Goal: Information Seeking & Learning: Check status

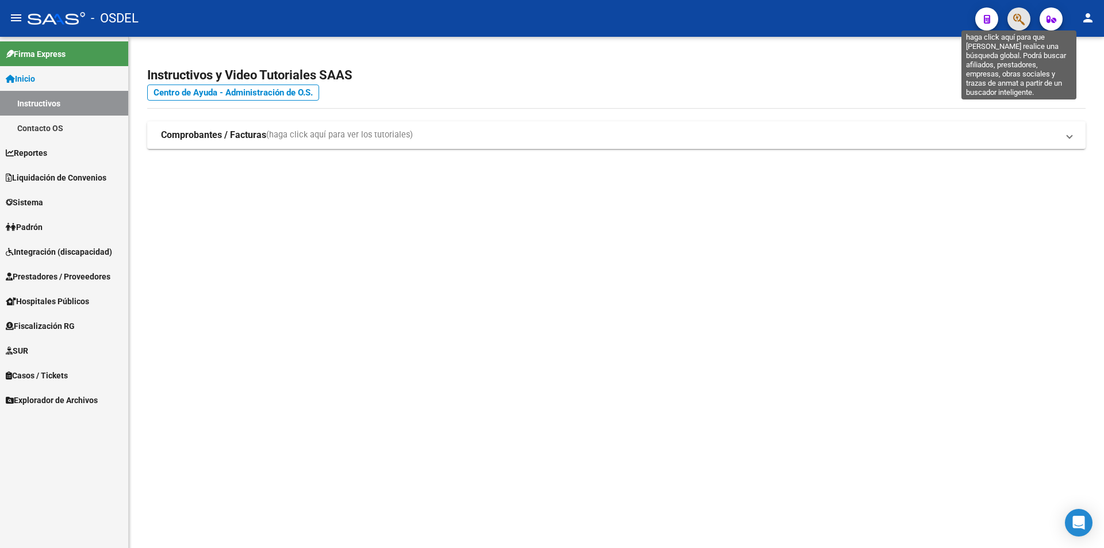
click at [1023, 14] on icon "button" at bounding box center [1018, 19] width 11 height 13
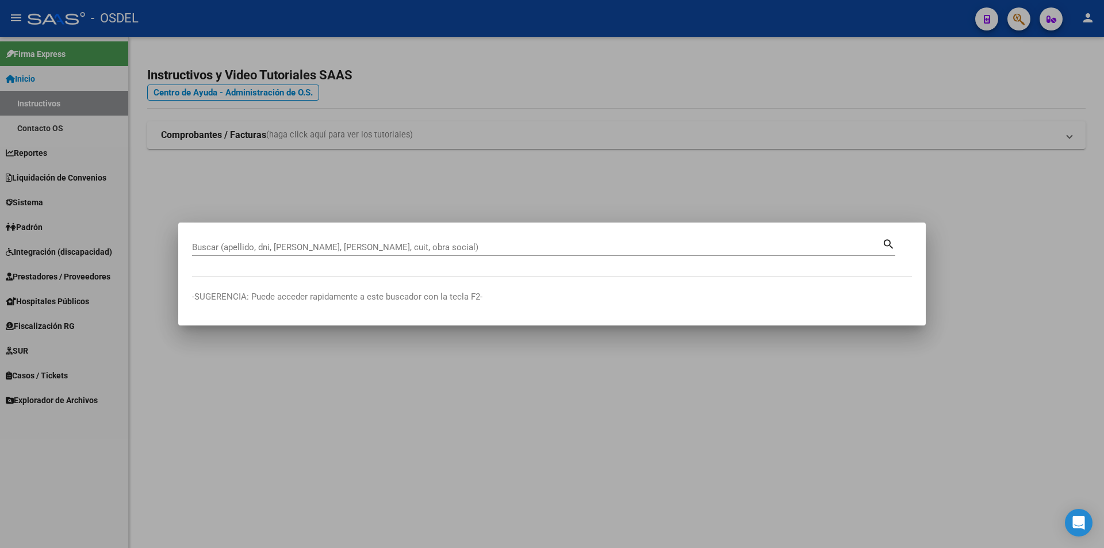
click at [404, 240] on div "Buscar (apellido, dni, [PERSON_NAME], [PERSON_NAME], cuit, obra social)" at bounding box center [537, 247] width 690 height 17
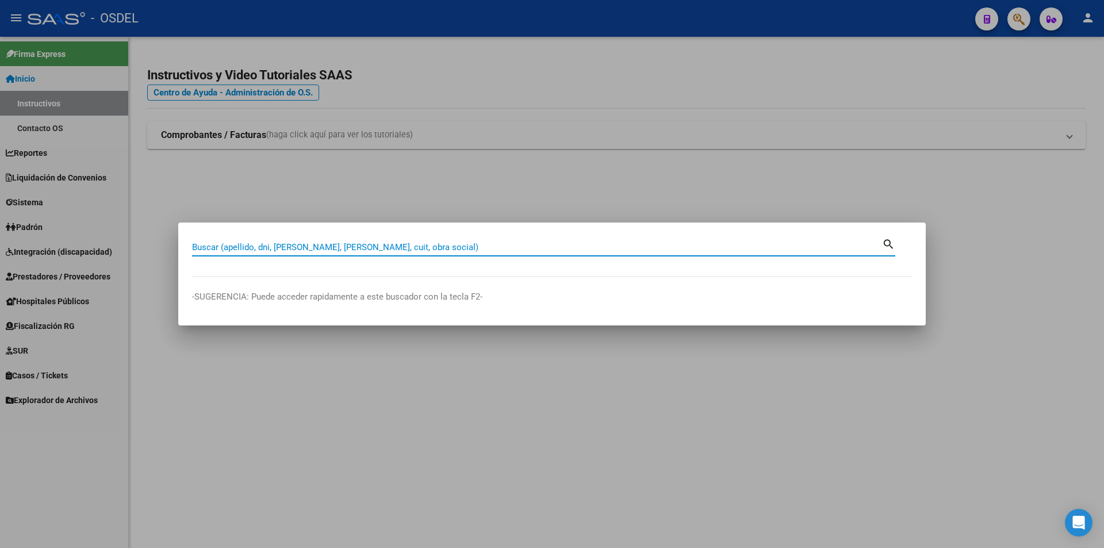
paste input "27430037442"
click at [889, 244] on mat-icon "search" at bounding box center [888, 243] width 13 height 14
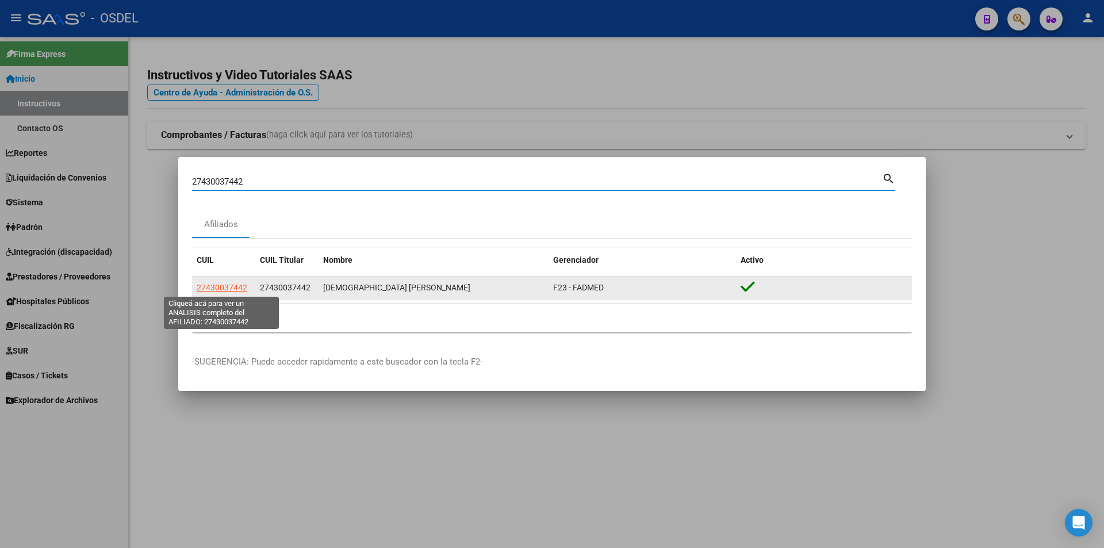
click at [232, 284] on span "27430037442" at bounding box center [222, 287] width 51 height 9
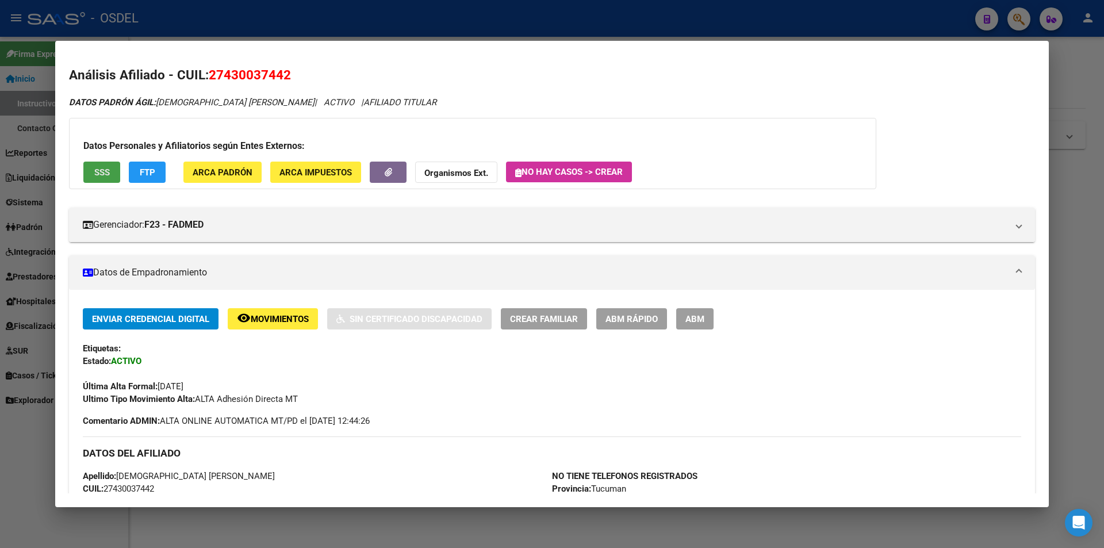
click at [92, 167] on button "SSS" at bounding box center [101, 172] width 37 height 21
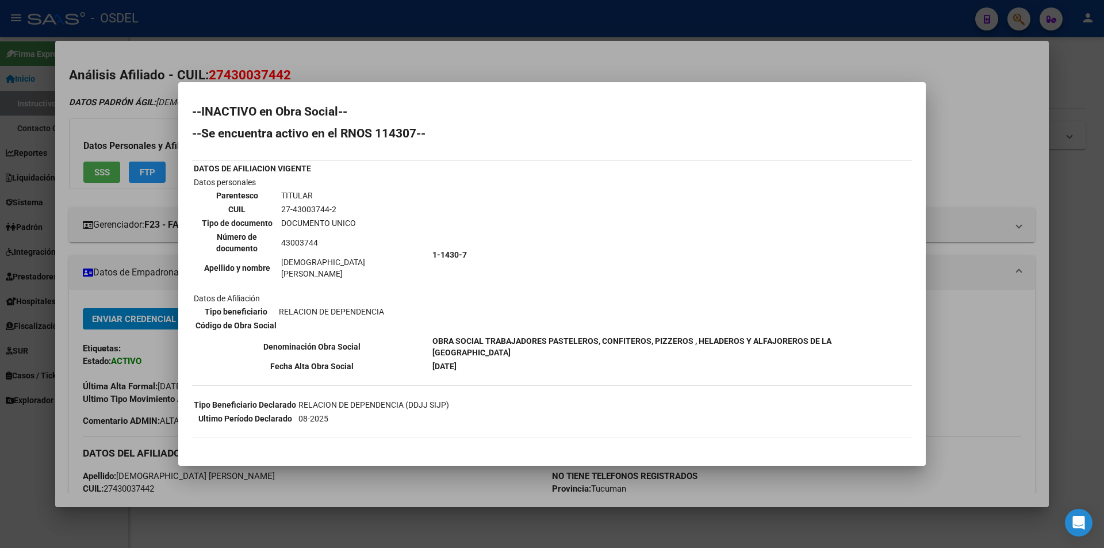
scroll to position [43, 0]
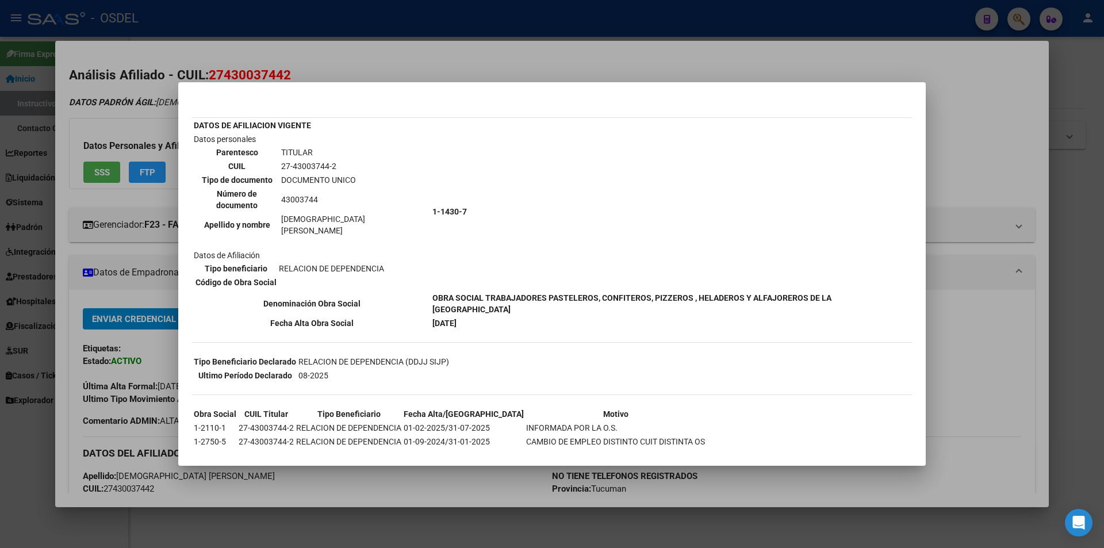
drag, startPoint x: 971, startPoint y: 387, endPoint x: 934, endPoint y: 352, distance: 51.2
click at [971, 387] on div at bounding box center [552, 274] width 1104 height 548
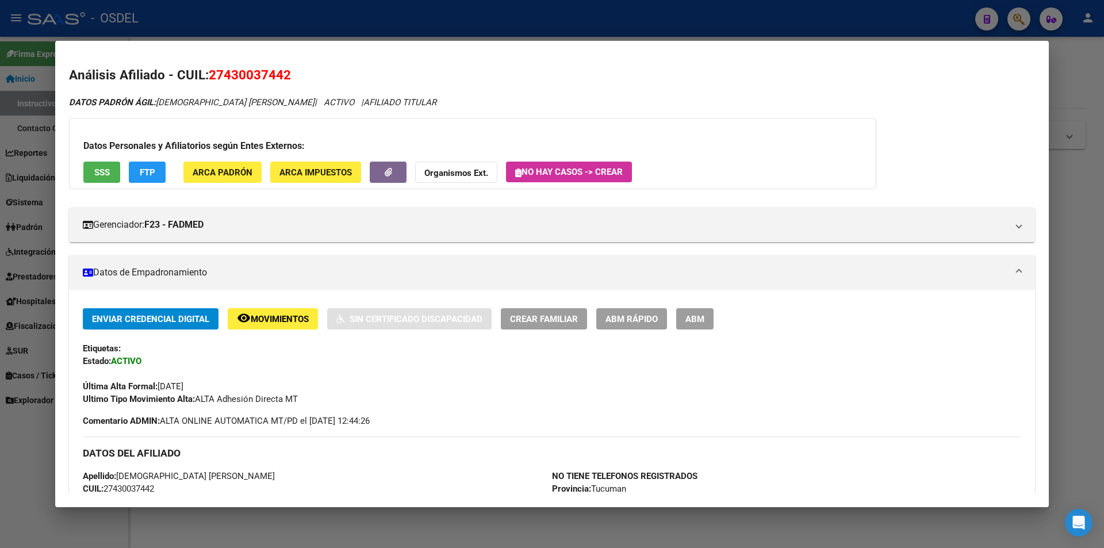
click at [103, 176] on span "SSS" at bounding box center [102, 172] width 16 height 10
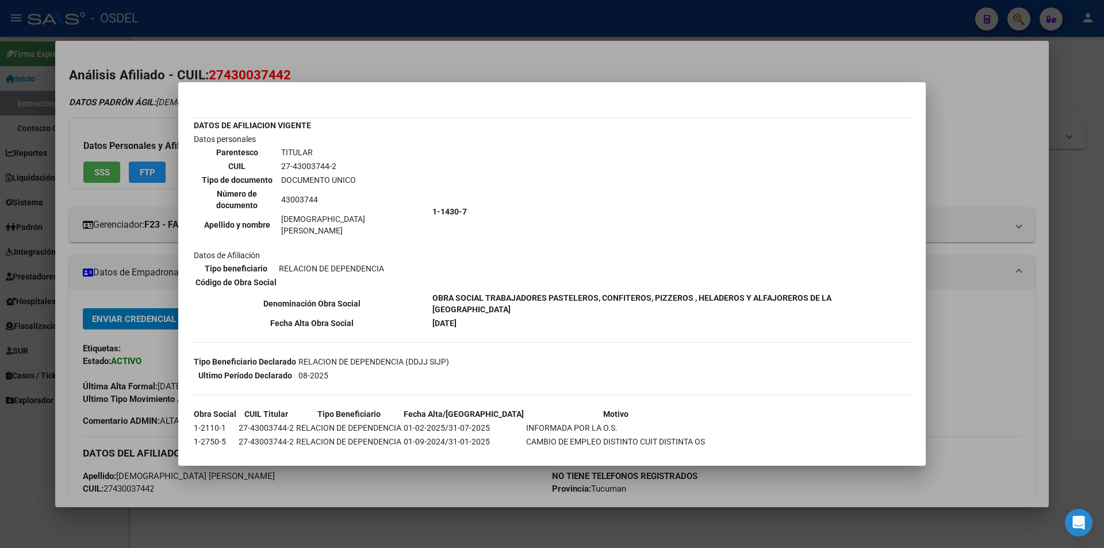
click at [858, 57] on div at bounding box center [552, 274] width 1104 height 548
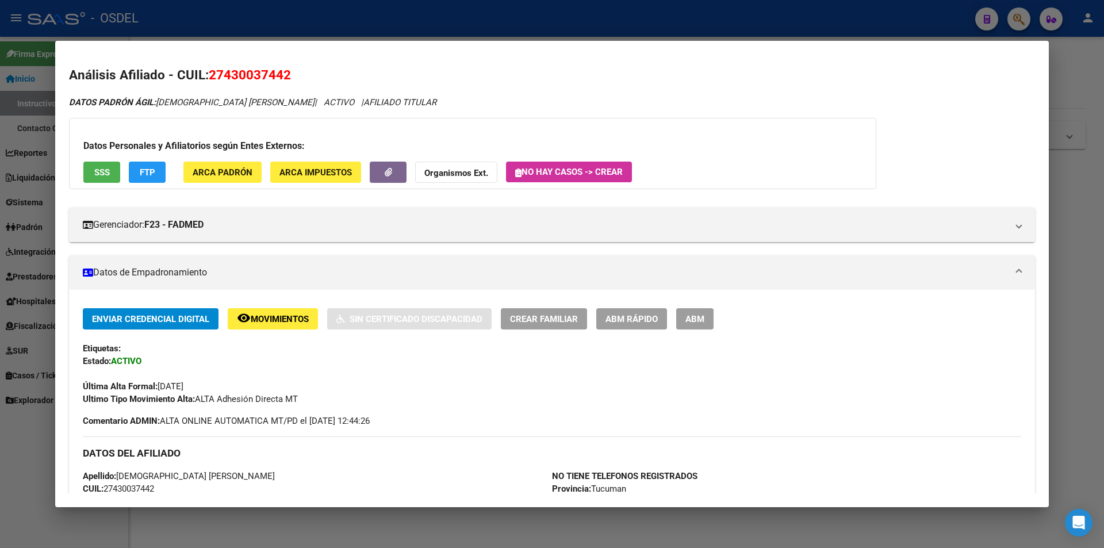
click at [945, 68] on h2 "Análisis Afiliado - CUIL: 27430037442" at bounding box center [552, 76] width 966 height 20
click at [655, 32] on div at bounding box center [552, 274] width 1104 height 548
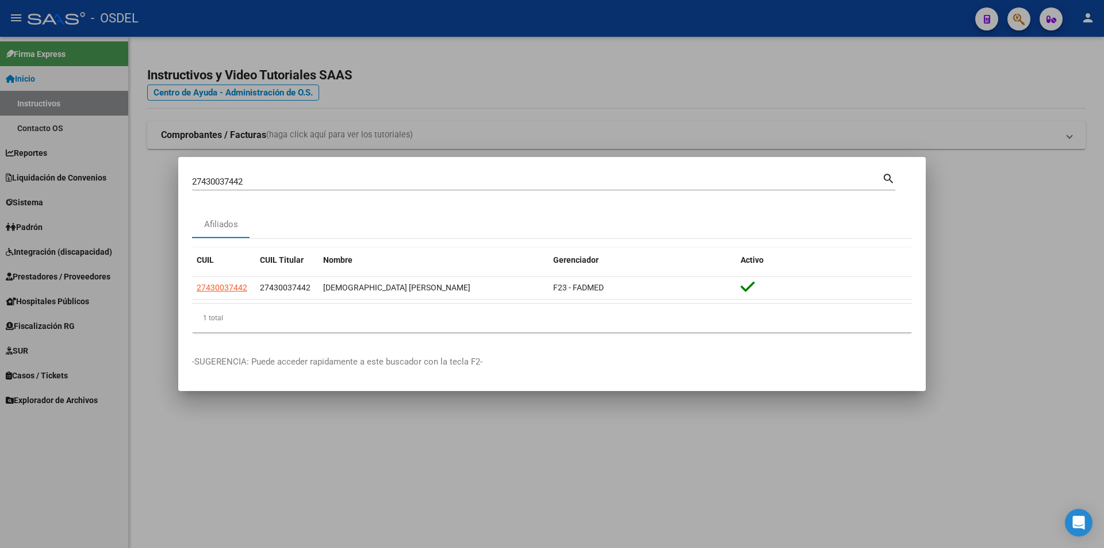
click at [274, 222] on div "Afiliados" at bounding box center [552, 224] width 720 height 28
click at [274, 221] on div "Afiliados" at bounding box center [552, 224] width 720 height 28
click at [267, 187] on div "27430037442 Buscar (apellido, dni, cuil, [PERSON_NAME], cuit, obra social)" at bounding box center [537, 181] width 690 height 17
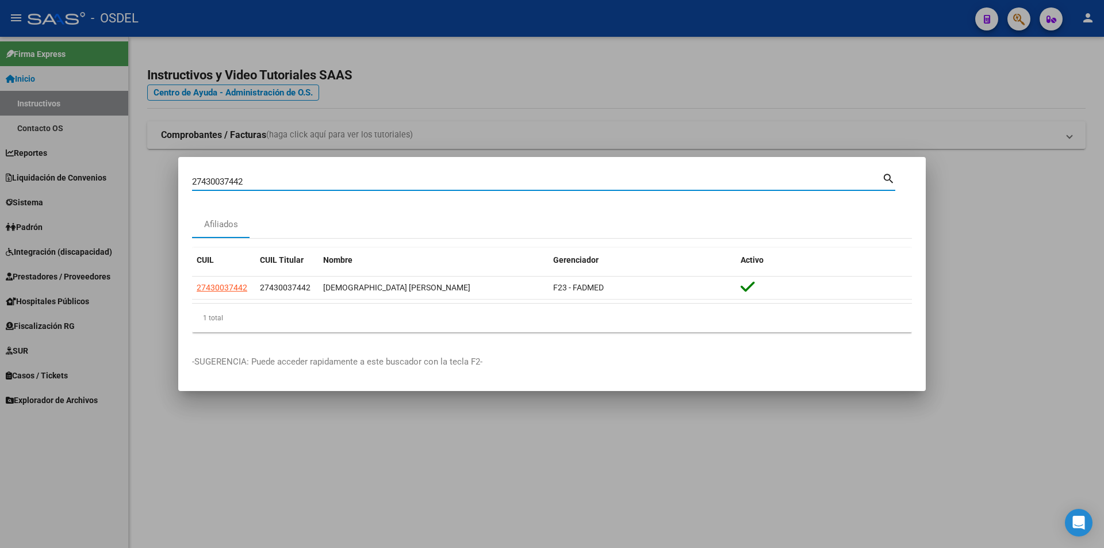
click at [270, 180] on input "27430037442" at bounding box center [537, 181] width 690 height 10
paste input "982465"
type input "27430982465"
click at [884, 176] on mat-icon "search" at bounding box center [888, 178] width 13 height 14
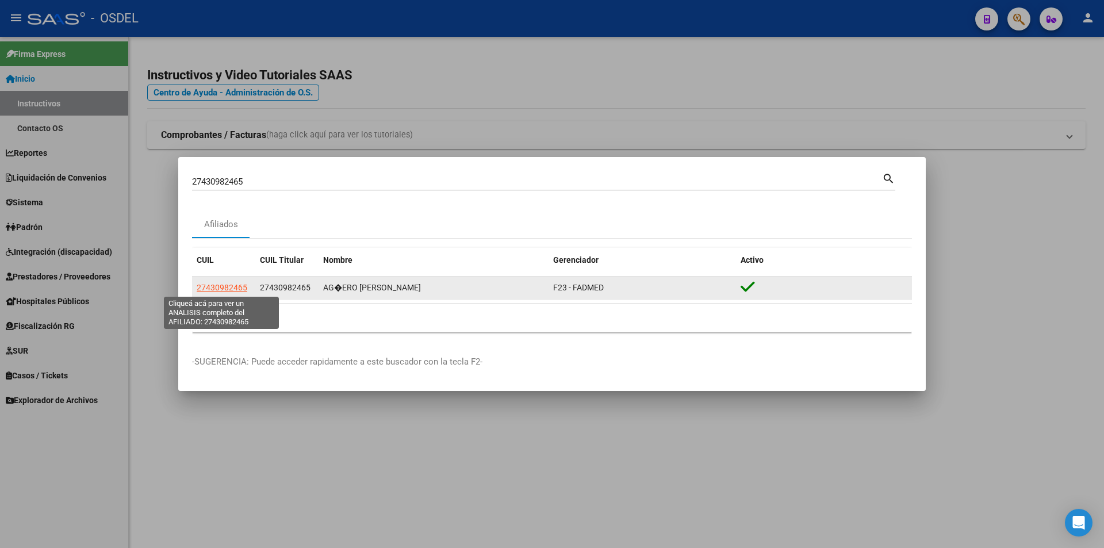
click at [216, 290] on span "27430982465" at bounding box center [222, 287] width 51 height 9
type textarea "27430982465"
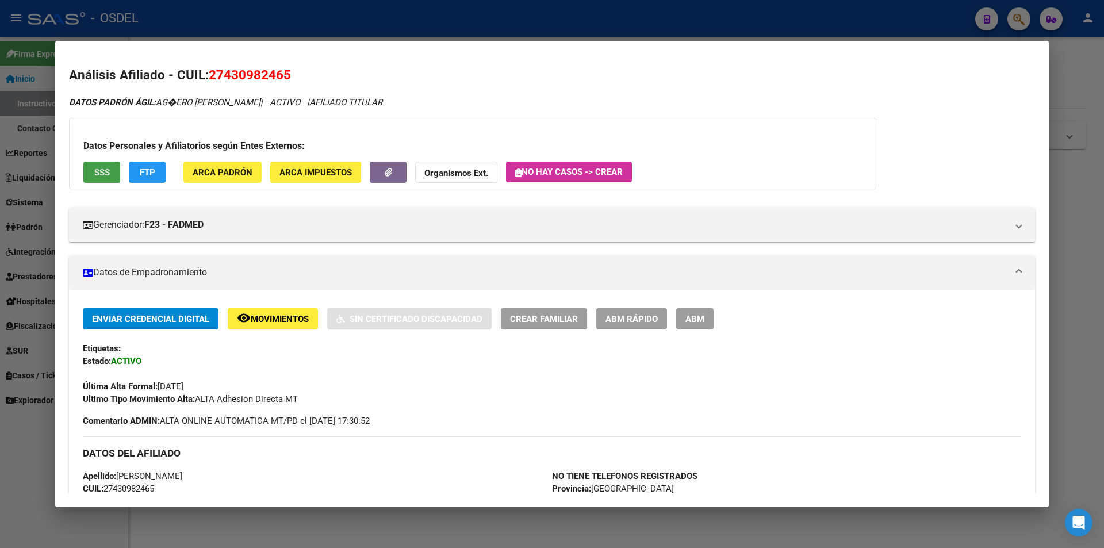
click at [85, 172] on button "SSS" at bounding box center [101, 172] width 37 height 21
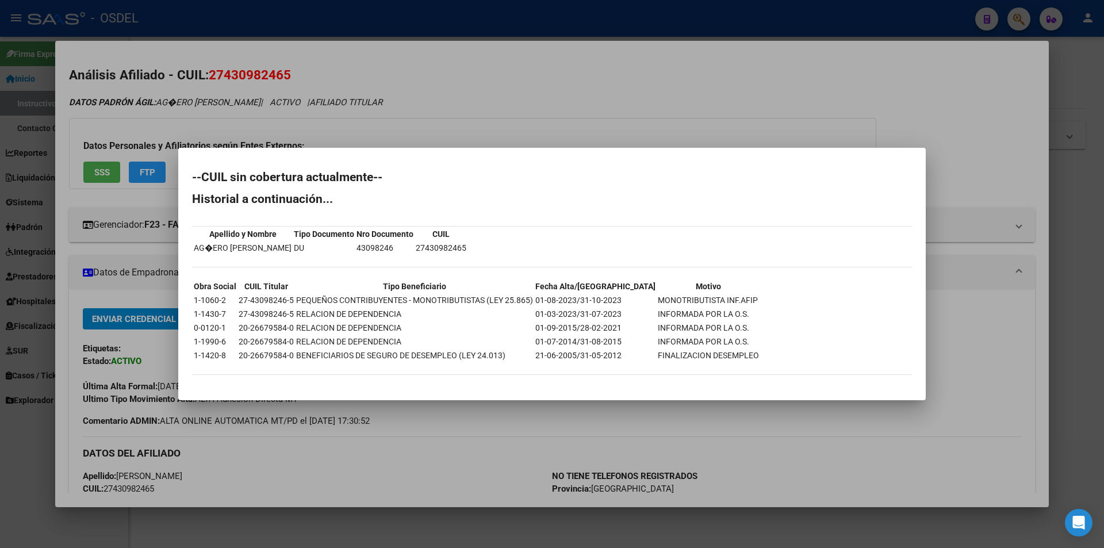
click at [801, 70] on div at bounding box center [552, 274] width 1104 height 548
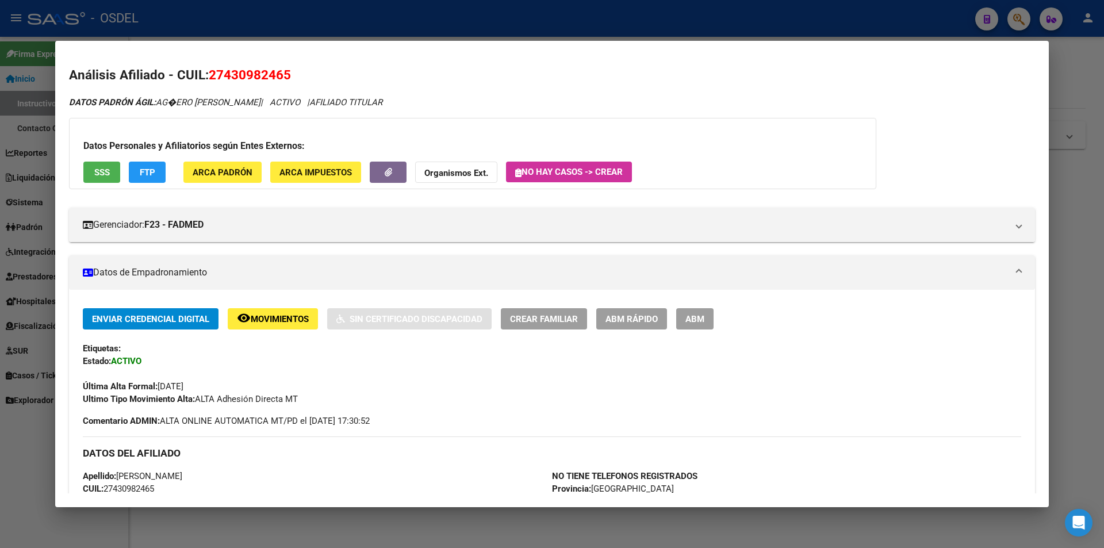
click at [675, 10] on div at bounding box center [552, 274] width 1104 height 548
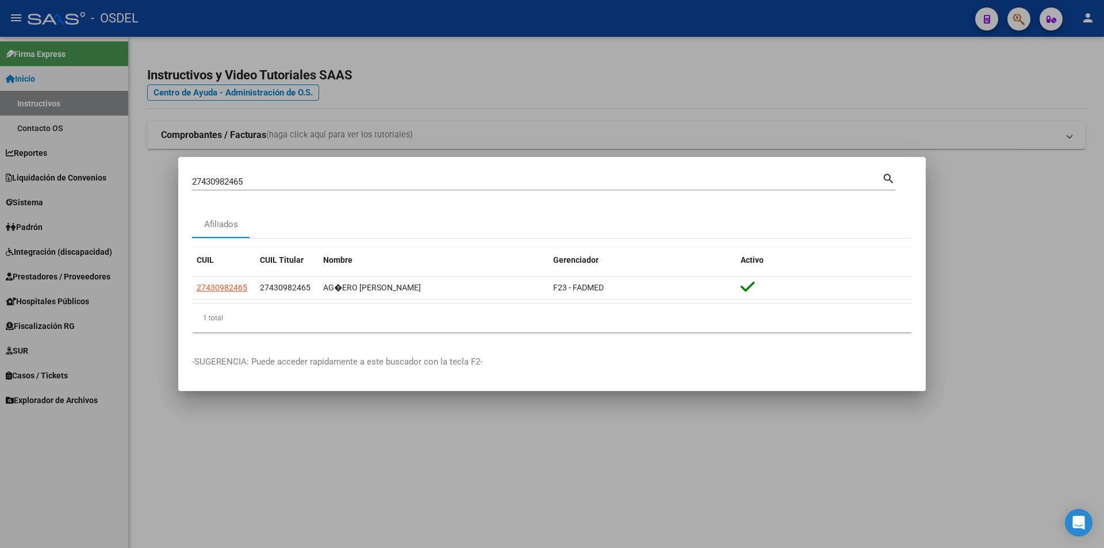
click at [280, 181] on input "27430982465" at bounding box center [537, 181] width 690 height 10
paste input "0846420"
type input "27408464205"
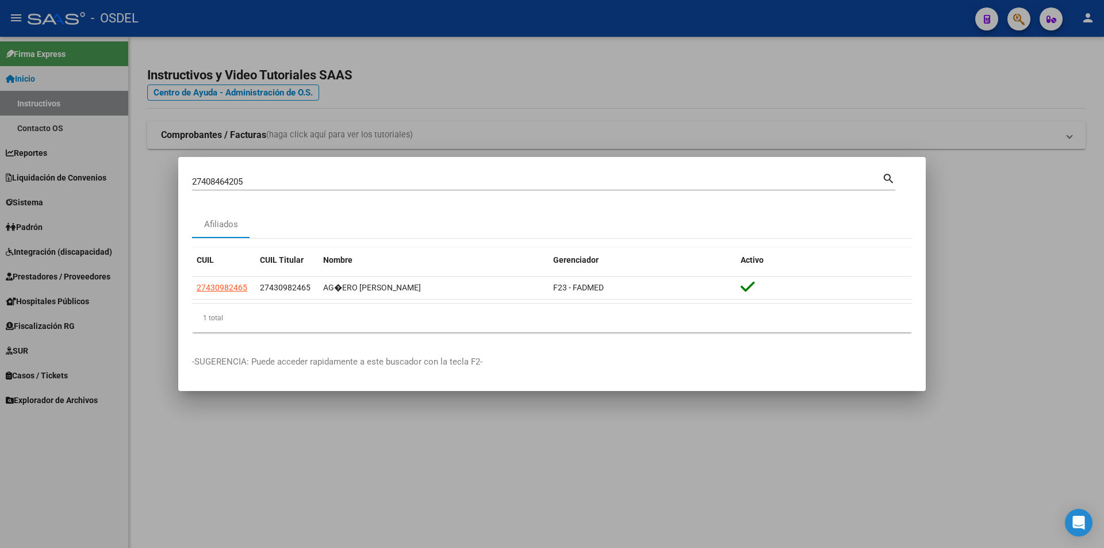
click at [888, 182] on mat-icon "search" at bounding box center [888, 178] width 13 height 14
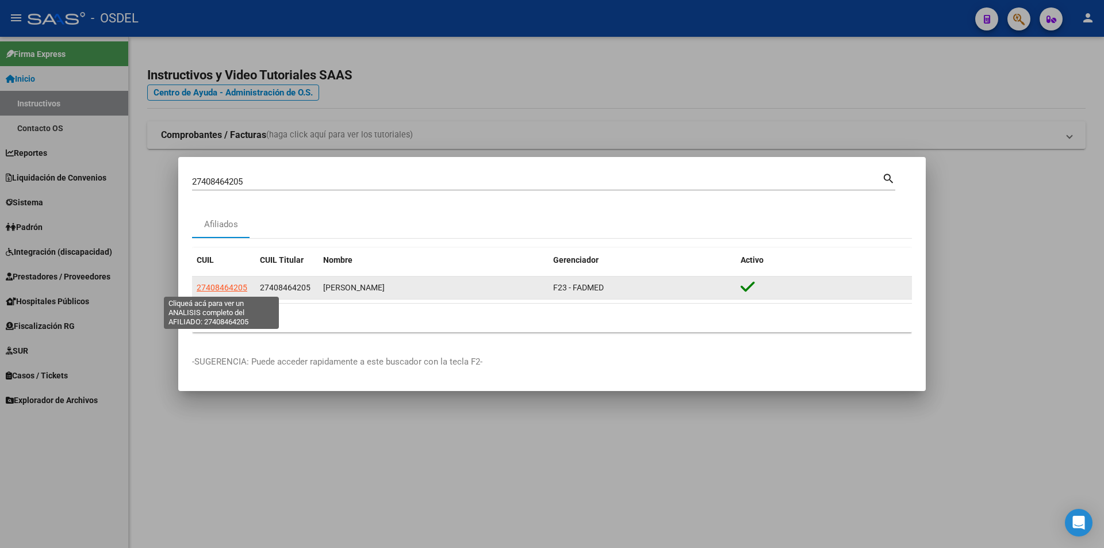
click at [234, 286] on span "27408464205" at bounding box center [222, 287] width 51 height 9
type textarea "27408464205"
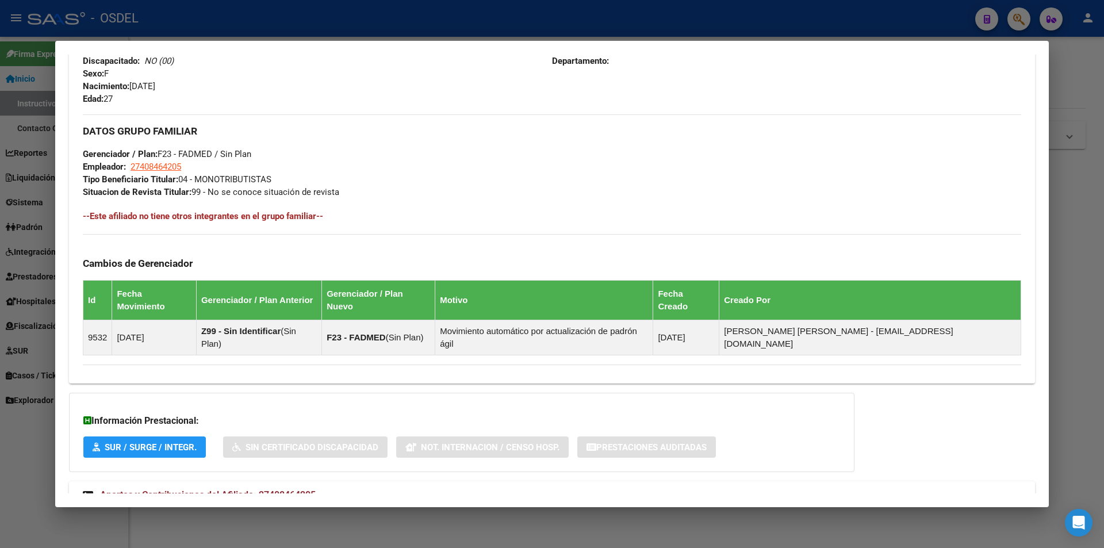
scroll to position [507, 0]
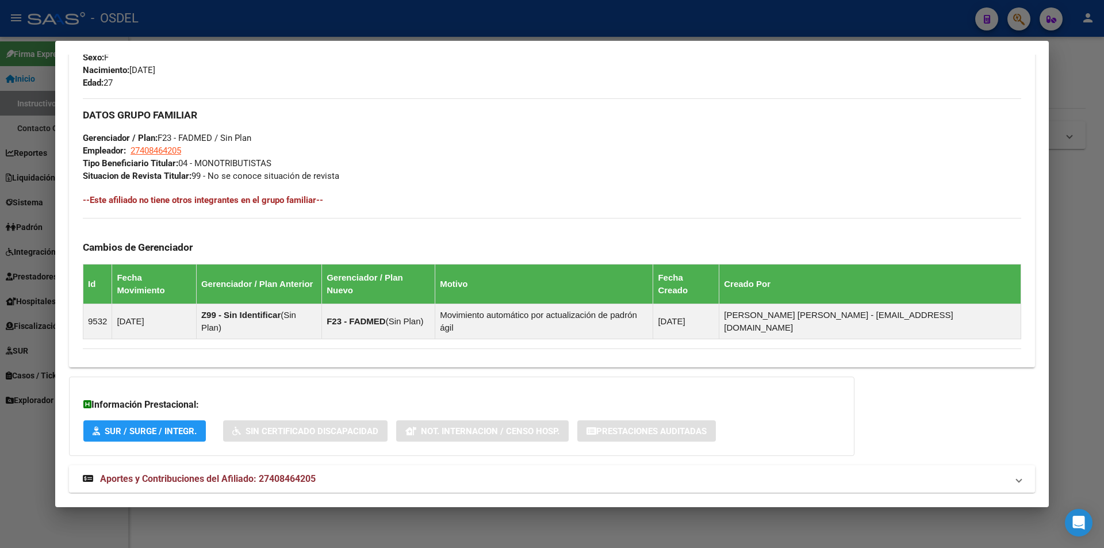
click at [214, 472] on strong "Aportes y Contribuciones del Afiliado: 27408464205" at bounding box center [199, 479] width 233 height 14
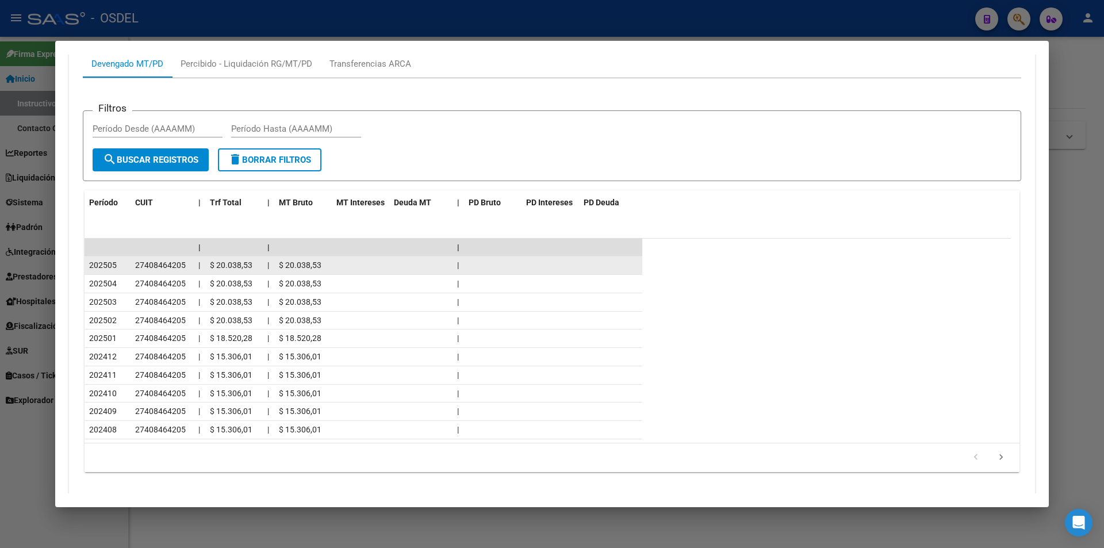
scroll to position [1023, 0]
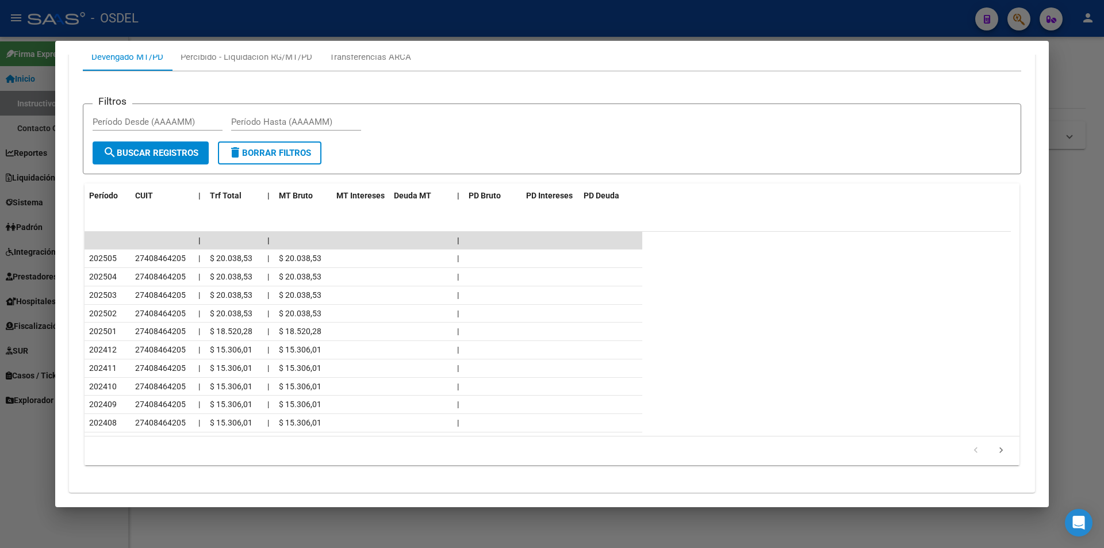
click at [385, 31] on div at bounding box center [552, 274] width 1104 height 548
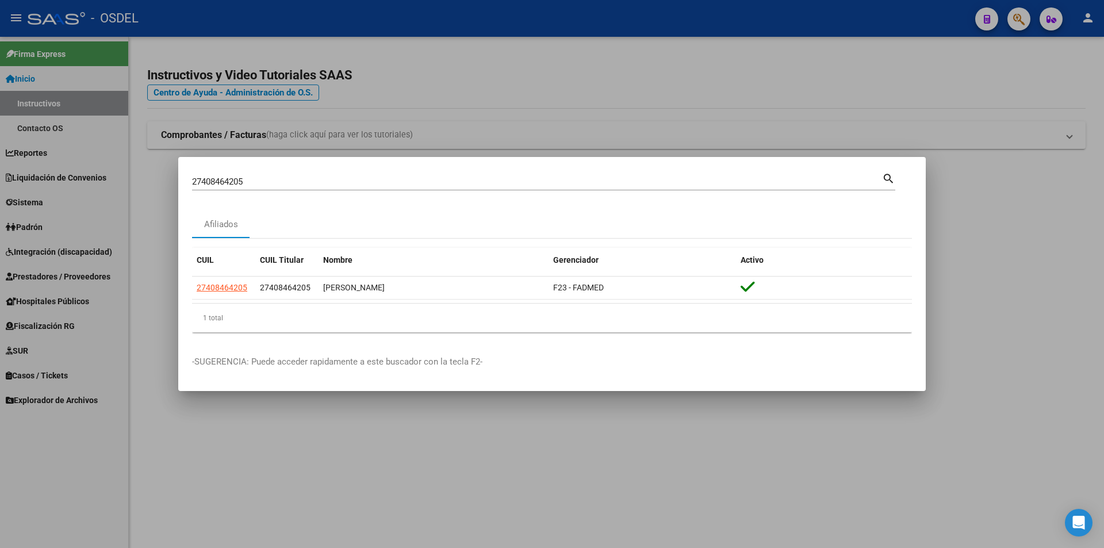
click at [247, 182] on input "27408464205" at bounding box center [537, 181] width 690 height 10
paste input "0165196210"
type input "20165196210"
click at [891, 179] on mat-icon "search" at bounding box center [888, 178] width 13 height 14
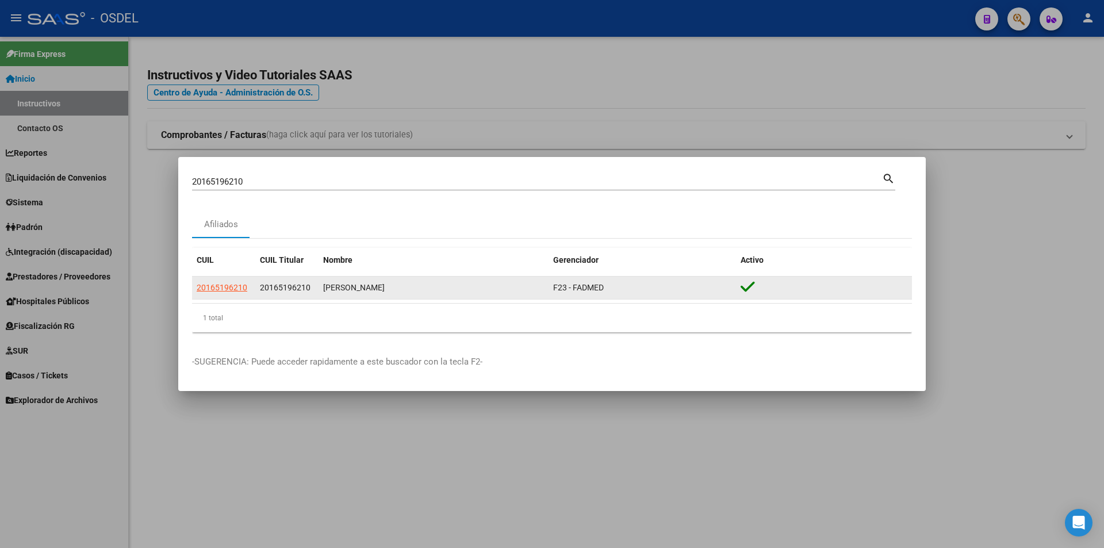
click at [229, 293] on app-link-go-to "20165196210" at bounding box center [222, 287] width 51 height 13
click at [229, 290] on span "20165196210" at bounding box center [222, 287] width 51 height 9
type textarea "20165196210"
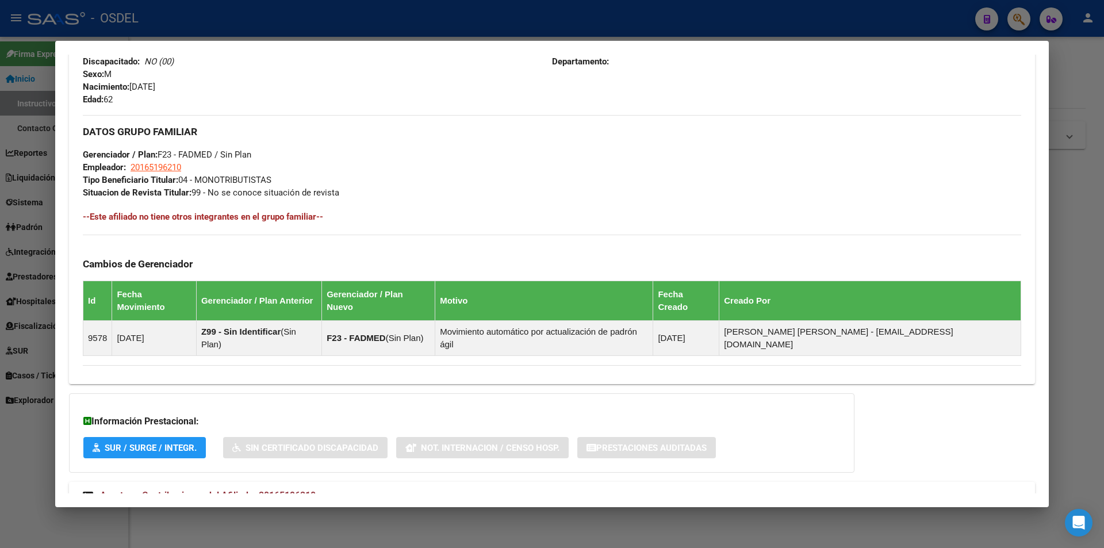
scroll to position [507, 0]
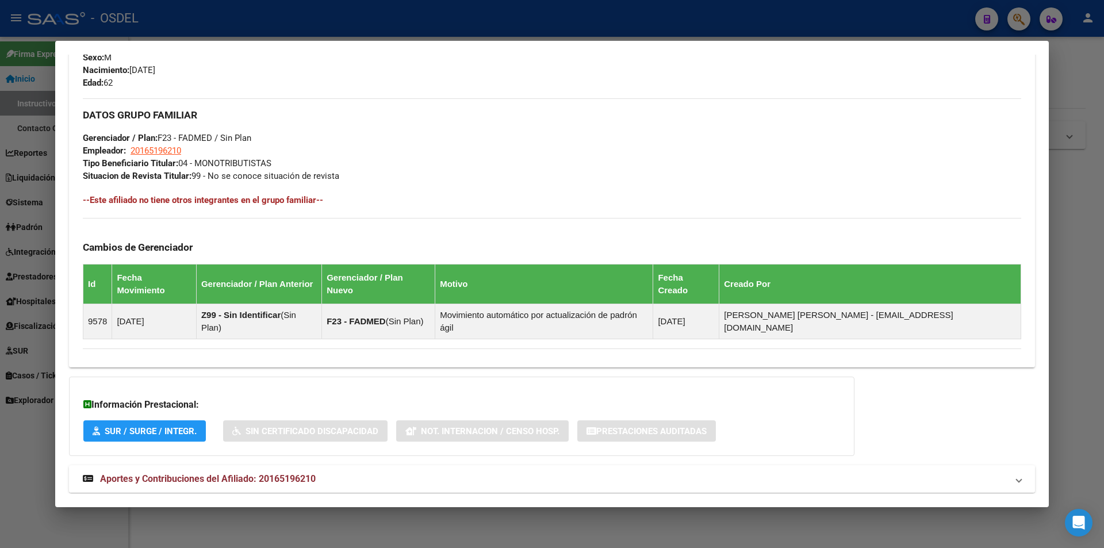
click at [199, 473] on span "Aportes y Contribuciones del Afiliado: 20165196210" at bounding box center [208, 478] width 216 height 11
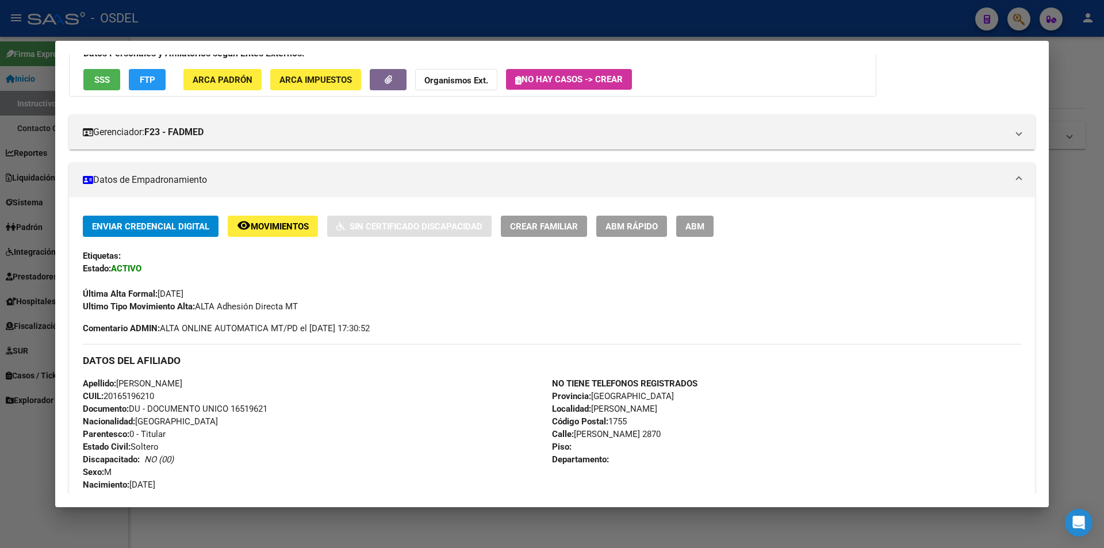
scroll to position [0, 0]
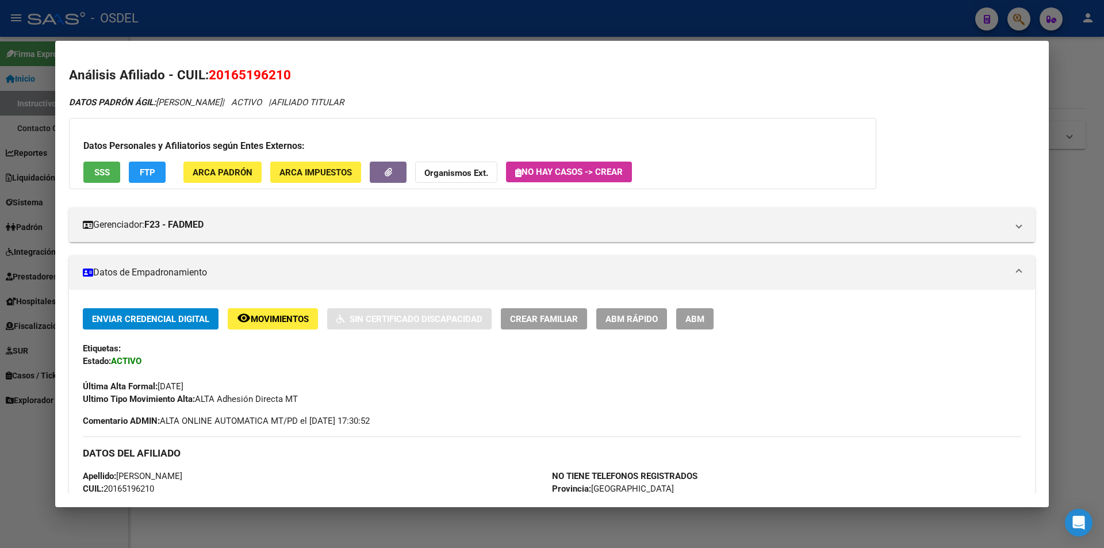
click at [454, 21] on div at bounding box center [552, 274] width 1104 height 548
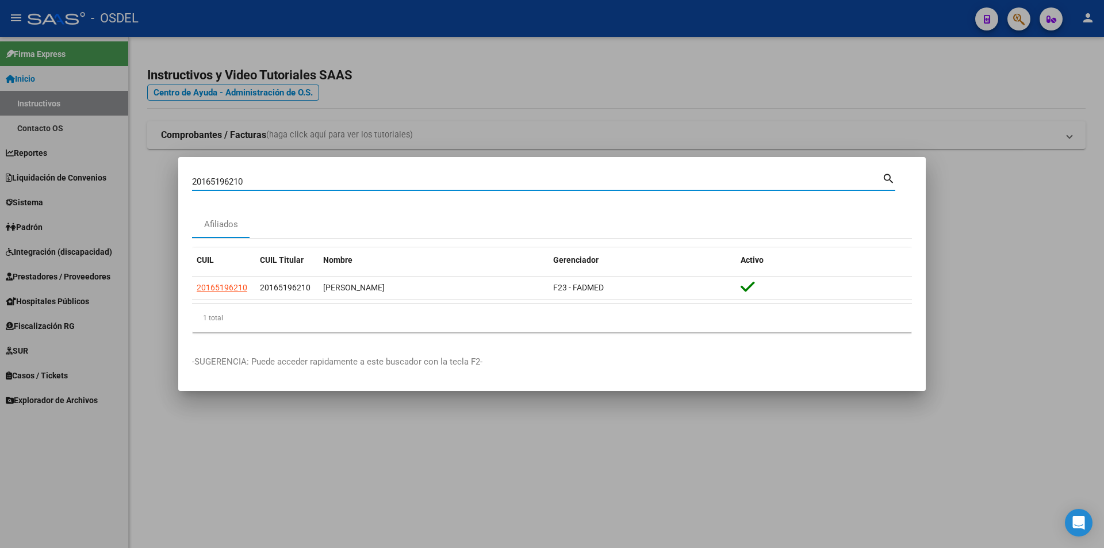
click at [263, 181] on input "20165196210" at bounding box center [537, 181] width 690 height 10
paste input "81172011"
type input "20181172011"
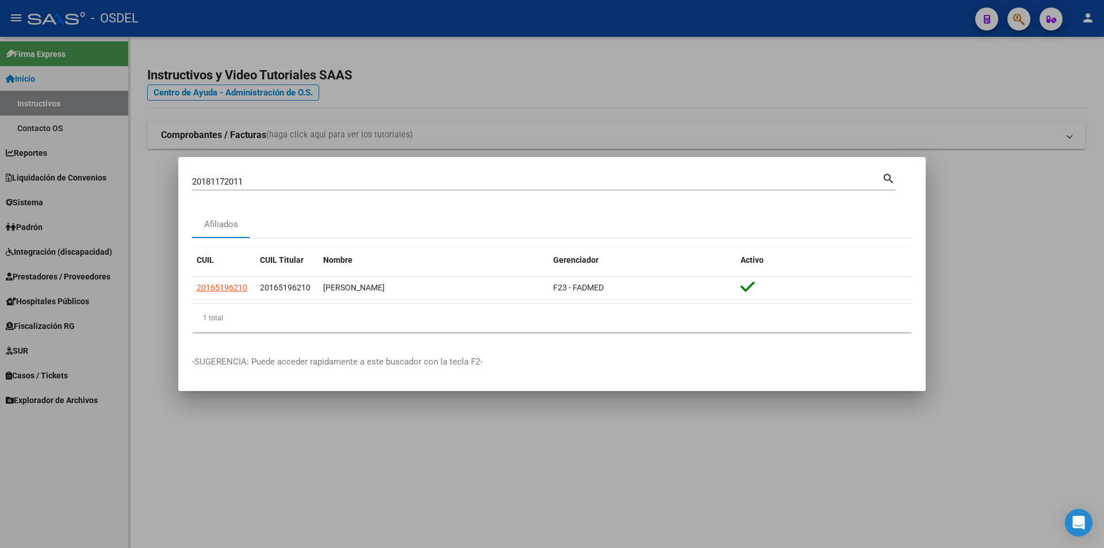
click at [886, 181] on mat-icon "search" at bounding box center [888, 178] width 13 height 14
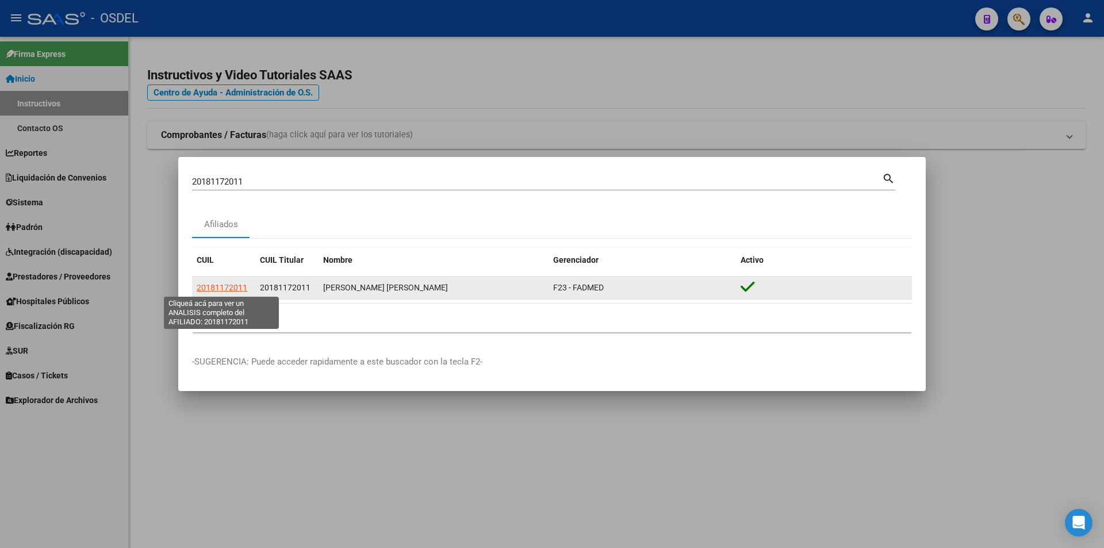
click at [223, 286] on span "20181172011" at bounding box center [222, 287] width 51 height 9
type textarea "20181172011"
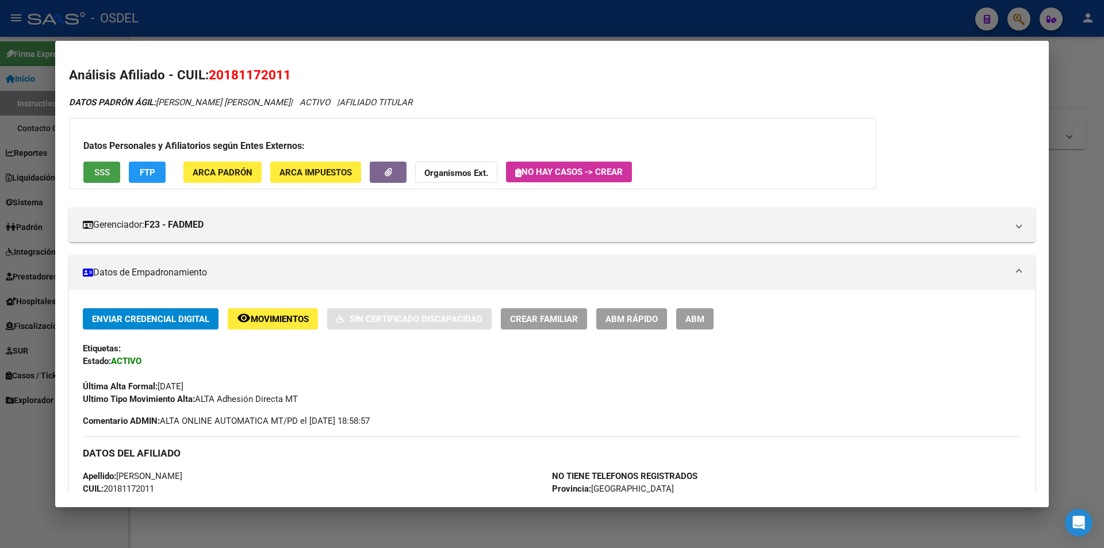
click at [103, 176] on span "SSS" at bounding box center [102, 172] width 16 height 10
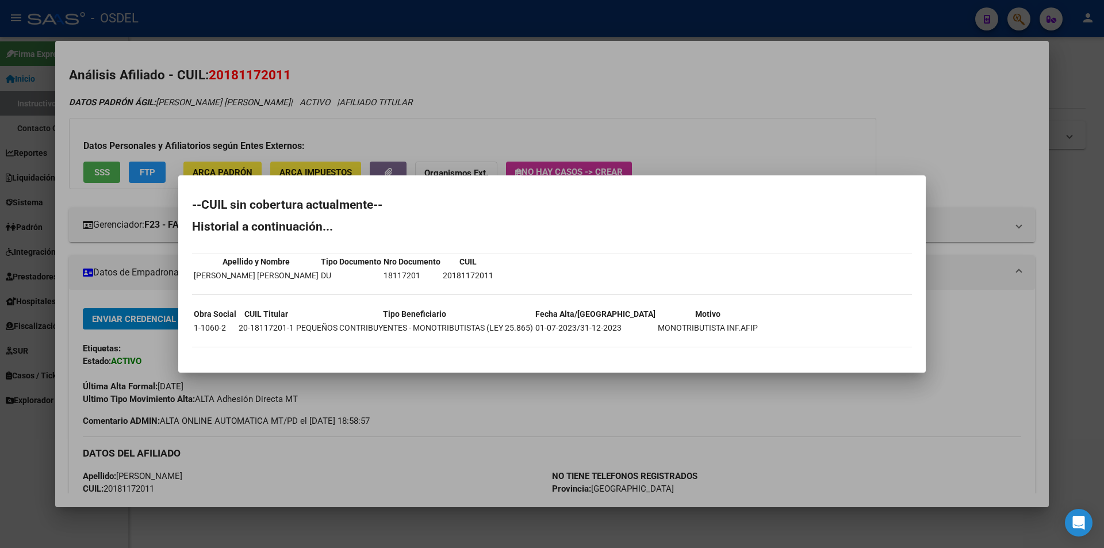
click at [759, 130] on div at bounding box center [552, 274] width 1104 height 548
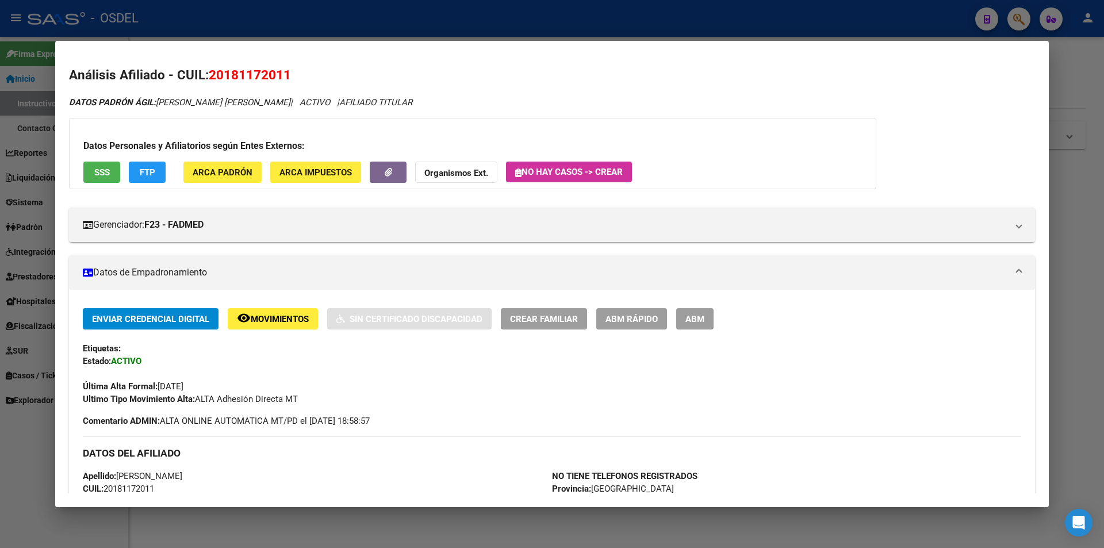
click at [650, 28] on div at bounding box center [552, 274] width 1104 height 548
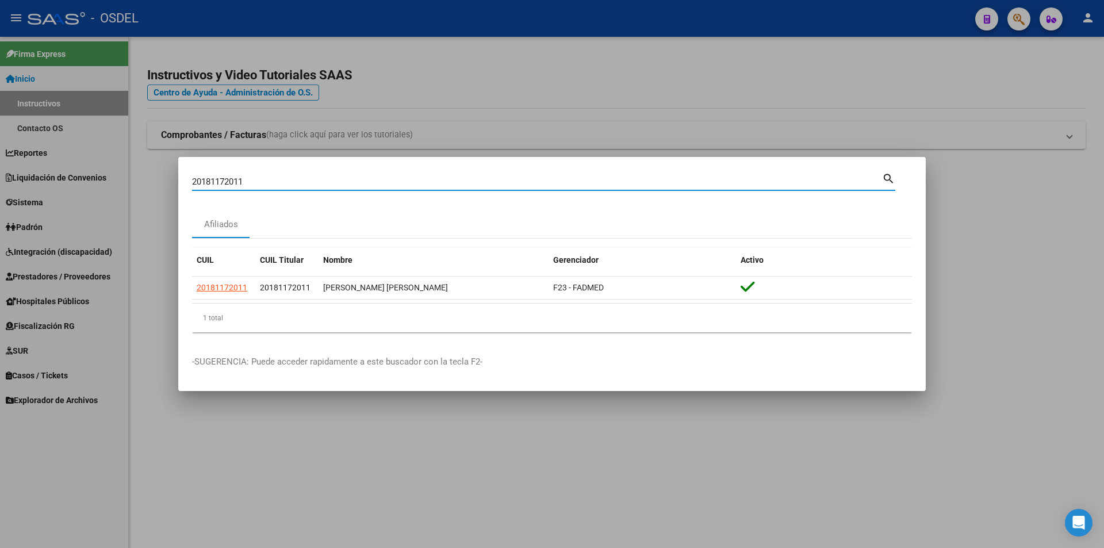
click at [238, 185] on input "20181172011" at bounding box center [537, 181] width 690 height 10
paste input "580729208"
type input "20580729208"
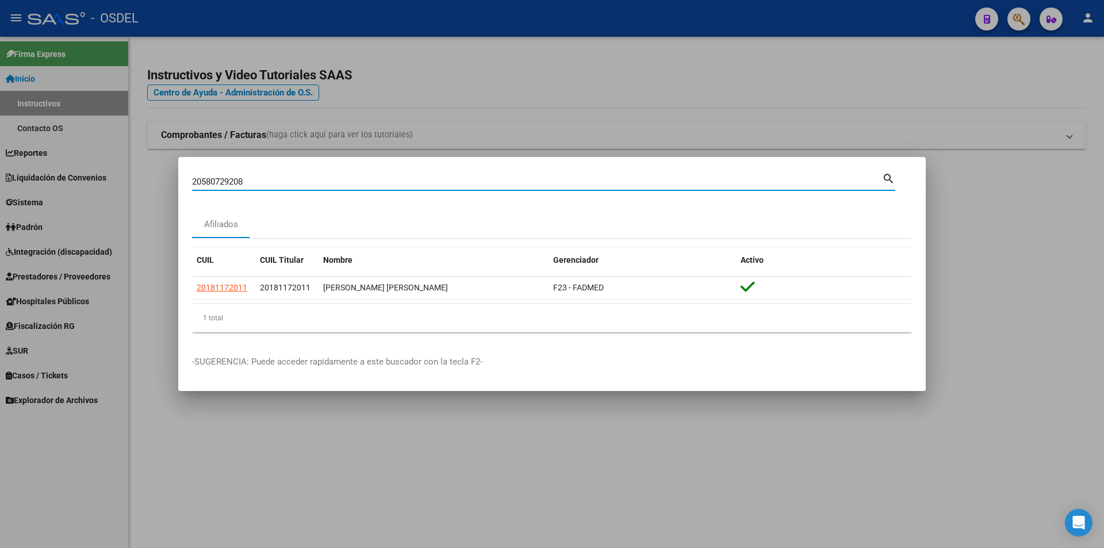
click at [891, 179] on mat-icon "search" at bounding box center [888, 178] width 13 height 14
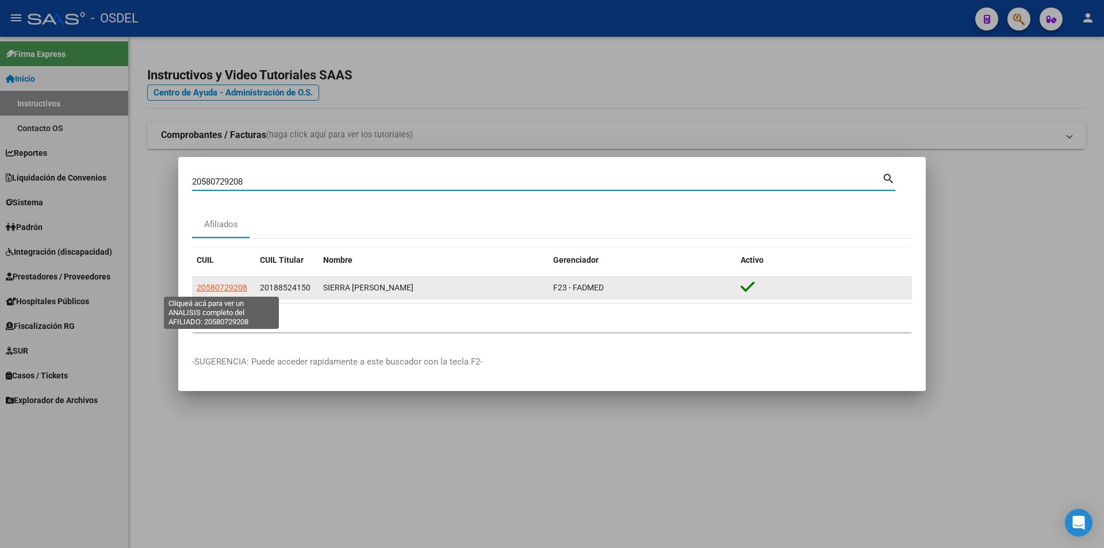
click at [230, 289] on span "20580729208" at bounding box center [222, 287] width 51 height 9
type textarea "20580729208"
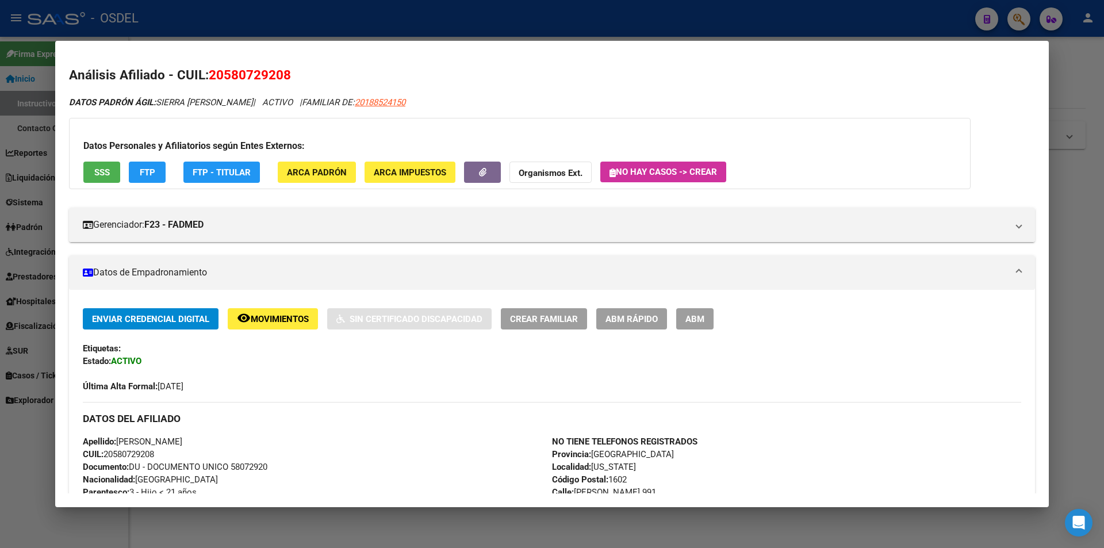
click at [95, 179] on button "SSS" at bounding box center [101, 172] width 37 height 21
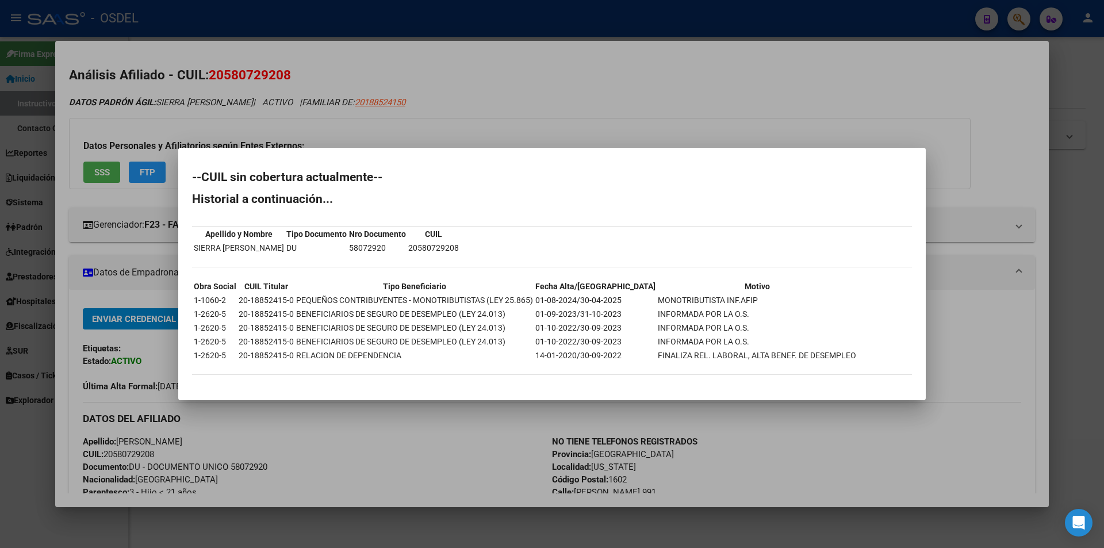
click at [553, 94] on div at bounding box center [552, 274] width 1104 height 548
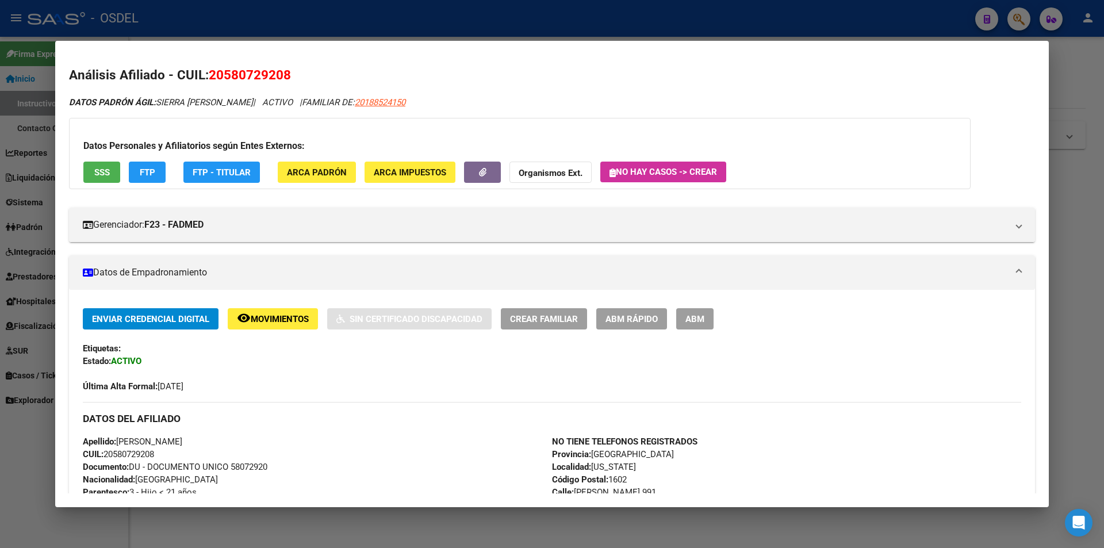
click at [532, 26] on div at bounding box center [552, 274] width 1104 height 548
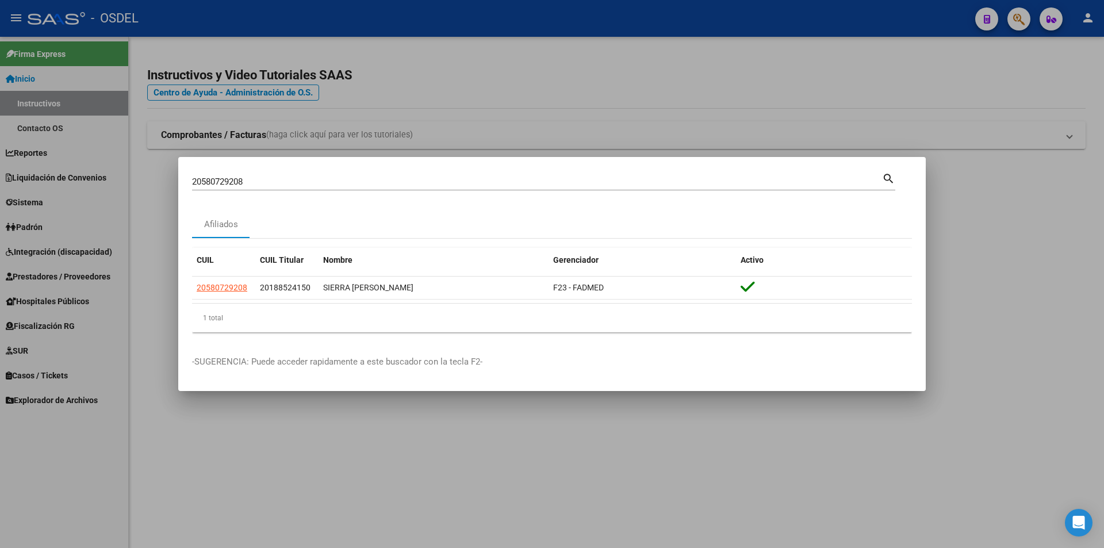
click at [266, 183] on input "20580729208" at bounding box center [537, 181] width 690 height 10
paste input "191180829"
type input "20191180829"
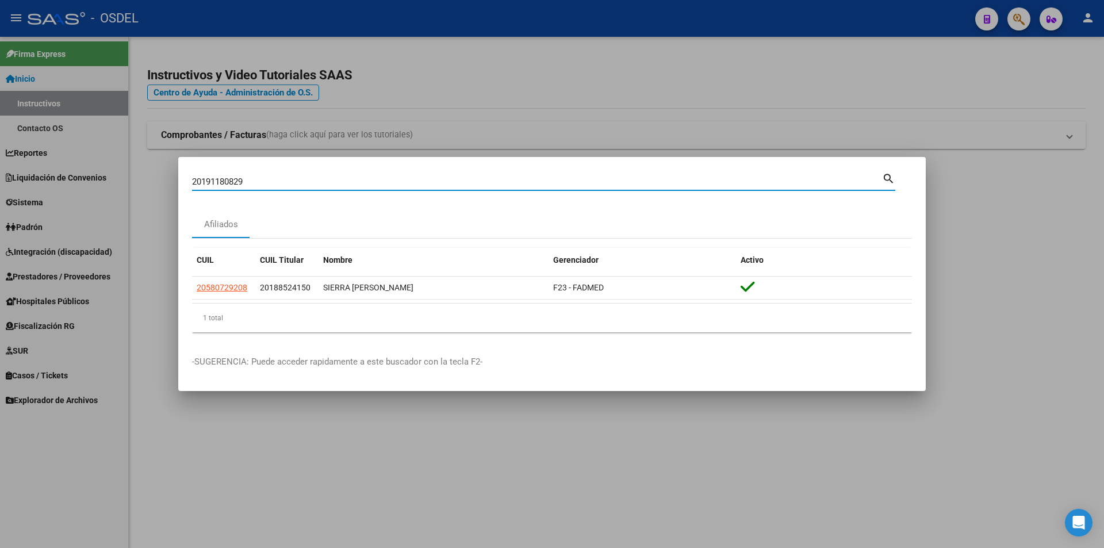
click at [889, 179] on mat-icon "search" at bounding box center [888, 178] width 13 height 14
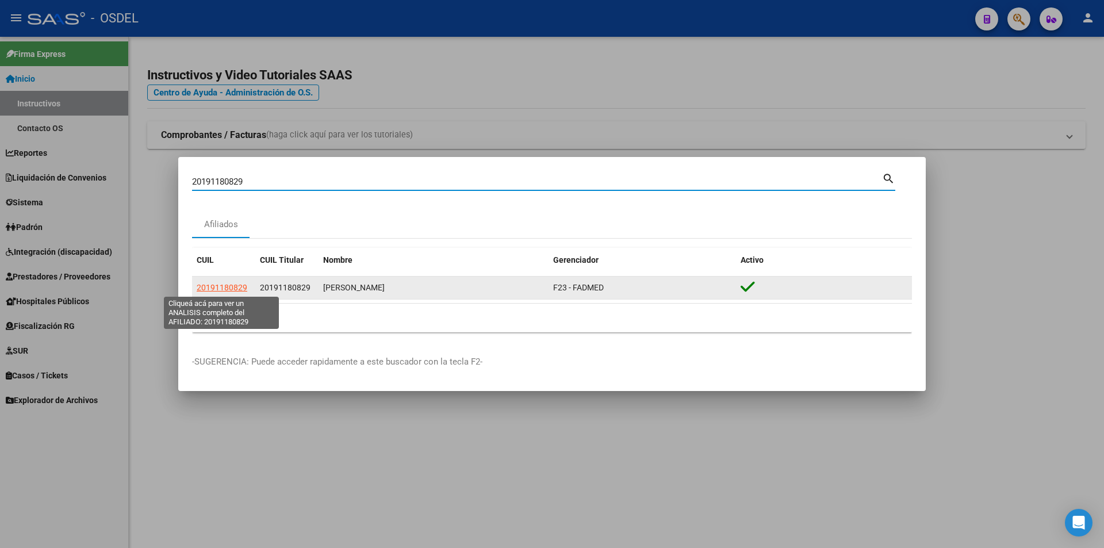
click at [228, 287] on span "20191180829" at bounding box center [222, 287] width 51 height 9
type textarea "20191180829"
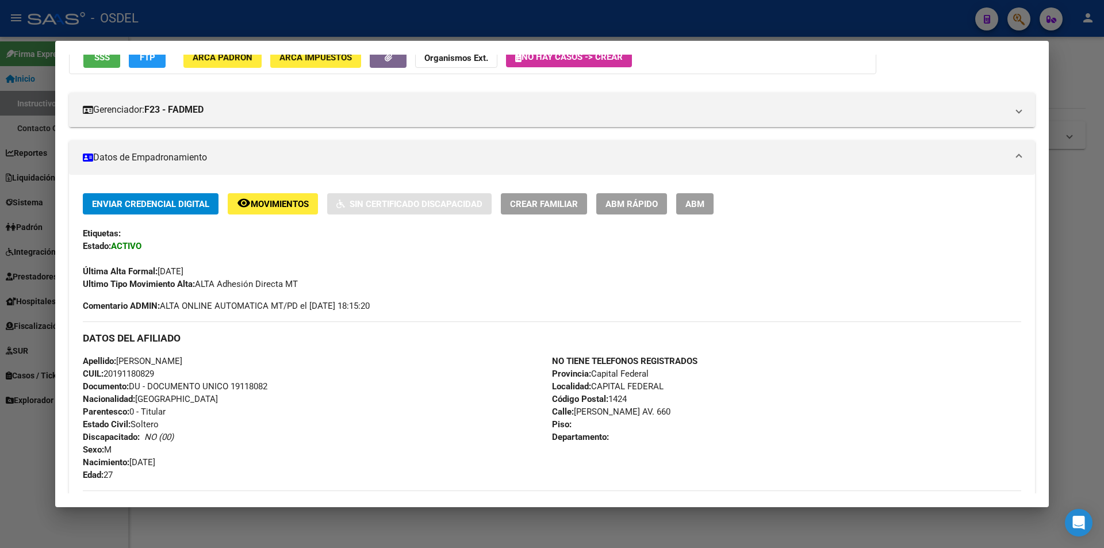
scroll to position [12, 0]
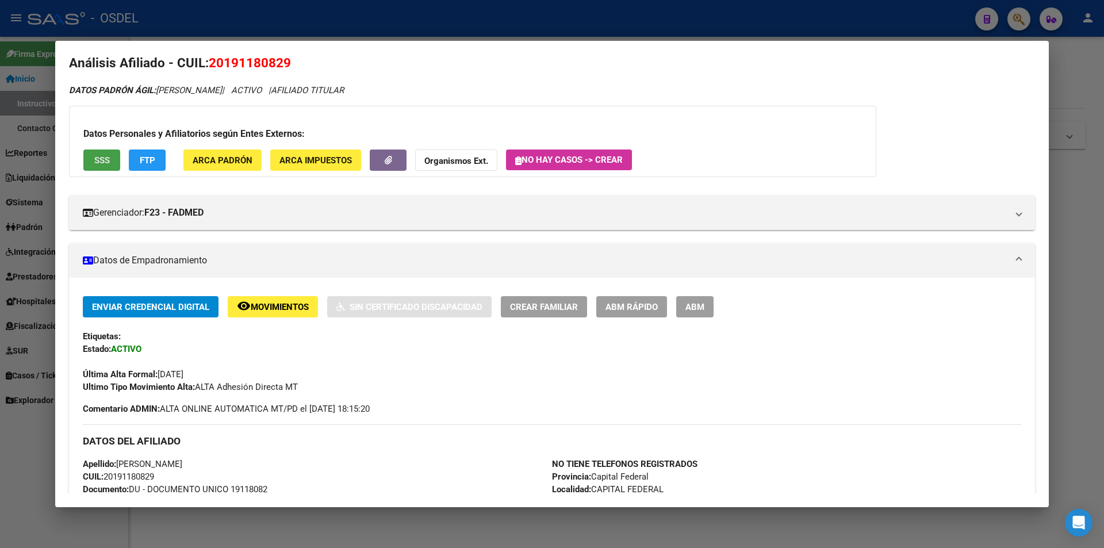
click at [105, 160] on span "SSS" at bounding box center [102, 160] width 16 height 10
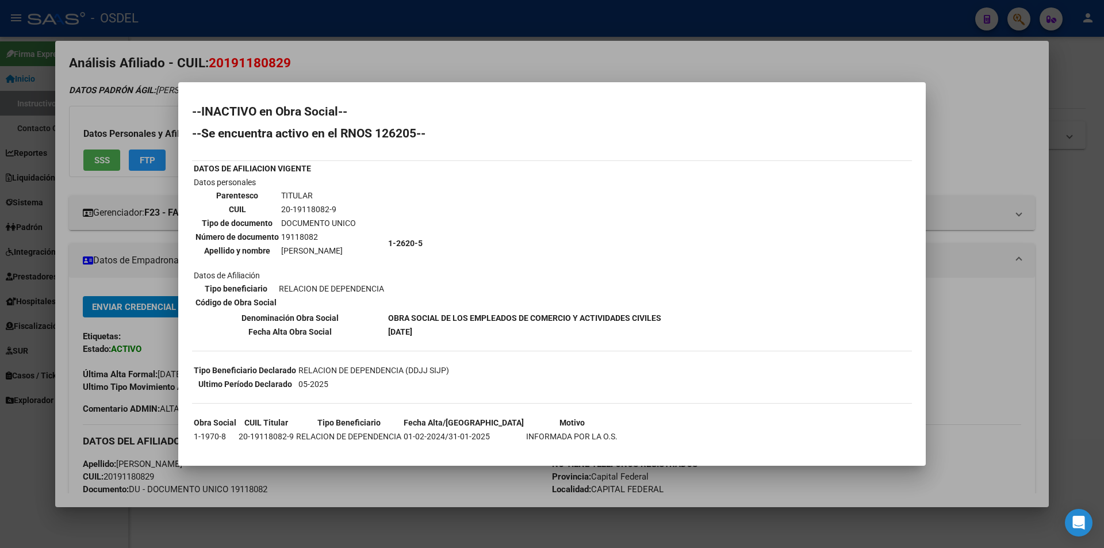
scroll to position [16, 0]
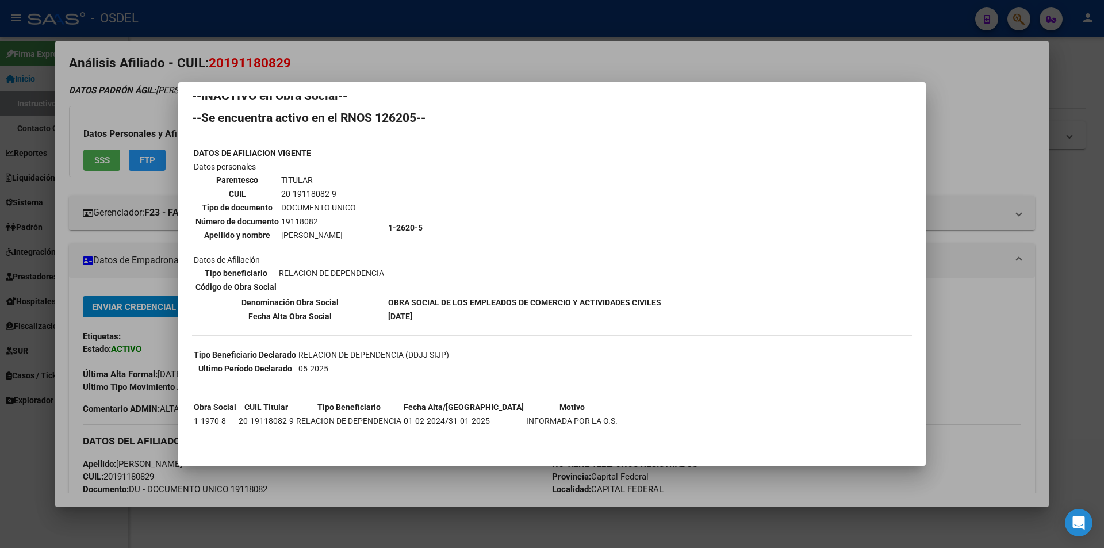
click at [767, 56] on div at bounding box center [552, 274] width 1104 height 548
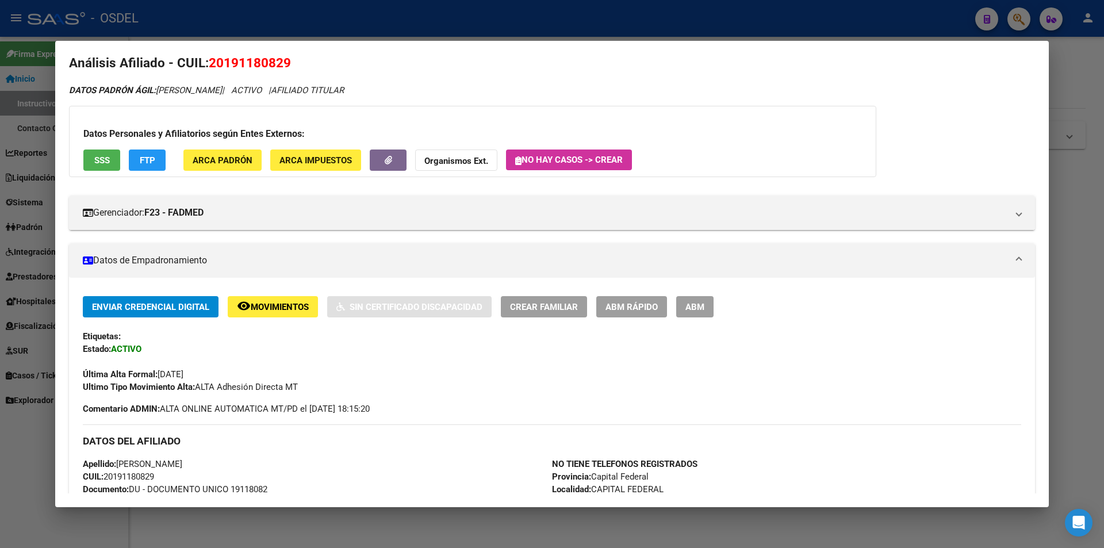
click at [408, 12] on div at bounding box center [552, 274] width 1104 height 548
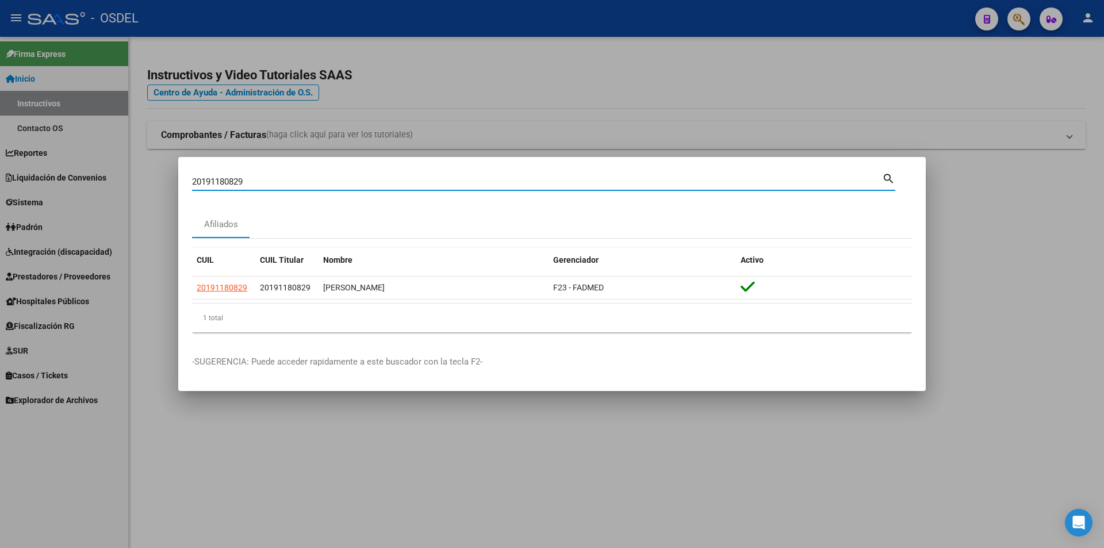
click at [258, 182] on input "20191180829" at bounding box center [537, 181] width 690 height 10
paste input "204421146"
type input "20204421146"
click at [889, 179] on mat-icon "search" at bounding box center [888, 178] width 13 height 14
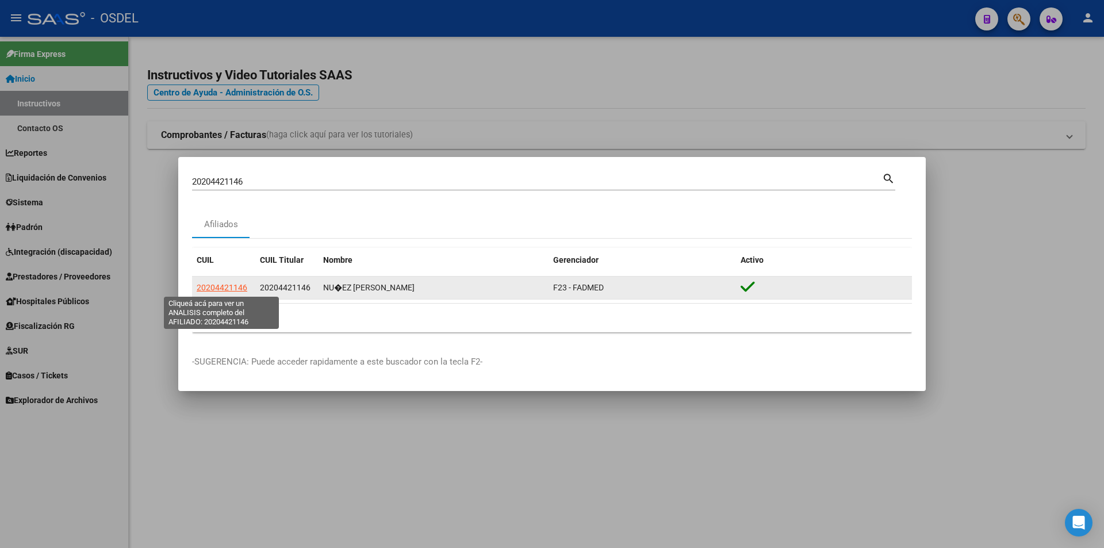
click at [230, 285] on span "20204421146" at bounding box center [222, 287] width 51 height 9
type textarea "20204421146"
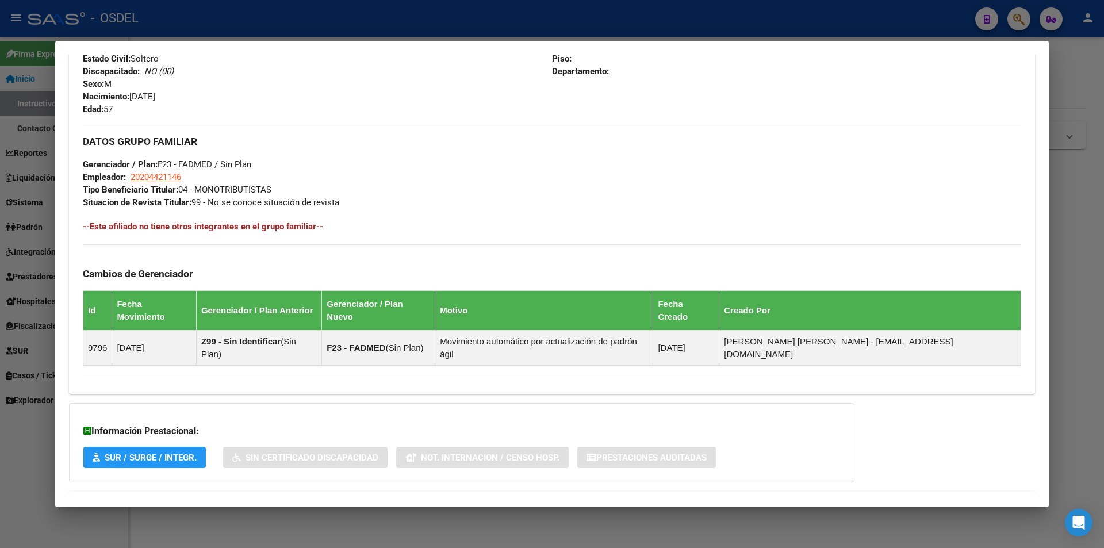
scroll to position [507, 0]
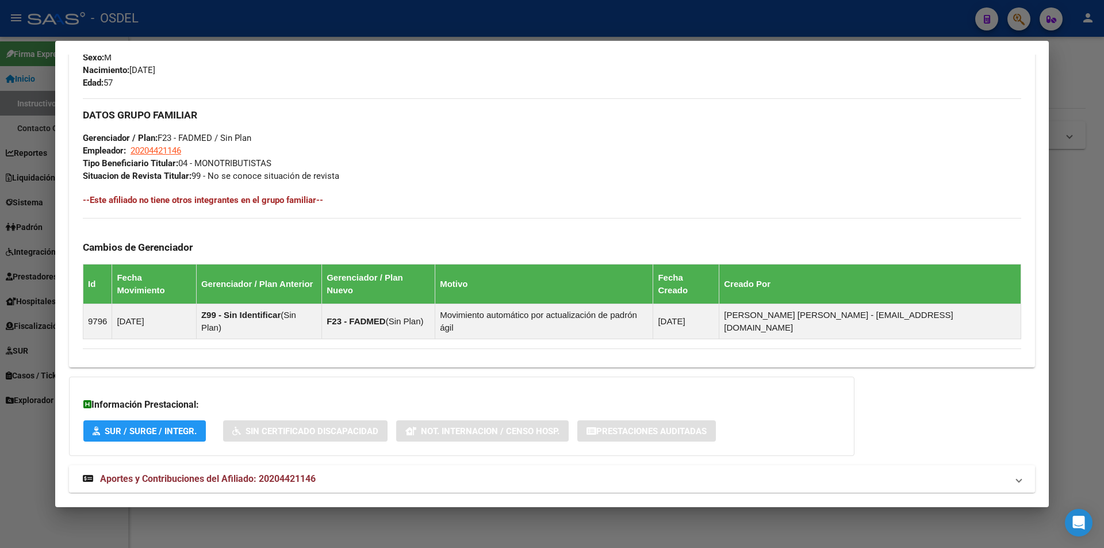
click at [209, 473] on span "Aportes y Contribuciones del Afiliado: 20204421146" at bounding box center [208, 478] width 216 height 11
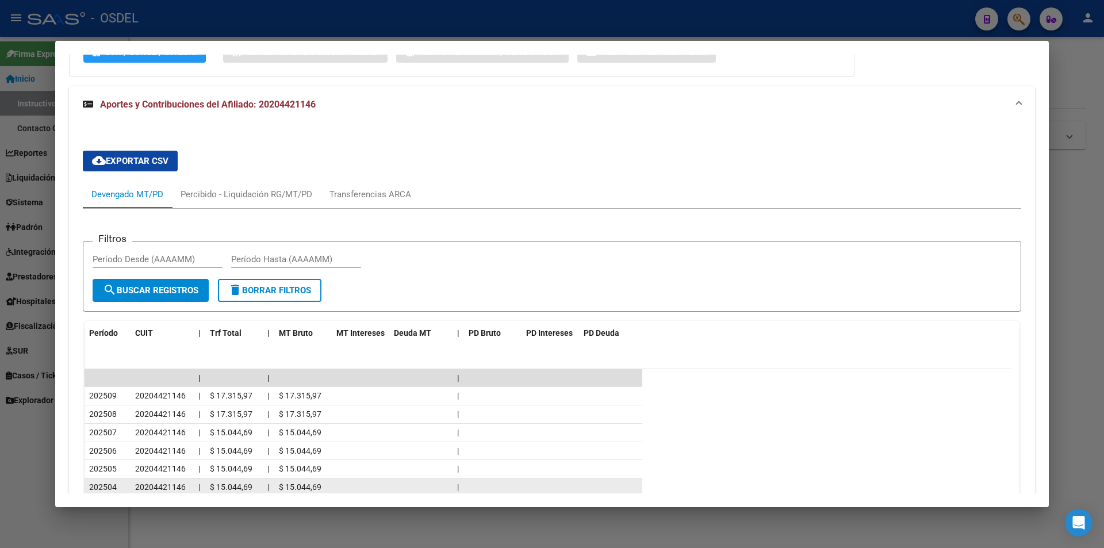
scroll to position [1023, 0]
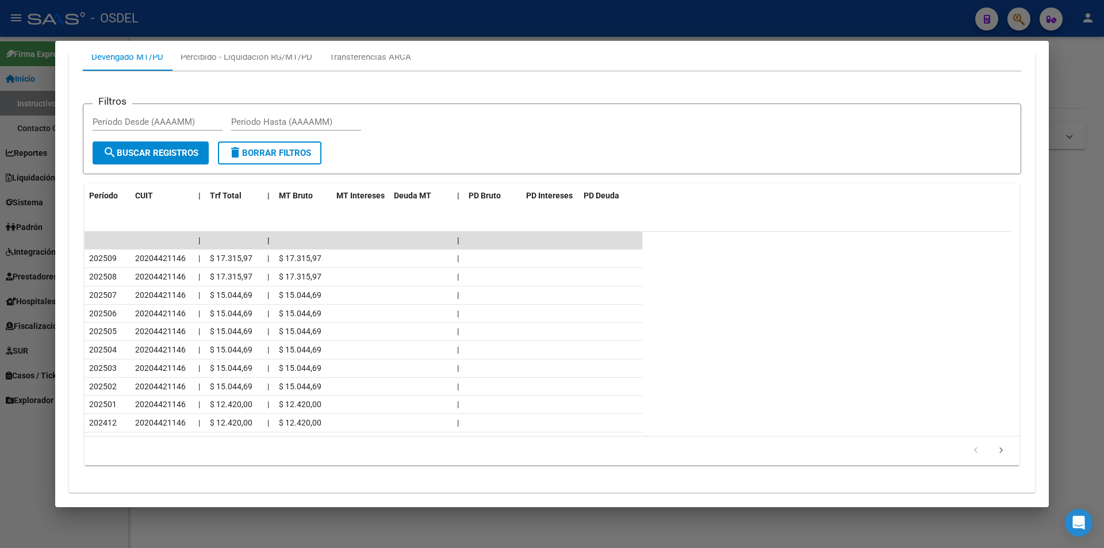
click at [225, 2] on div at bounding box center [552, 274] width 1104 height 548
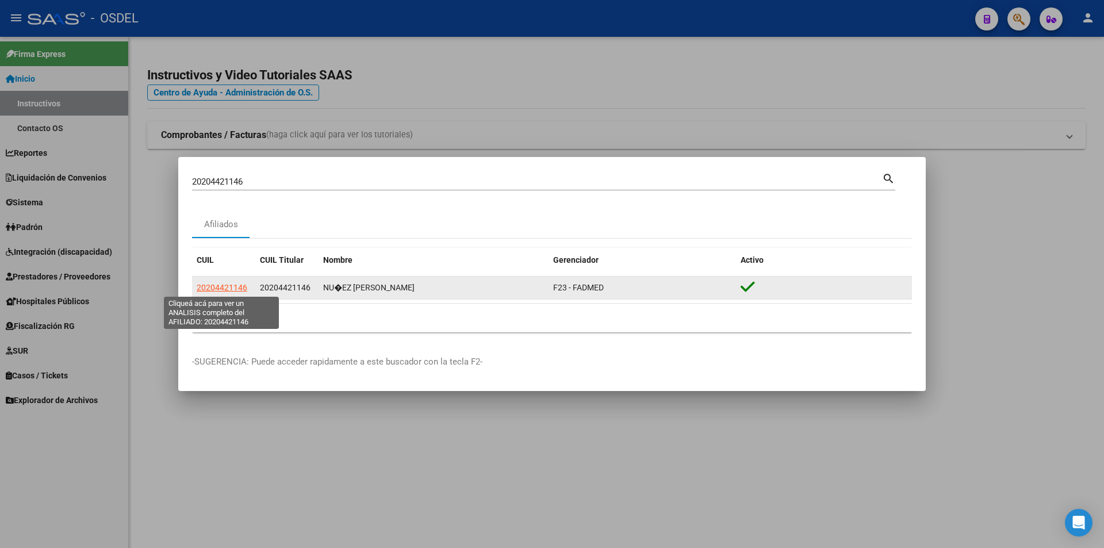
click at [220, 288] on span "20204421146" at bounding box center [222, 287] width 51 height 9
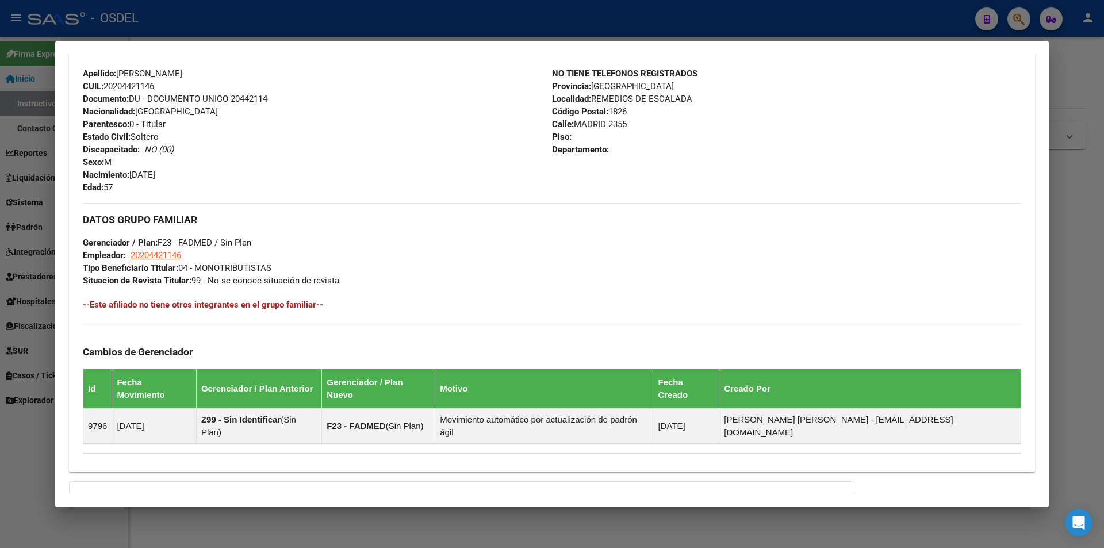
scroll to position [507, 0]
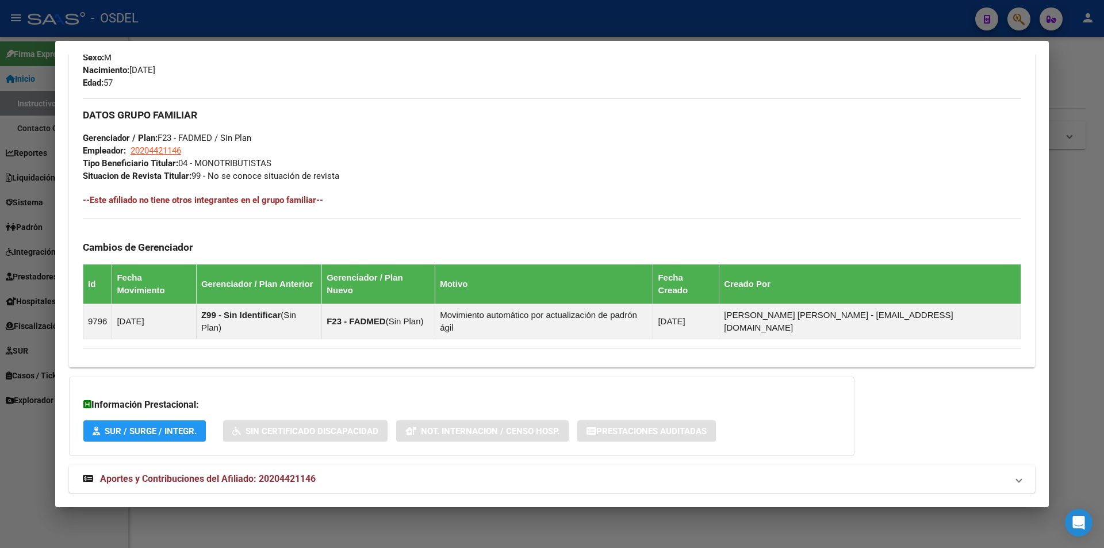
click at [156, 473] on span "Aportes y Contribuciones del Afiliado: 20204421146" at bounding box center [208, 478] width 216 height 11
click at [228, 478] on span "Aportes y Contribuciones del Afiliado: 20204421146" at bounding box center [208, 483] width 216 height 11
click at [226, 473] on span "Aportes y Contribuciones del Afiliado: 20204421146" at bounding box center [208, 478] width 216 height 11
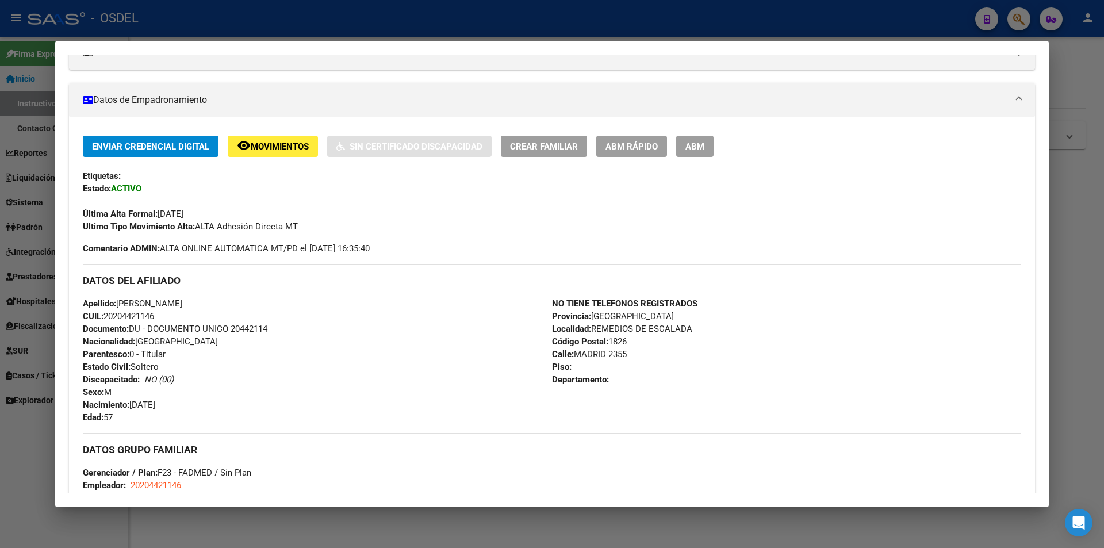
scroll to position [0, 0]
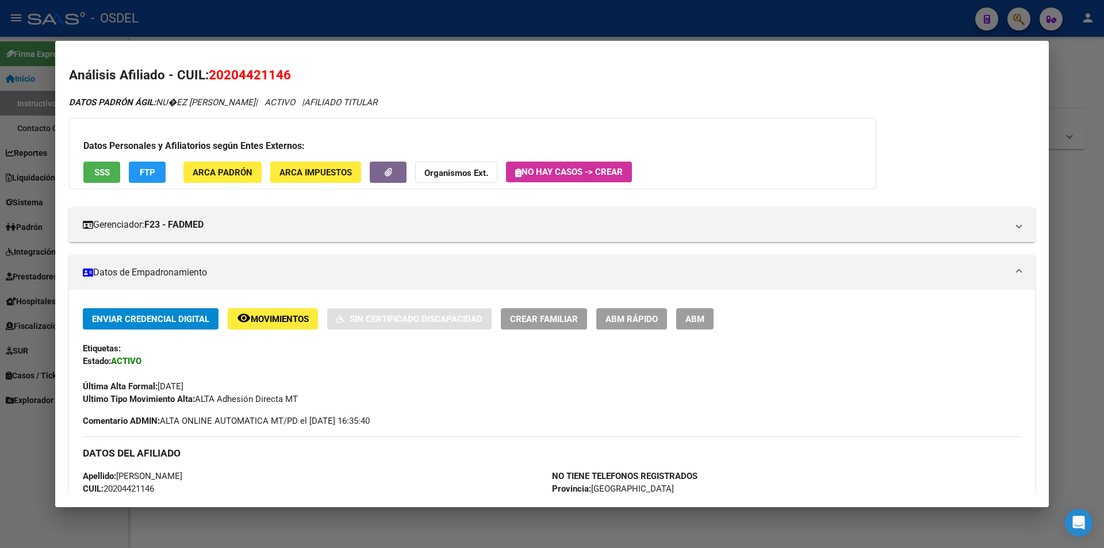
click at [786, 5] on div at bounding box center [552, 274] width 1104 height 548
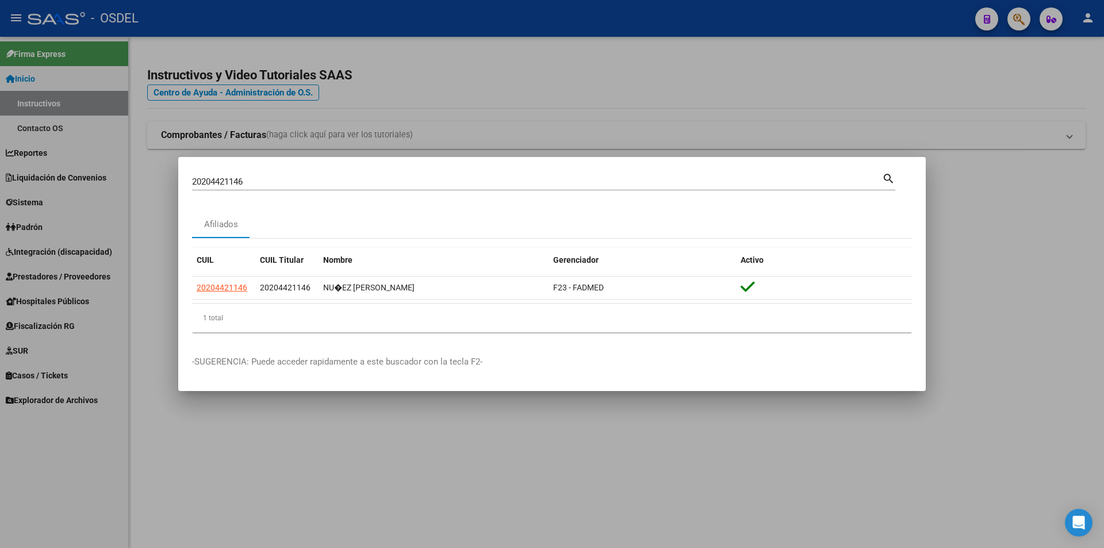
click at [267, 182] on input "20204421146" at bounding box center [537, 181] width 690 height 10
click at [510, 348] on mat-dialog-container "20204421146 Buscar (apellido, dni, cuil, nro traspaso, cuit, obra social) searc…" at bounding box center [551, 274] width 747 height 234
click at [285, 170] on mat-dialog-container "20204421146 Buscar (apellido, dni, cuil, nro traspaso, cuit, obra social) searc…" at bounding box center [551, 274] width 747 height 234
drag, startPoint x: 285, startPoint y: 170, endPoint x: 241, endPoint y: 182, distance: 45.3
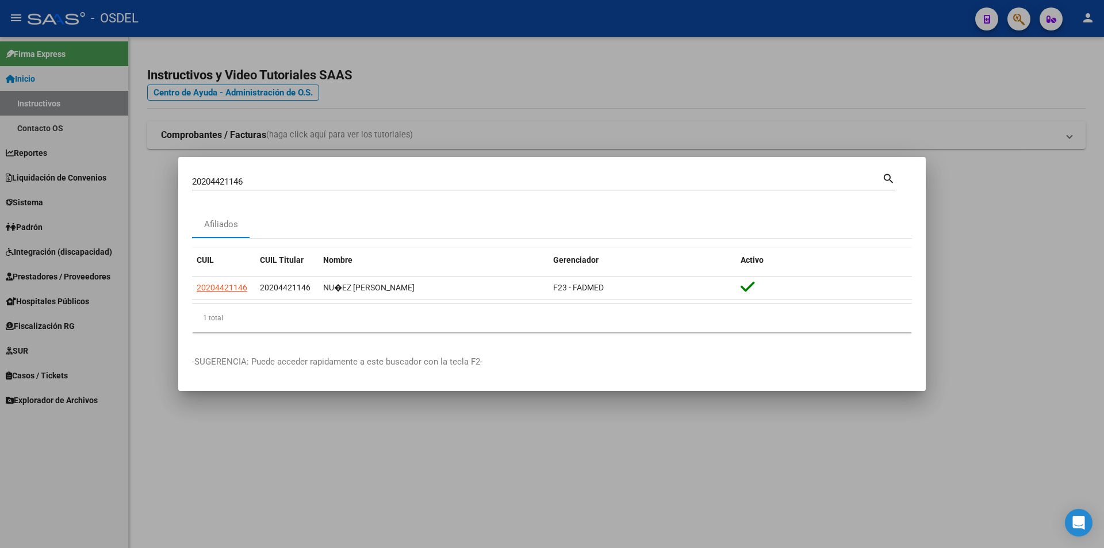
drag, startPoint x: 241, startPoint y: 182, endPoint x: 886, endPoint y: 173, distance: 645.1
click at [886, 173] on mat-icon "search" at bounding box center [888, 178] width 13 height 14
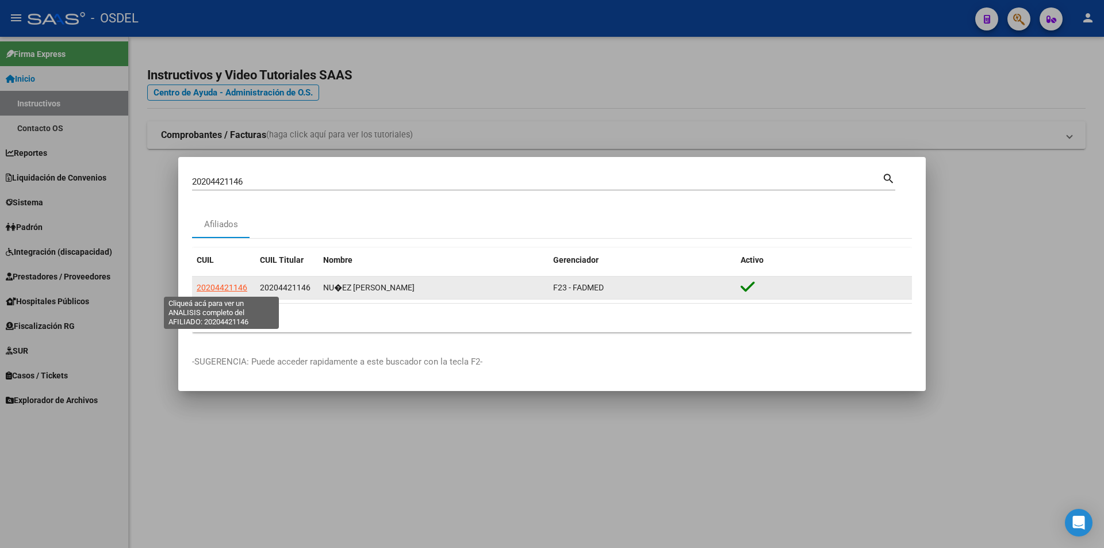
click at [216, 289] on span "20204421146" at bounding box center [222, 287] width 51 height 9
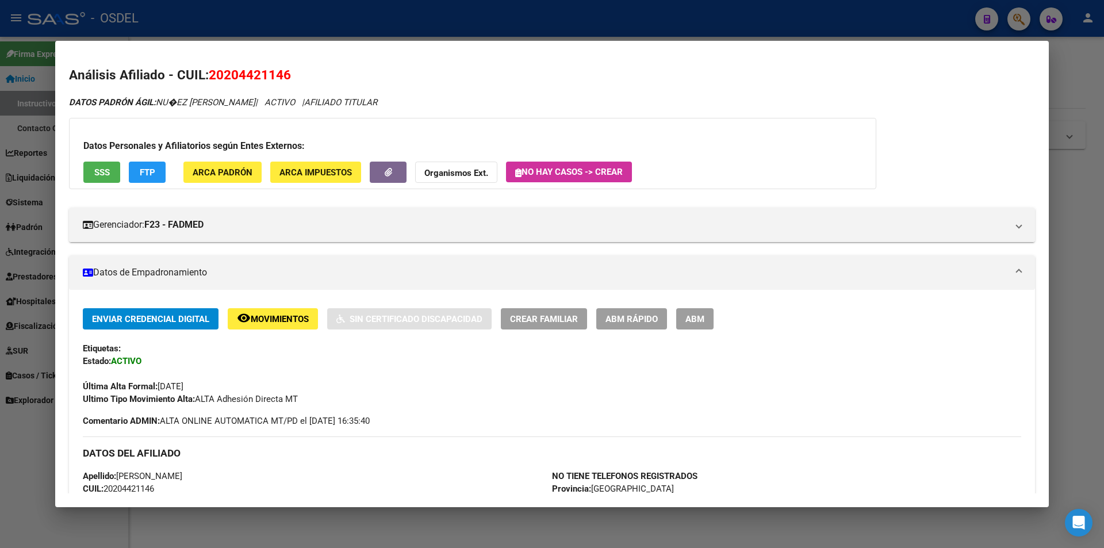
click at [99, 169] on span "SSS" at bounding box center [102, 172] width 16 height 10
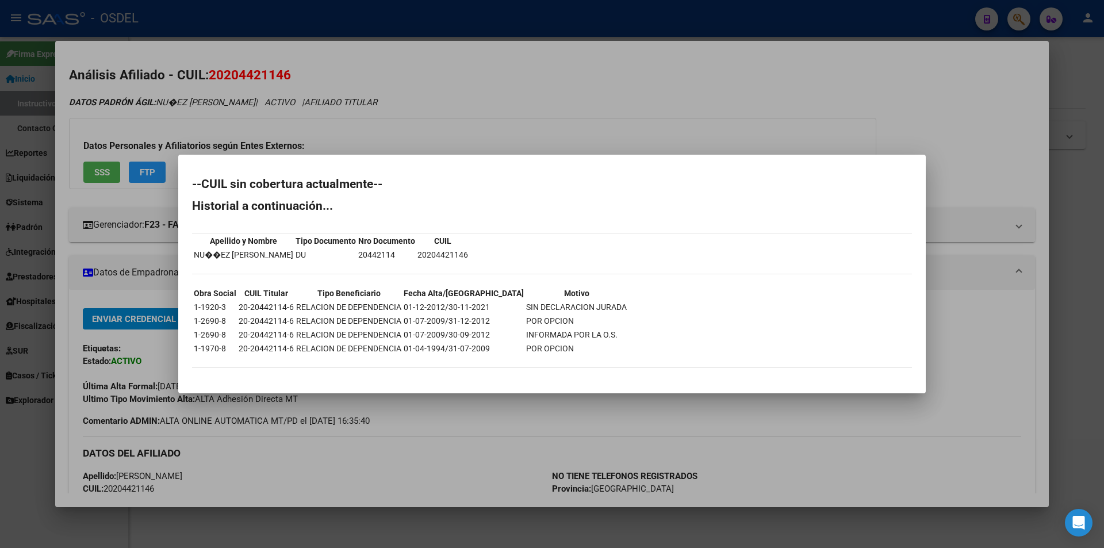
click at [805, 86] on div at bounding box center [552, 274] width 1104 height 548
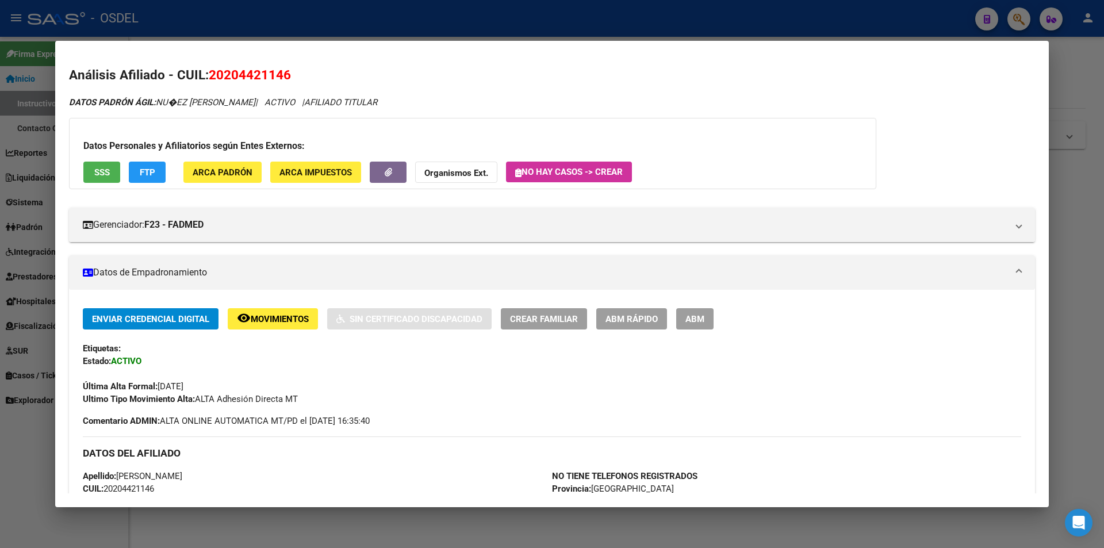
click at [99, 164] on button "SSS" at bounding box center [101, 172] width 37 height 21
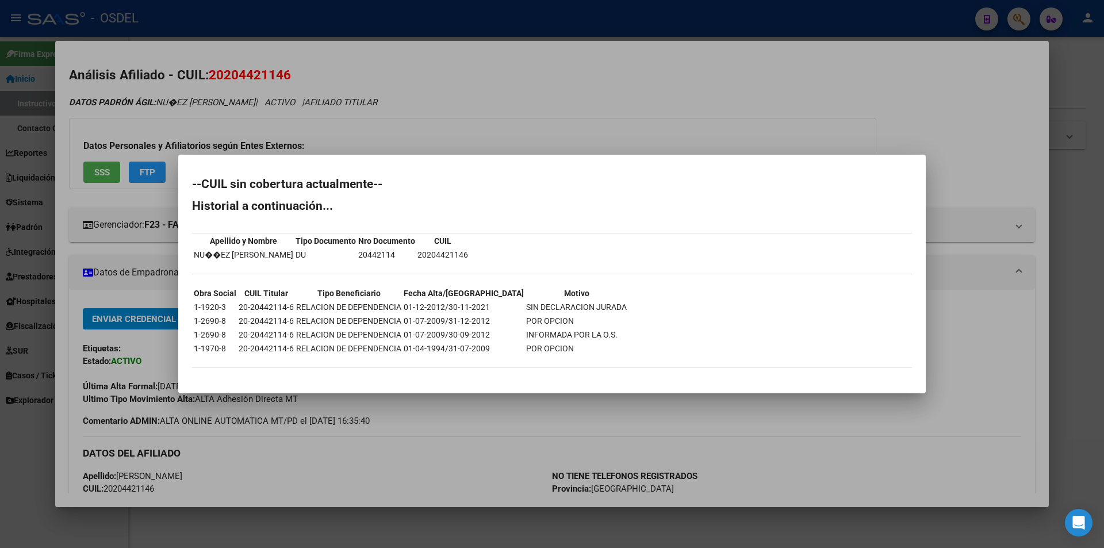
click at [758, 455] on div at bounding box center [552, 274] width 1104 height 548
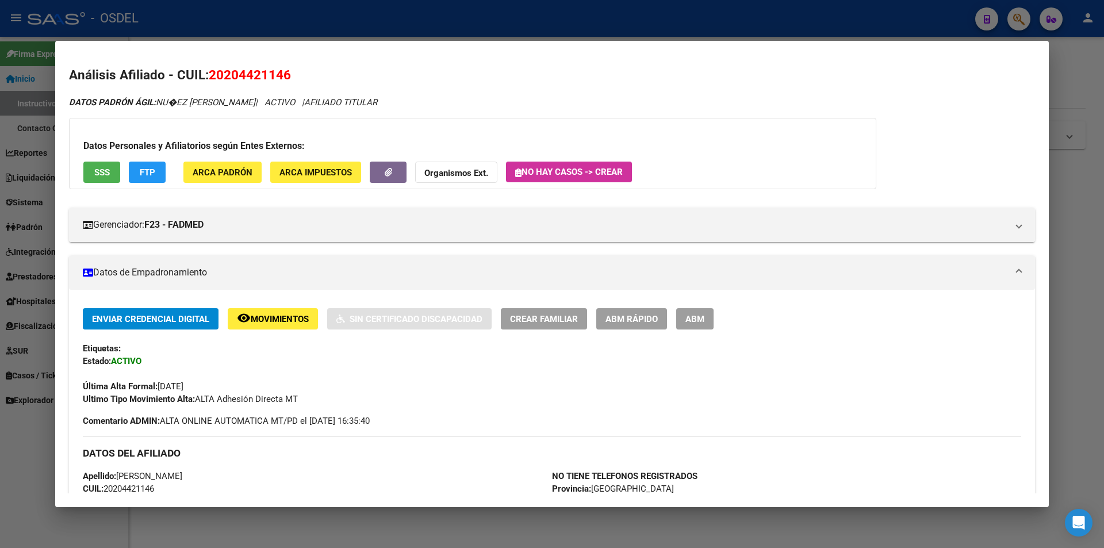
click at [635, 1] on div at bounding box center [552, 274] width 1104 height 548
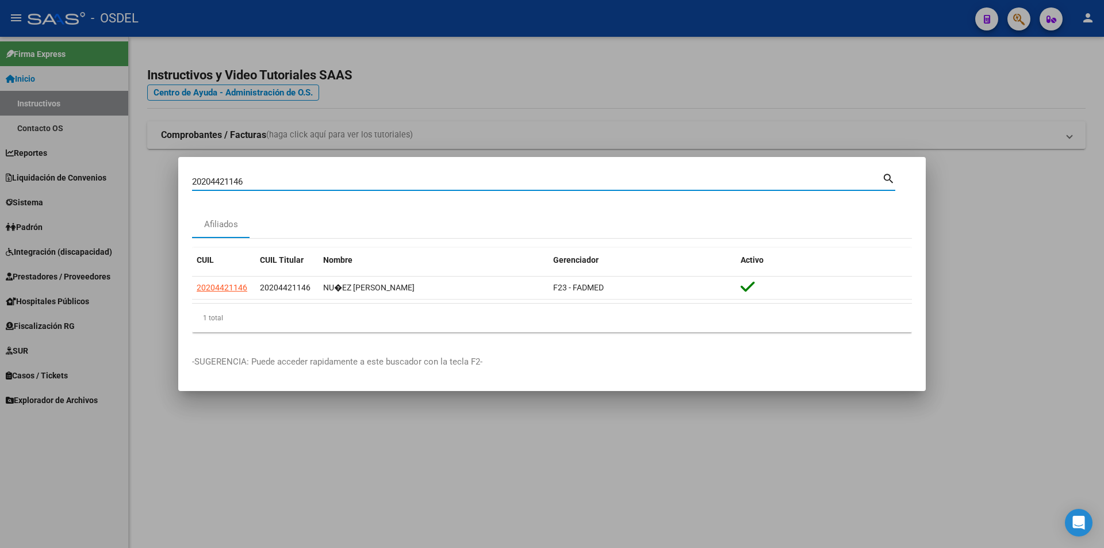
click at [274, 180] on input "20204421146" at bounding box center [537, 181] width 690 height 10
paste input "25094587"
type input "20225094587"
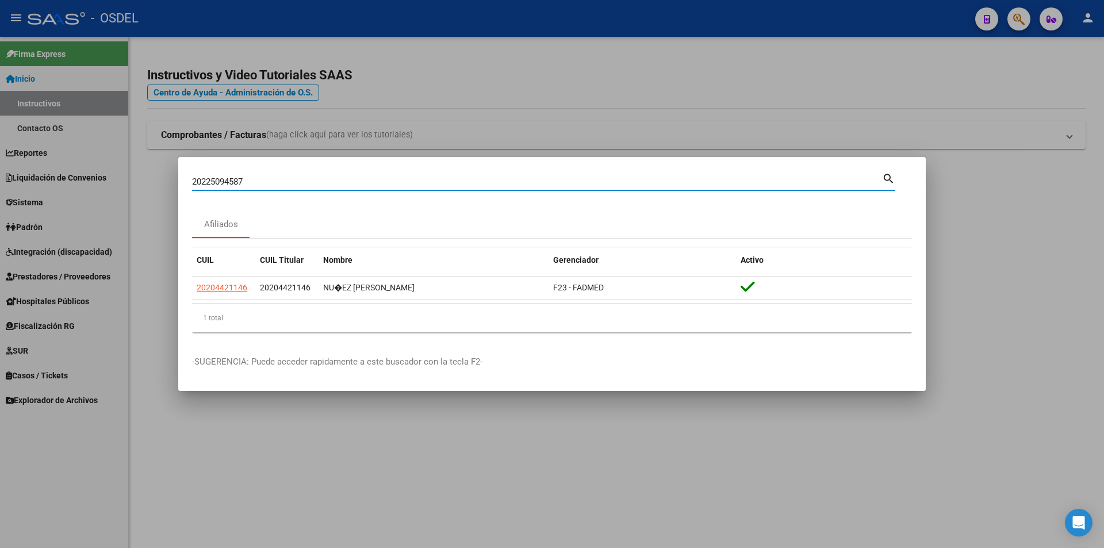
click at [888, 176] on mat-icon "search" at bounding box center [888, 178] width 13 height 14
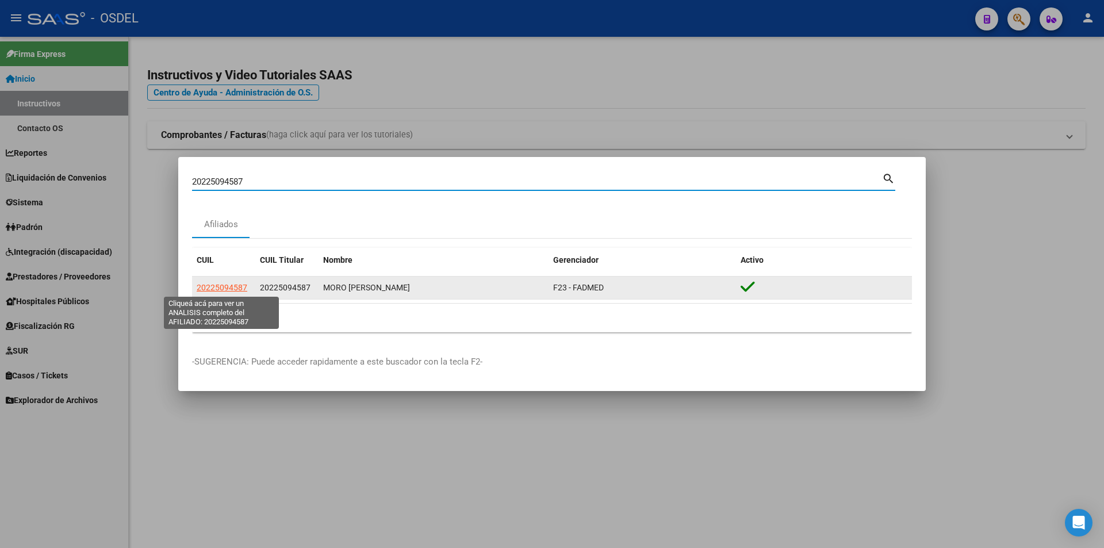
click at [232, 287] on span "20225094587" at bounding box center [222, 287] width 51 height 9
type textarea "20225094587"
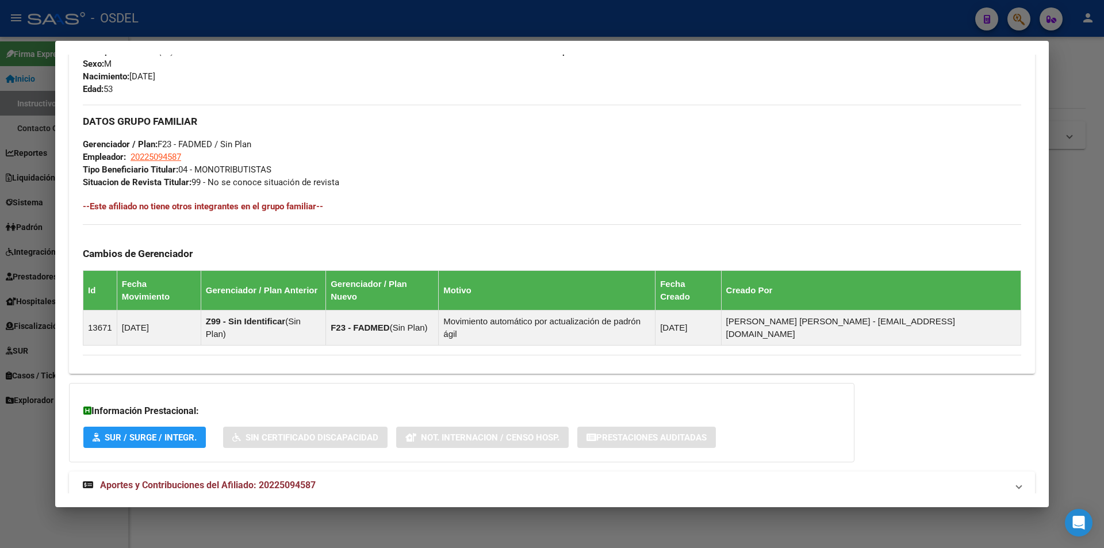
scroll to position [507, 0]
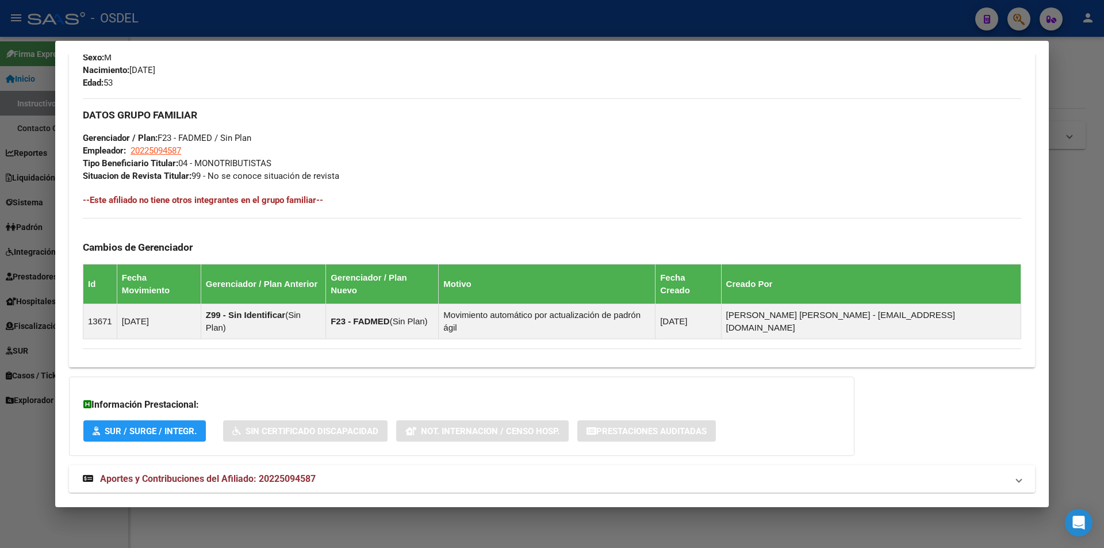
click at [214, 473] on span "Aportes y Contribuciones del Afiliado: 20225094587" at bounding box center [208, 478] width 216 height 11
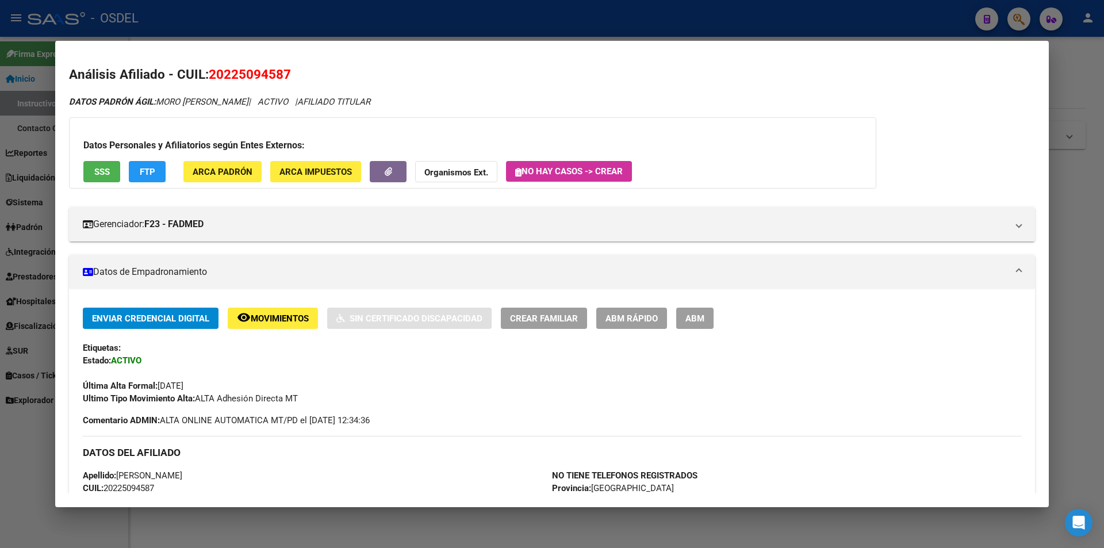
scroll to position [0, 0]
click at [104, 165] on button "SSS" at bounding box center [101, 172] width 37 height 21
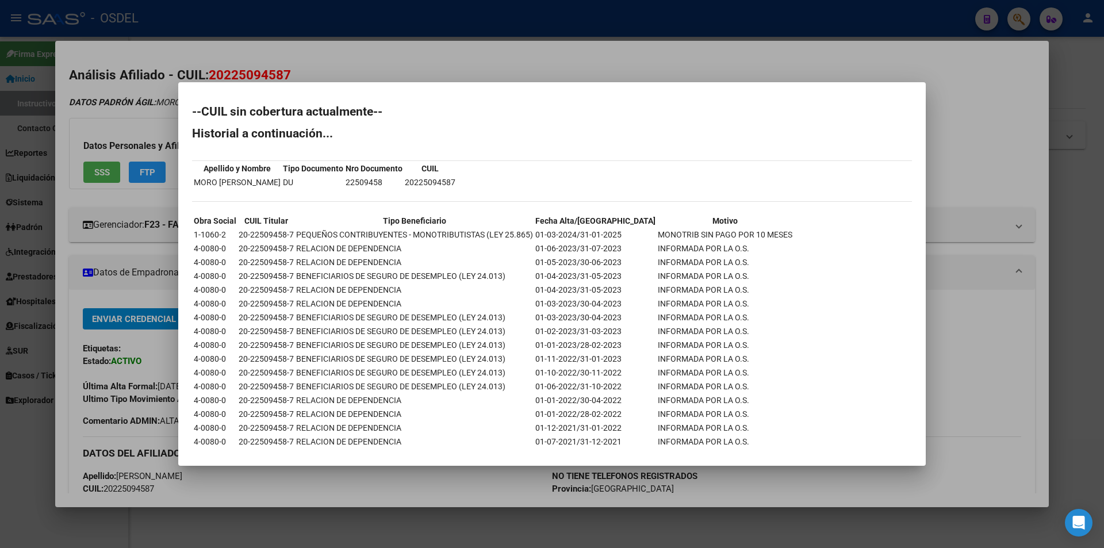
click at [689, 57] on div at bounding box center [552, 274] width 1104 height 548
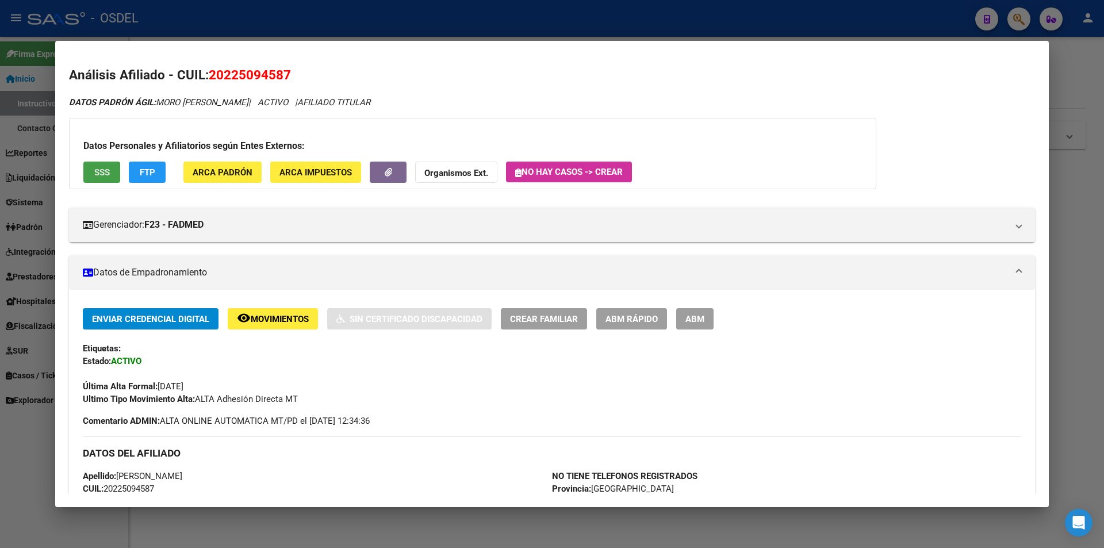
click at [103, 168] on span "SSS" at bounding box center [102, 172] width 16 height 10
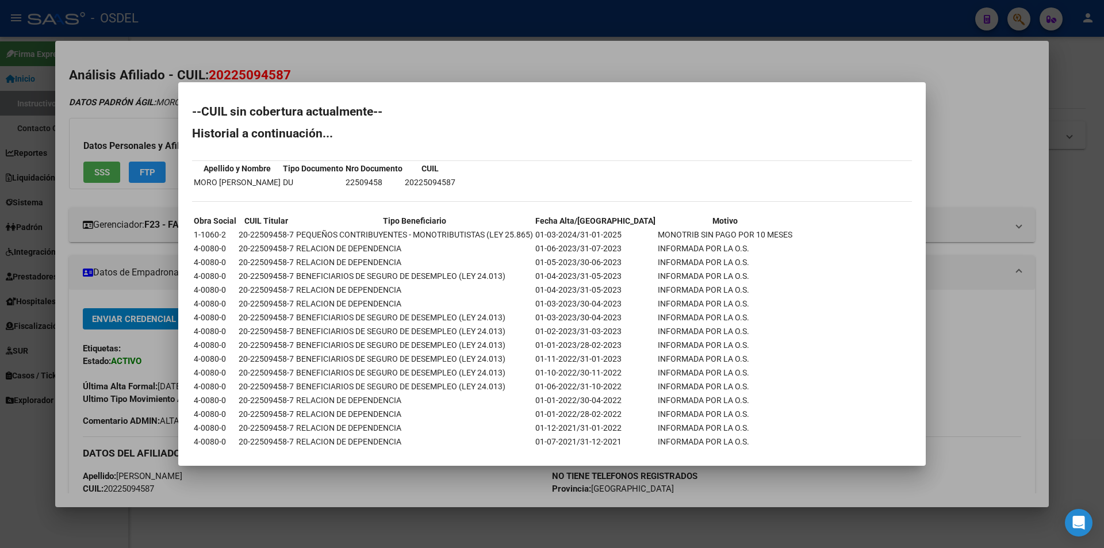
click at [754, 66] on div at bounding box center [552, 274] width 1104 height 548
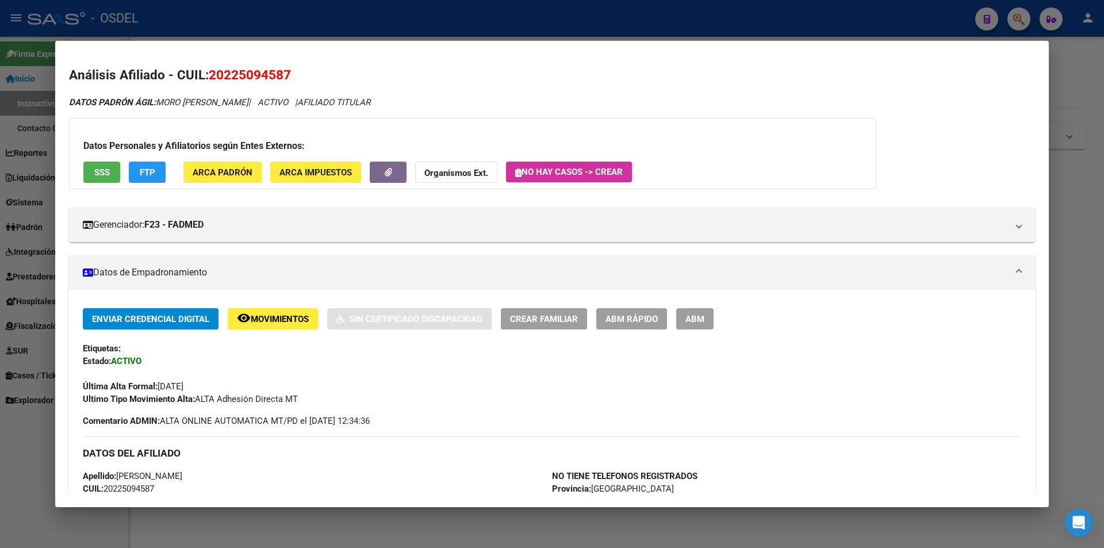
drag, startPoint x: 820, startPoint y: 86, endPoint x: 735, endPoint y: 71, distance: 86.3
click at [577, 12] on div at bounding box center [552, 274] width 1104 height 548
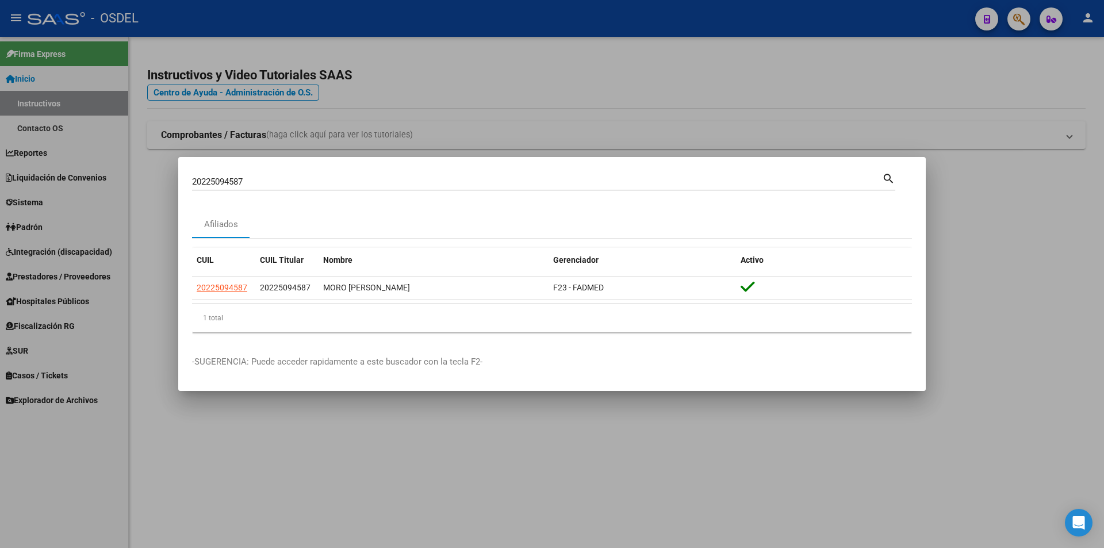
click at [254, 181] on input "20225094587" at bounding box center [537, 181] width 690 height 10
paste input "8628639"
type input "20228628639"
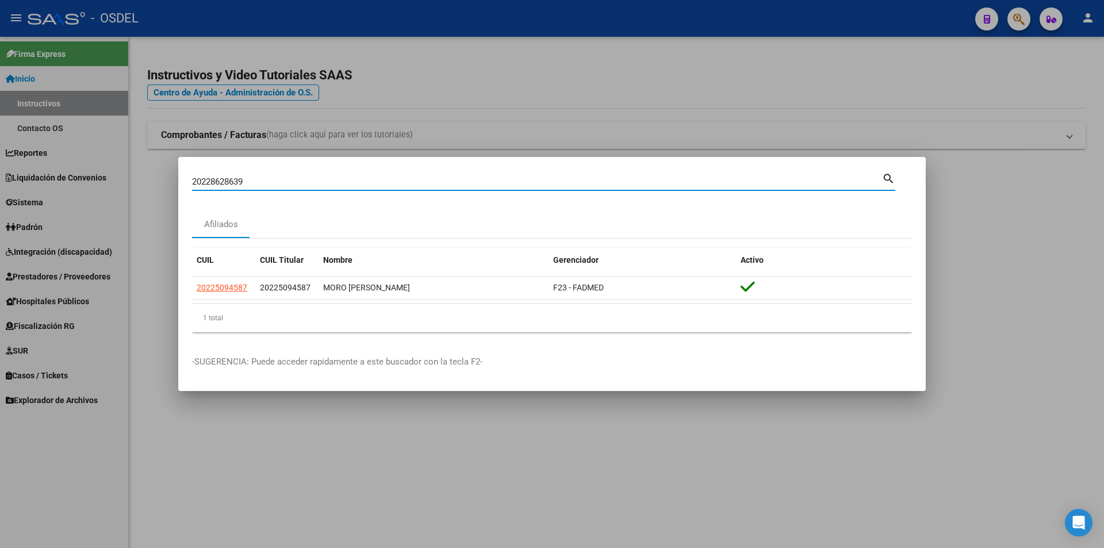
click at [892, 179] on mat-icon "search" at bounding box center [888, 178] width 13 height 14
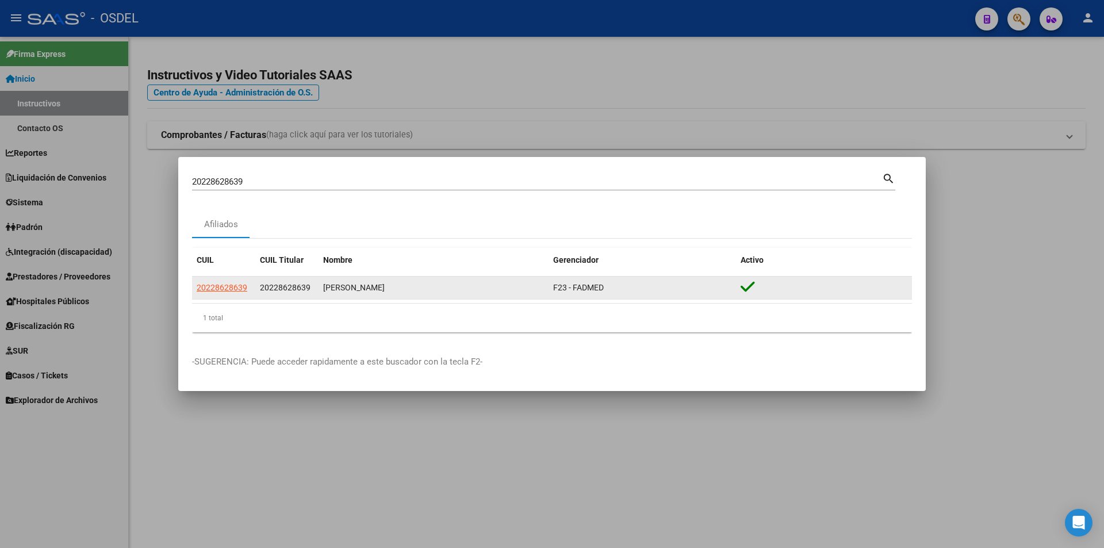
click at [225, 293] on app-link-go-to "20228628639" at bounding box center [222, 287] width 51 height 13
click at [225, 289] on span "20228628639" at bounding box center [222, 287] width 51 height 9
type textarea "20228628639"
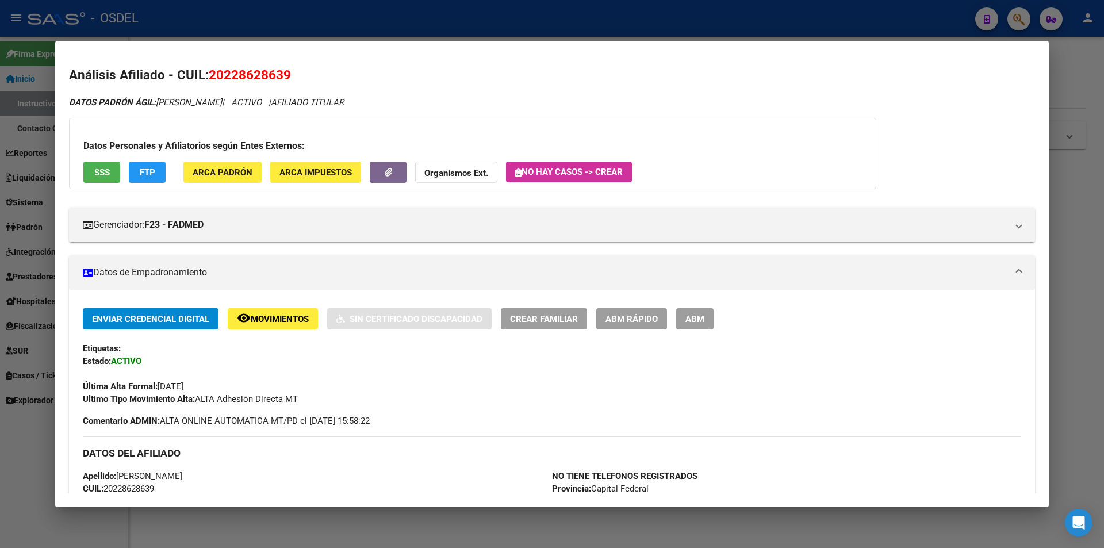
click at [99, 171] on span "SSS" at bounding box center [102, 172] width 16 height 10
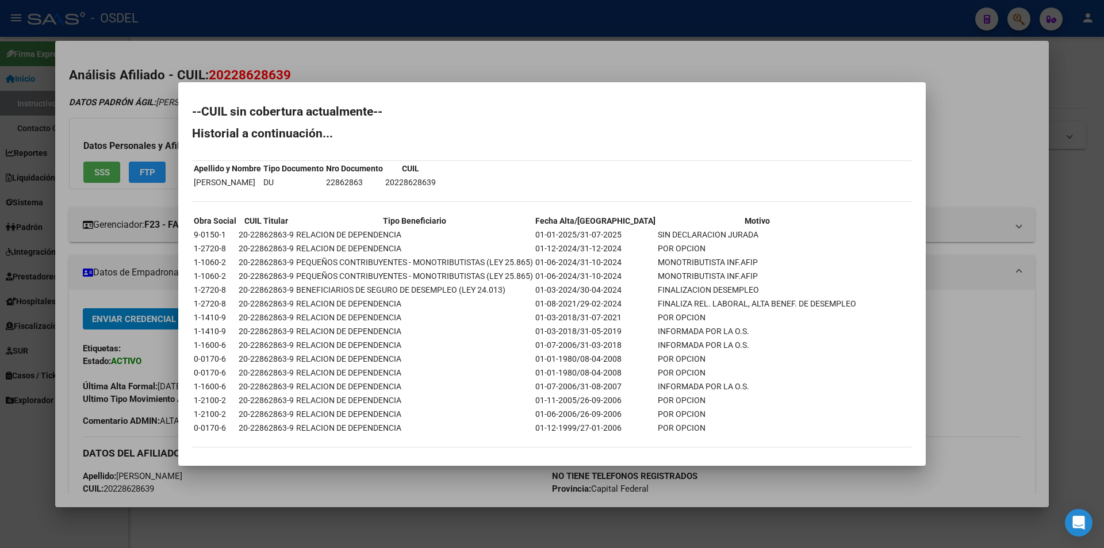
click at [824, 71] on div at bounding box center [552, 274] width 1104 height 548
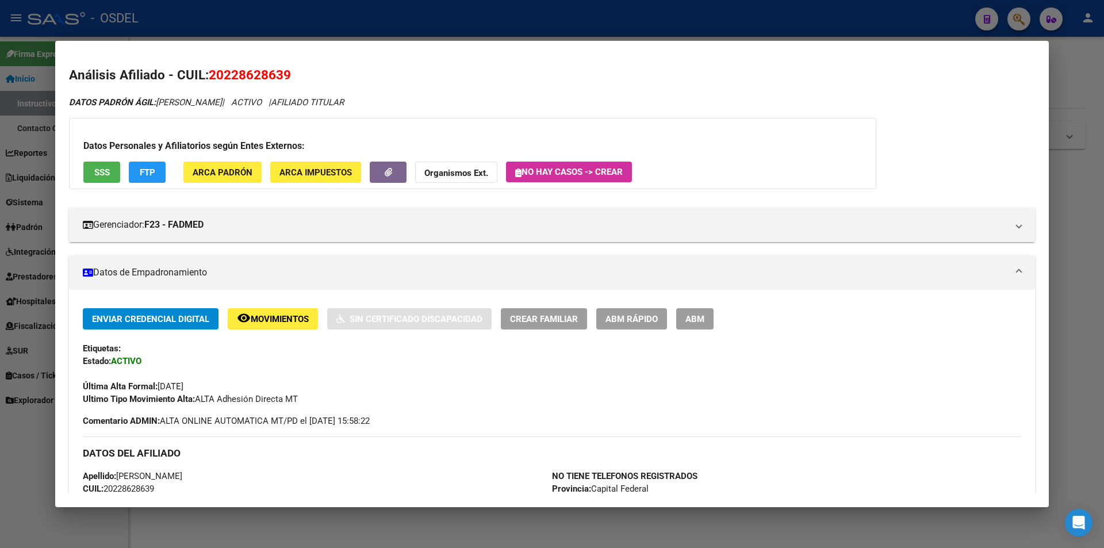
click at [366, 22] on div at bounding box center [552, 274] width 1104 height 548
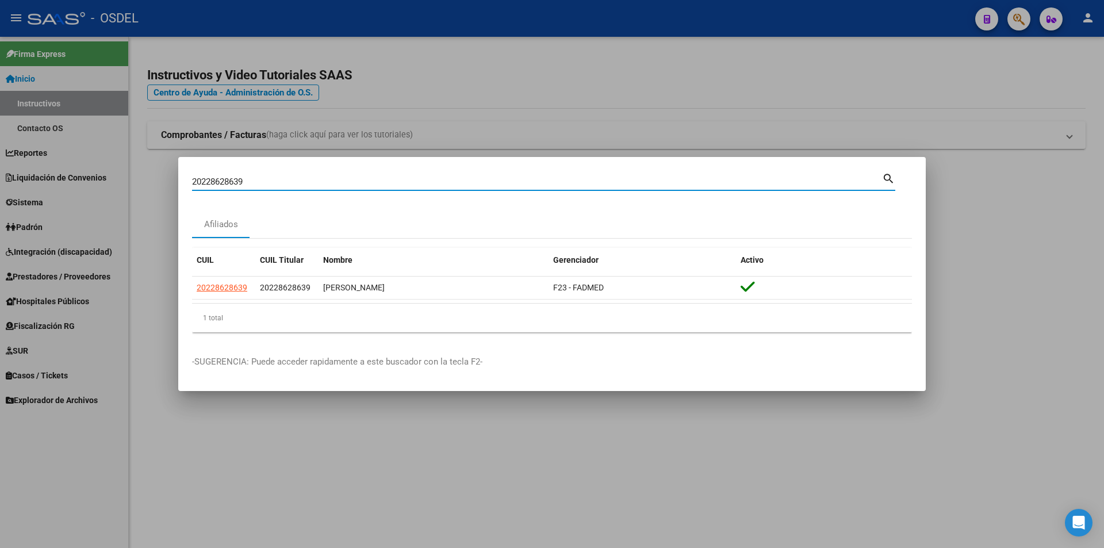
click at [255, 179] on input "20228628639" at bounding box center [537, 181] width 690 height 10
paste input "34870743"
type input "20234870743"
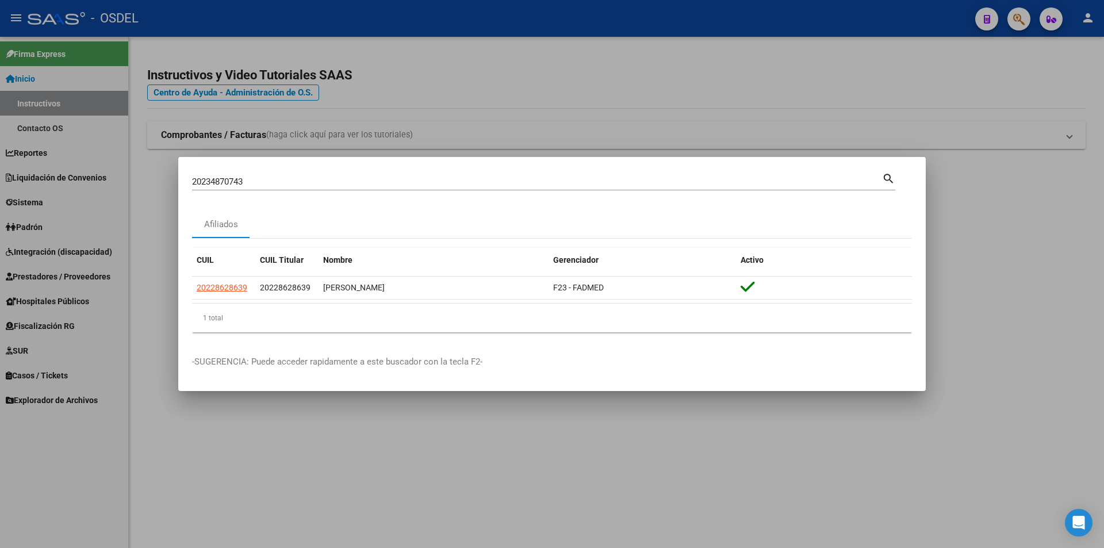
click at [885, 175] on mat-icon "search" at bounding box center [888, 178] width 13 height 14
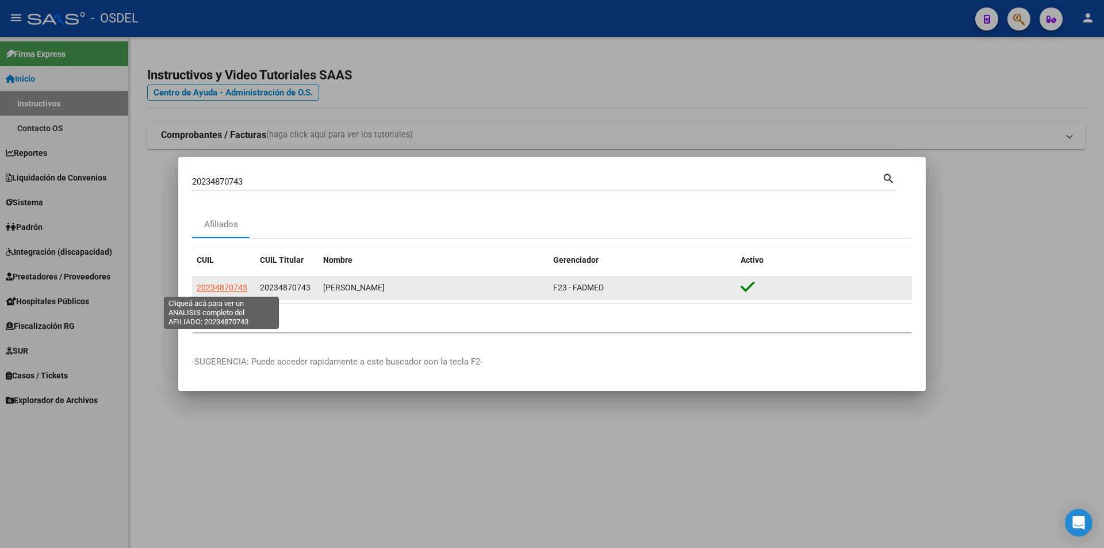
click at [222, 286] on span "20234870743" at bounding box center [222, 287] width 51 height 9
type textarea "20234870743"
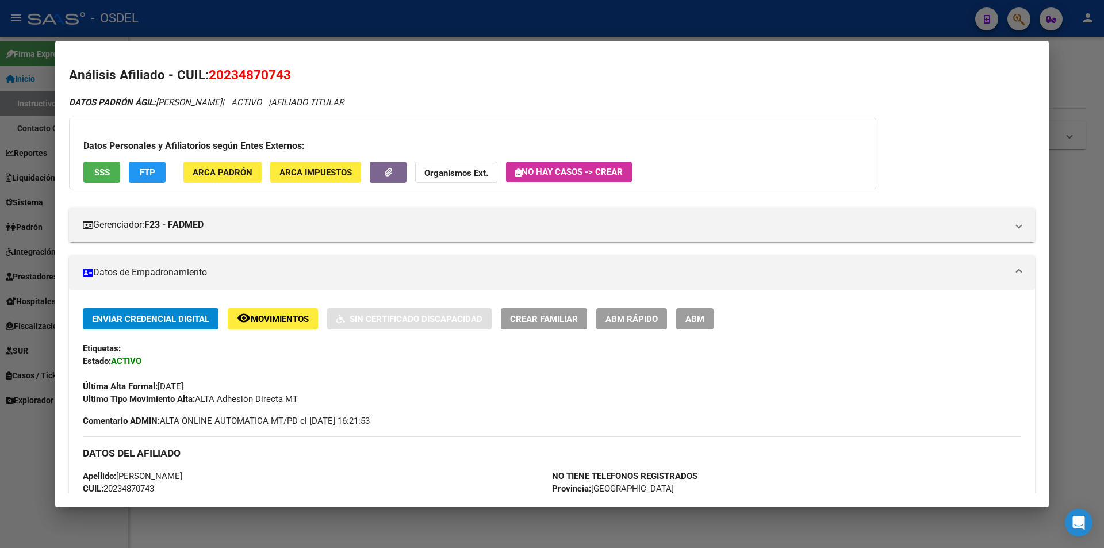
click at [98, 171] on span "SSS" at bounding box center [102, 172] width 16 height 10
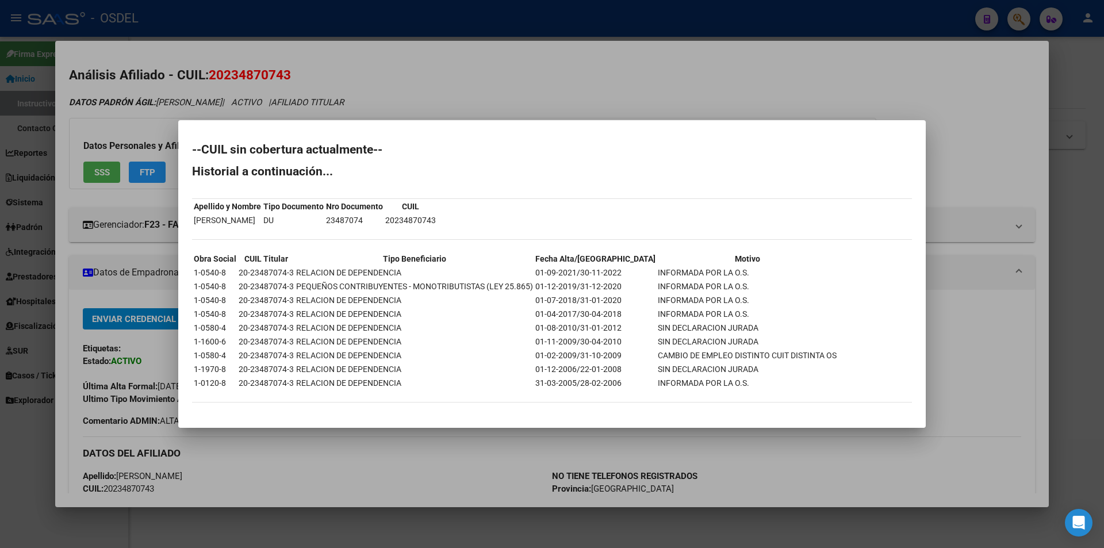
click at [690, 116] on div at bounding box center [552, 274] width 1104 height 548
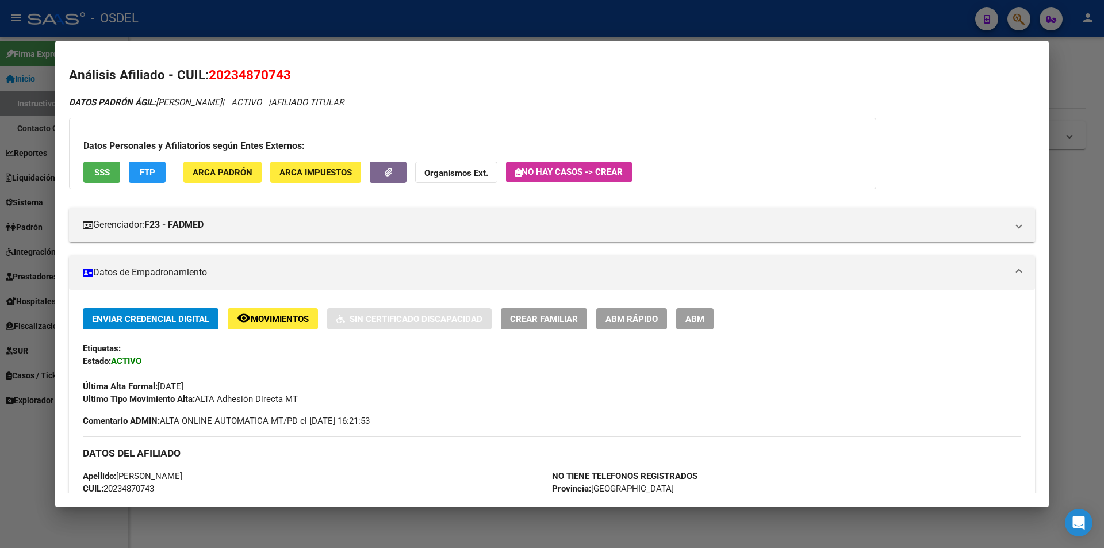
click at [484, 29] on div at bounding box center [552, 274] width 1104 height 548
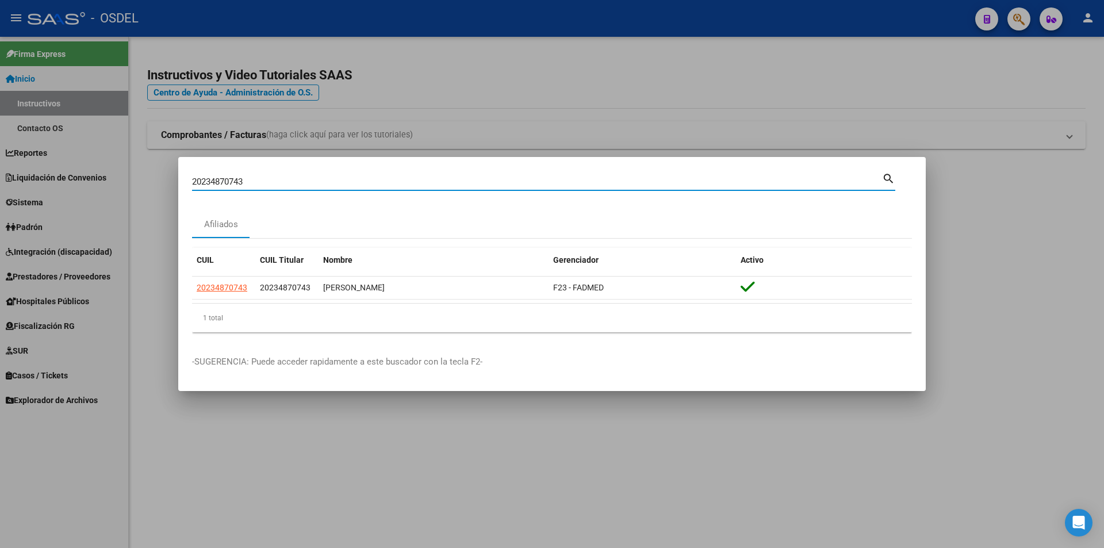
click at [254, 181] on input "20234870743" at bounding box center [537, 181] width 690 height 10
paste input "672600"
type input "20236726003"
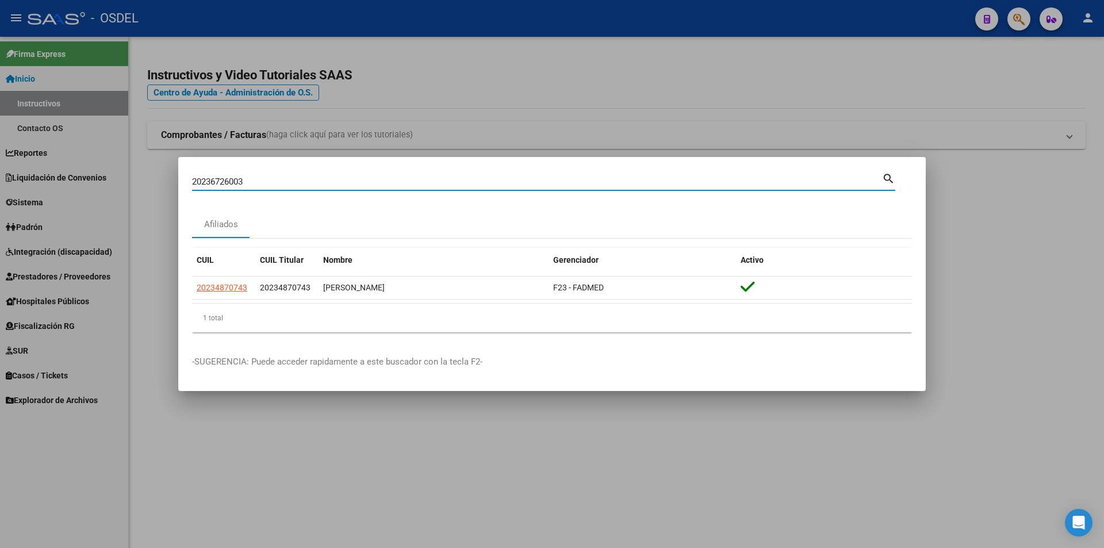
click at [890, 178] on mat-icon "search" at bounding box center [888, 178] width 13 height 14
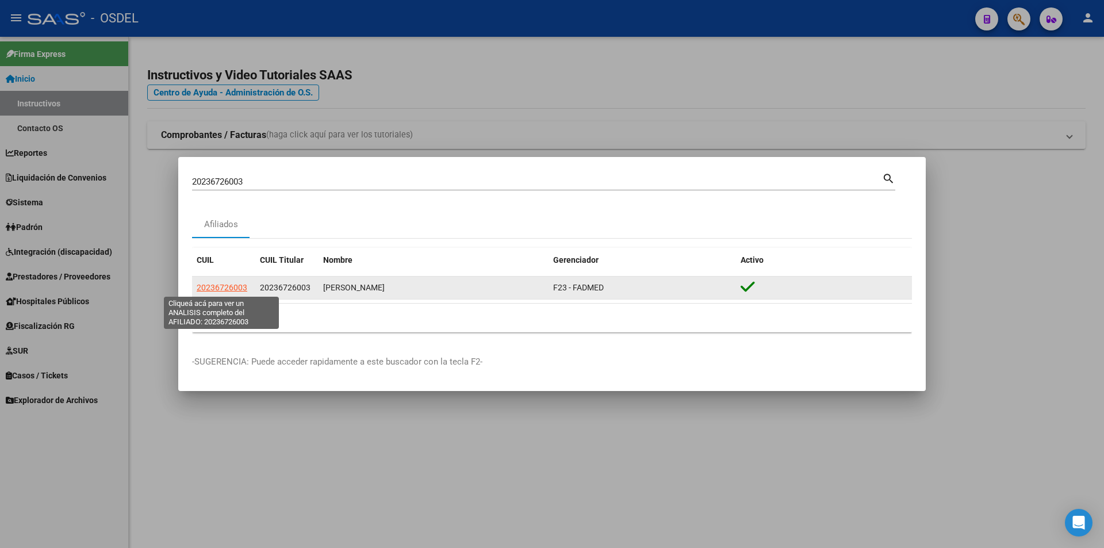
click at [228, 290] on span "20236726003" at bounding box center [222, 287] width 51 height 9
type textarea "20236726003"
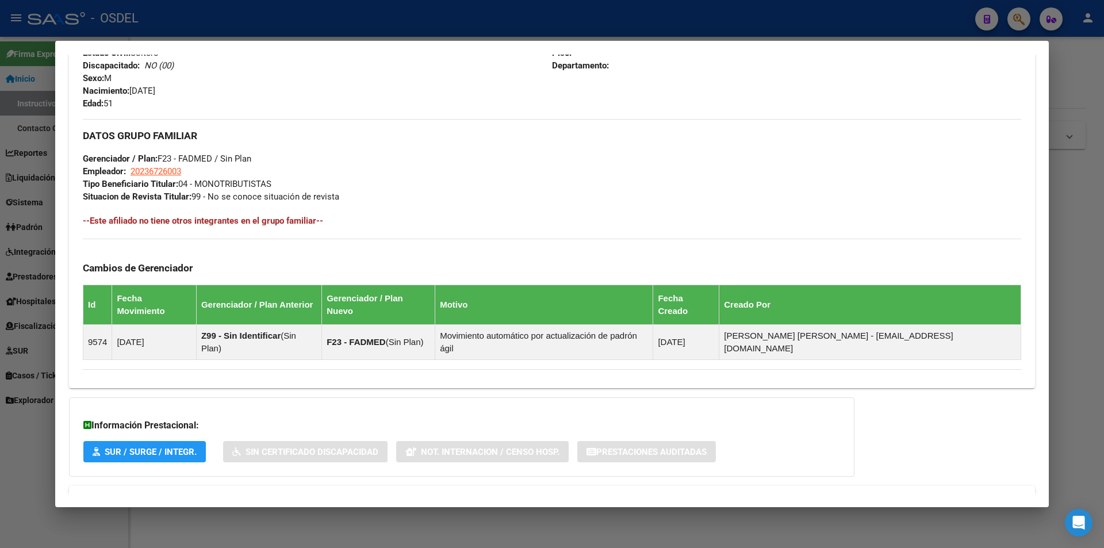
scroll to position [507, 0]
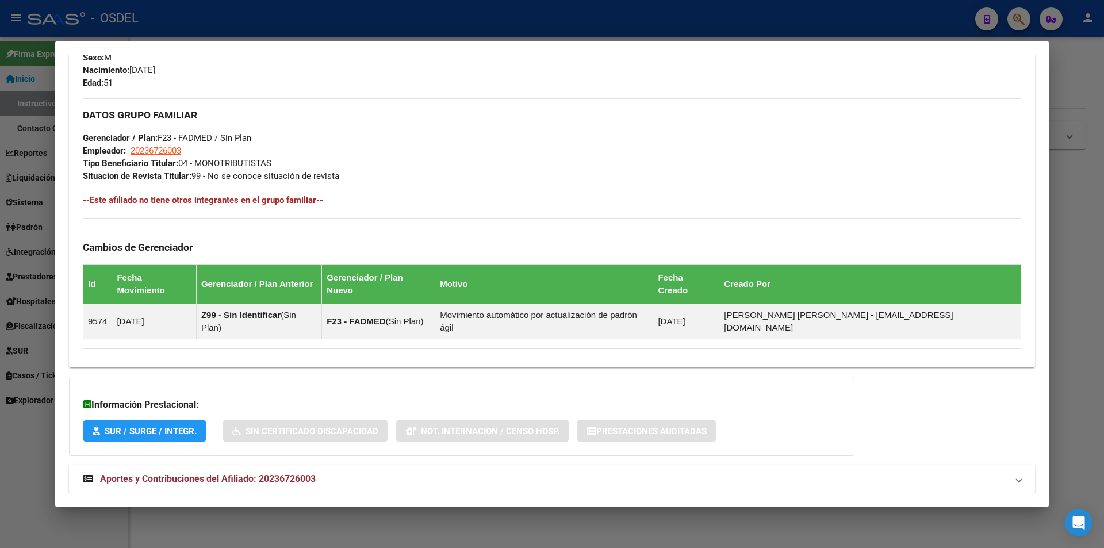
click at [172, 473] on span "Aportes y Contribuciones del Afiliado: 20236726003" at bounding box center [208, 478] width 216 height 11
click at [174, 478] on span "Aportes y Contribuciones del Afiliado: 20236726003" at bounding box center [208, 483] width 216 height 11
click at [210, 473] on span "Aportes y Contribuciones del Afiliado: 20236726003" at bounding box center [208, 478] width 216 height 11
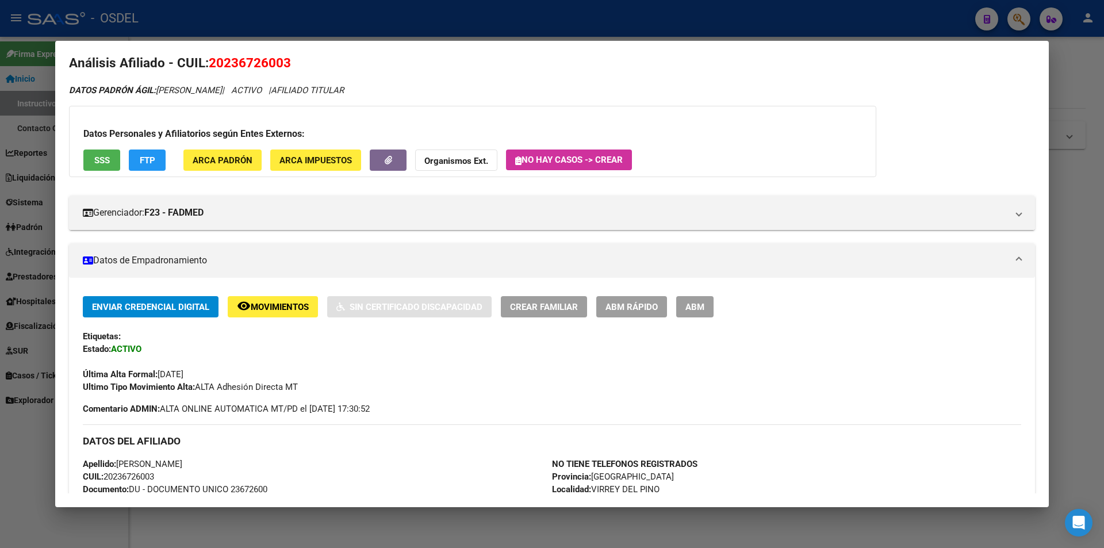
scroll to position [0, 0]
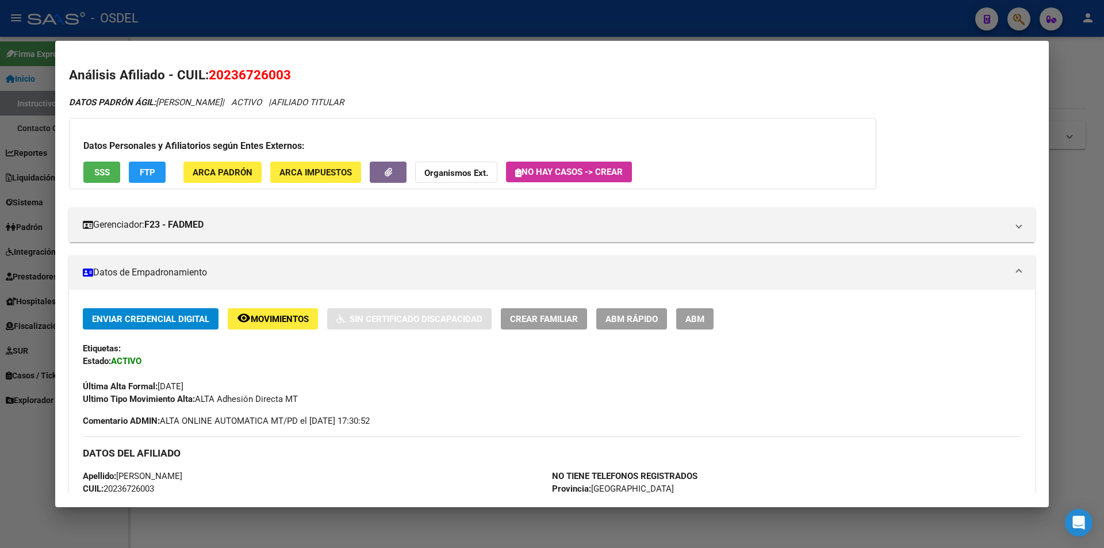
click at [108, 175] on span "SSS" at bounding box center [102, 172] width 16 height 10
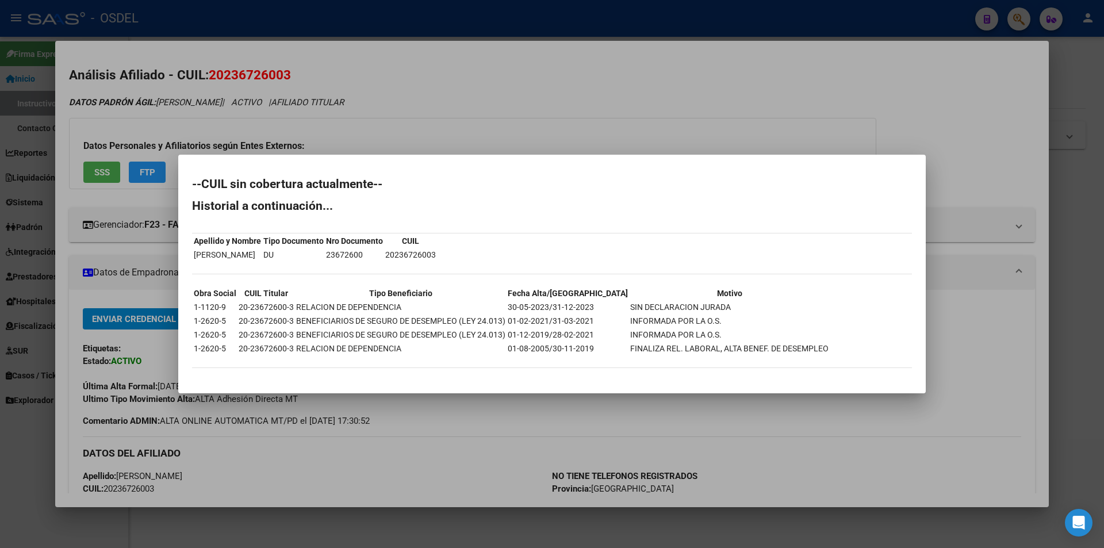
click at [504, 127] on div at bounding box center [552, 274] width 1104 height 548
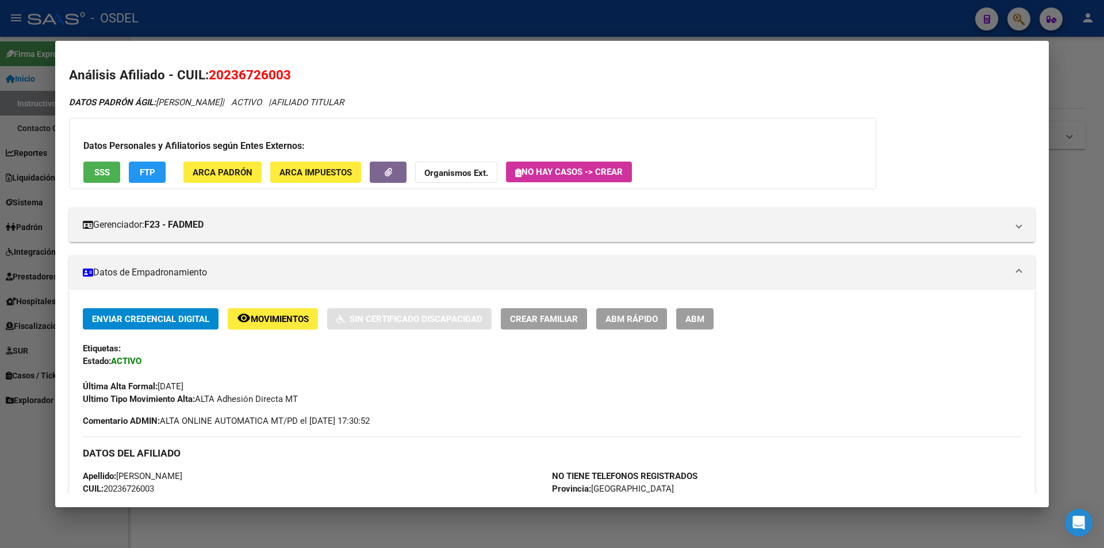
click at [99, 178] on button "SSS" at bounding box center [101, 172] width 37 height 21
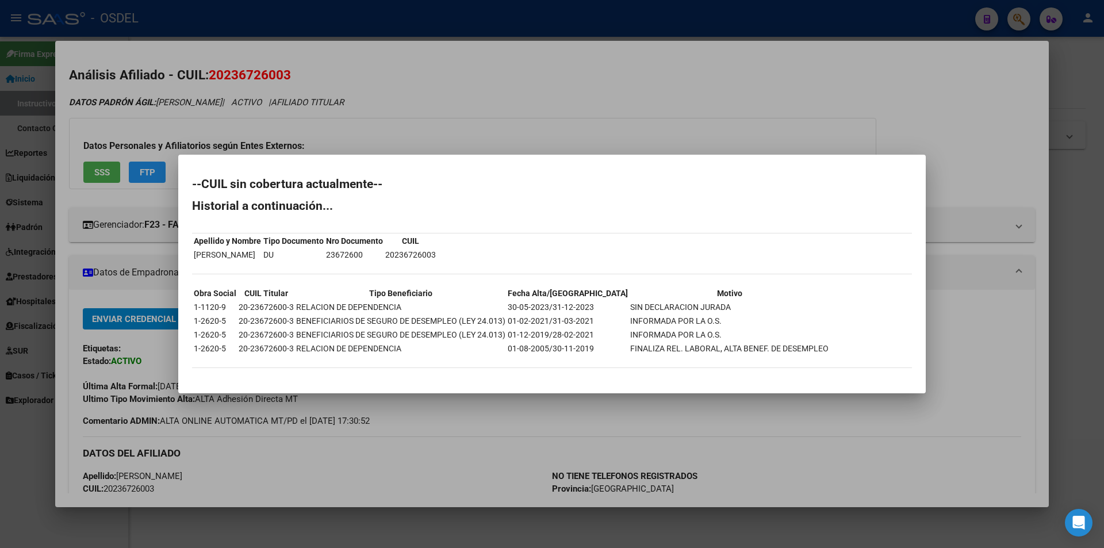
click at [670, 97] on div at bounding box center [552, 274] width 1104 height 548
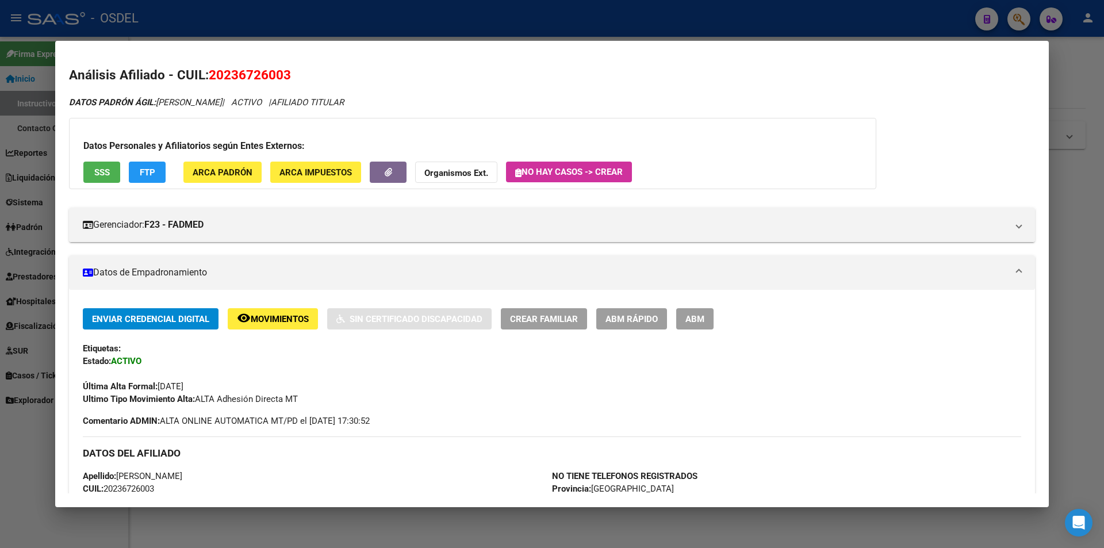
click at [566, 26] on div at bounding box center [552, 274] width 1104 height 548
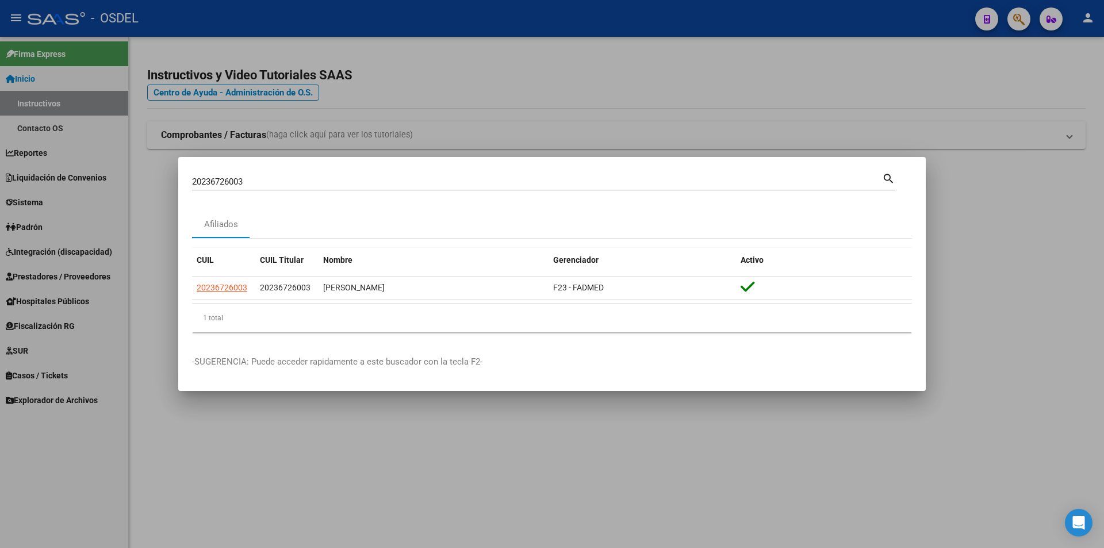
click at [270, 186] on input "20236726003" at bounding box center [537, 181] width 690 height 10
paste input "7749805"
type input "20237749805"
click at [893, 181] on mat-icon "search" at bounding box center [888, 178] width 13 height 14
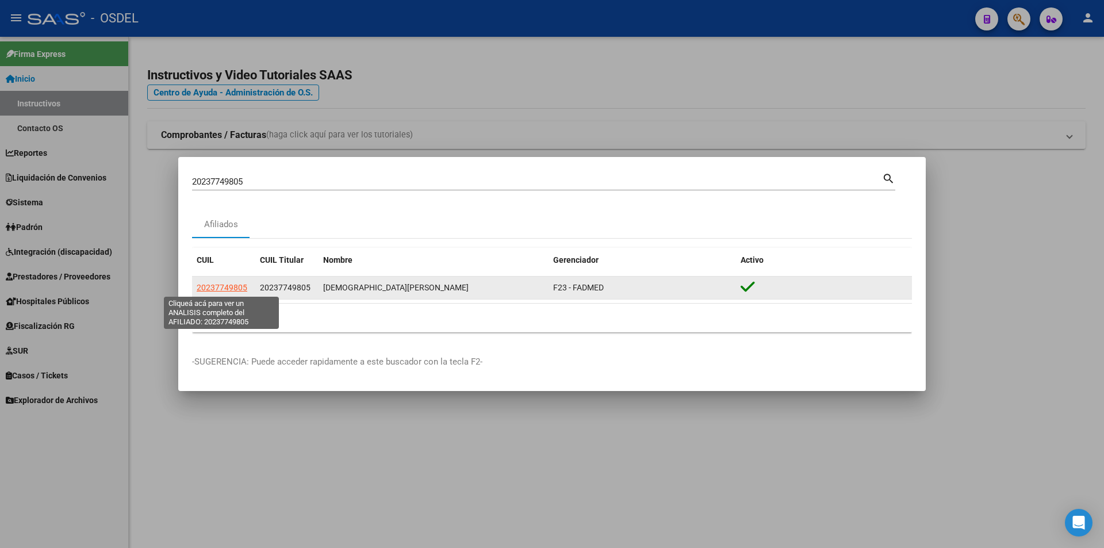
click at [241, 286] on span "20237749805" at bounding box center [222, 287] width 51 height 9
type textarea "20237749805"
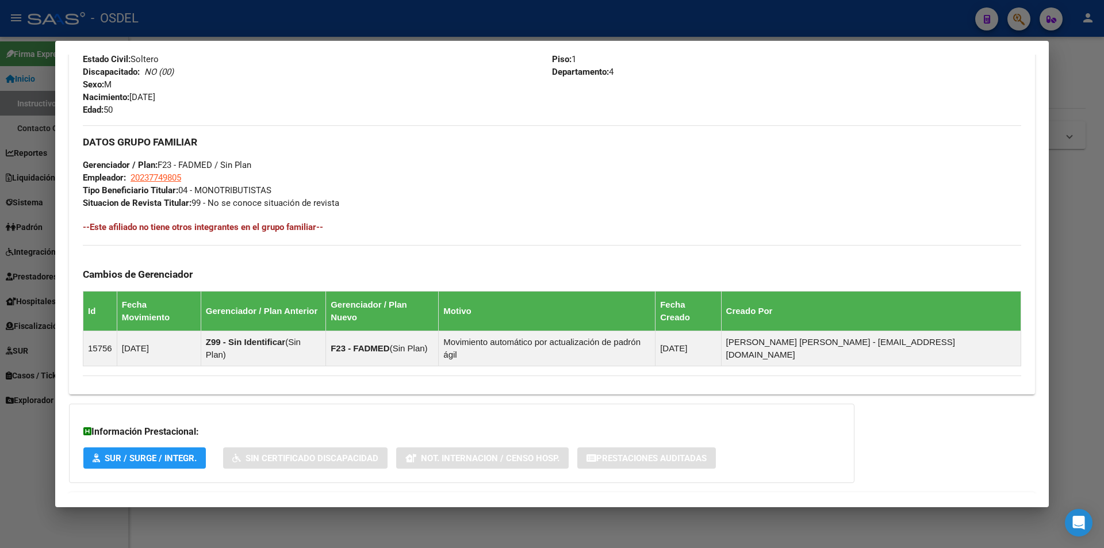
scroll to position [507, 0]
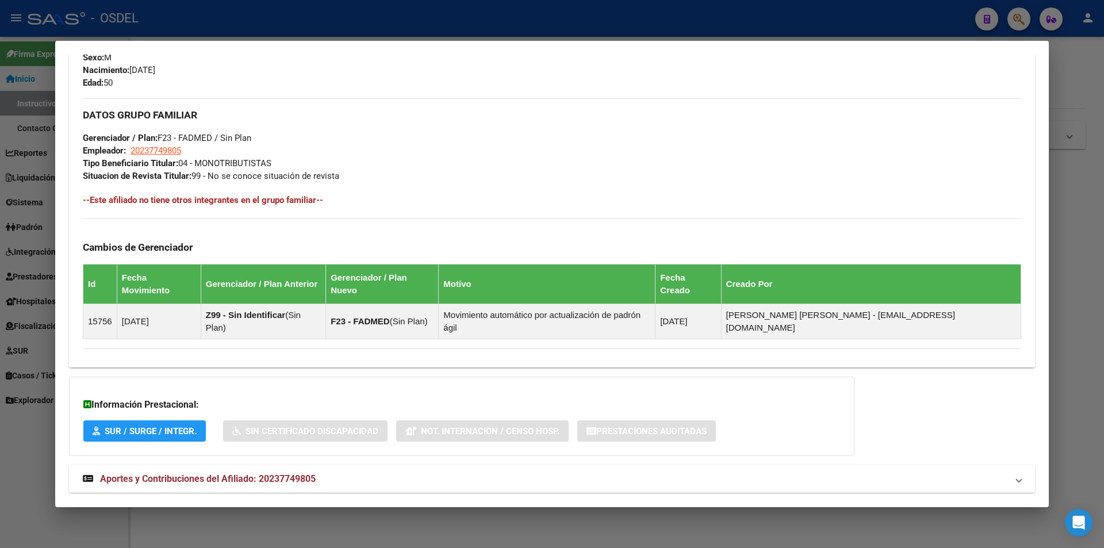
click at [153, 473] on span "Aportes y Contribuciones del Afiliado: 20237749805" at bounding box center [208, 478] width 216 height 11
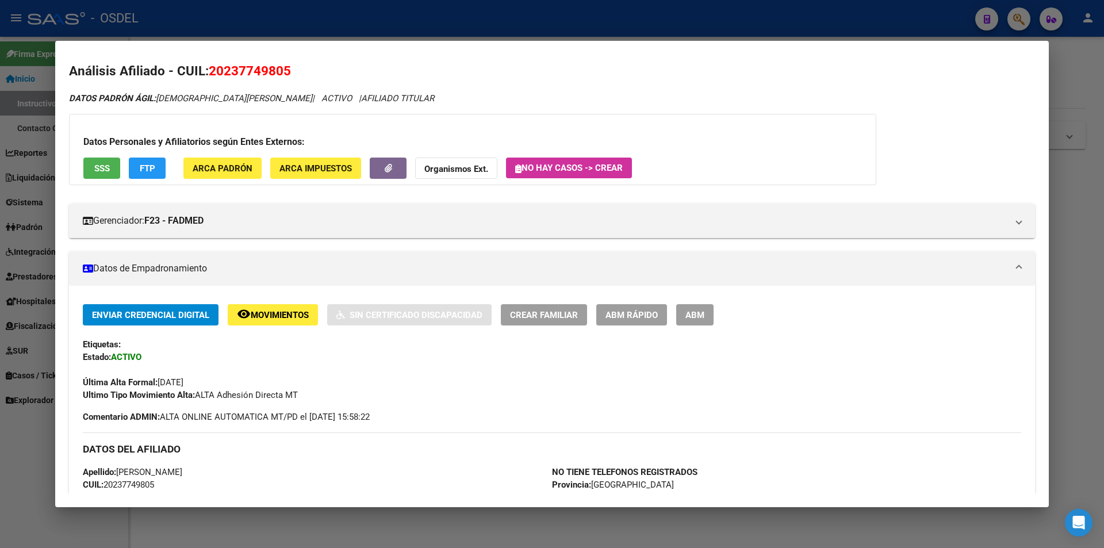
scroll to position [0, 0]
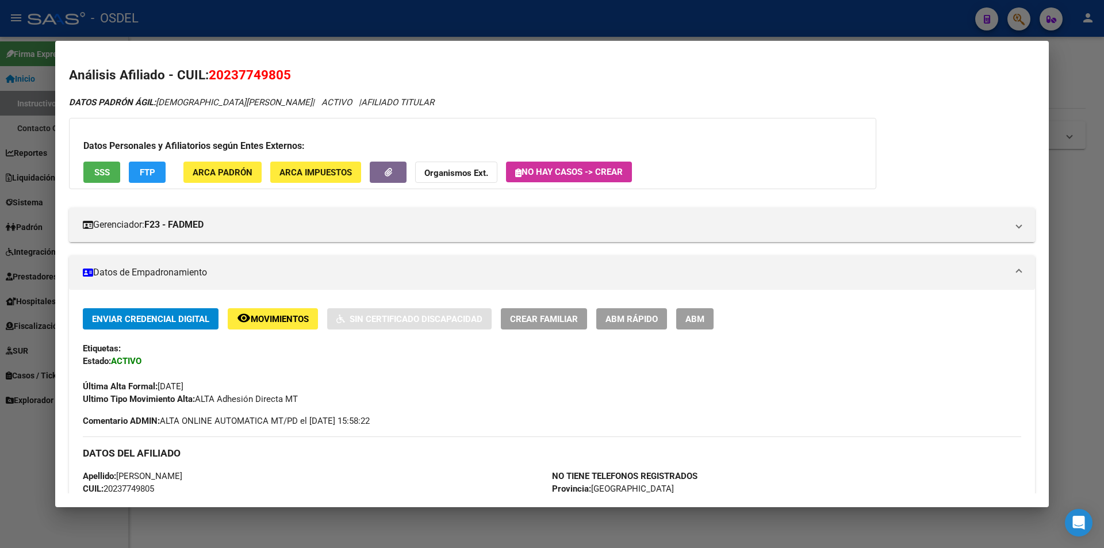
click at [101, 172] on span "SSS" at bounding box center [102, 172] width 16 height 10
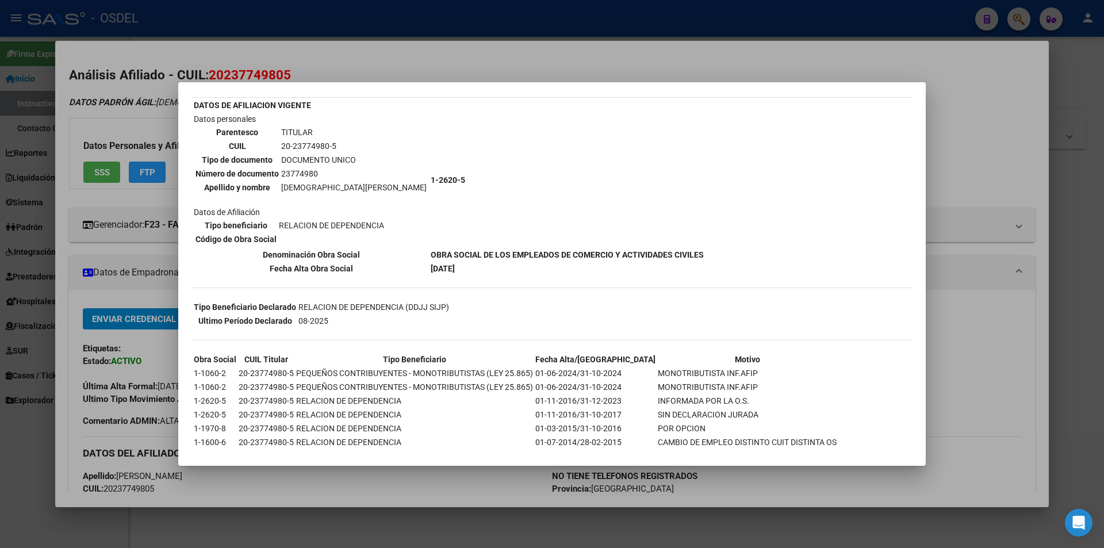
scroll to position [153, 0]
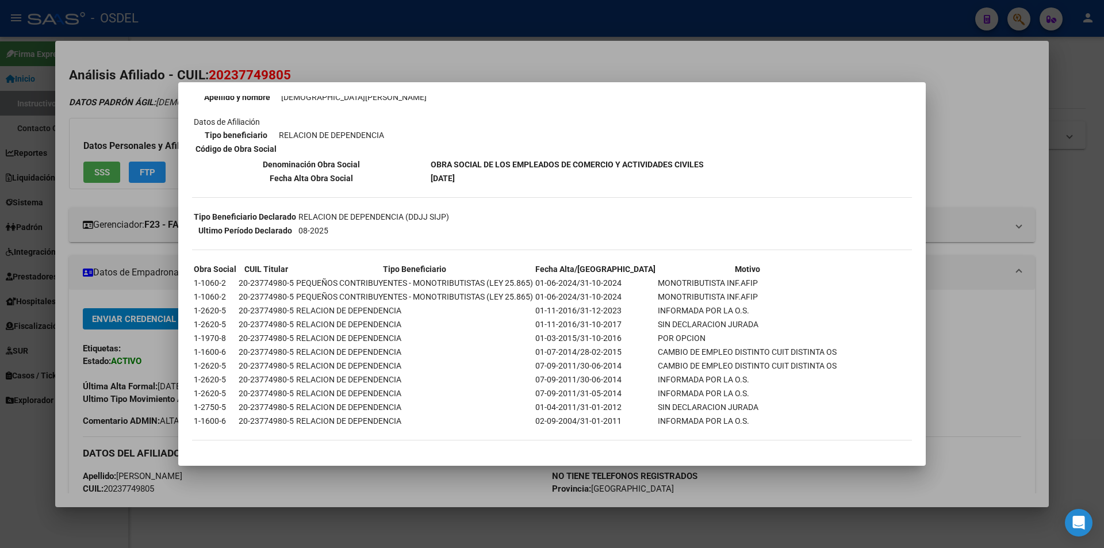
click at [855, 34] on div at bounding box center [552, 274] width 1104 height 548
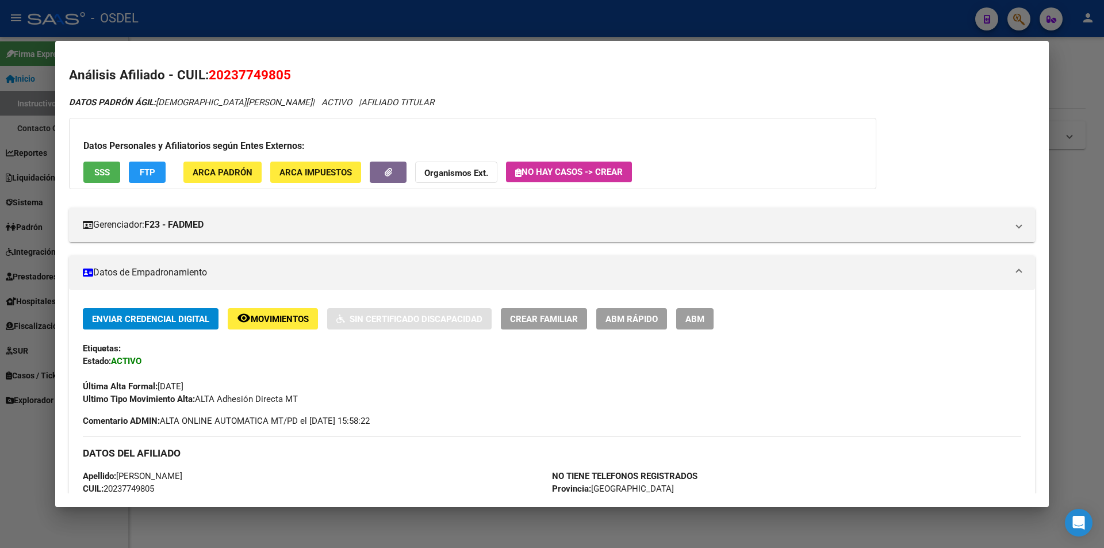
click at [101, 177] on span "SSS" at bounding box center [102, 172] width 16 height 10
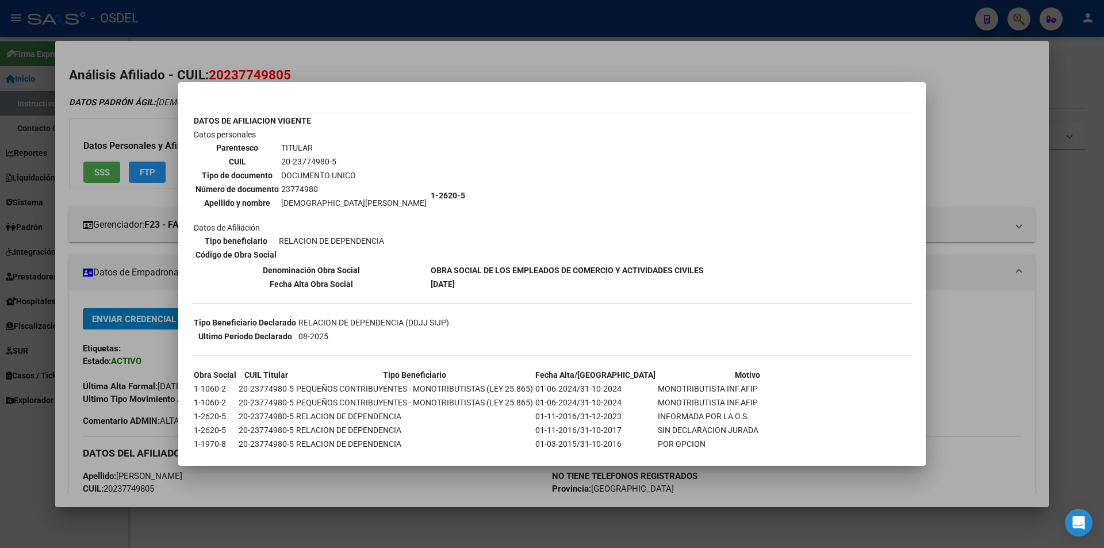
scroll to position [115, 0]
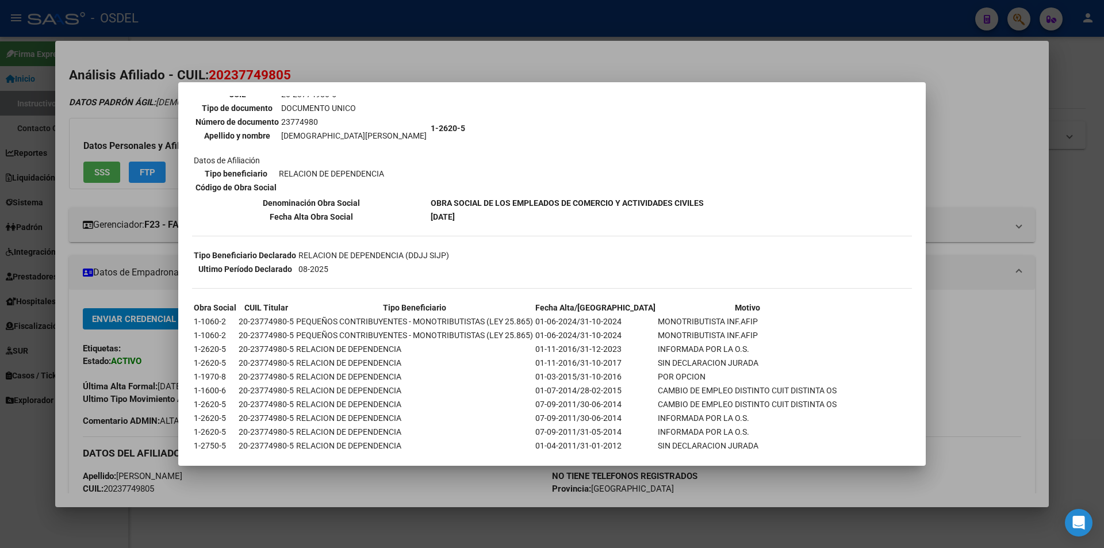
click at [797, 62] on div at bounding box center [552, 274] width 1104 height 548
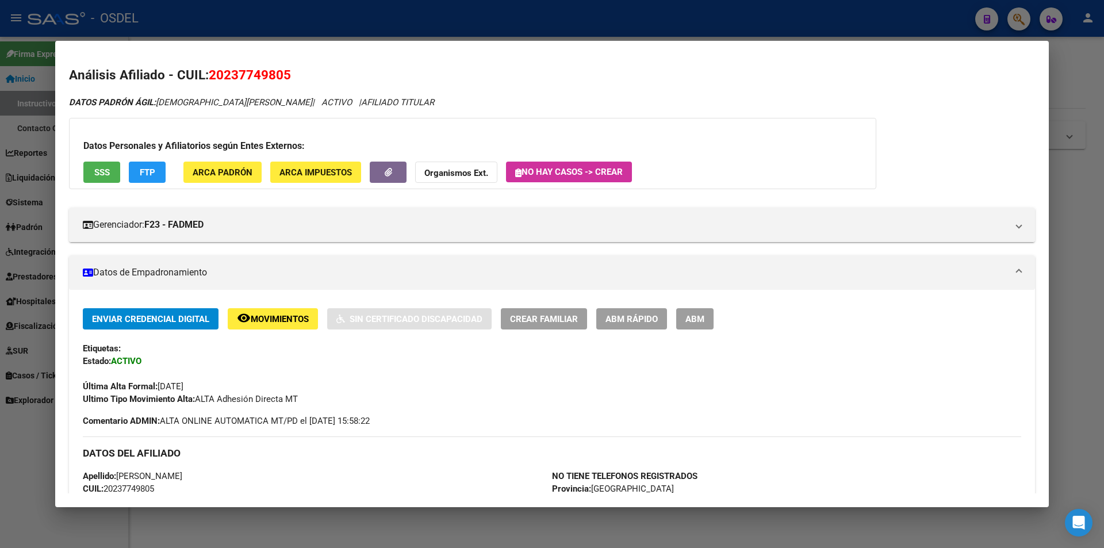
click at [667, 22] on div at bounding box center [552, 274] width 1104 height 548
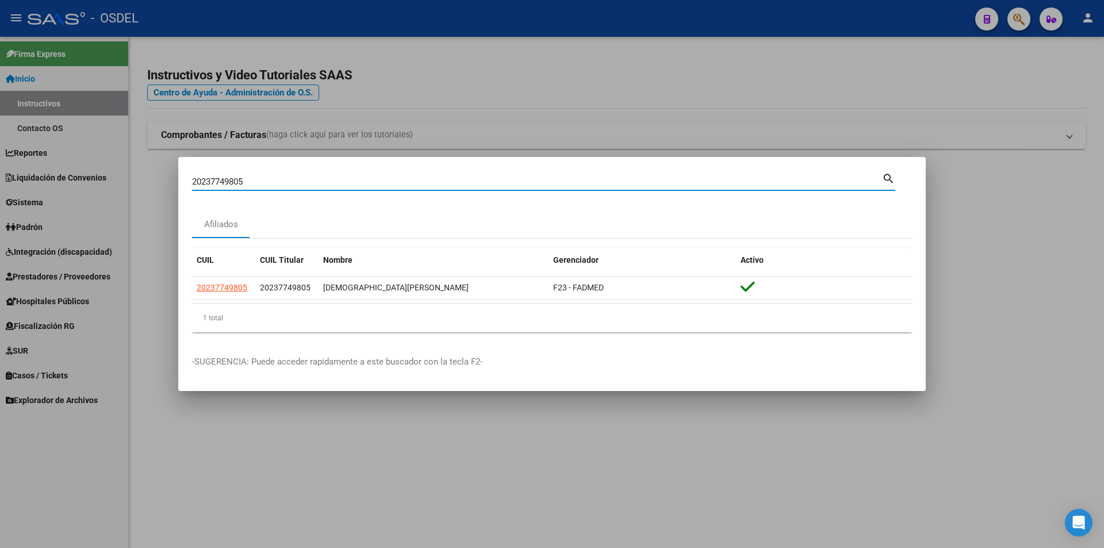
click at [270, 184] on input "20237749805" at bounding box center [537, 181] width 690 height 10
paste input "4115635"
type input "20241156355"
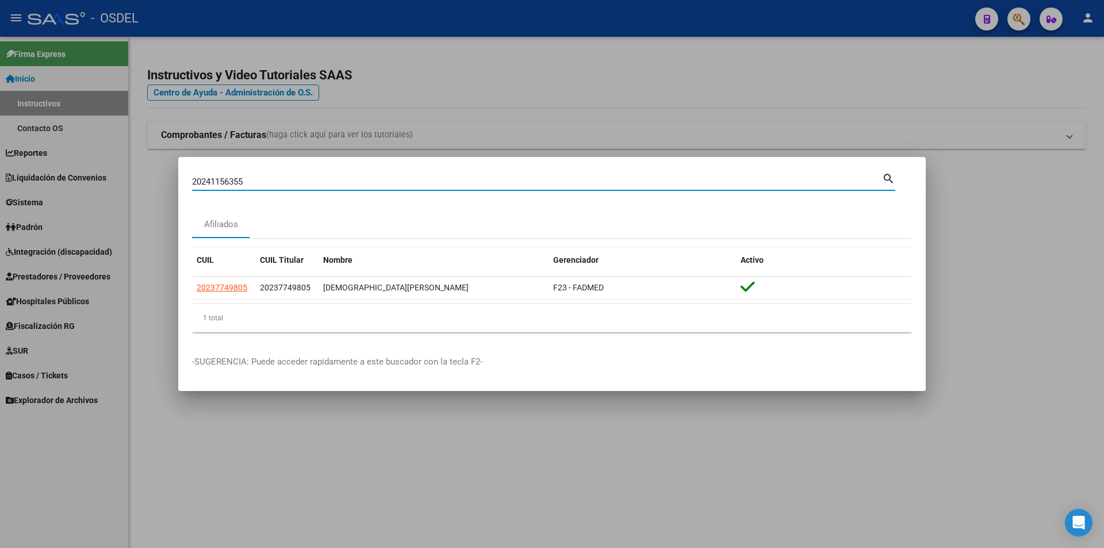
click at [888, 181] on mat-icon "search" at bounding box center [888, 178] width 13 height 14
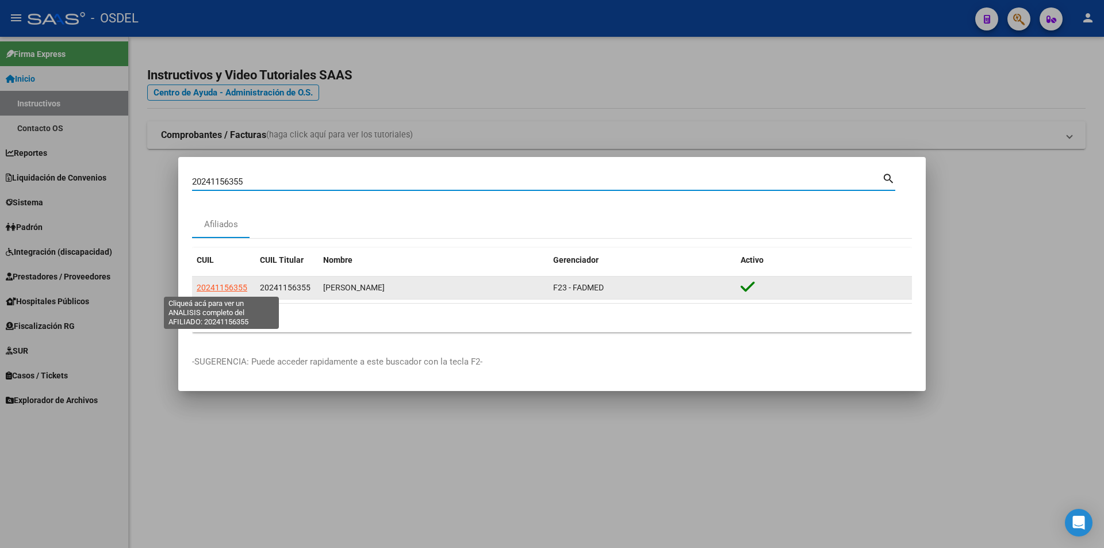
click at [222, 288] on span "20241156355" at bounding box center [222, 287] width 51 height 9
type textarea "20241156355"
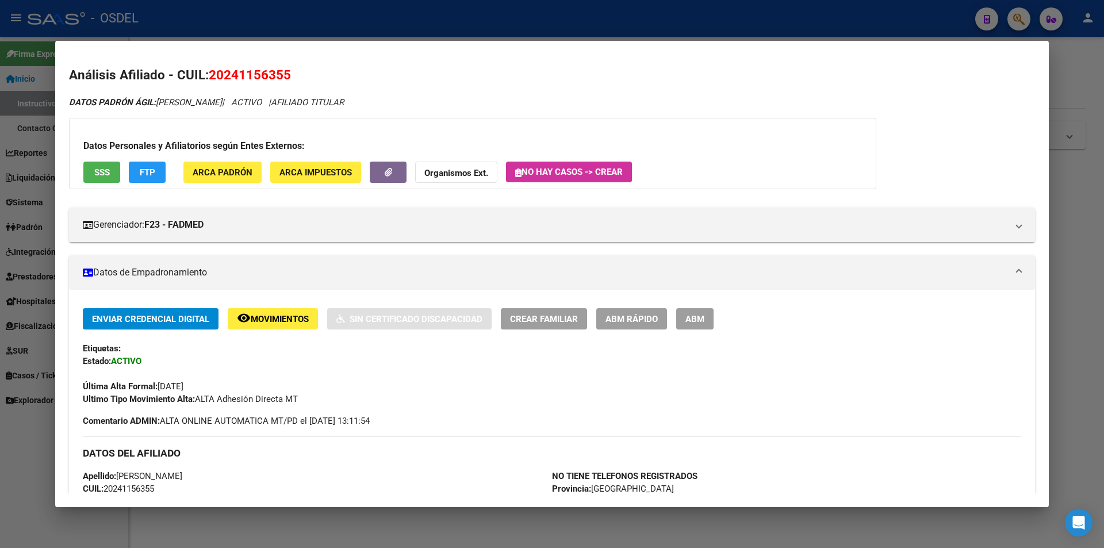
click at [98, 174] on span "SSS" at bounding box center [102, 172] width 16 height 10
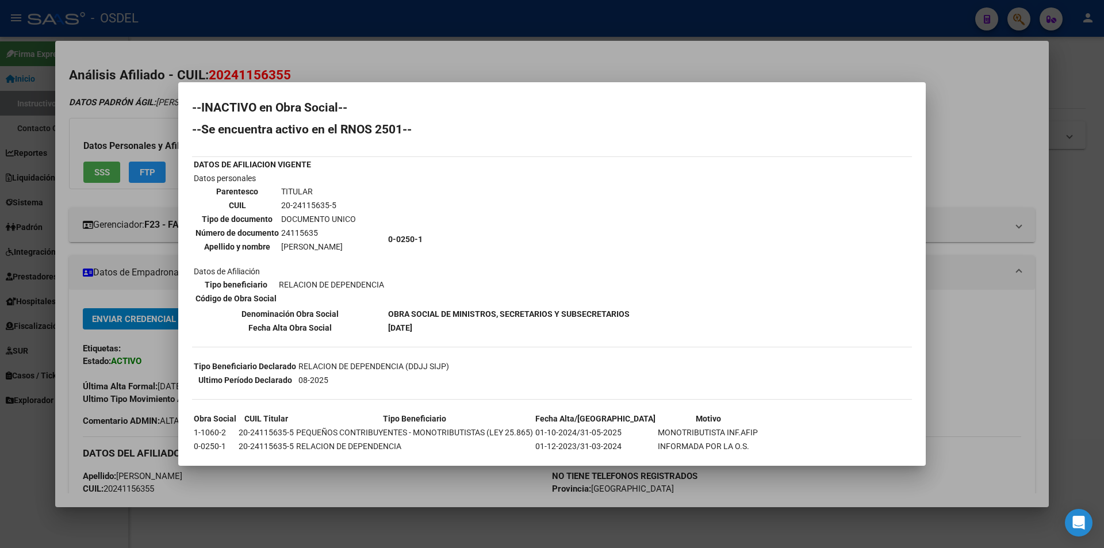
scroll to position [0, 0]
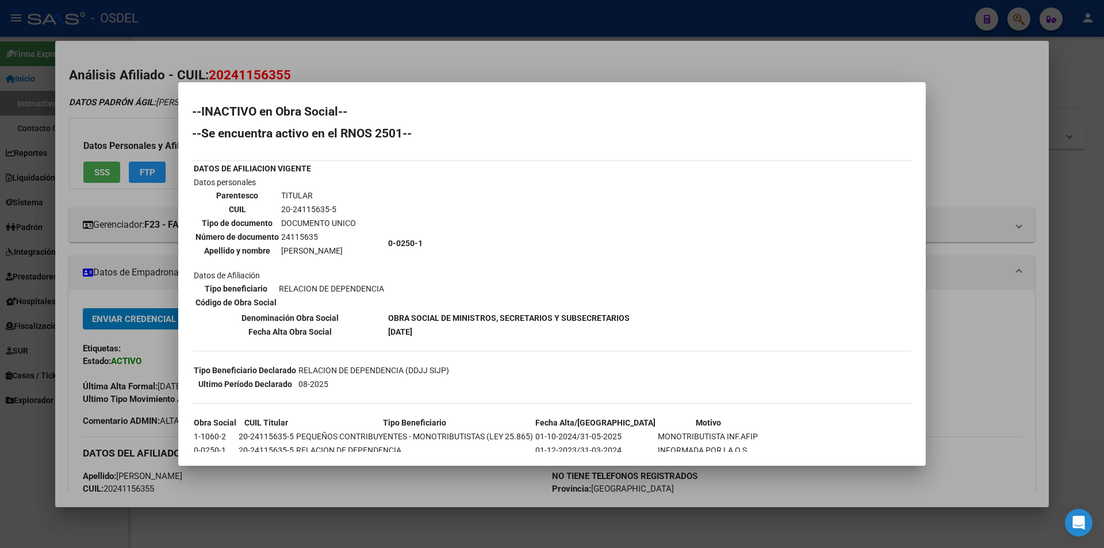
click at [516, 45] on div at bounding box center [552, 274] width 1104 height 548
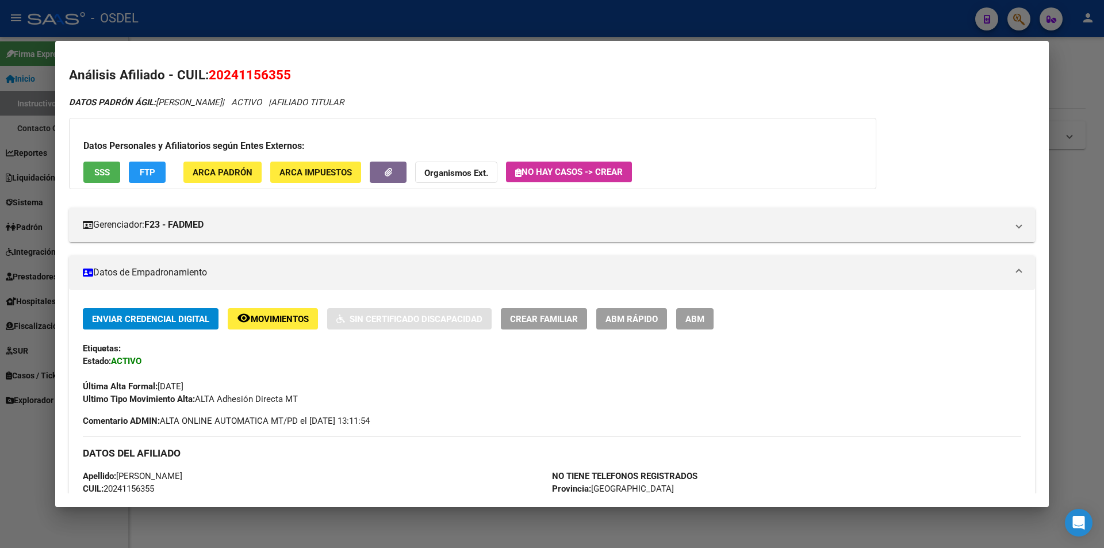
click at [505, 26] on div at bounding box center [552, 274] width 1104 height 548
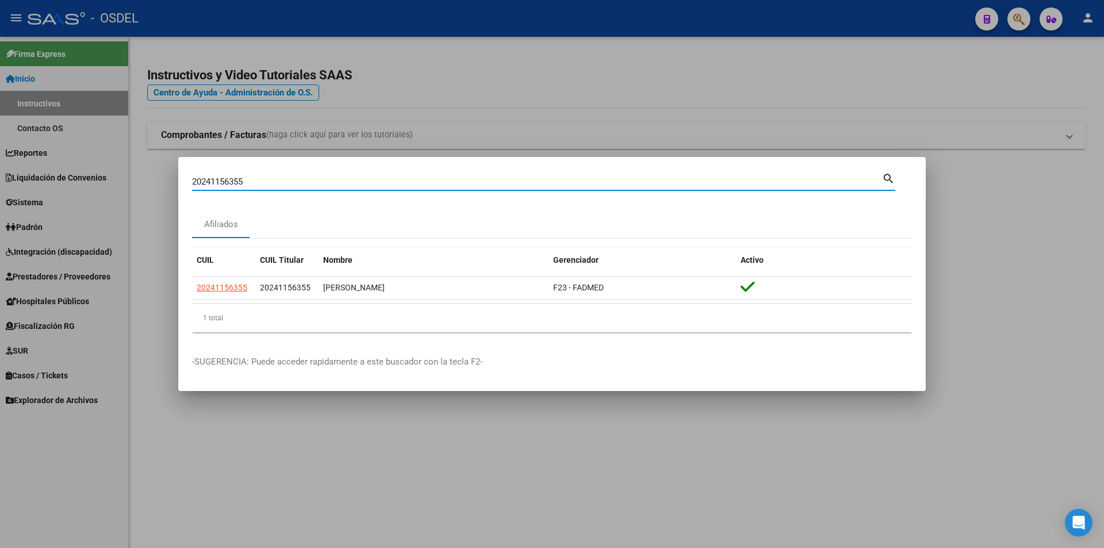
click at [268, 180] on input "20241156355" at bounding box center [537, 181] width 690 height 10
drag, startPoint x: 271, startPoint y: 179, endPoint x: 278, endPoint y: 183, distance: 7.5
paste input "3342121"
type input "20243342121"
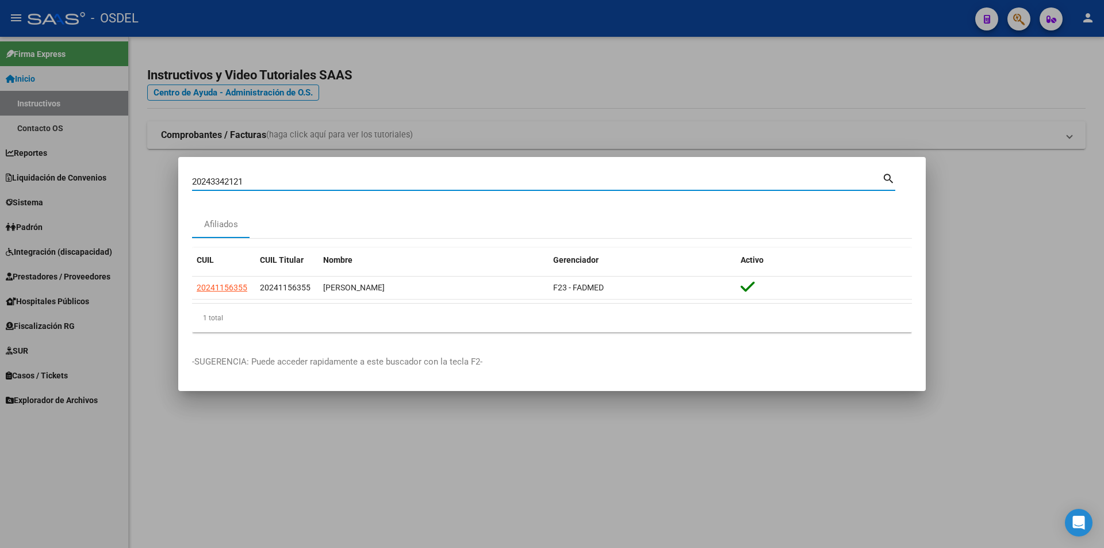
click at [616, 175] on div "20243342121 [PERSON_NAME] (apellido, dni, cuil, [PERSON_NAME], cuit, obra socia…" at bounding box center [537, 181] width 690 height 17
click at [892, 177] on mat-icon "search" at bounding box center [888, 178] width 13 height 14
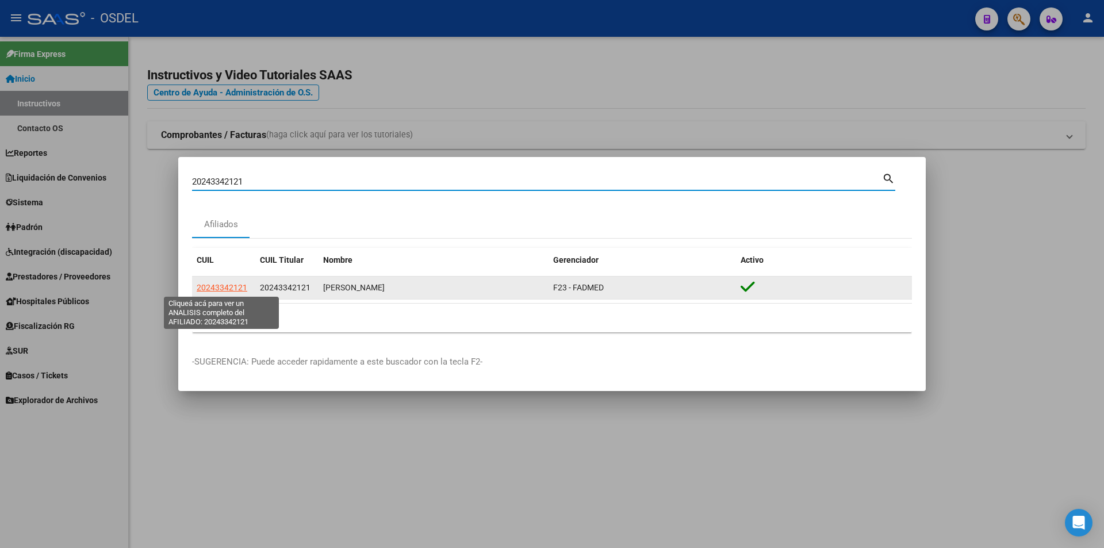
click at [236, 287] on span "20243342121" at bounding box center [222, 287] width 51 height 9
type textarea "20243342121"
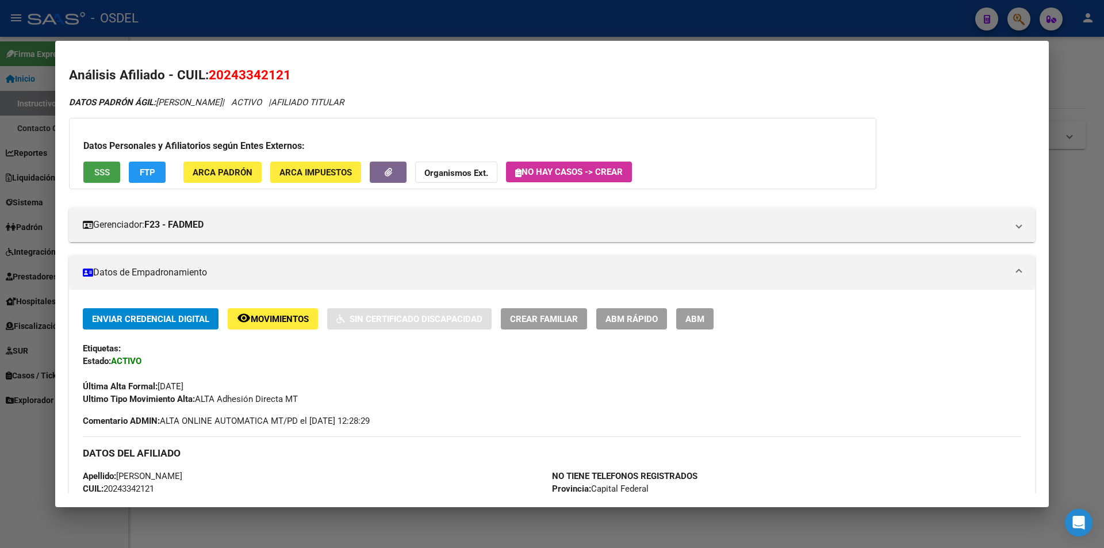
click at [94, 178] on span "SSS" at bounding box center [102, 172] width 16 height 10
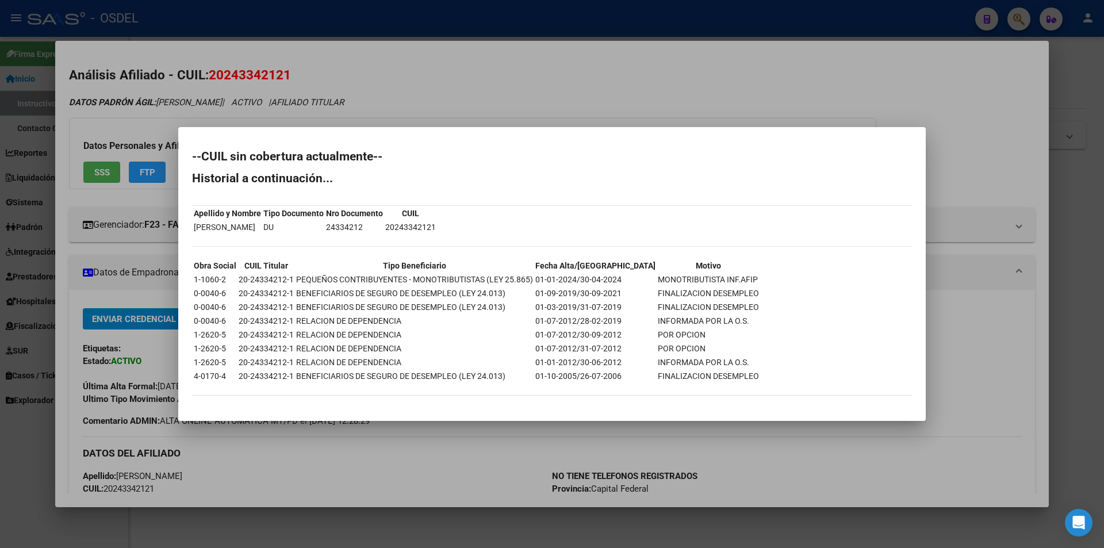
click at [834, 101] on div at bounding box center [552, 274] width 1104 height 548
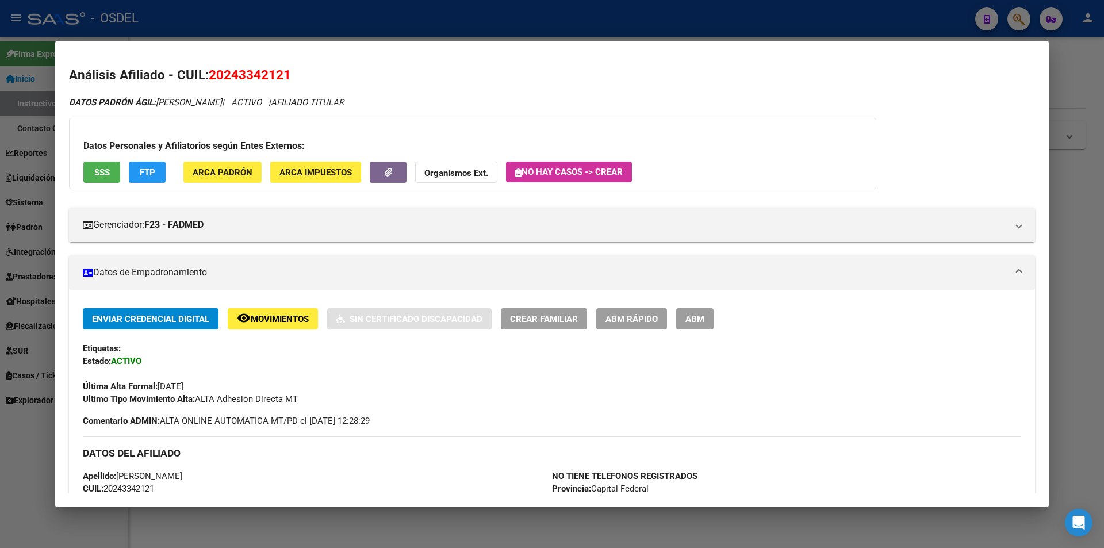
click at [546, 22] on div at bounding box center [552, 274] width 1104 height 548
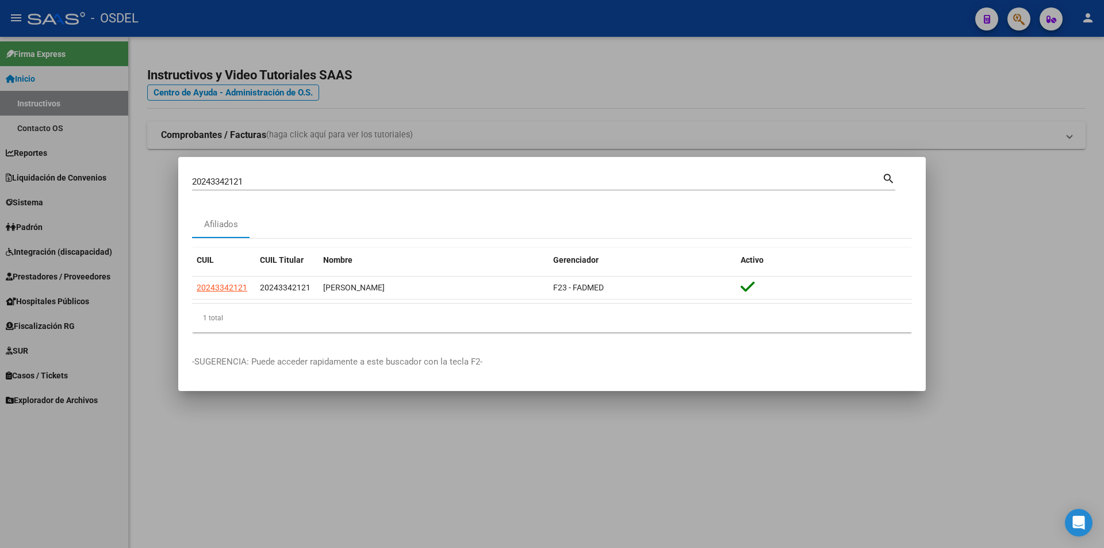
click at [314, 189] on div "20243342121 [PERSON_NAME] (apellido, dni, cuil, [PERSON_NAME], cuit, obra socia…" at bounding box center [537, 181] width 690 height 17
click at [310, 185] on input "20243342121" at bounding box center [537, 181] width 690 height 10
paste input "5112409"
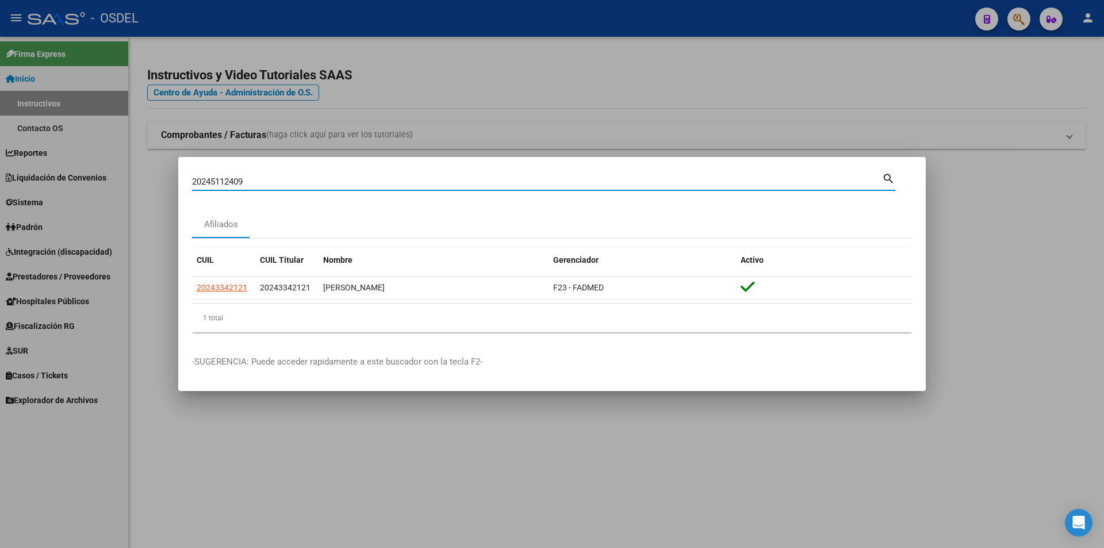
type input "20245112409"
click at [885, 180] on mat-icon "search" at bounding box center [888, 178] width 13 height 14
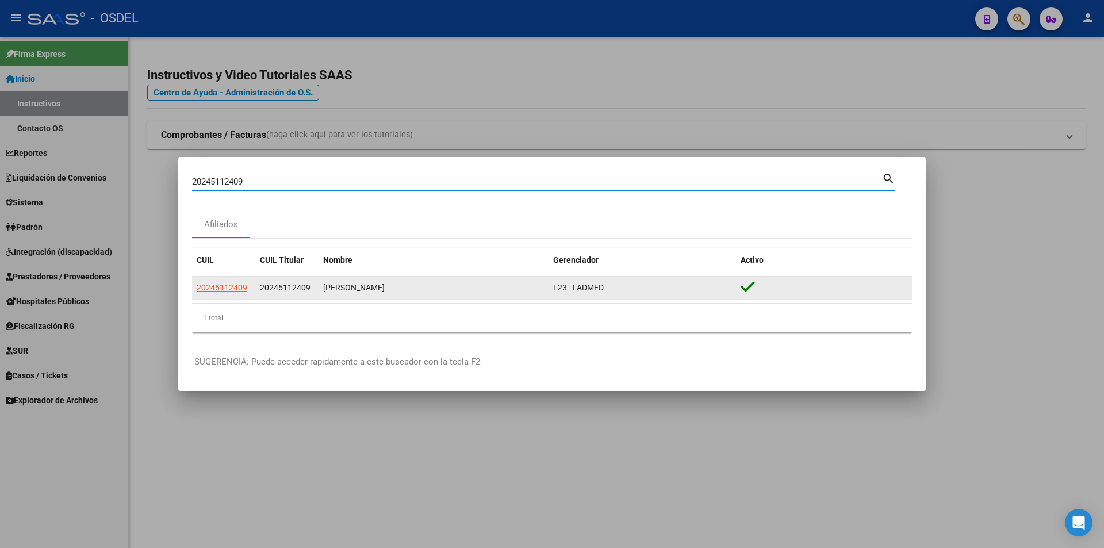
click at [224, 293] on app-link-go-to "20245112409" at bounding box center [222, 287] width 51 height 13
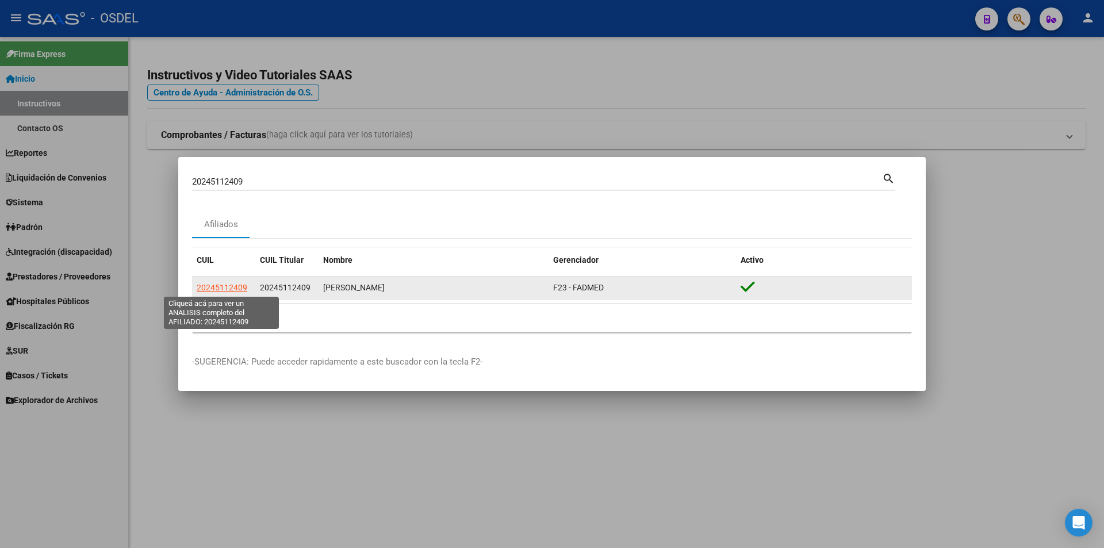
click at [218, 291] on span "20245112409" at bounding box center [222, 287] width 51 height 9
type textarea "20245112409"
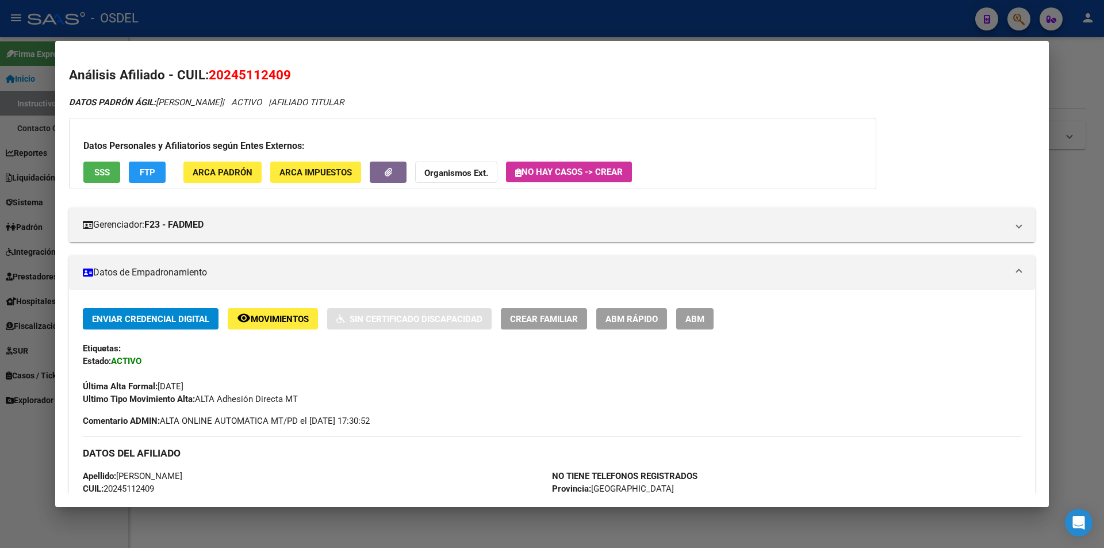
click at [101, 176] on span "SSS" at bounding box center [102, 172] width 16 height 10
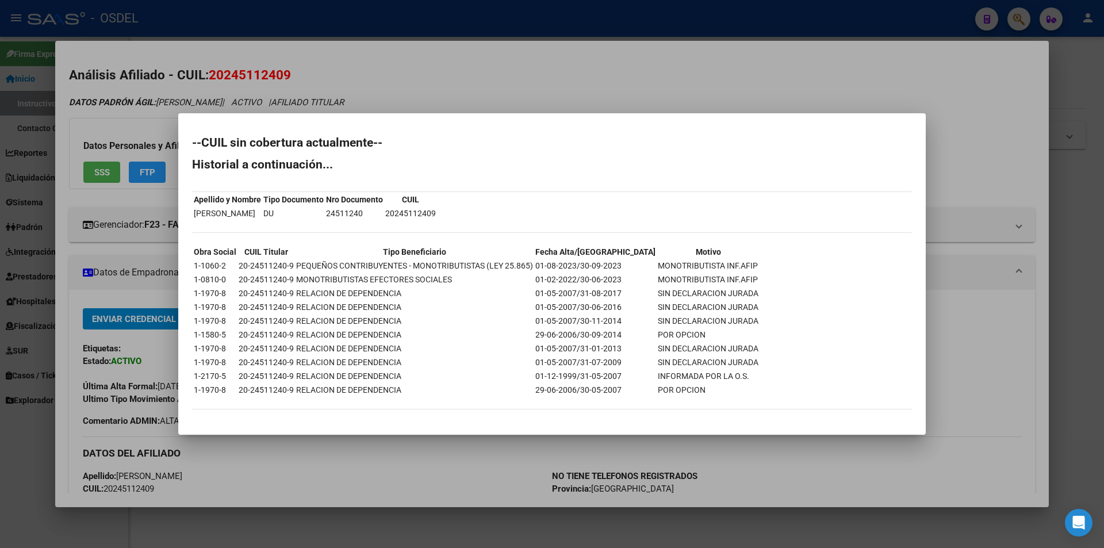
drag, startPoint x: 721, startPoint y: 85, endPoint x: 630, endPoint y: 63, distance: 94.1
click at [721, 85] on div at bounding box center [552, 274] width 1104 height 548
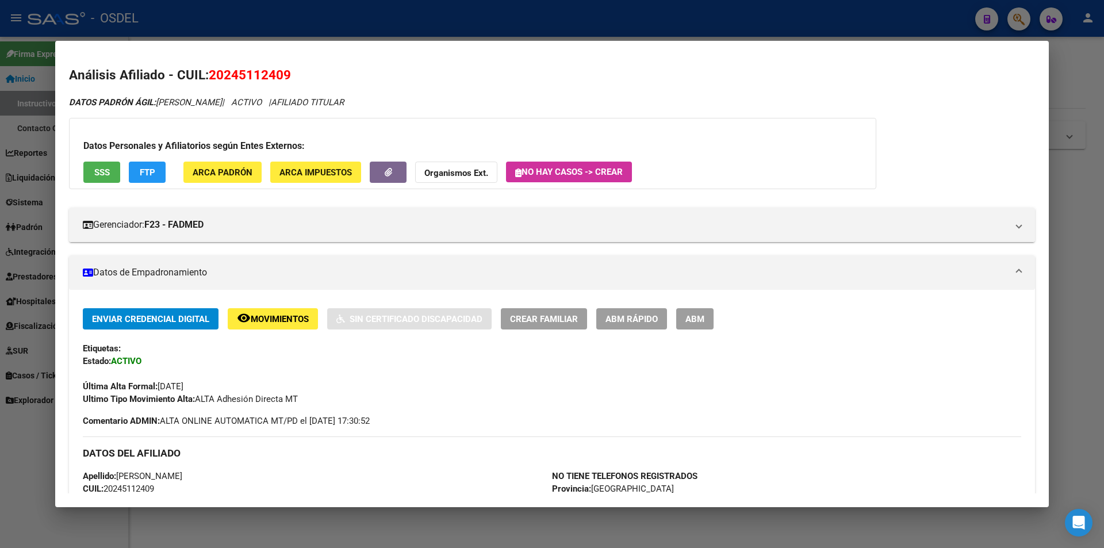
click at [601, 40] on div at bounding box center [552, 274] width 1104 height 548
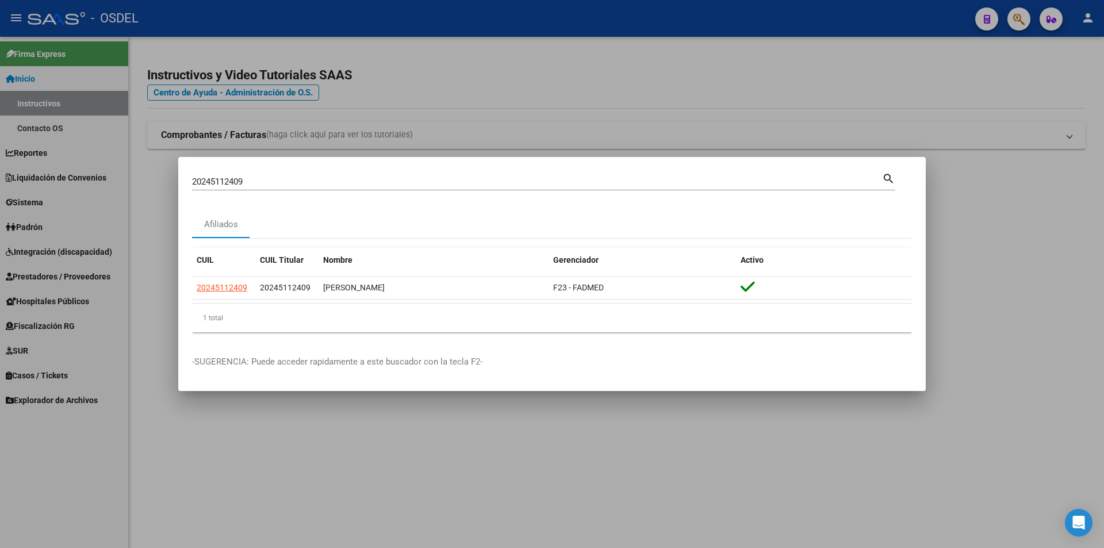
click at [274, 176] on input "20245112409" at bounding box center [537, 181] width 690 height 10
paste input "7809520"
type input "20247809520"
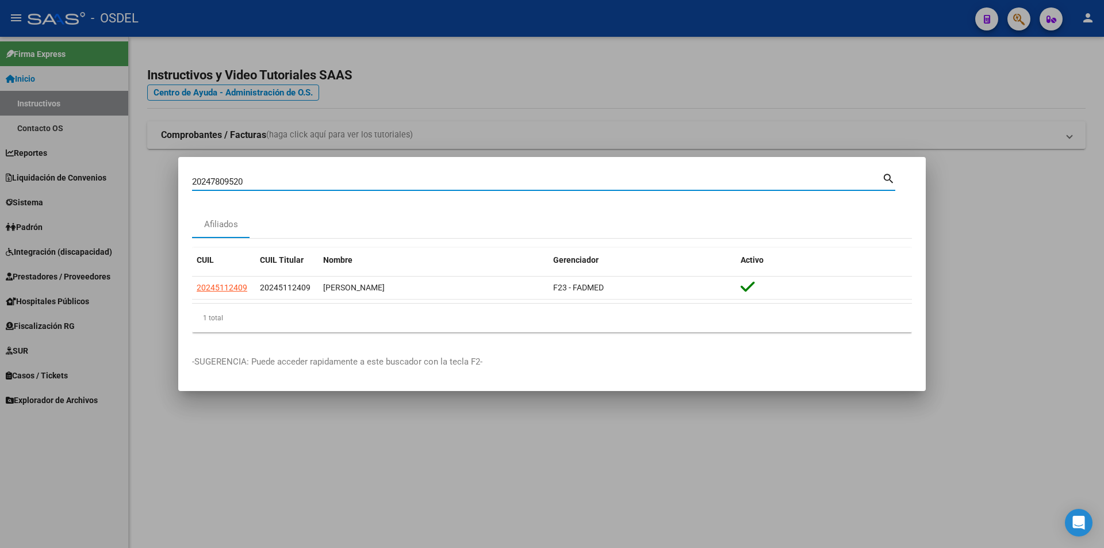
click at [888, 178] on mat-icon "search" at bounding box center [888, 178] width 13 height 14
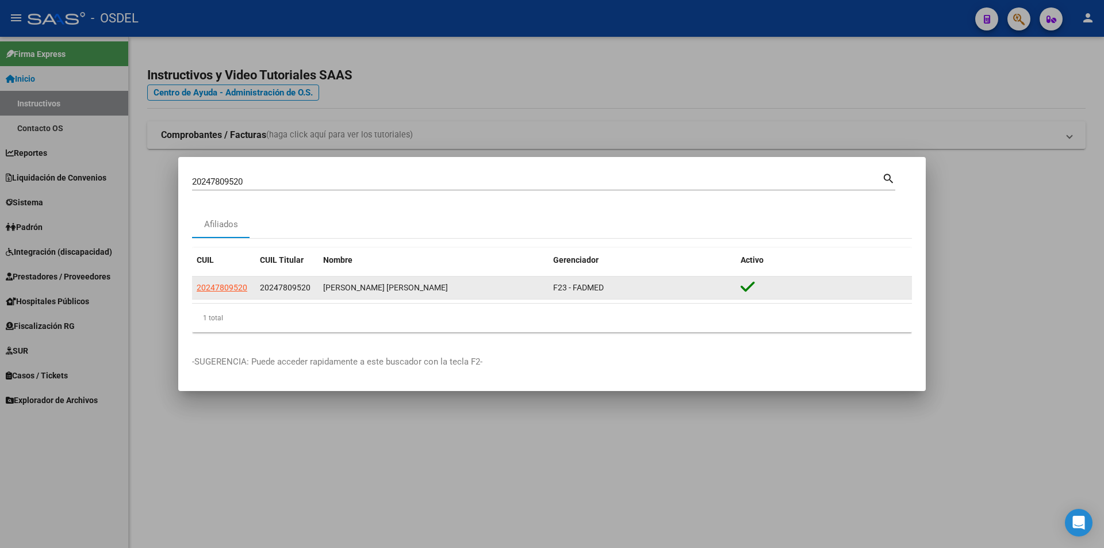
click at [205, 277] on datatable-body-cell "20247809520" at bounding box center [223, 288] width 63 height 22
click at [212, 284] on span "20247809520" at bounding box center [222, 287] width 51 height 9
type textarea "20247809520"
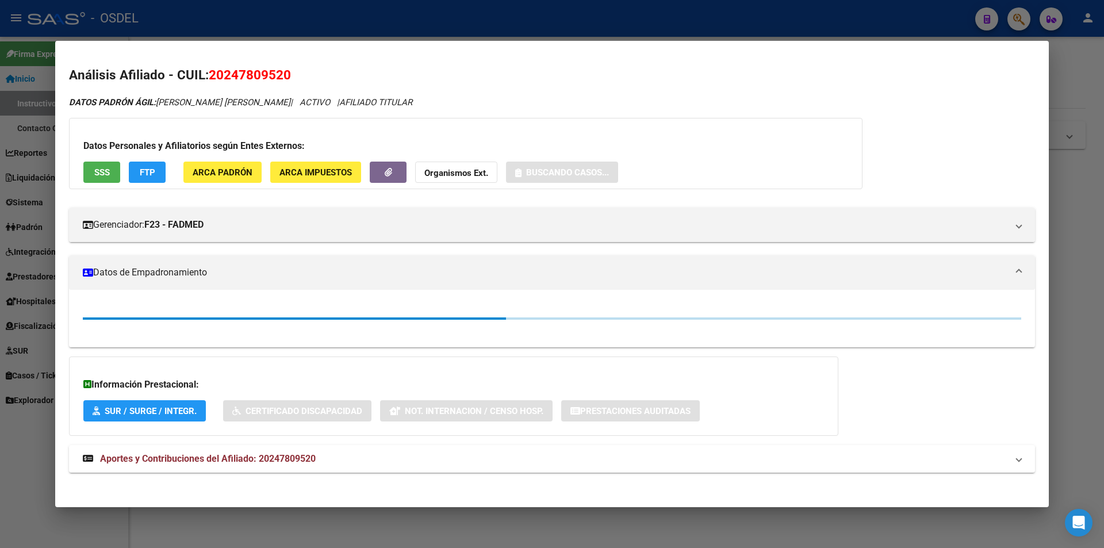
scroll to position [5, 0]
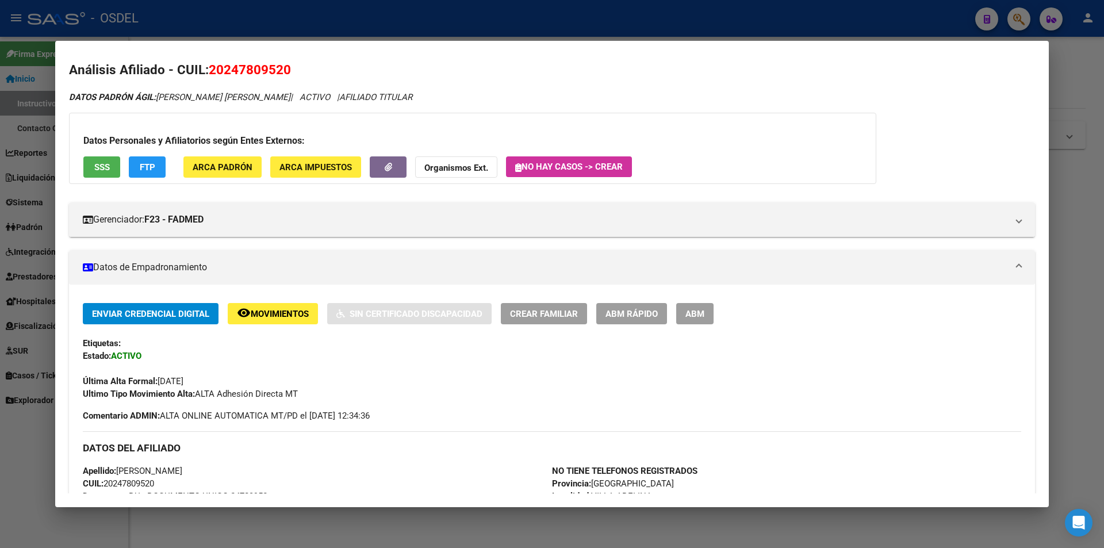
click at [105, 170] on span "SSS" at bounding box center [102, 167] width 16 height 10
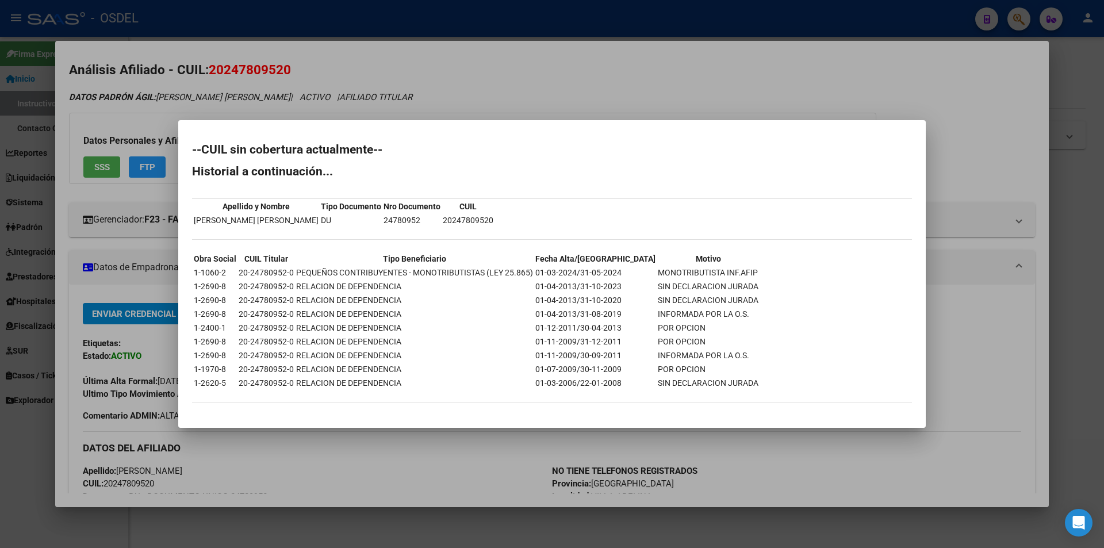
click at [472, 101] on div at bounding box center [552, 274] width 1104 height 548
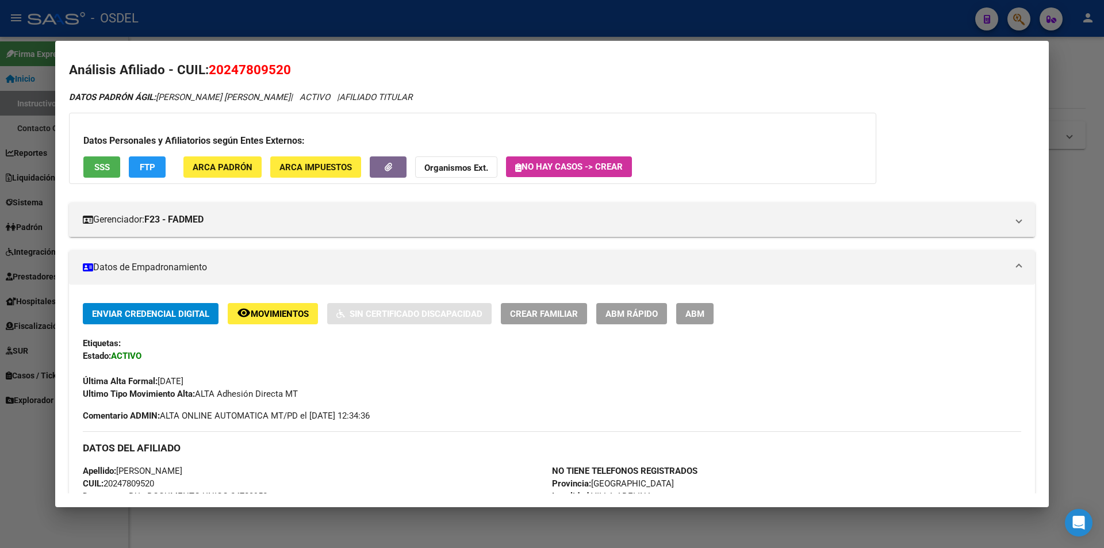
click at [463, 25] on div at bounding box center [552, 274] width 1104 height 548
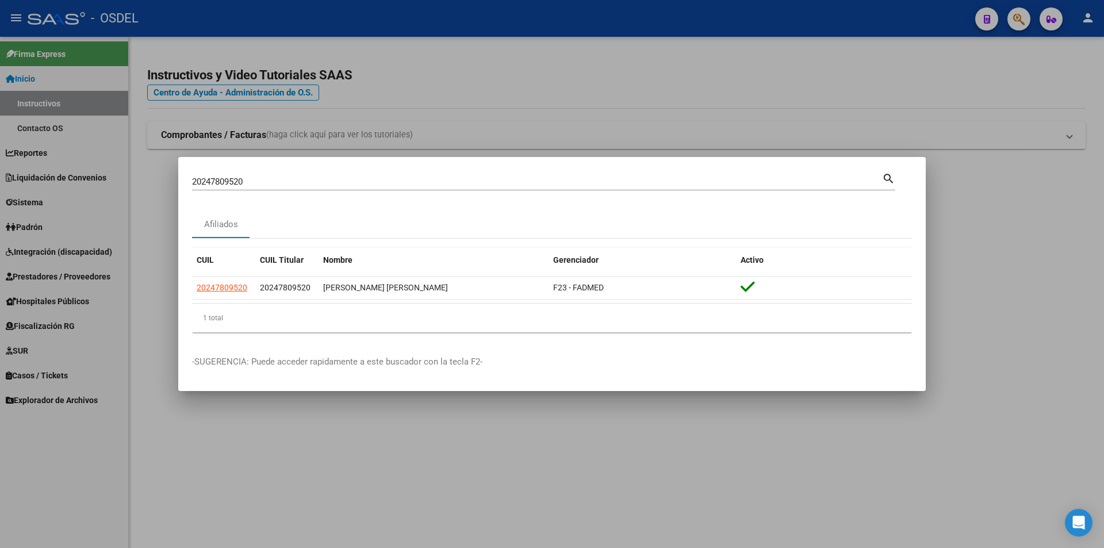
click at [252, 180] on input "20247809520" at bounding box center [537, 181] width 690 height 10
paste input "52568027"
type input "20252568027"
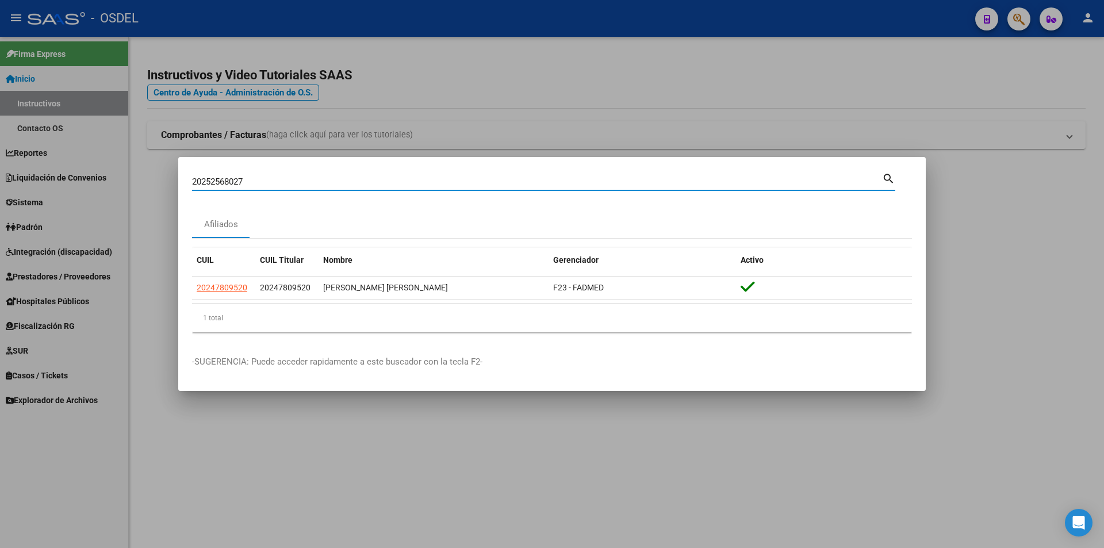
click at [893, 179] on mat-icon "search" at bounding box center [888, 178] width 13 height 14
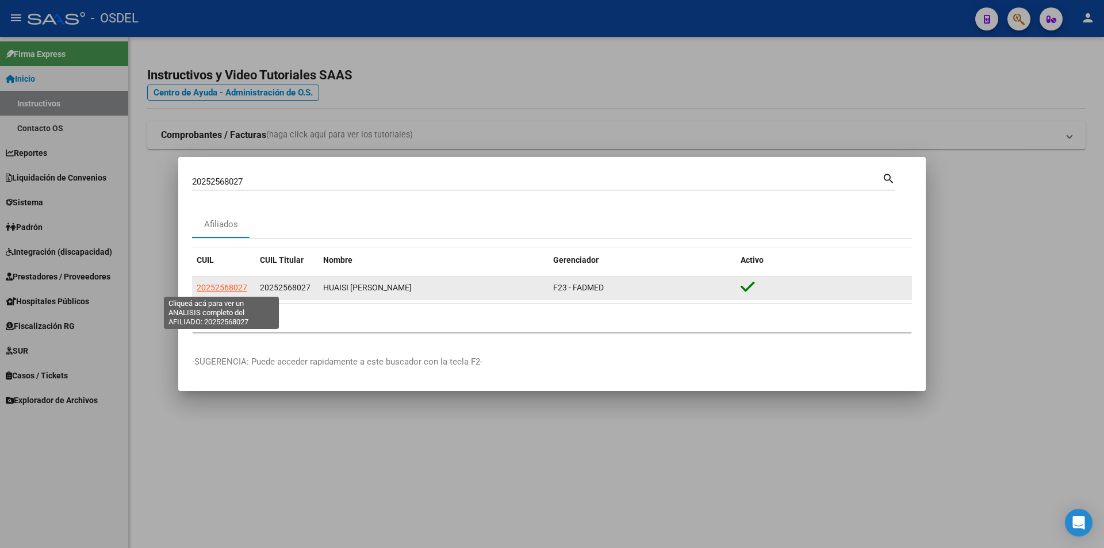
click at [235, 289] on span "20252568027" at bounding box center [222, 287] width 51 height 9
type textarea "20252568027"
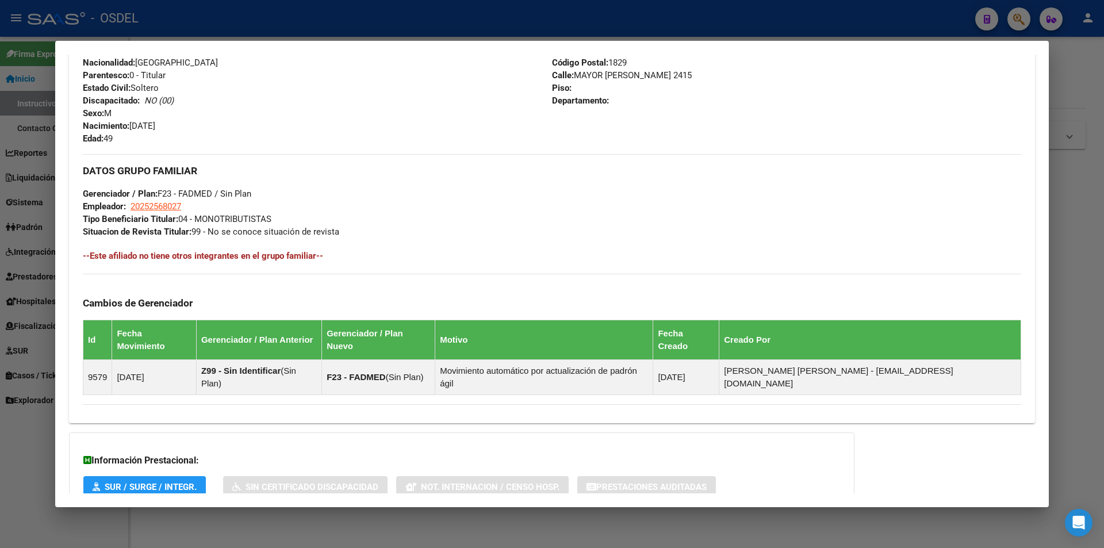
scroll to position [507, 0]
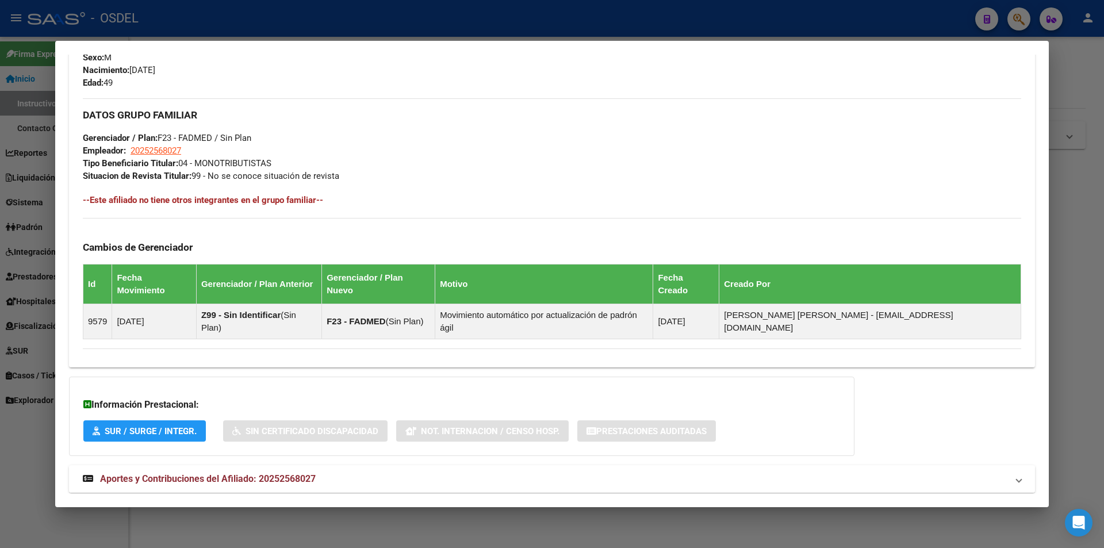
click at [205, 472] on strong "Aportes y Contribuciones del Afiliado: 20252568027" at bounding box center [199, 479] width 233 height 14
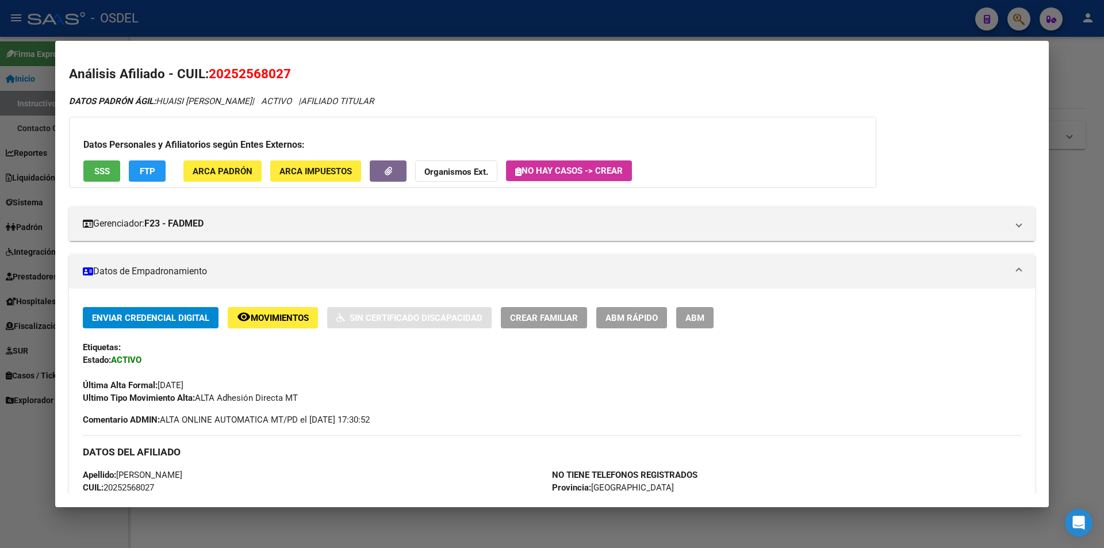
scroll to position [0, 0]
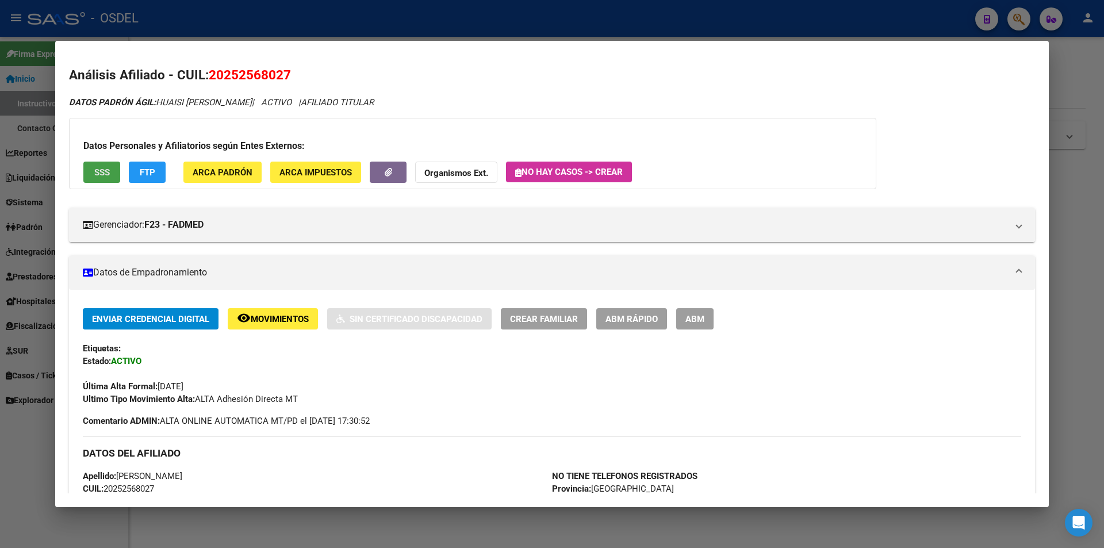
click at [108, 167] on span "SSS" at bounding box center [102, 172] width 16 height 10
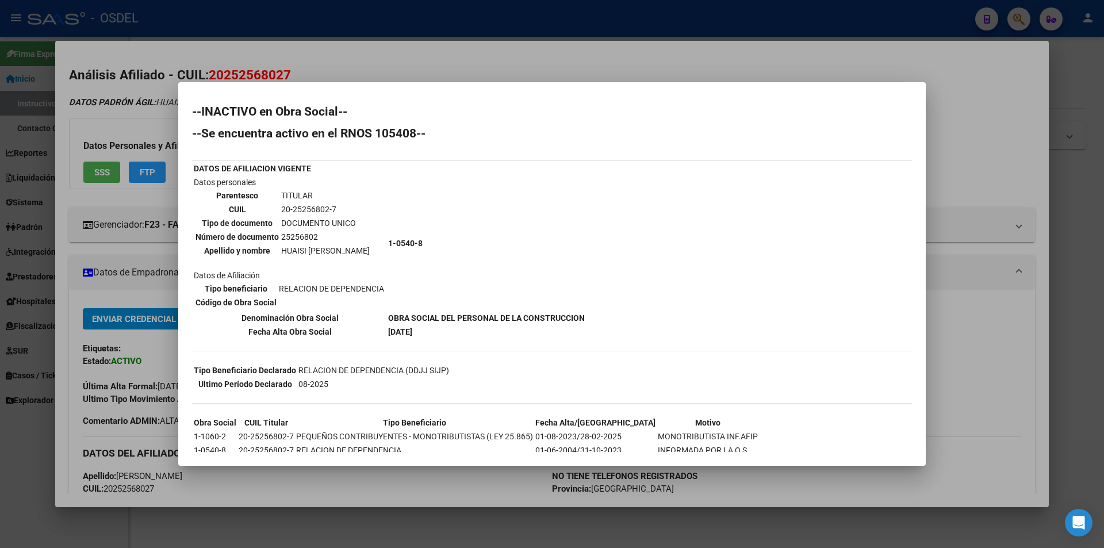
click at [392, 26] on div at bounding box center [552, 274] width 1104 height 548
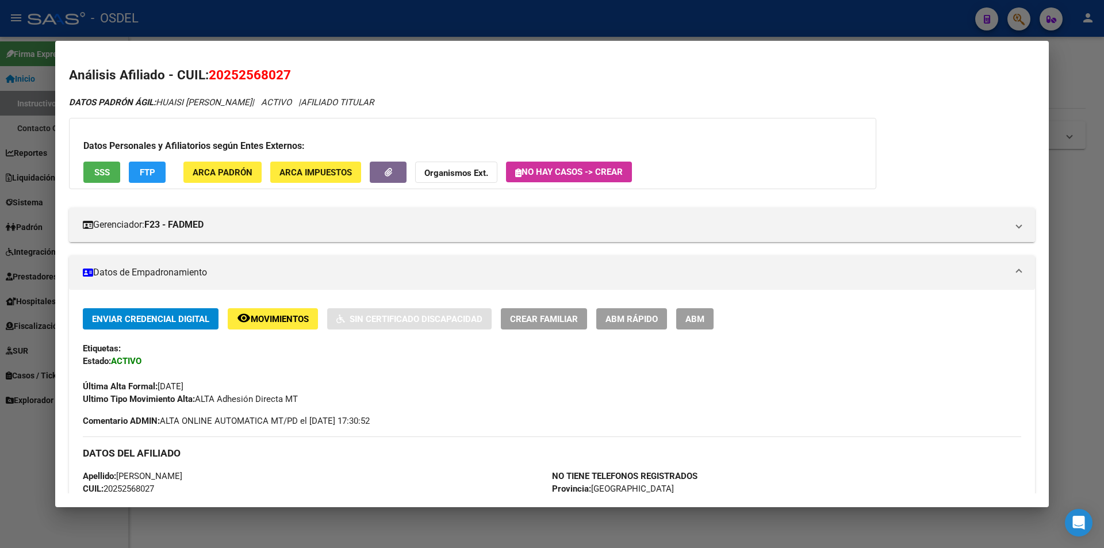
click at [497, 32] on div at bounding box center [552, 274] width 1104 height 548
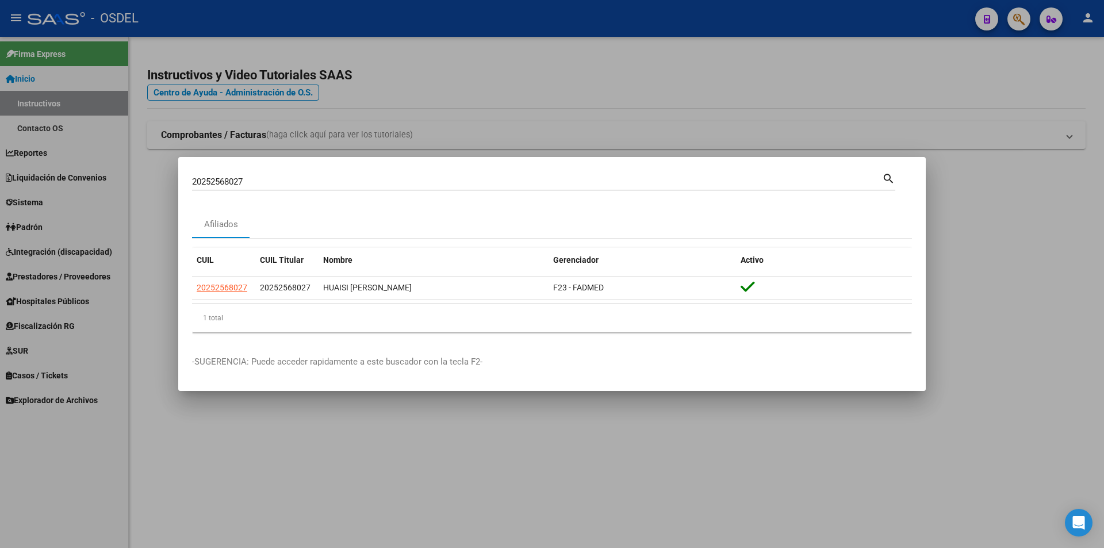
click at [272, 186] on input "20252568027" at bounding box center [537, 181] width 690 height 10
paste input "5257340"
type input "20255257340"
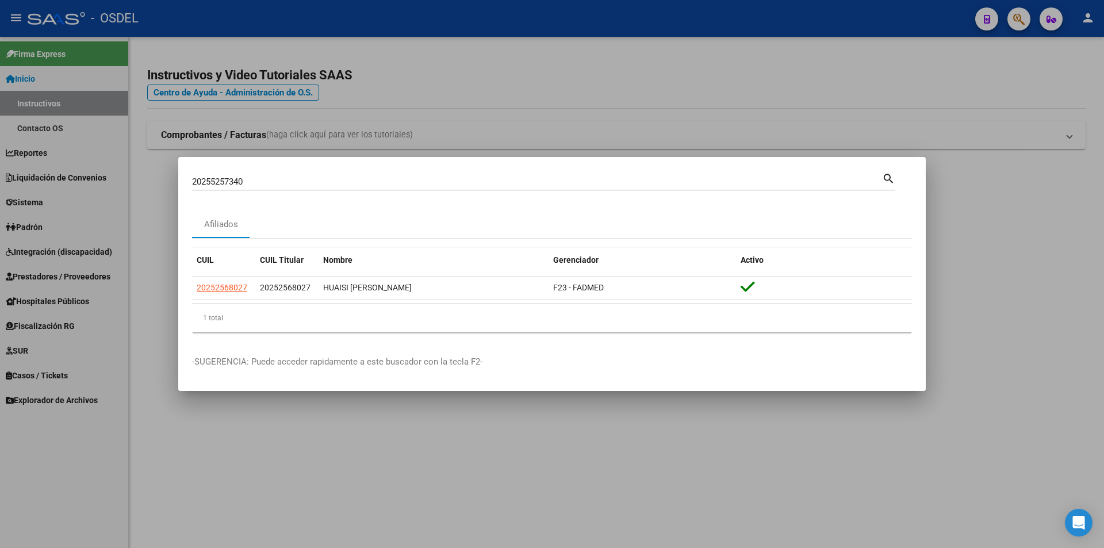
click at [890, 176] on mat-icon "search" at bounding box center [888, 178] width 13 height 14
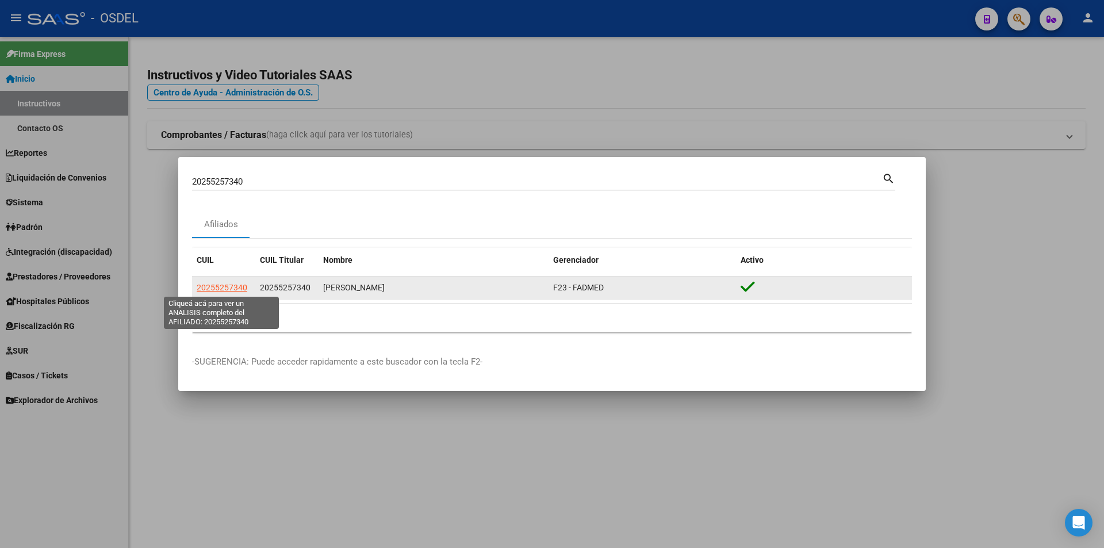
click at [226, 290] on span "20255257340" at bounding box center [222, 287] width 51 height 9
type textarea "20255257340"
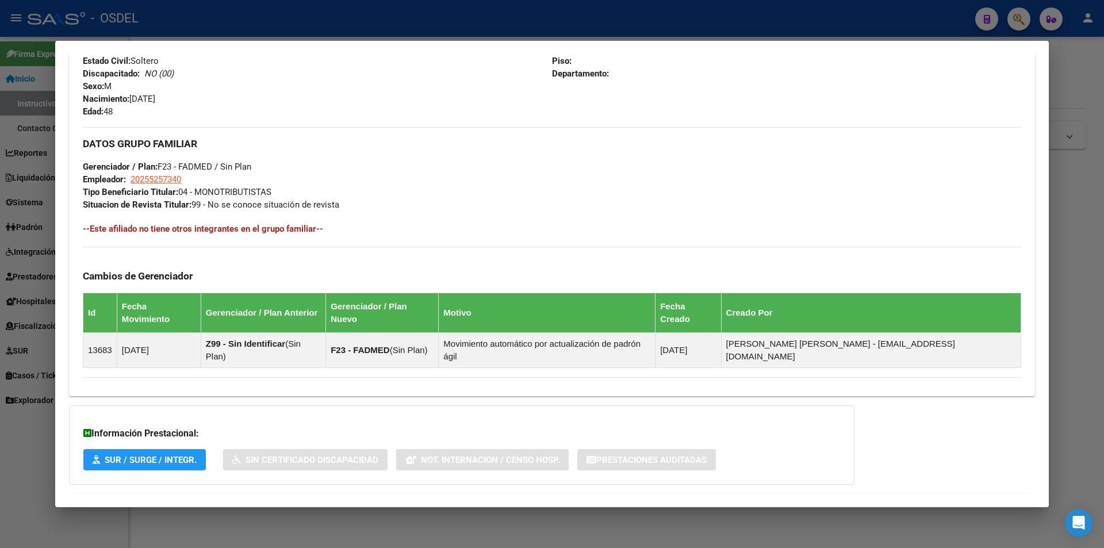
scroll to position [507, 0]
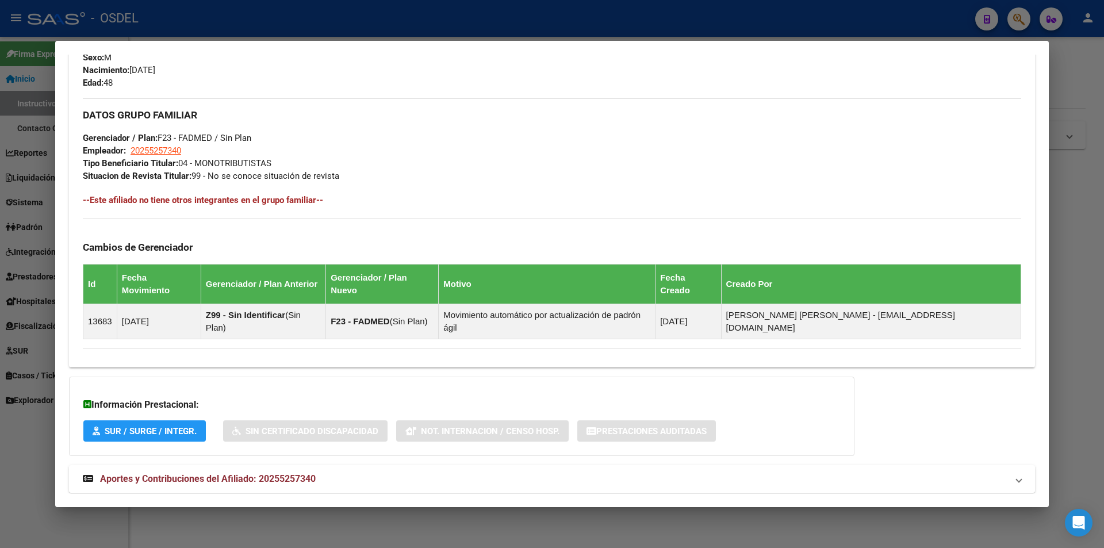
click at [251, 473] on span "Aportes y Contribuciones del Afiliado: 20255257340" at bounding box center [208, 478] width 216 height 11
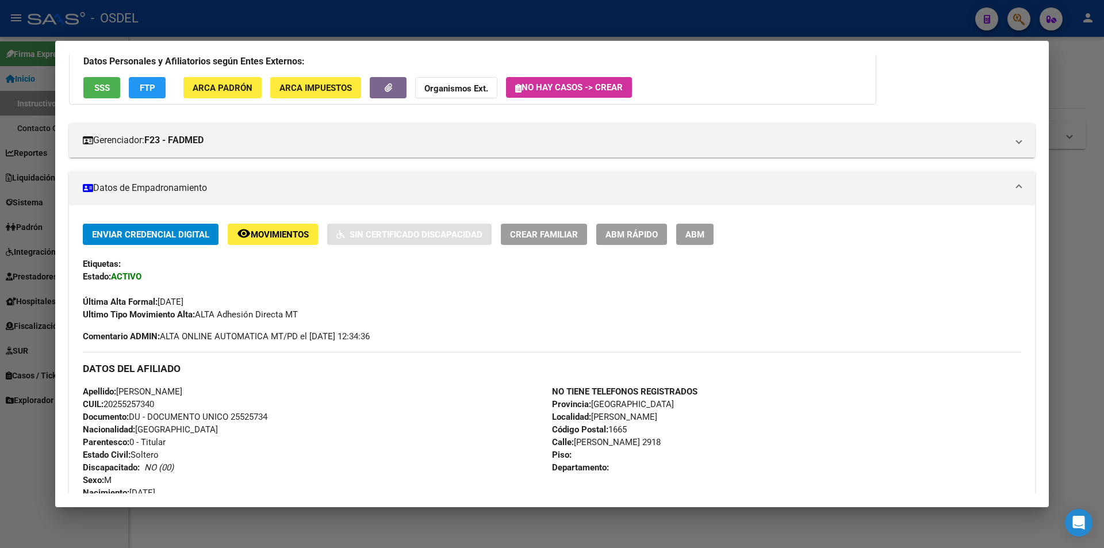
scroll to position [0, 0]
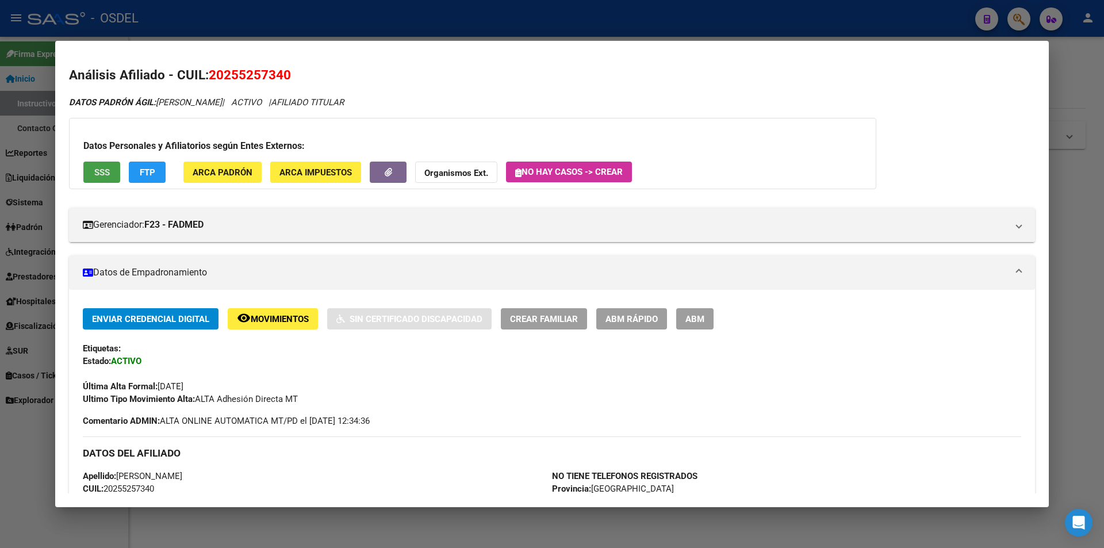
click at [106, 168] on span "SSS" at bounding box center [102, 172] width 16 height 10
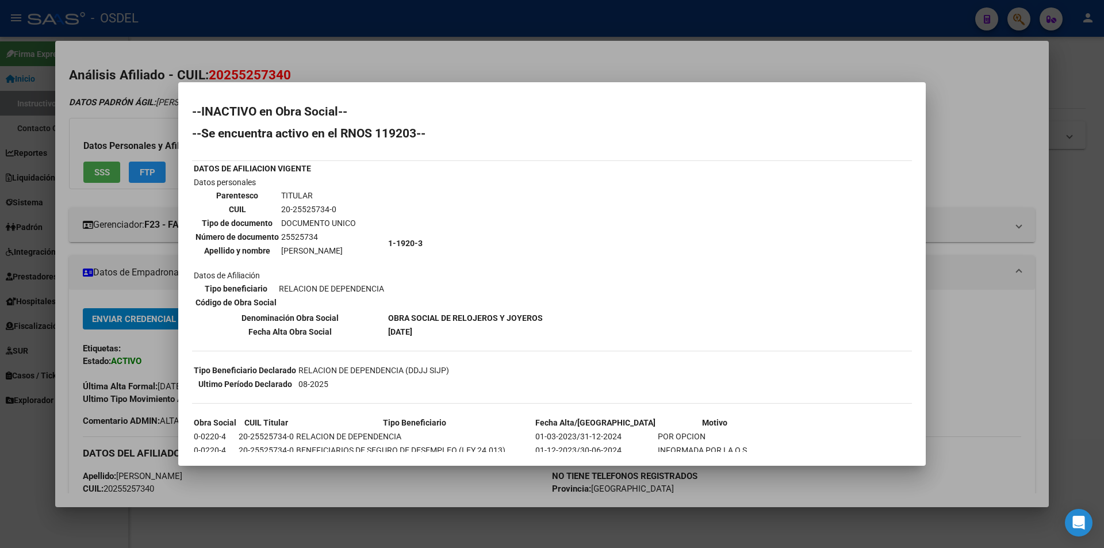
click at [631, 71] on div at bounding box center [552, 274] width 1104 height 548
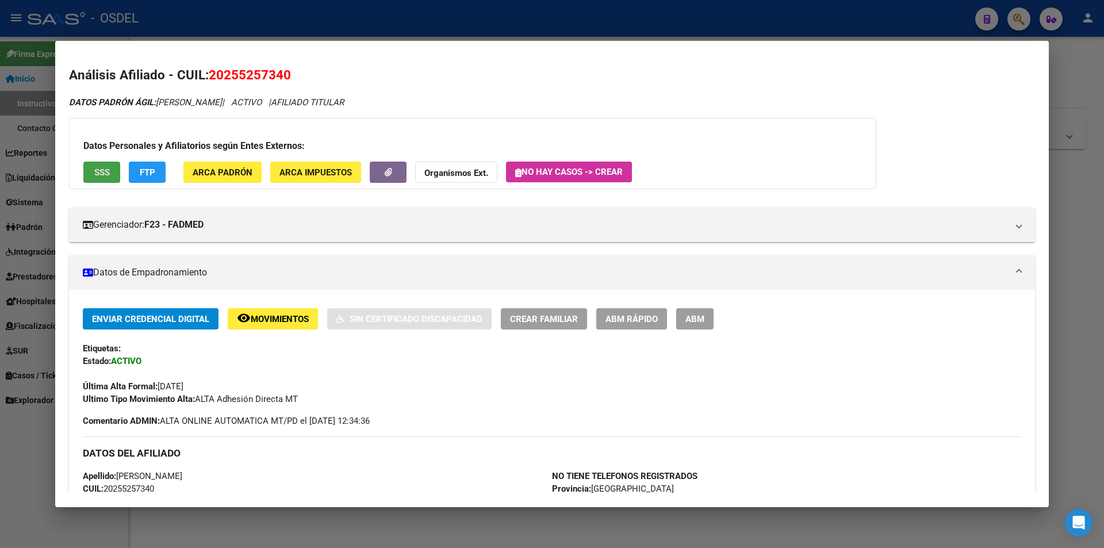
click at [95, 176] on span "SSS" at bounding box center [102, 172] width 16 height 10
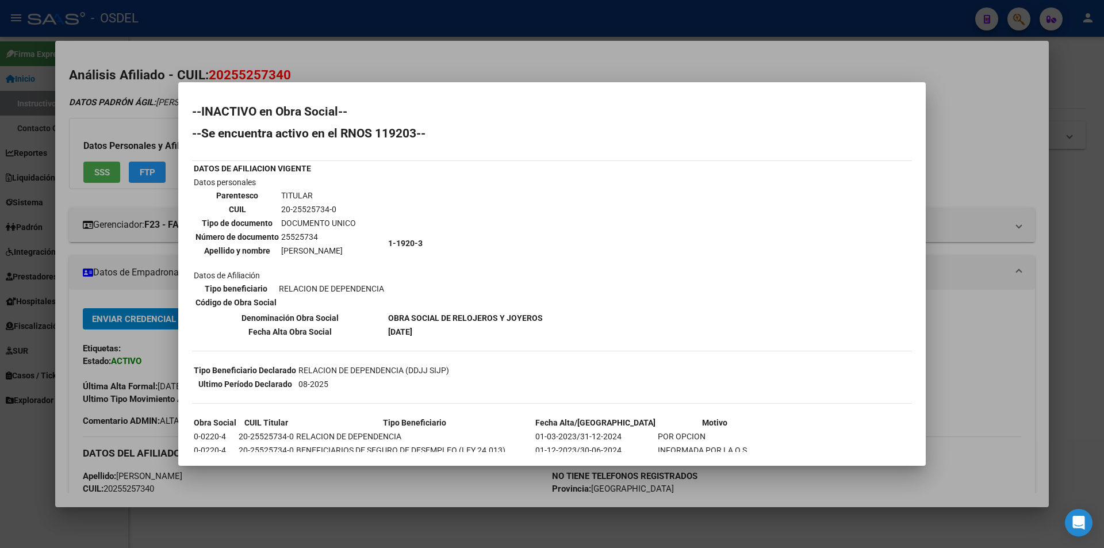
click at [469, 58] on div at bounding box center [552, 274] width 1104 height 548
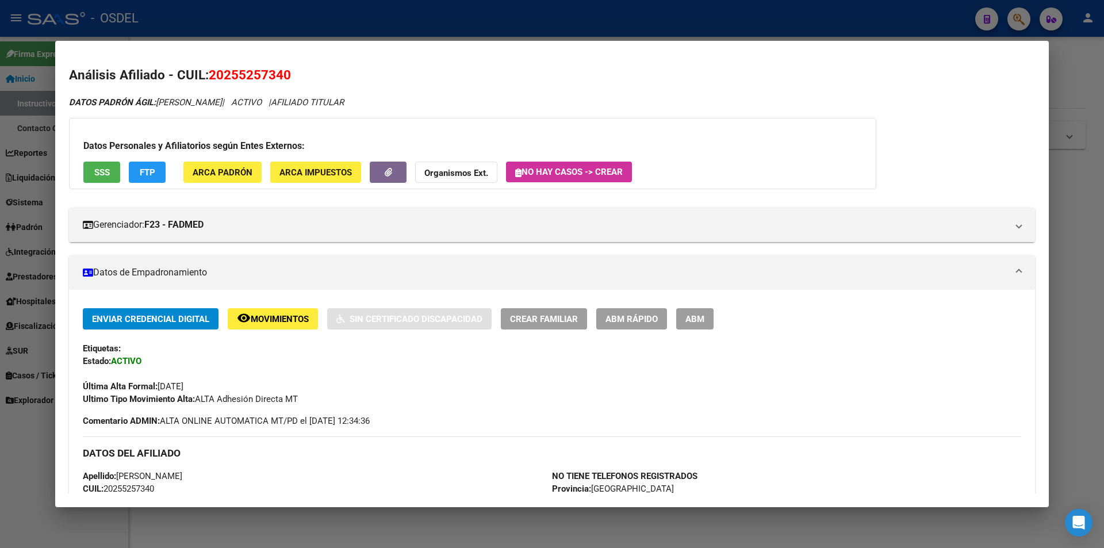
click at [441, 21] on div at bounding box center [552, 274] width 1104 height 548
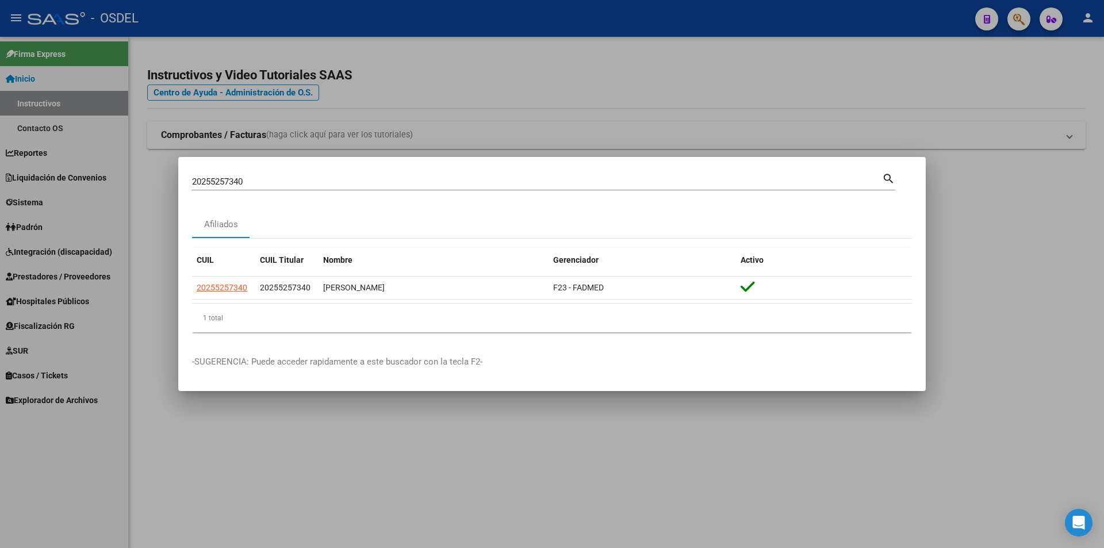
click at [294, 186] on input "20255257340" at bounding box center [537, 181] width 690 height 10
paste input "6264103"
type input "20256264103"
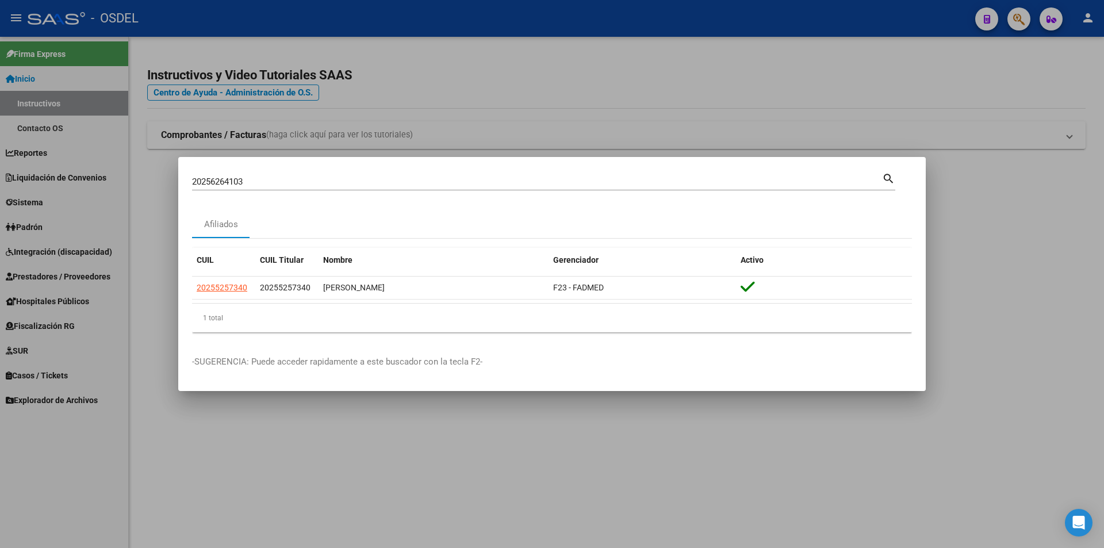
click at [888, 179] on mat-icon "search" at bounding box center [888, 178] width 13 height 14
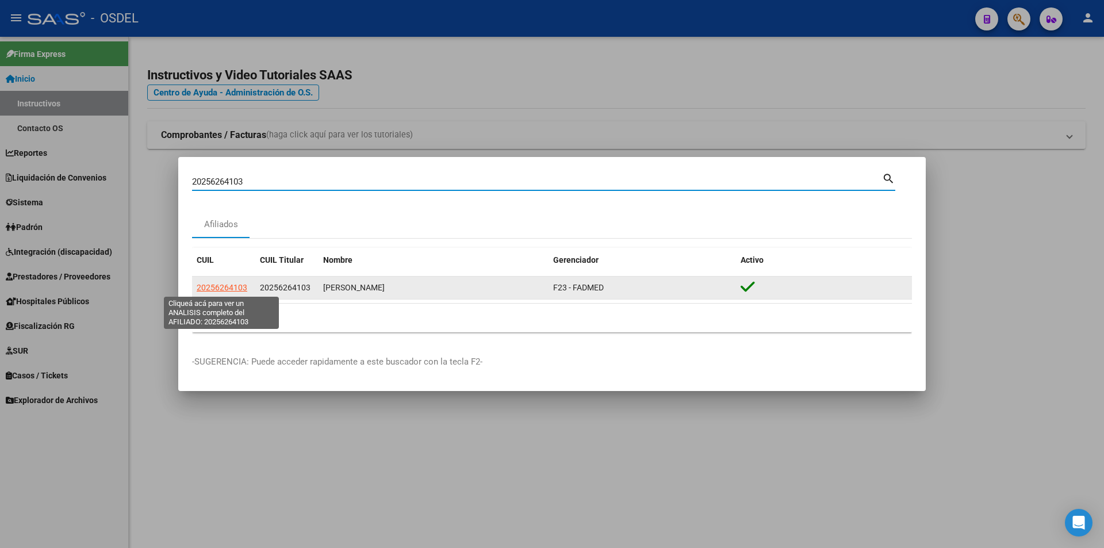
click at [210, 287] on span "20256264103" at bounding box center [222, 287] width 51 height 9
type textarea "20256264103"
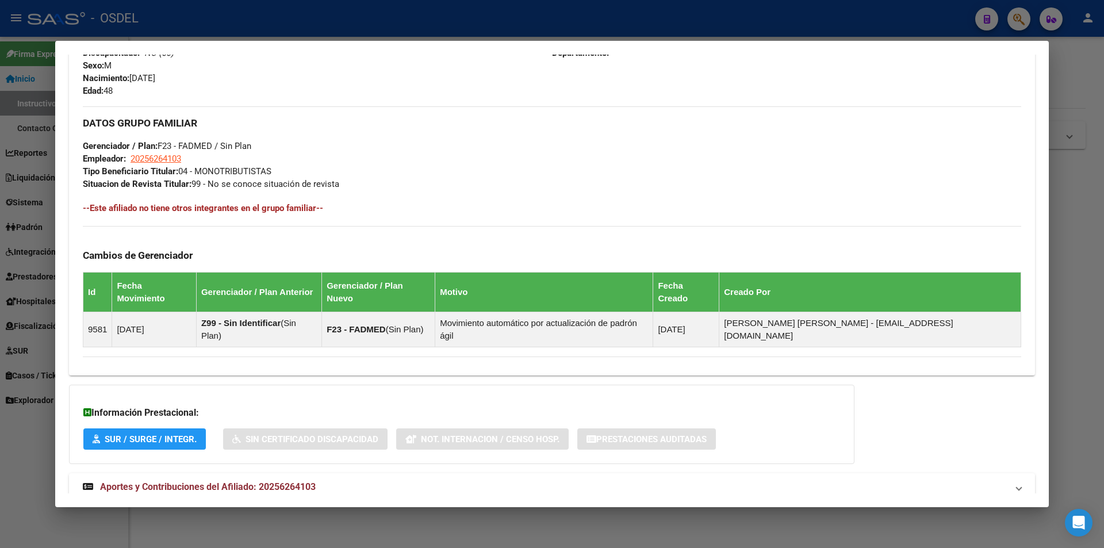
scroll to position [507, 0]
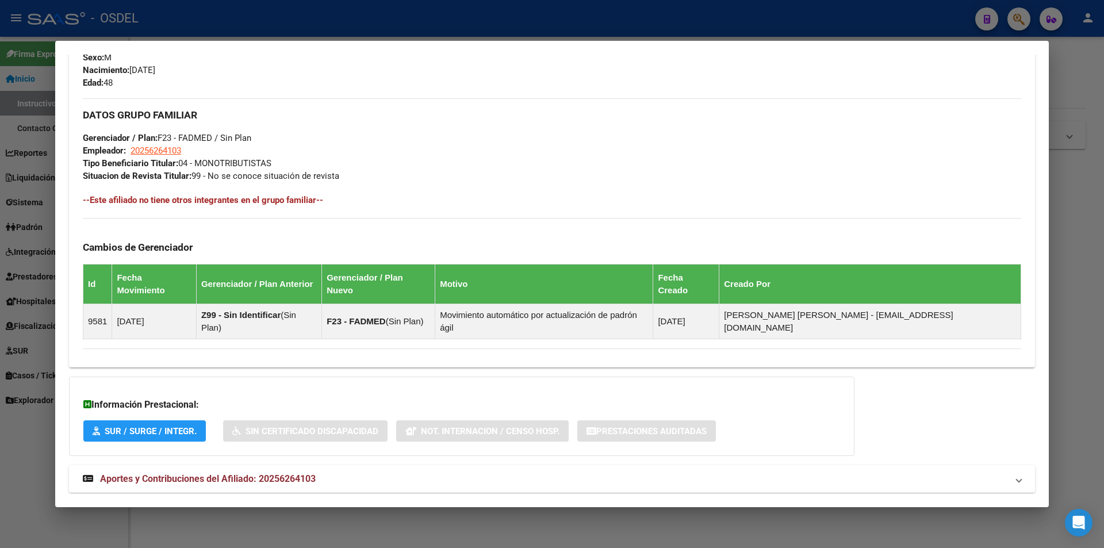
click at [277, 473] on span "Aportes y Contribuciones del Afiliado: 20256264103" at bounding box center [208, 478] width 216 height 11
click at [226, 478] on span "Aportes y Contribuciones del Afiliado: 20256264103" at bounding box center [208, 483] width 216 height 11
click at [226, 473] on span "Aportes y Contribuciones del Afiliado: 20256264103" at bounding box center [208, 478] width 216 height 11
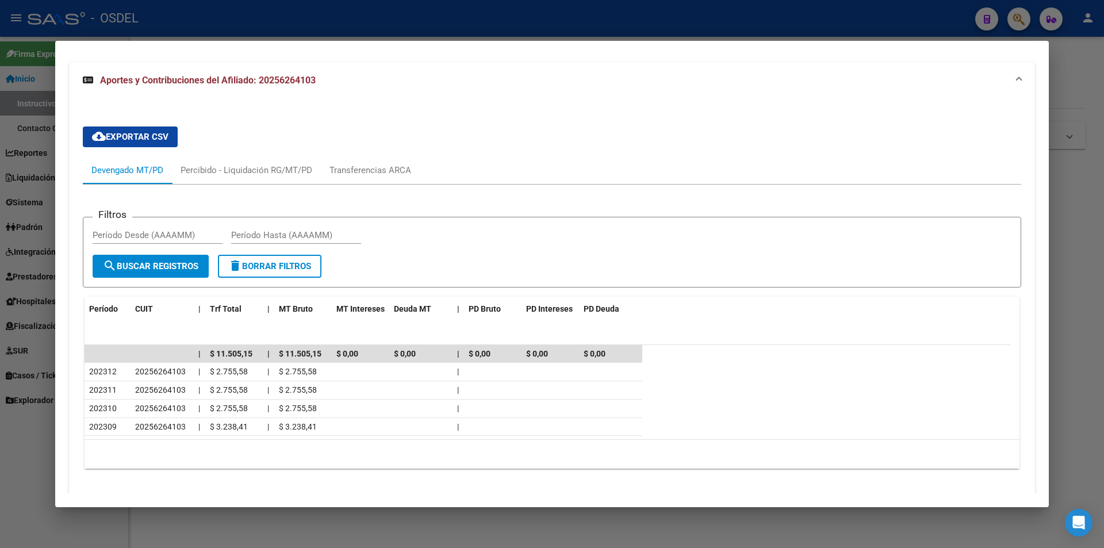
scroll to position [913, 0]
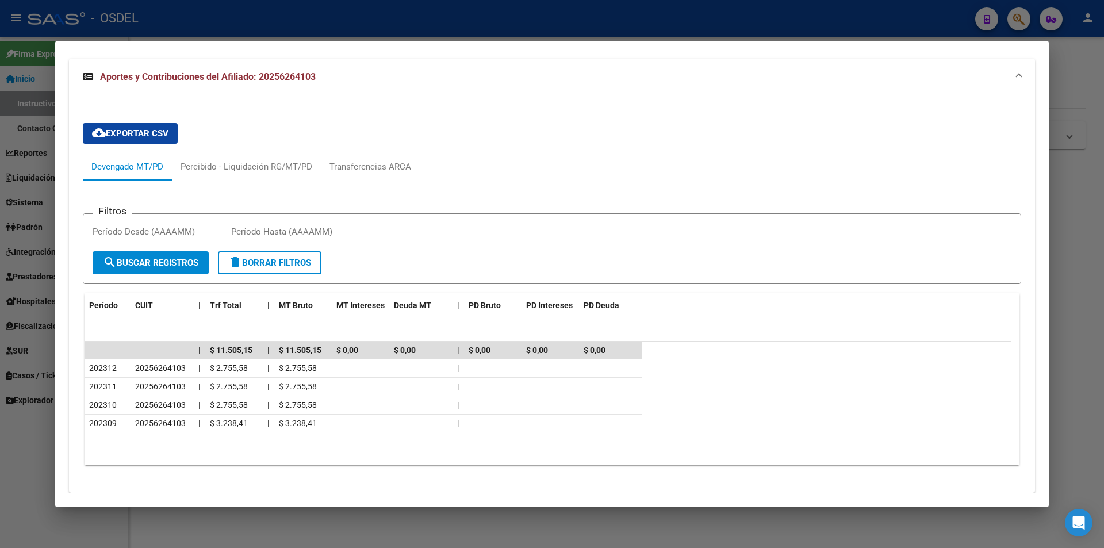
click at [507, 6] on div at bounding box center [552, 274] width 1104 height 548
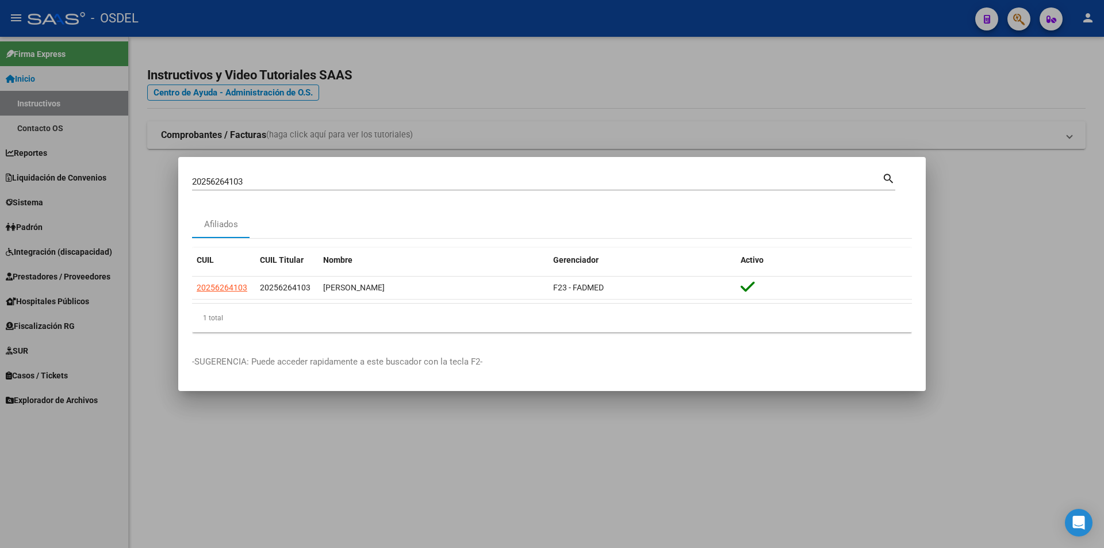
click at [489, 110] on div at bounding box center [552, 274] width 1104 height 548
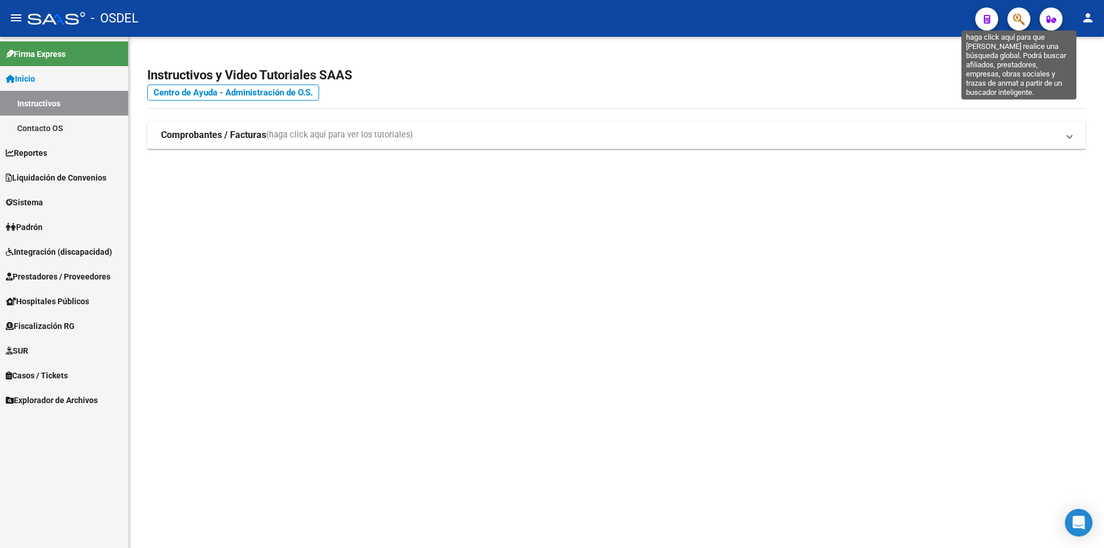
click at [1018, 17] on icon "button" at bounding box center [1018, 19] width 11 height 13
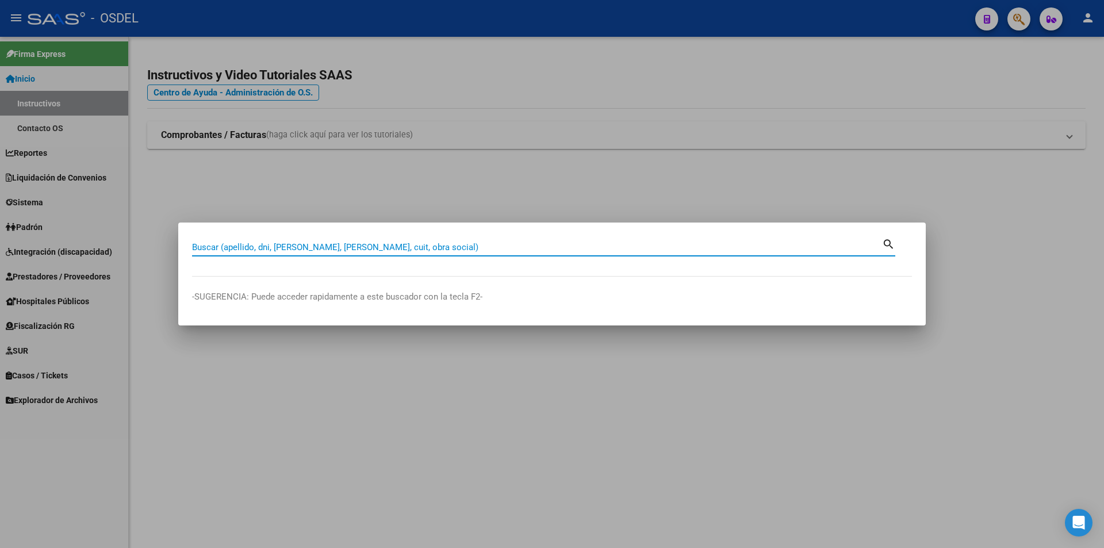
click at [340, 249] on input "Buscar (apellido, dni, [PERSON_NAME], [PERSON_NAME], cuit, obra social)" at bounding box center [537, 247] width 690 height 10
paste input "20258045689"
type input "20258045689"
click at [888, 248] on mat-icon "search" at bounding box center [888, 243] width 13 height 14
click at [888, 246] on div "search" at bounding box center [888, 244] width 13 height 16
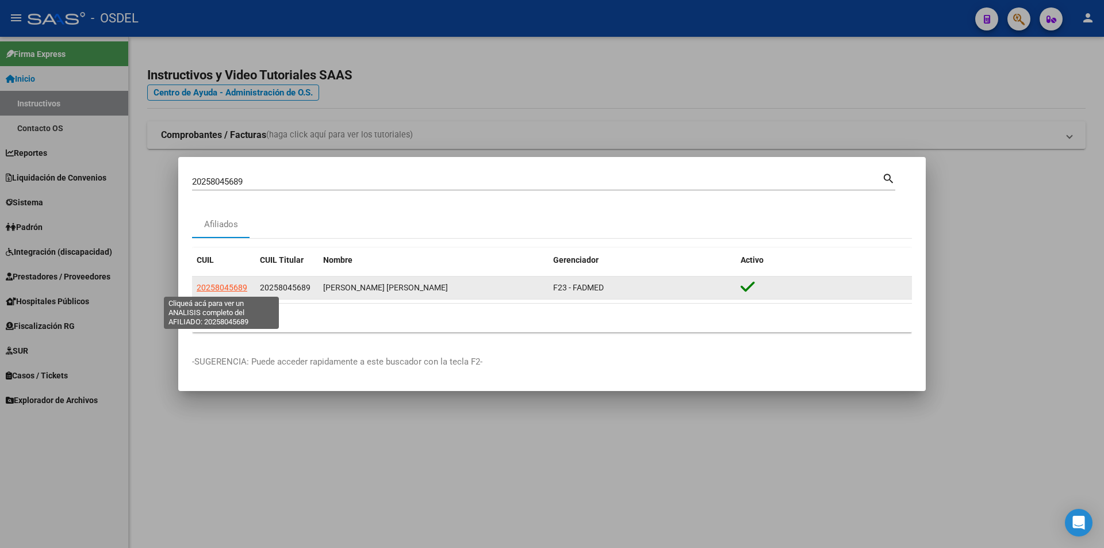
click at [225, 286] on span "20258045689" at bounding box center [222, 287] width 51 height 9
type textarea "20258045689"
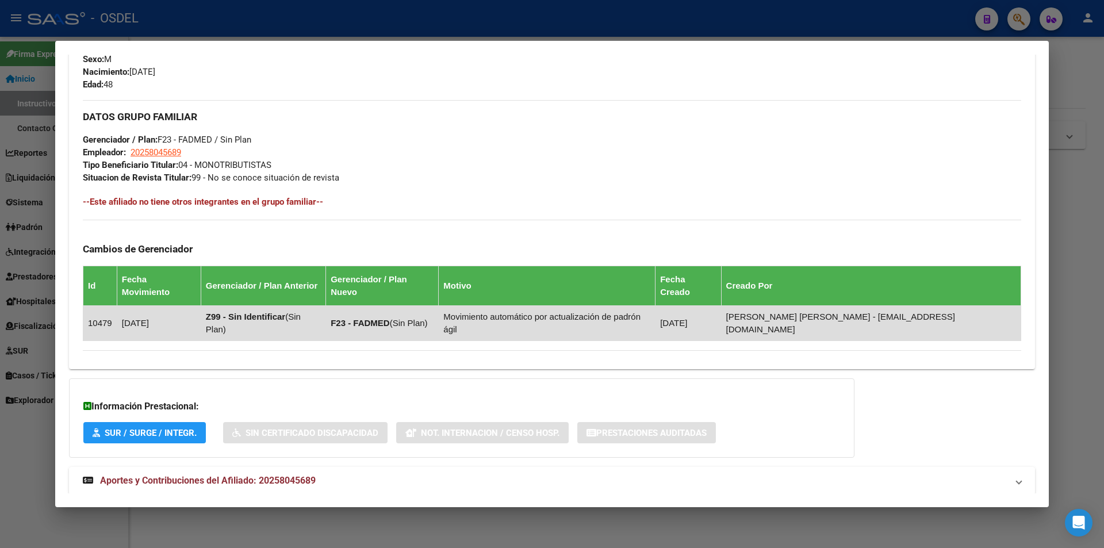
scroll to position [507, 0]
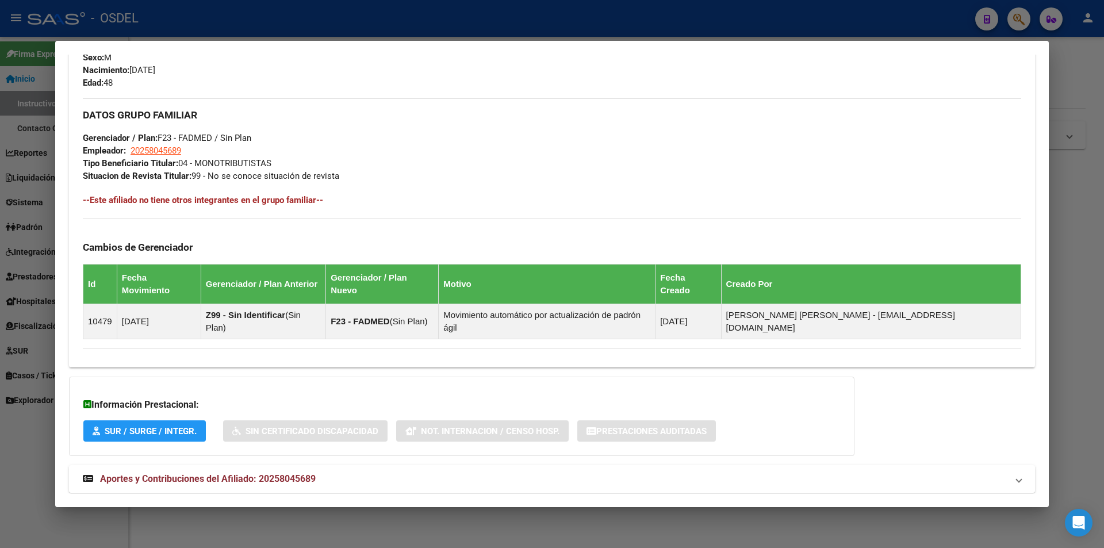
click at [236, 473] on span "Aportes y Contribuciones del Afiliado: 20258045689" at bounding box center [208, 478] width 216 height 11
click at [241, 478] on span "Aportes y Contribuciones del Afiliado: 20258045689" at bounding box center [208, 483] width 216 height 11
click at [241, 473] on span "Aportes y Contribuciones del Afiliado: 20258045689" at bounding box center [208, 478] width 216 height 11
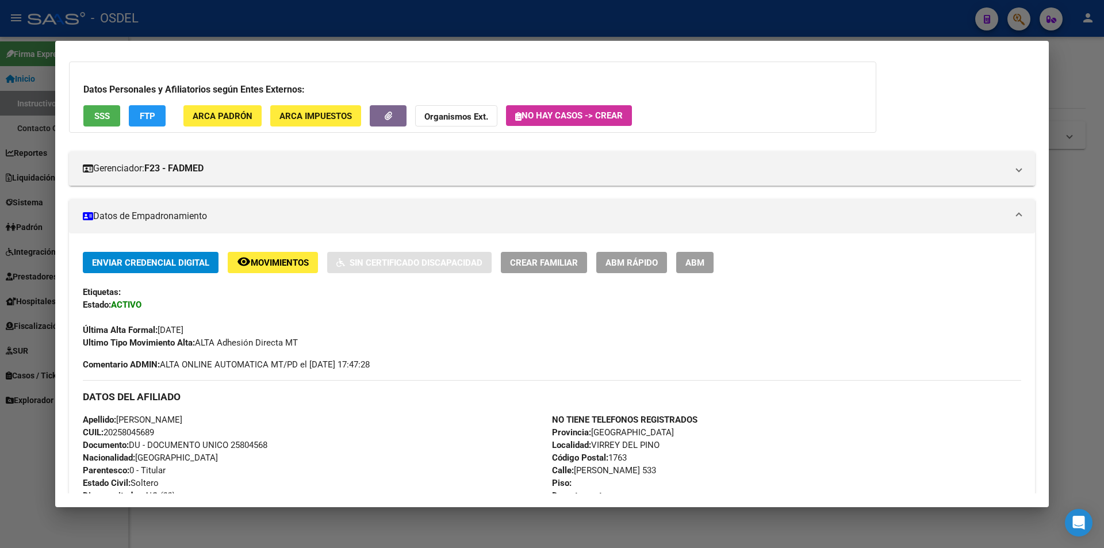
scroll to position [0, 0]
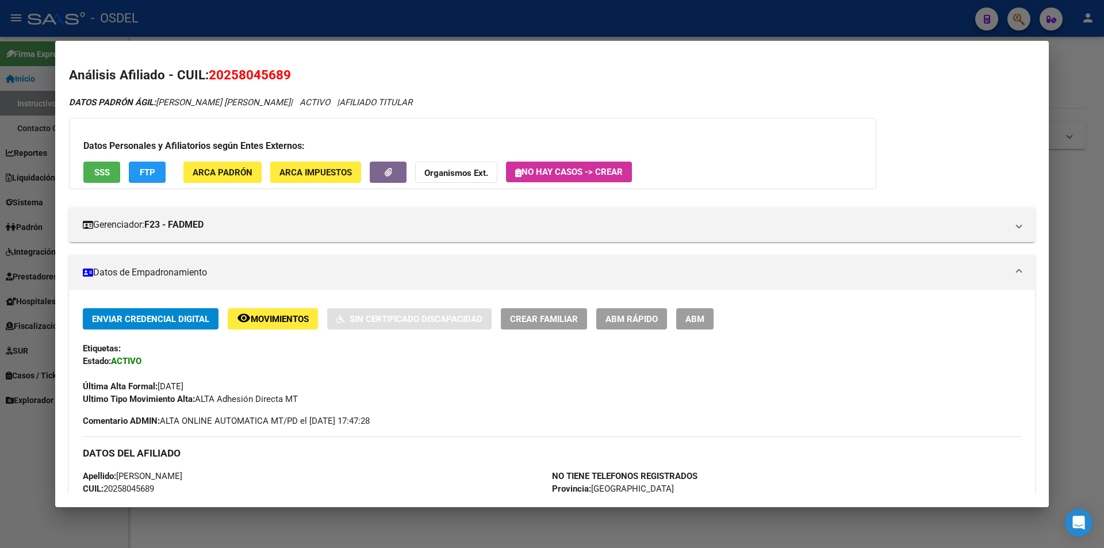
click at [106, 179] on button "SSS" at bounding box center [101, 172] width 37 height 21
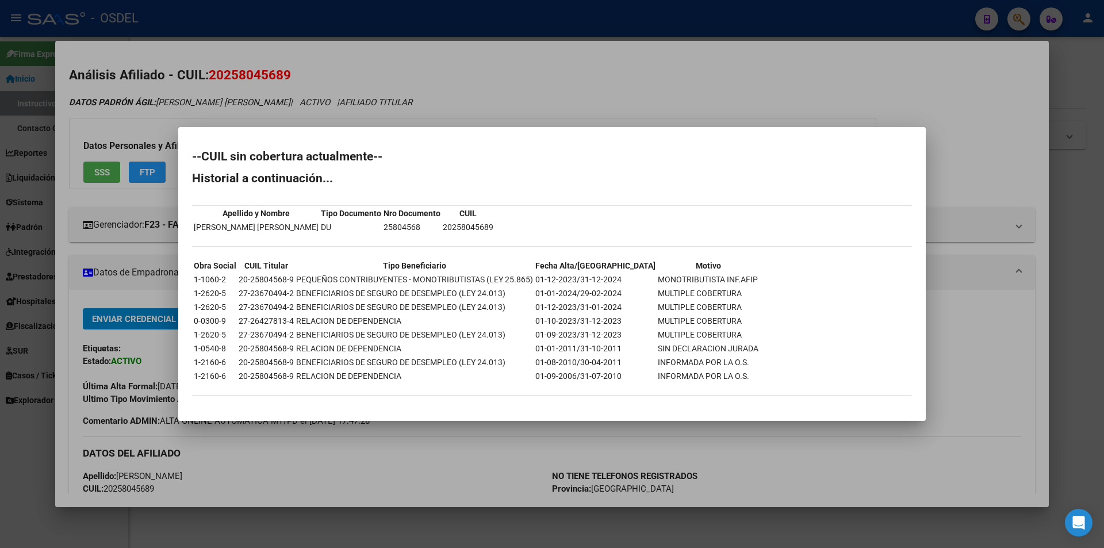
click at [740, 80] on div at bounding box center [552, 274] width 1104 height 548
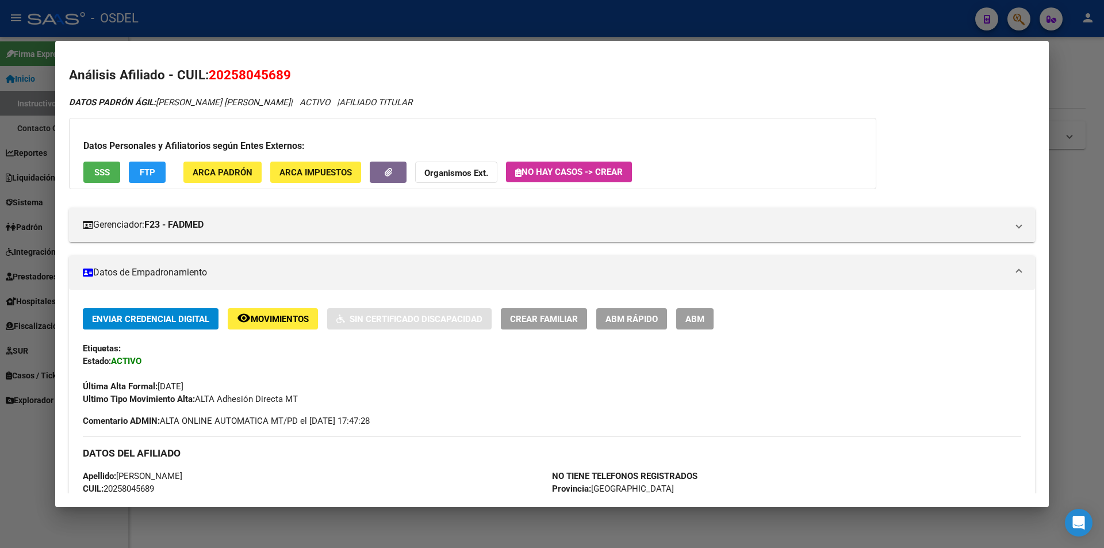
click at [612, 25] on div at bounding box center [552, 274] width 1104 height 548
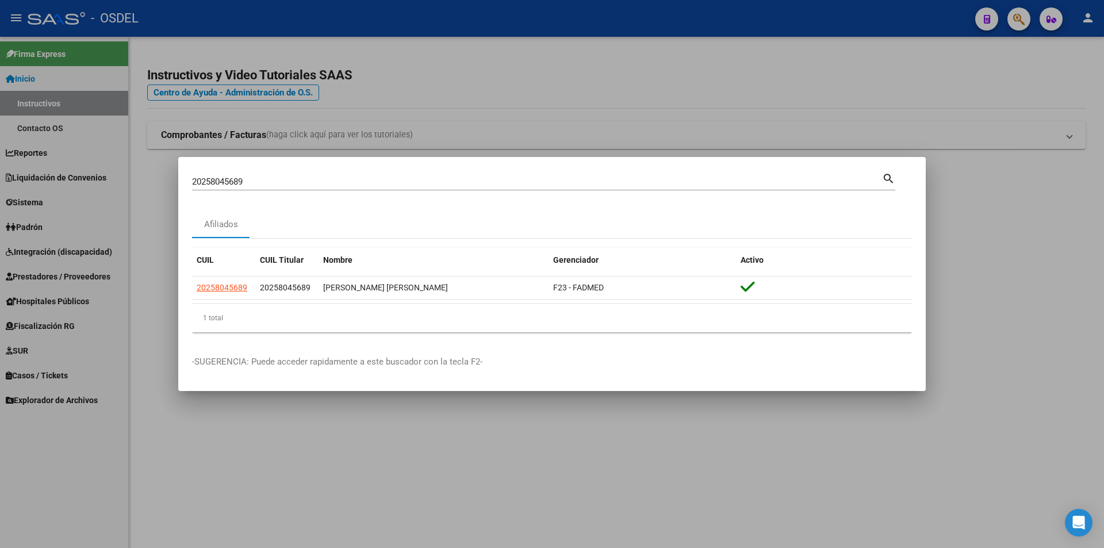
click at [286, 178] on input "20258045689" at bounding box center [537, 181] width 690 height 10
click at [285, 178] on input "20258045689" at bounding box center [537, 181] width 690 height 10
paste input "61155401"
type input "20261155401"
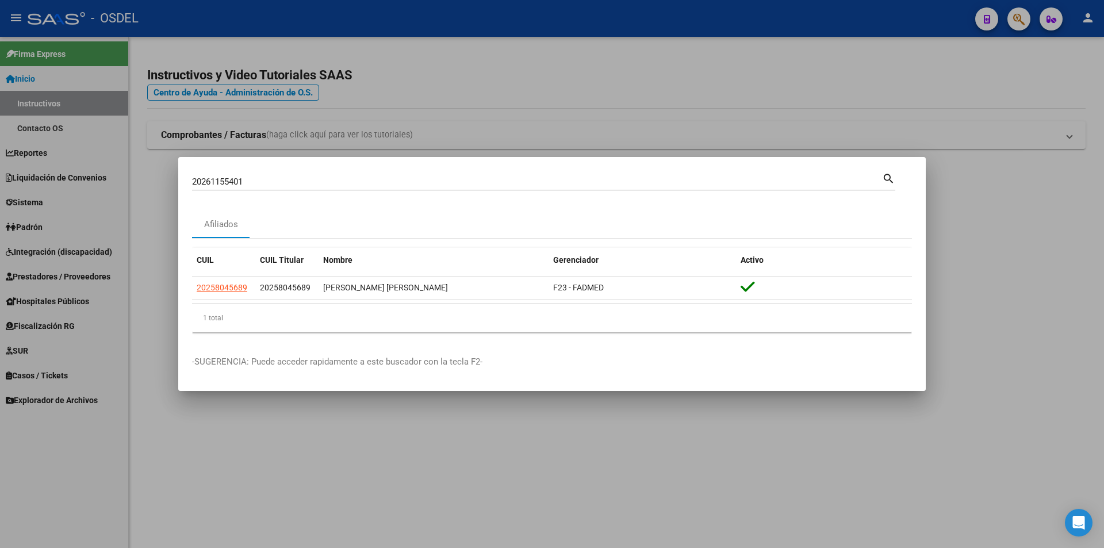
click at [885, 179] on mat-icon "search" at bounding box center [888, 178] width 13 height 14
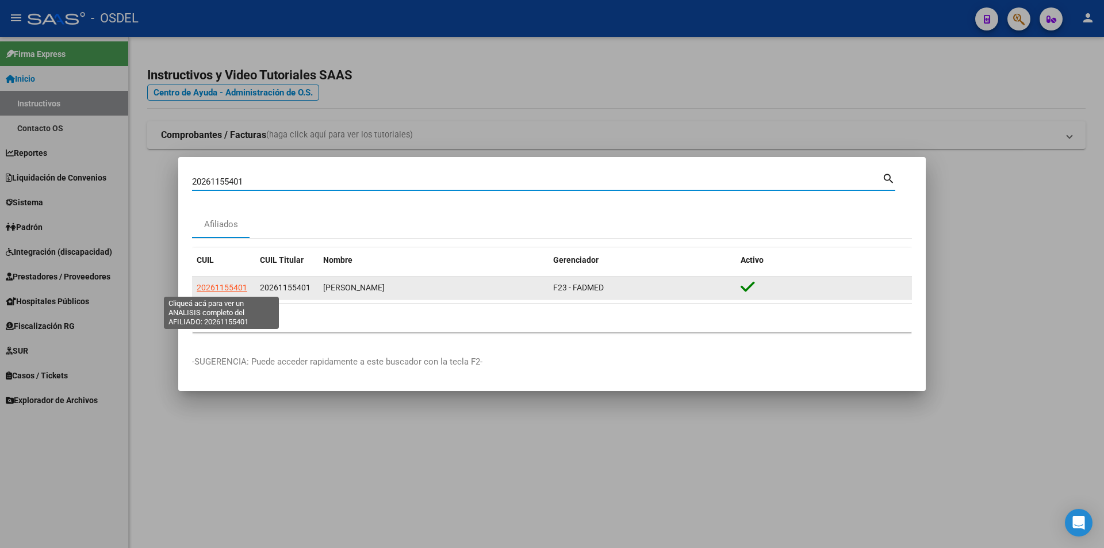
click at [216, 286] on span "20261155401" at bounding box center [222, 287] width 51 height 9
type textarea "20261155401"
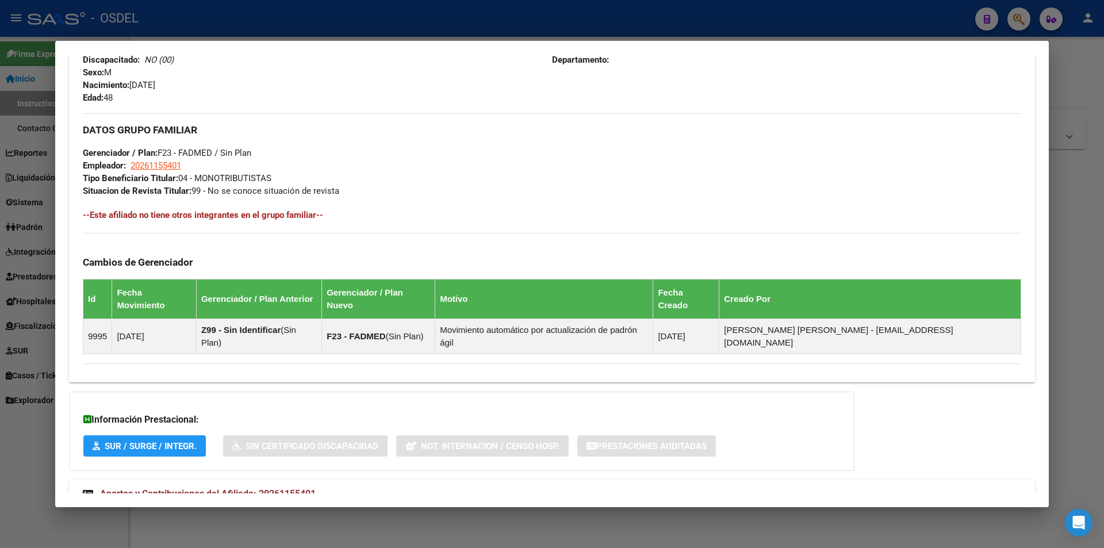
scroll to position [507, 0]
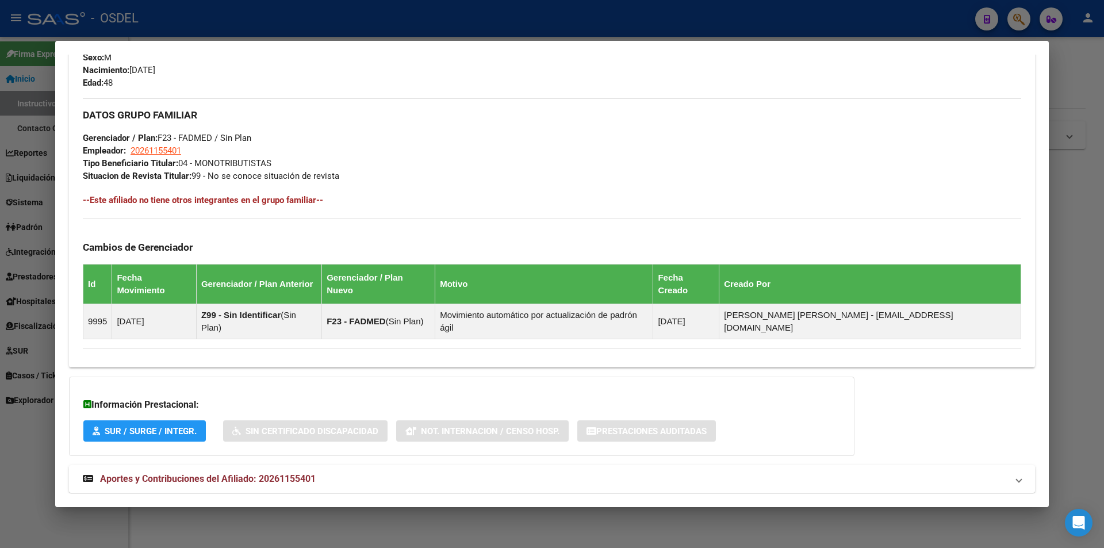
click at [202, 473] on span "Aportes y Contribuciones del Afiliado: 20261155401" at bounding box center [208, 478] width 216 height 11
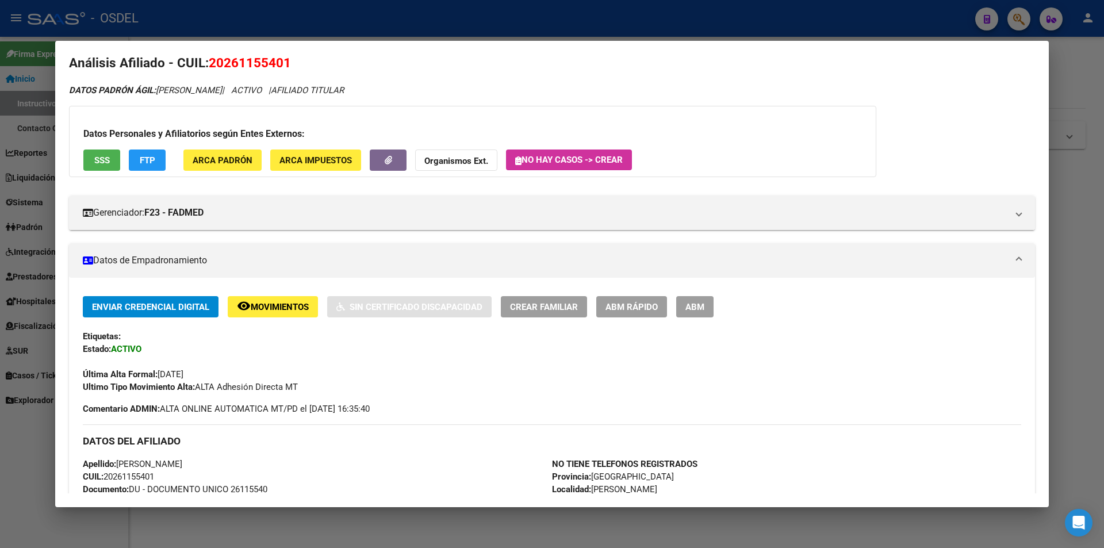
scroll to position [0, 0]
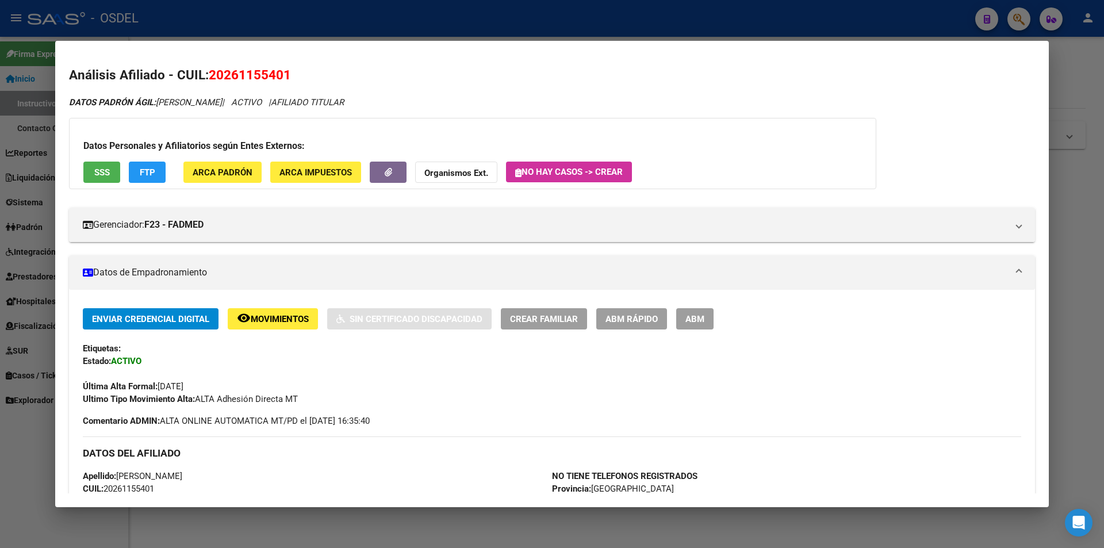
click at [109, 168] on button "SSS" at bounding box center [101, 172] width 37 height 21
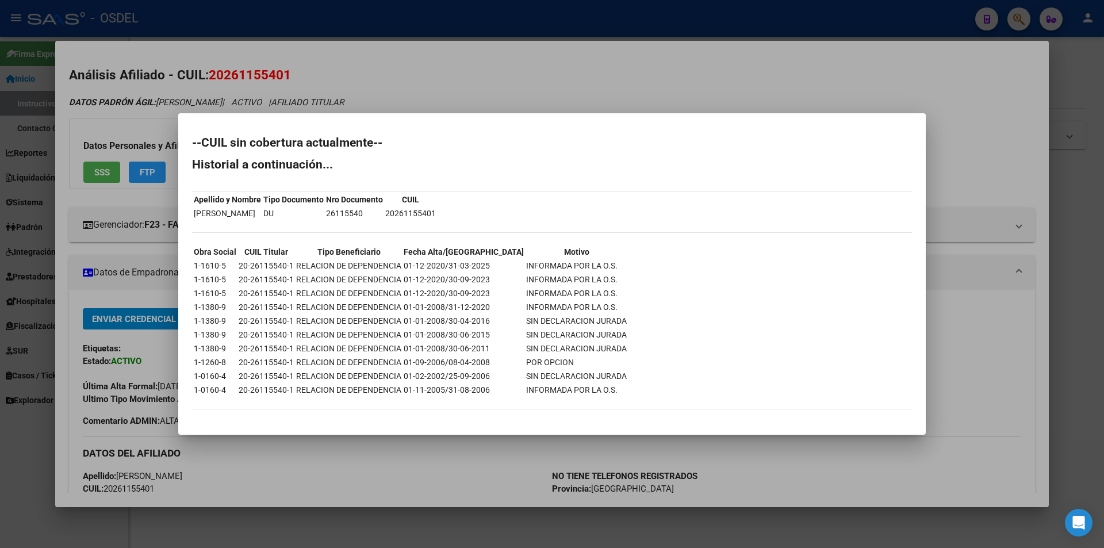
click at [753, 74] on div at bounding box center [552, 274] width 1104 height 548
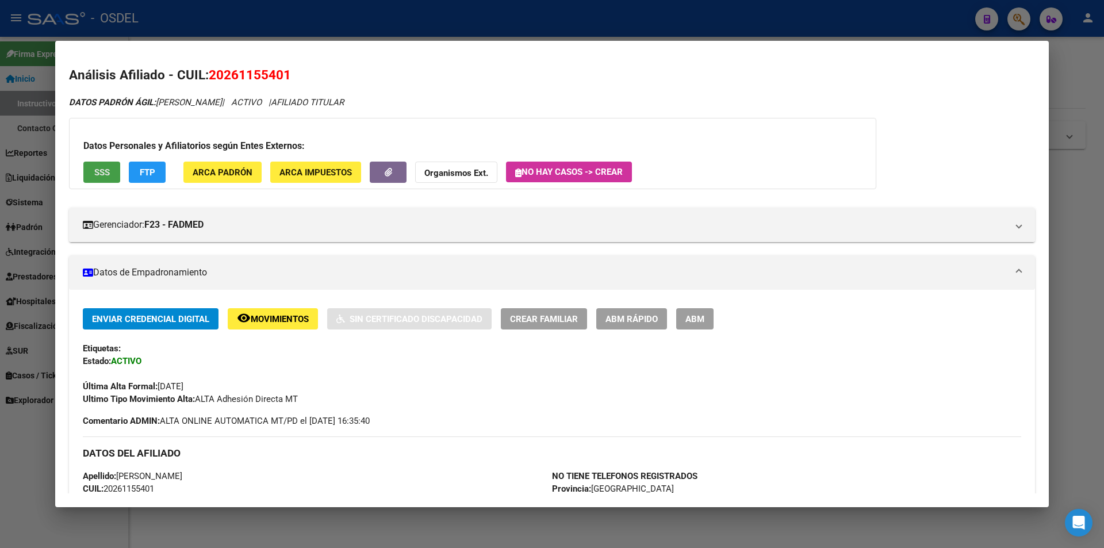
click at [107, 170] on span "SSS" at bounding box center [102, 172] width 16 height 10
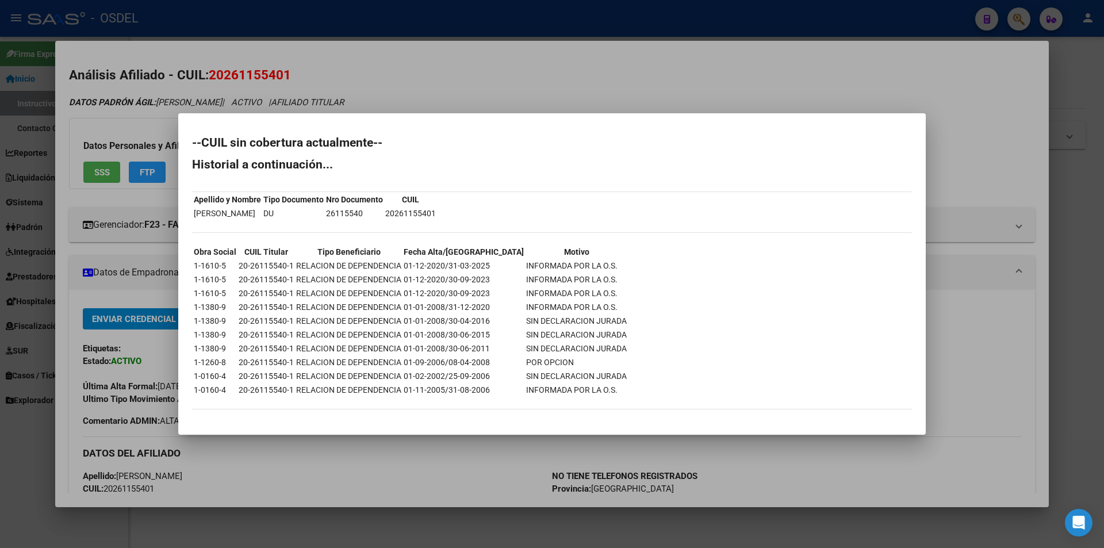
click at [738, 72] on div at bounding box center [552, 274] width 1104 height 548
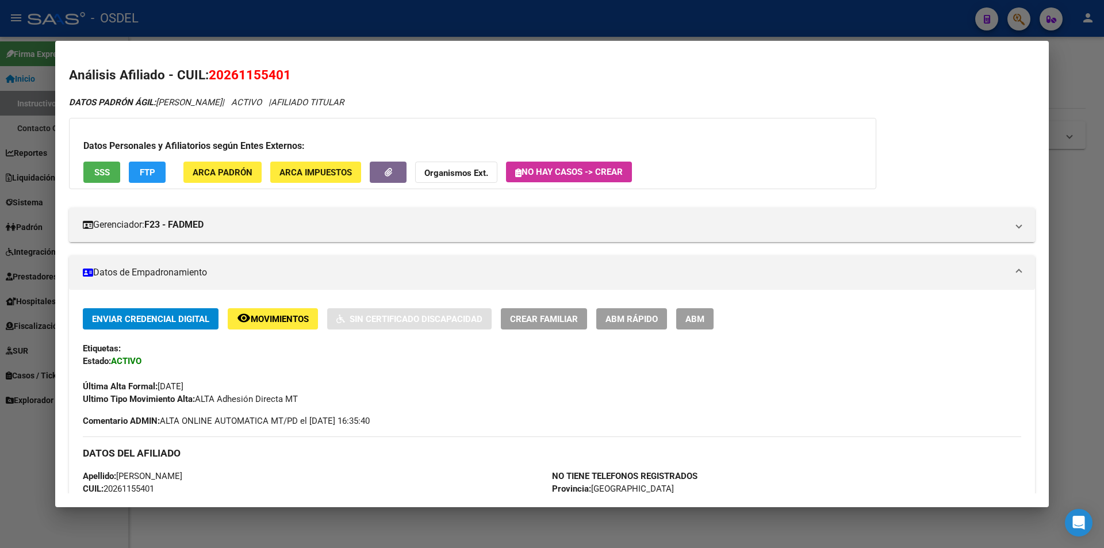
scroll to position [57, 0]
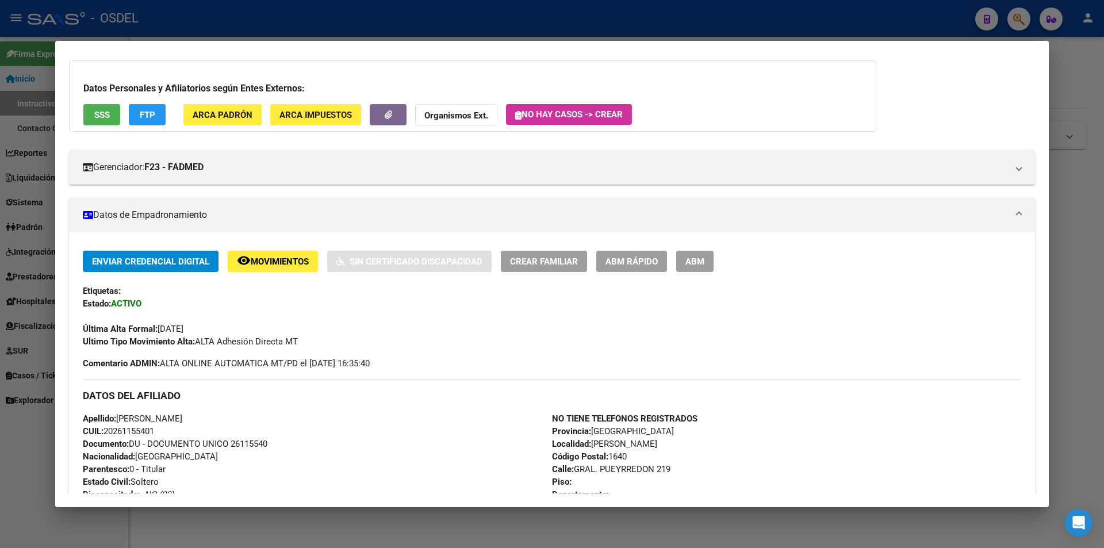
click at [347, 24] on div at bounding box center [552, 274] width 1104 height 548
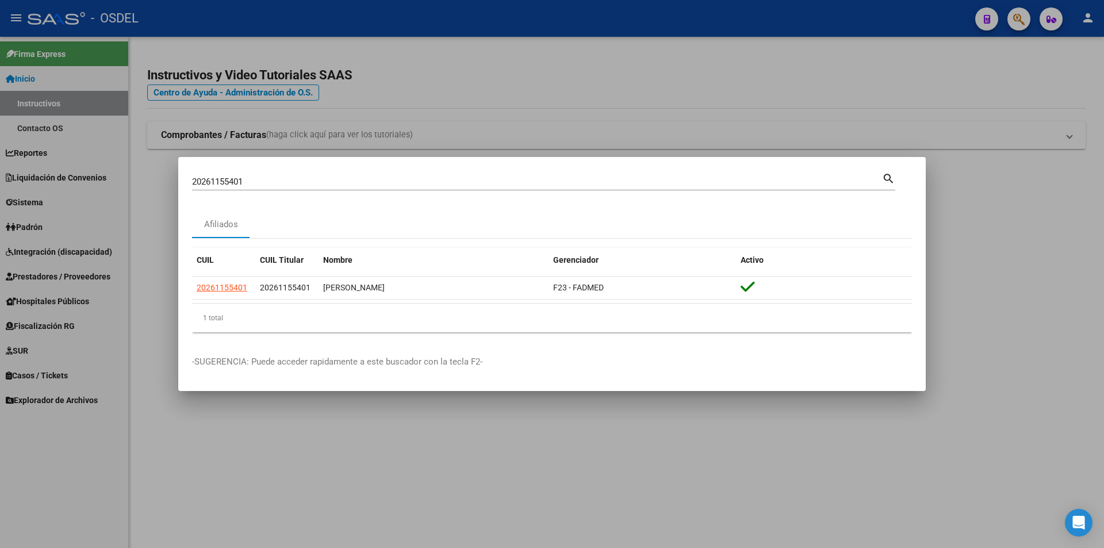
click at [256, 186] on input "20261155401" at bounding box center [537, 181] width 690 height 10
paste input "6050179"
type input "20266050179"
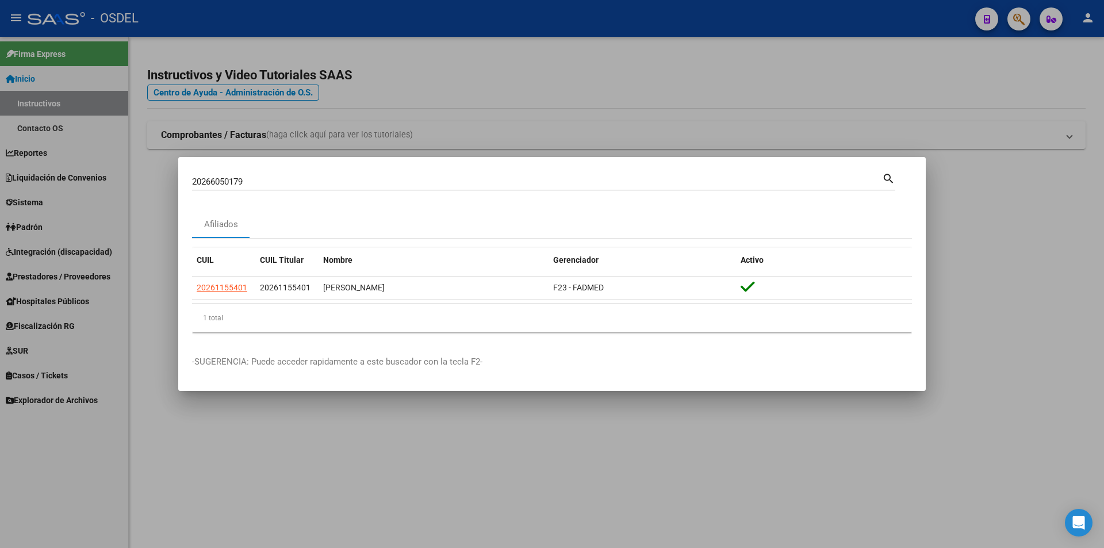
click at [887, 178] on mat-icon "search" at bounding box center [888, 178] width 13 height 14
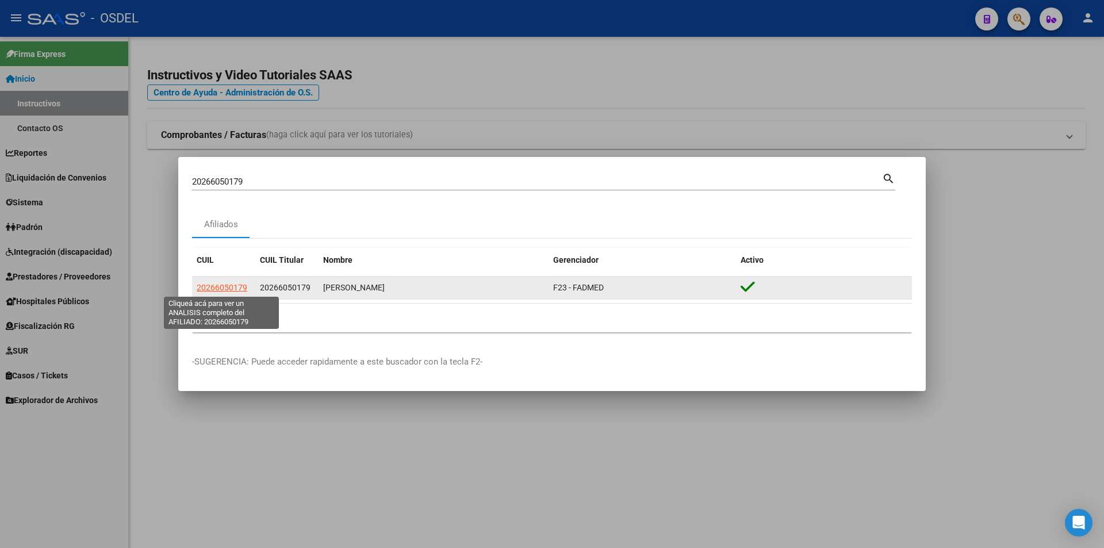
click at [215, 291] on span "20266050179" at bounding box center [222, 287] width 51 height 9
type textarea "20266050179"
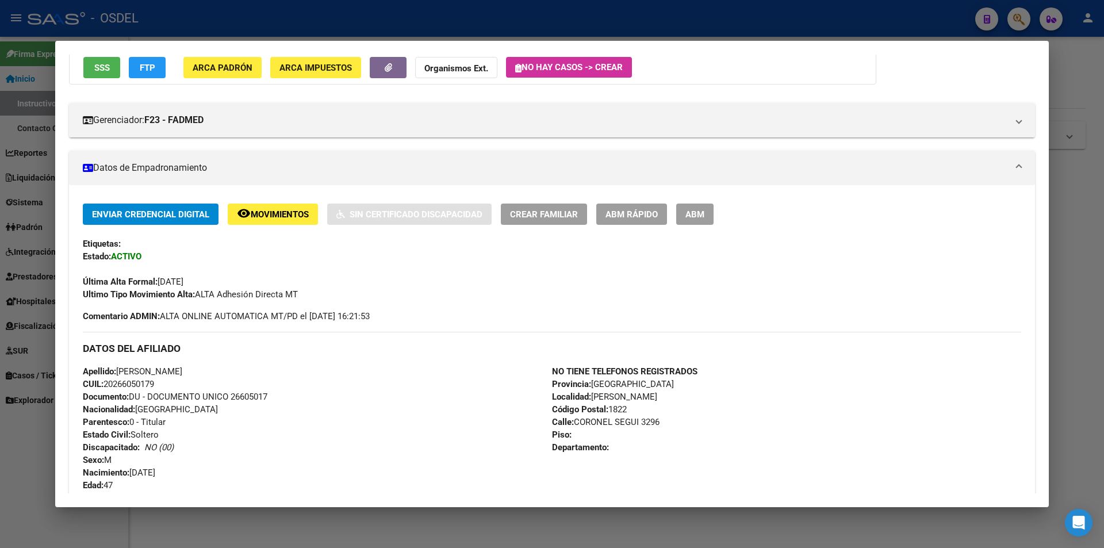
scroll to position [0, 0]
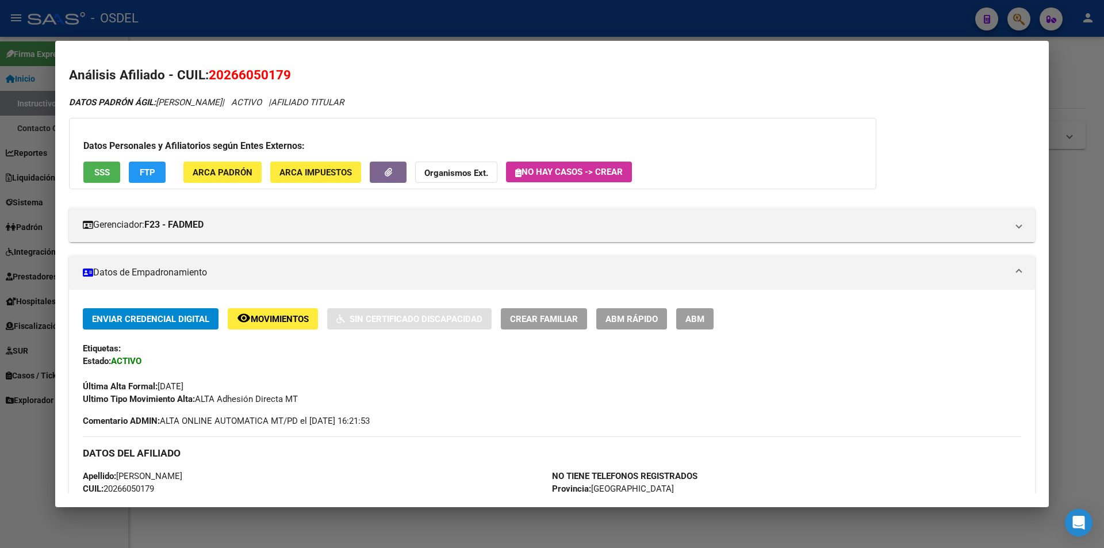
click at [112, 168] on button "SSS" at bounding box center [101, 172] width 37 height 21
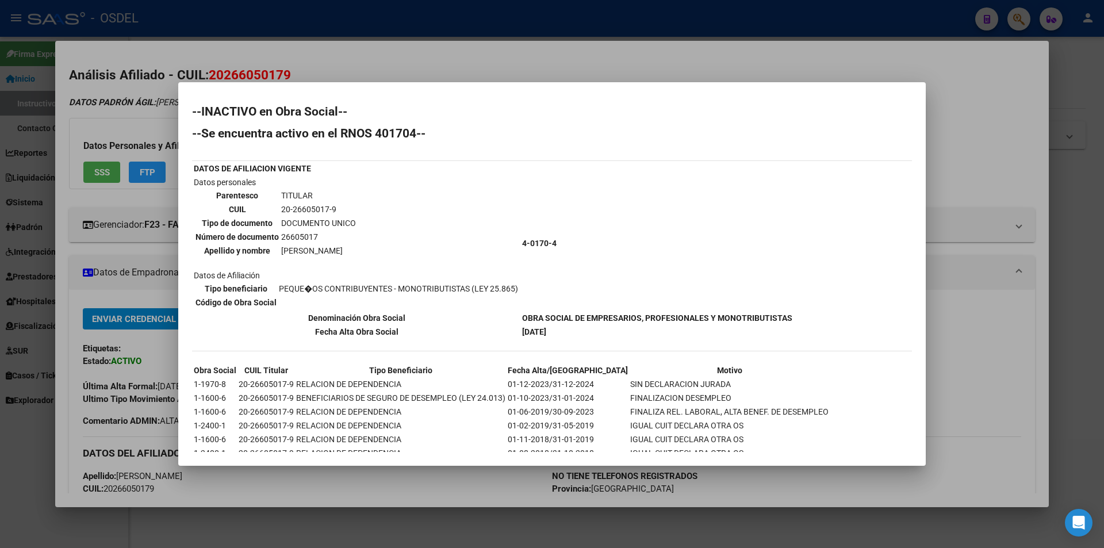
click at [644, 53] on div at bounding box center [552, 274] width 1104 height 548
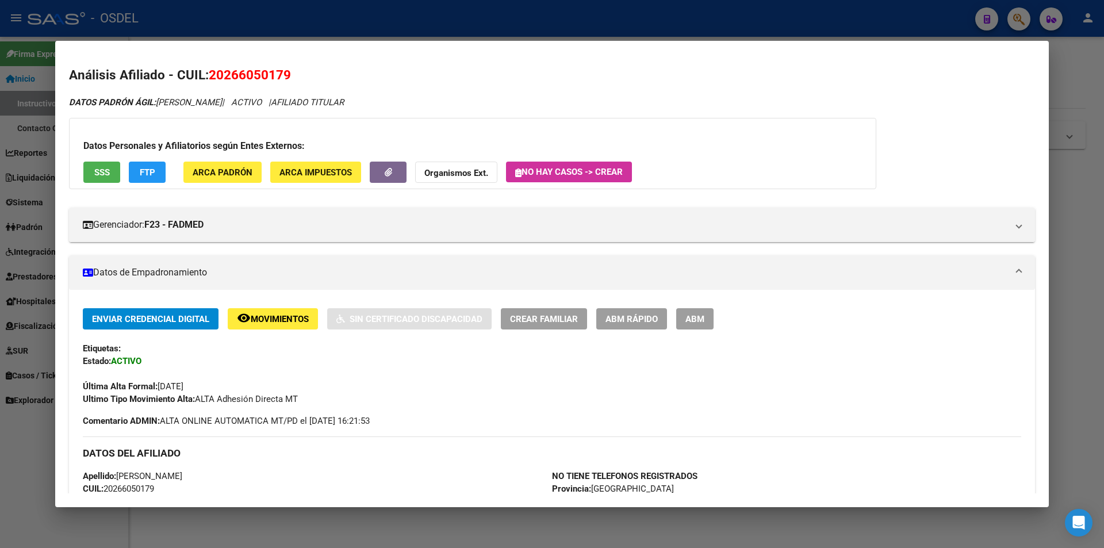
click at [392, 19] on div at bounding box center [552, 274] width 1104 height 548
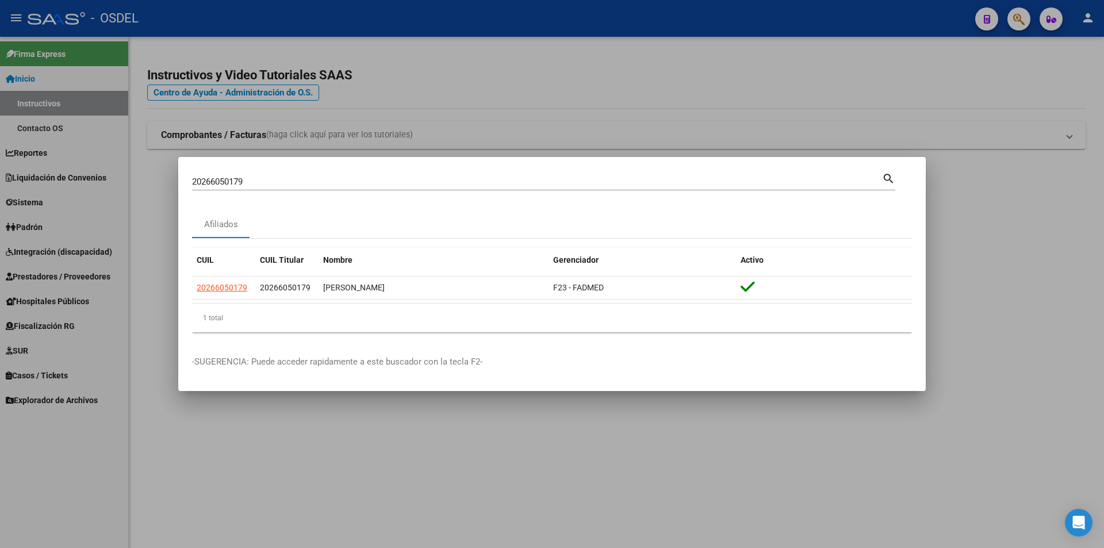
click at [257, 176] on input "20266050179" at bounding box center [537, 181] width 690 height 10
paste input "5960"
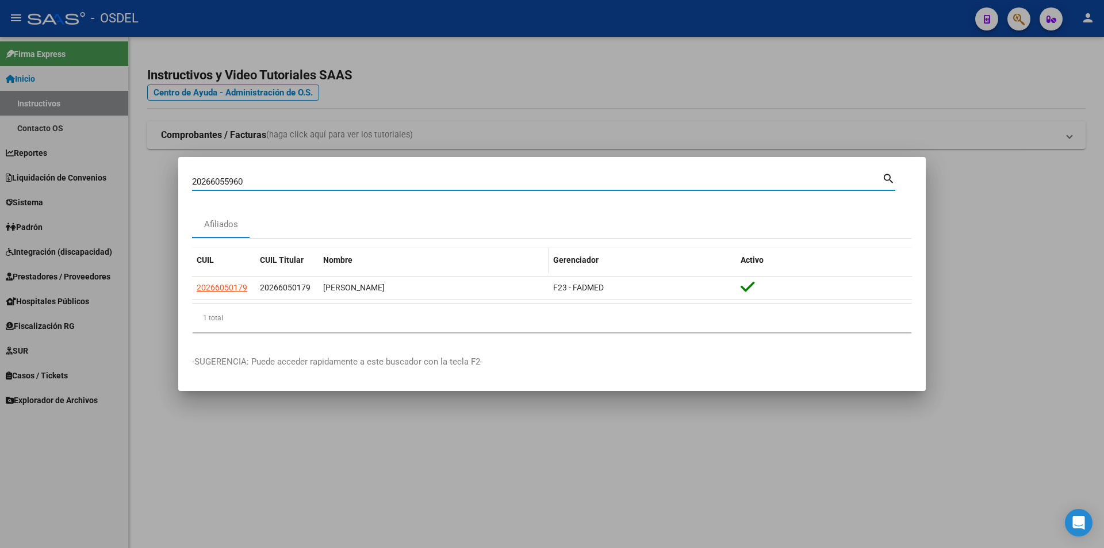
type input "20266055960"
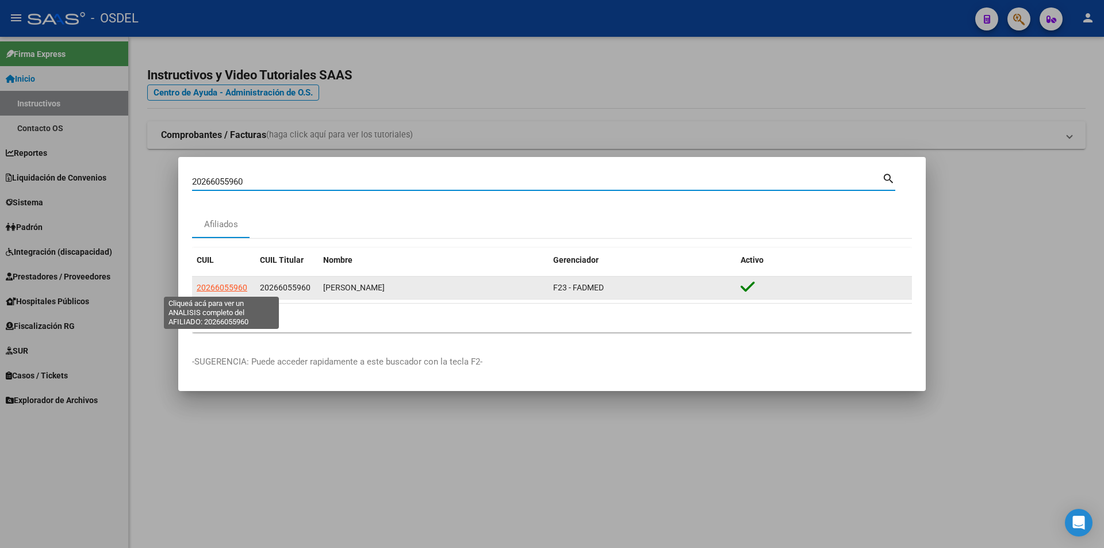
click at [223, 291] on span "20266055960" at bounding box center [222, 287] width 51 height 9
type textarea "20266055960"
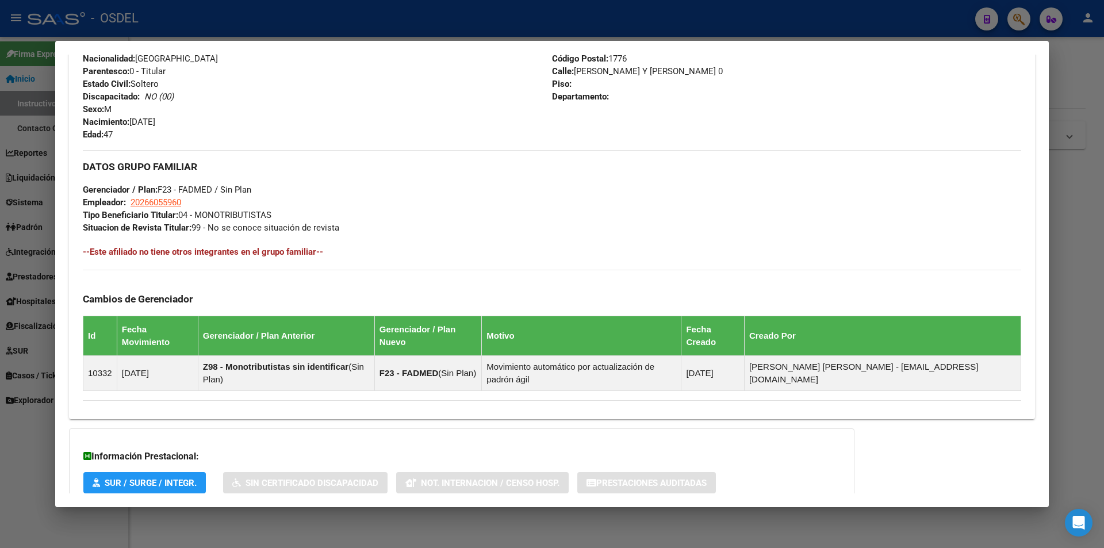
scroll to position [507, 0]
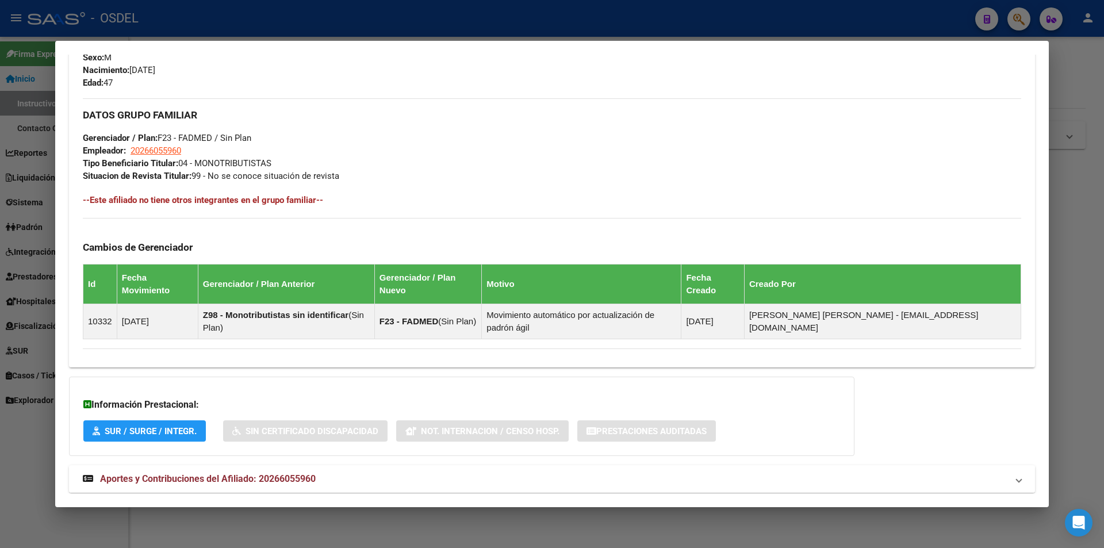
click at [195, 472] on strong "Aportes y Contribuciones del Afiliado: 20266055960" at bounding box center [199, 479] width 233 height 14
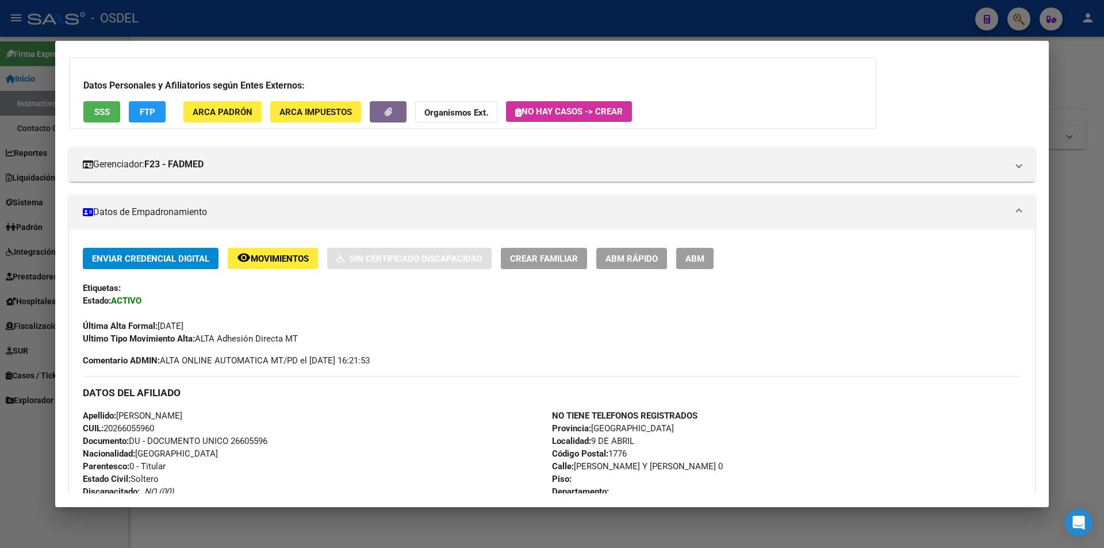
scroll to position [0, 0]
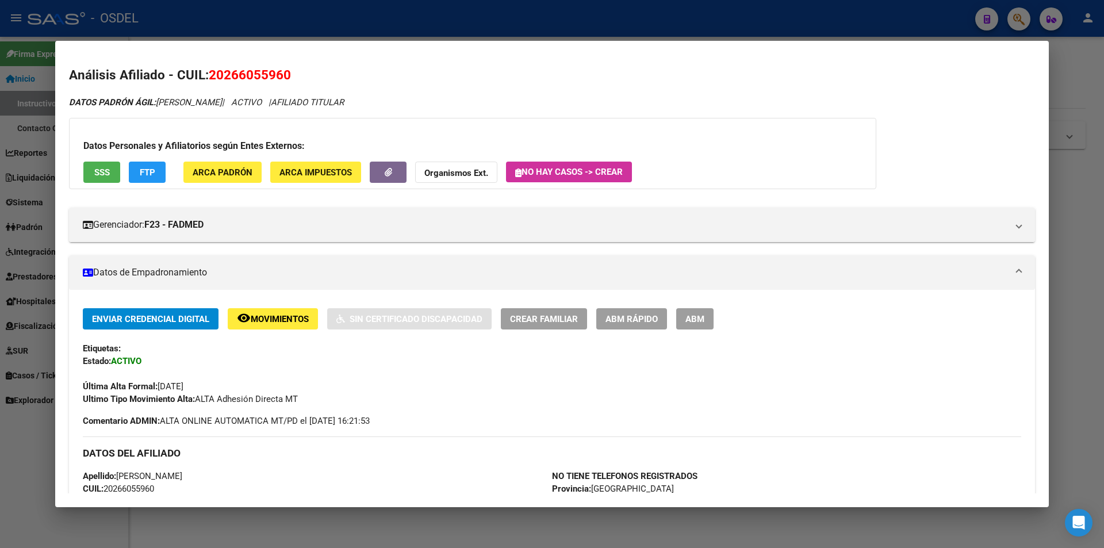
click at [296, 33] on div at bounding box center [552, 274] width 1104 height 548
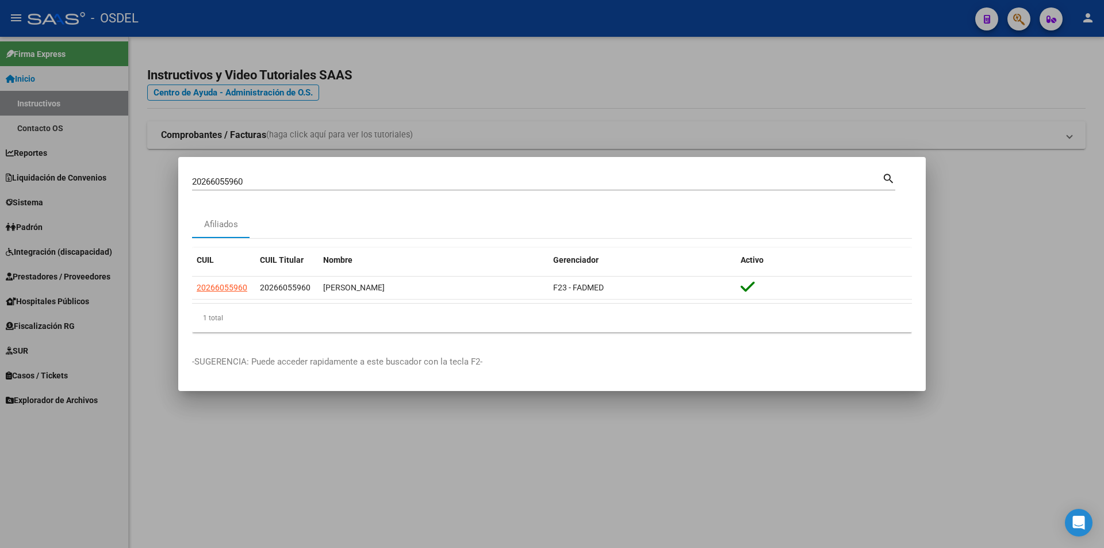
click at [274, 182] on input "20266055960" at bounding box center [537, 181] width 690 height 10
paste input "201231"
type input "20266201231"
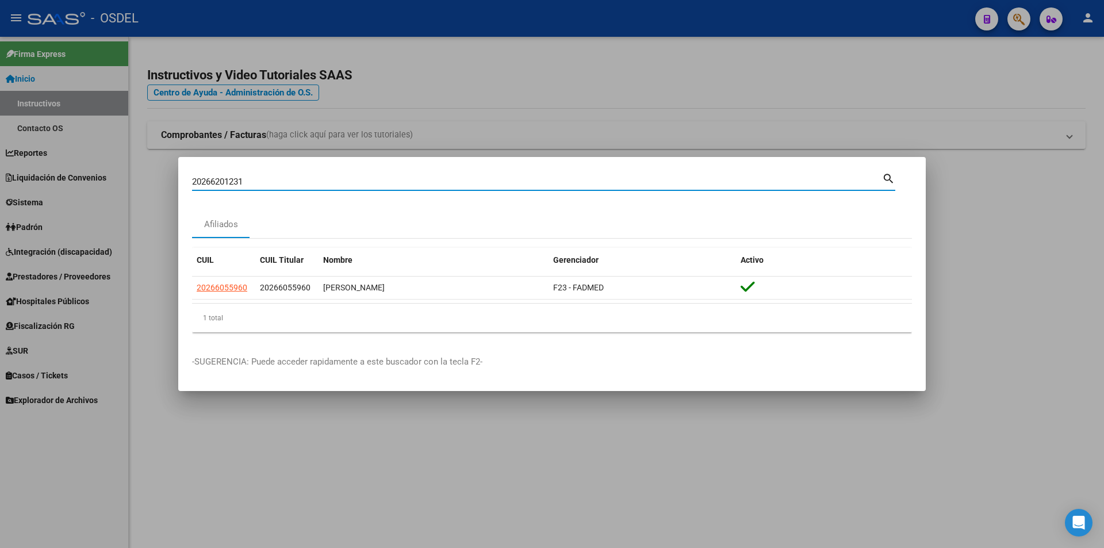
click at [890, 179] on mat-icon "search" at bounding box center [888, 178] width 13 height 14
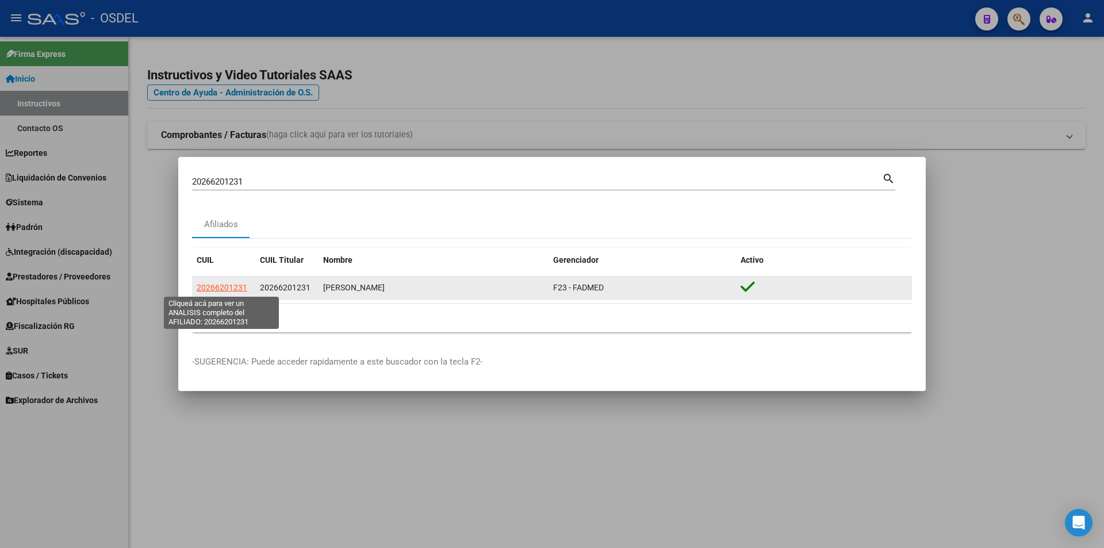
click at [227, 287] on span "20266201231" at bounding box center [222, 287] width 51 height 9
type textarea "20266201231"
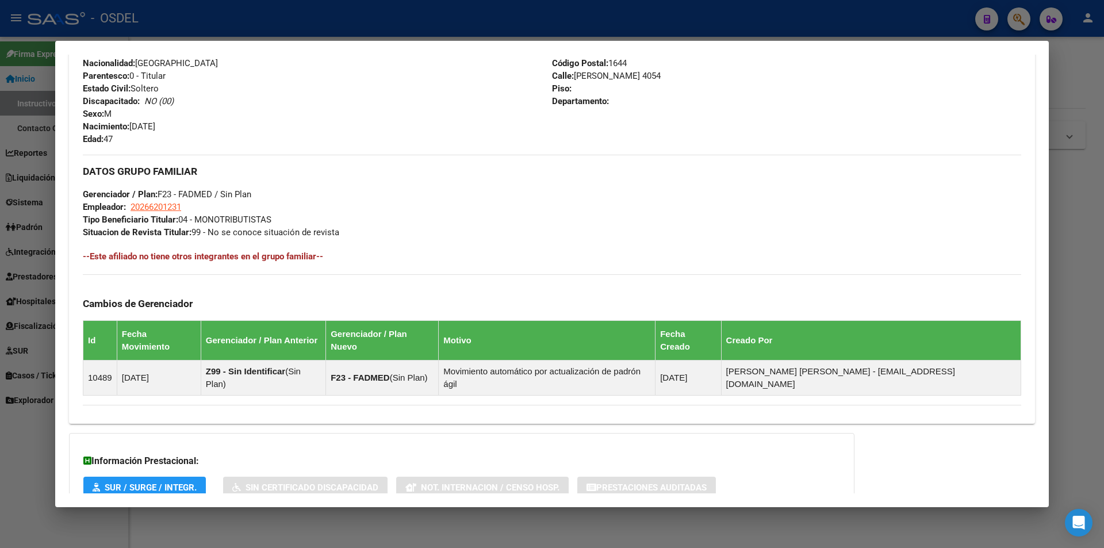
scroll to position [507, 0]
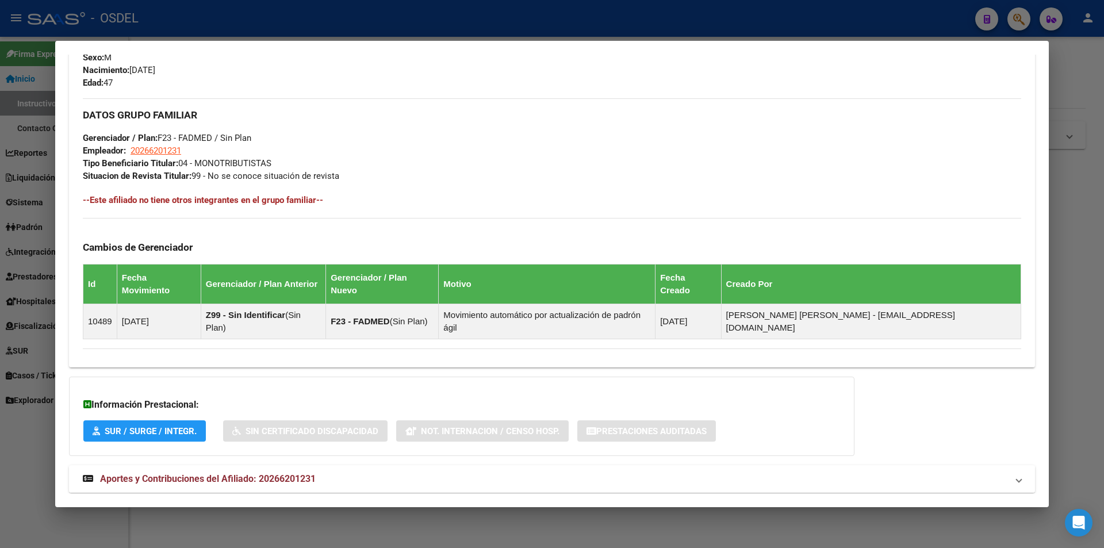
click at [231, 473] on span "Aportes y Contribuciones del Afiliado: 20266201231" at bounding box center [208, 478] width 216 height 11
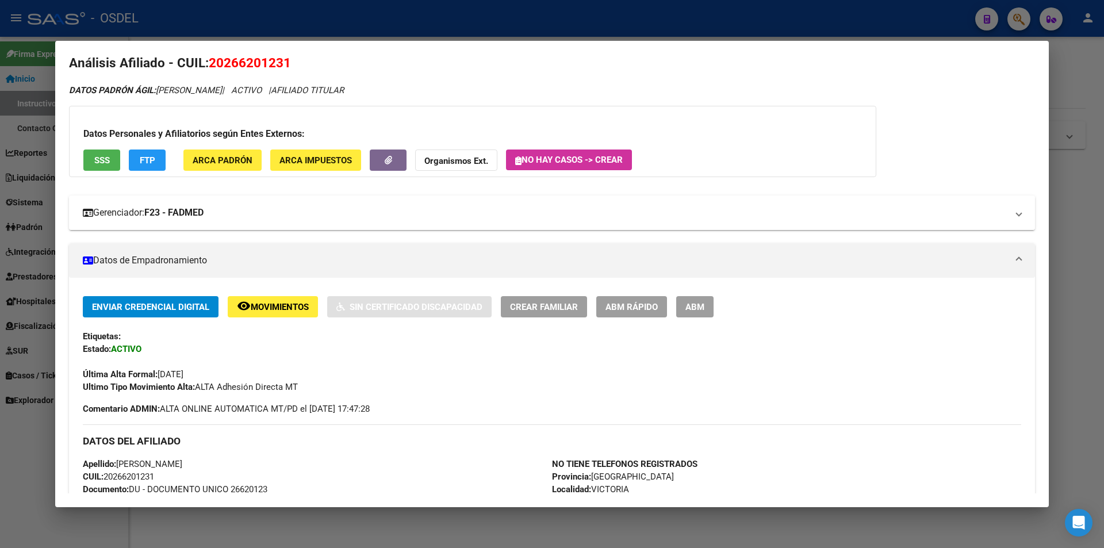
scroll to position [0, 0]
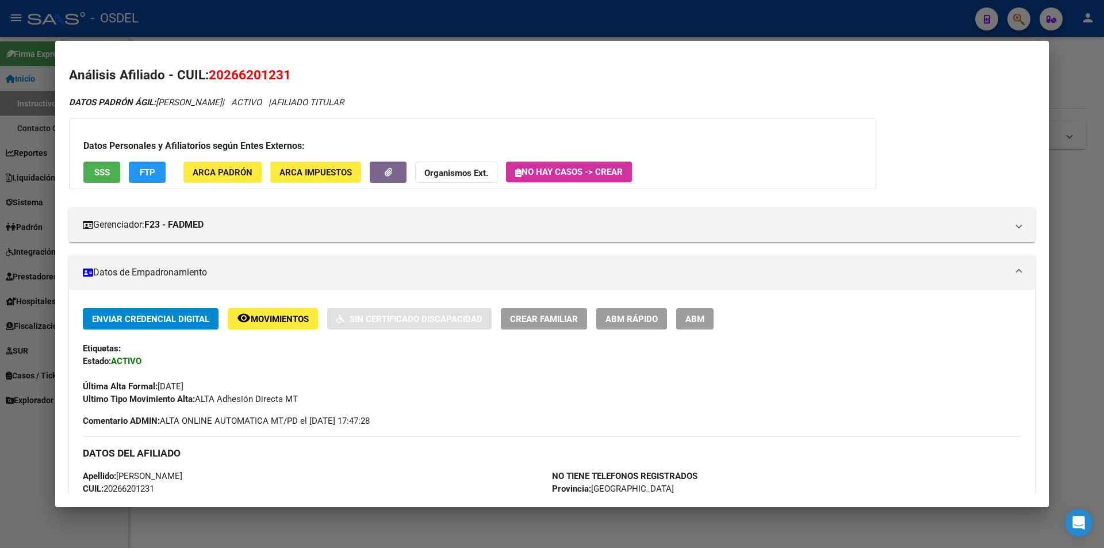
click at [285, 29] on div at bounding box center [552, 274] width 1104 height 548
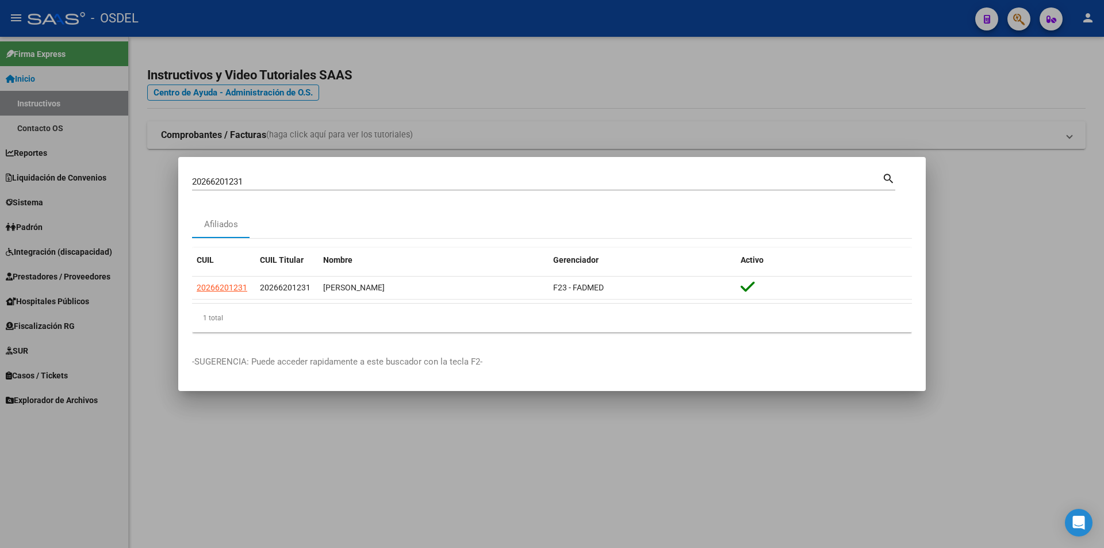
click at [260, 187] on div "20266201231 Buscar (apellido, dni, cuil, nro traspaso, cuit, obra social)" at bounding box center [537, 181] width 690 height 17
click at [258, 184] on input "20266201231" at bounding box center [537, 181] width 690 height 10
paste input "892"
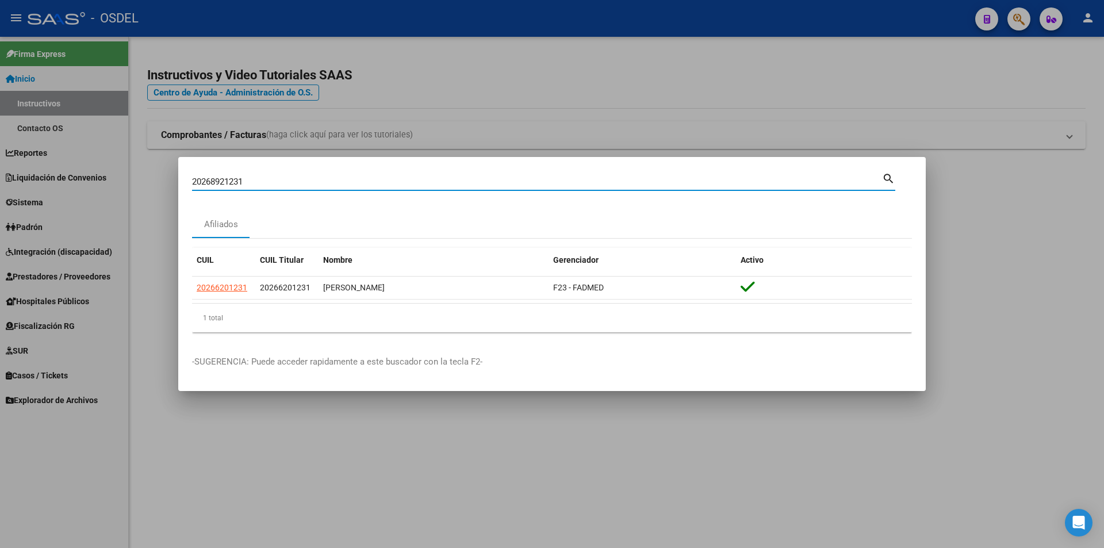
type input "20268921231"
click at [888, 179] on mat-icon "search" at bounding box center [888, 178] width 13 height 14
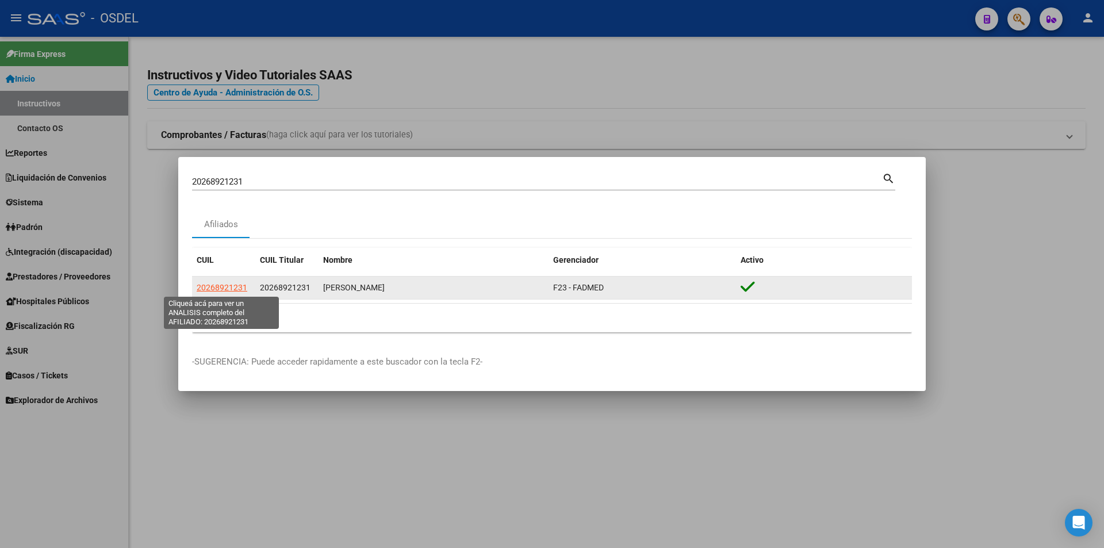
click at [222, 291] on span "20268921231" at bounding box center [222, 287] width 51 height 9
type textarea "20268921231"
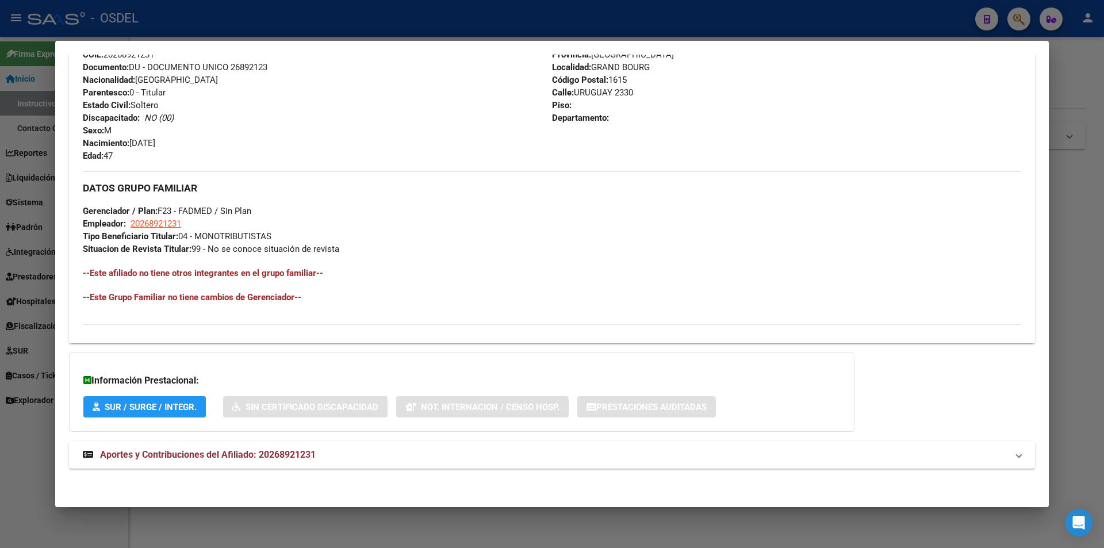
scroll to position [435, 0]
click at [220, 450] on span "Aportes y Contribuciones del Afiliado: 20268921231" at bounding box center [208, 453] width 216 height 11
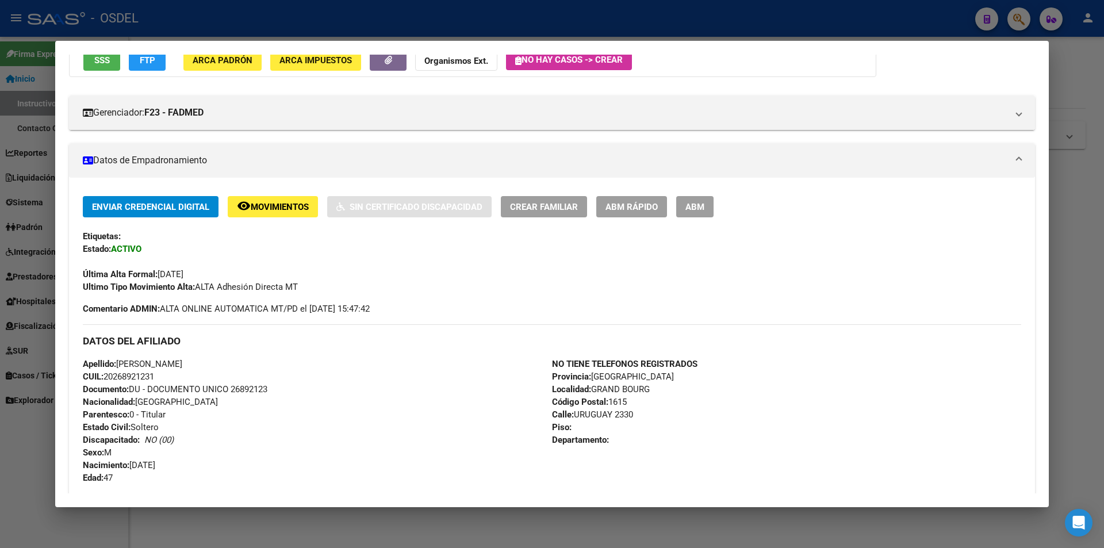
scroll to position [0, 0]
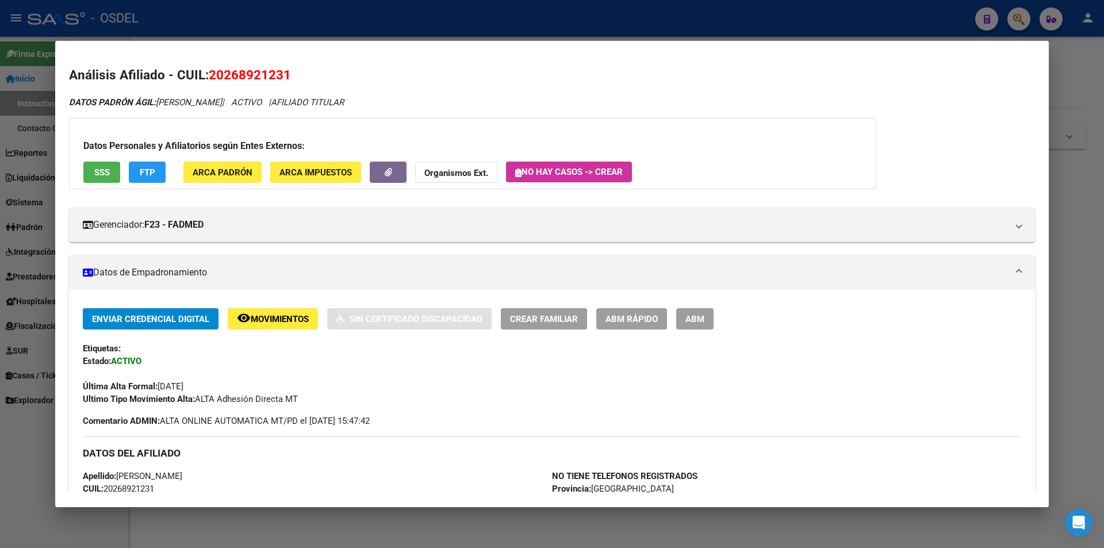
click at [523, 21] on div at bounding box center [552, 274] width 1104 height 548
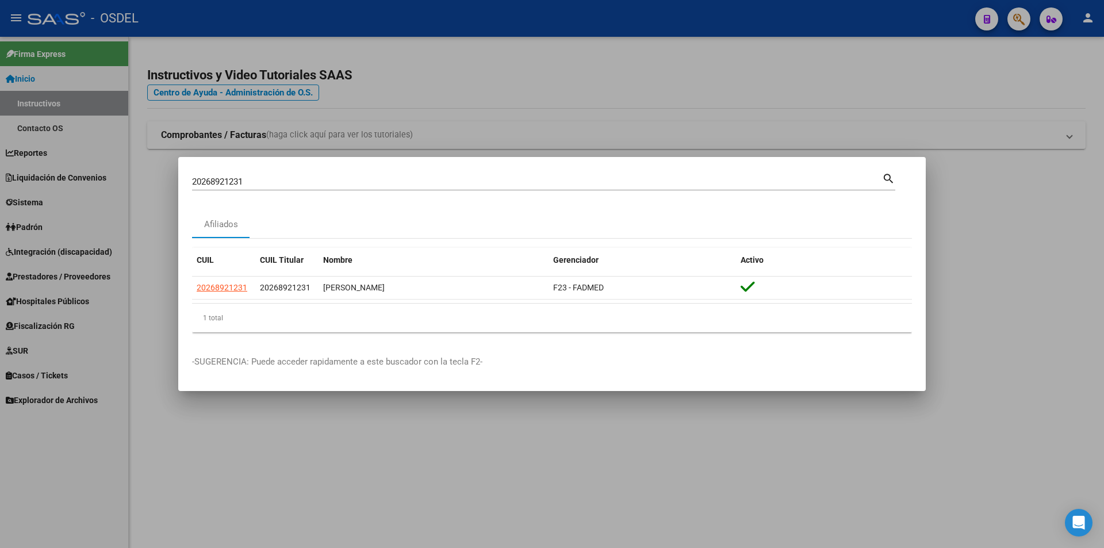
click at [255, 181] on input "20268921231" at bounding box center [537, 181] width 690 height 10
paste input "71180277"
type input "20271180277"
click at [890, 179] on mat-icon "search" at bounding box center [888, 178] width 13 height 14
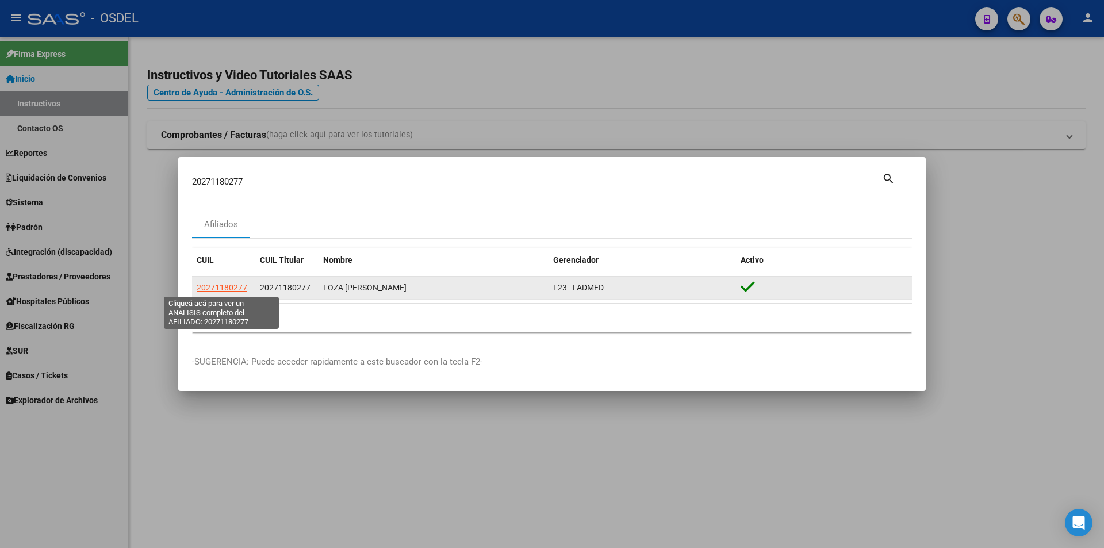
click at [229, 287] on span "20271180277" at bounding box center [222, 287] width 51 height 9
type textarea "20271180277"
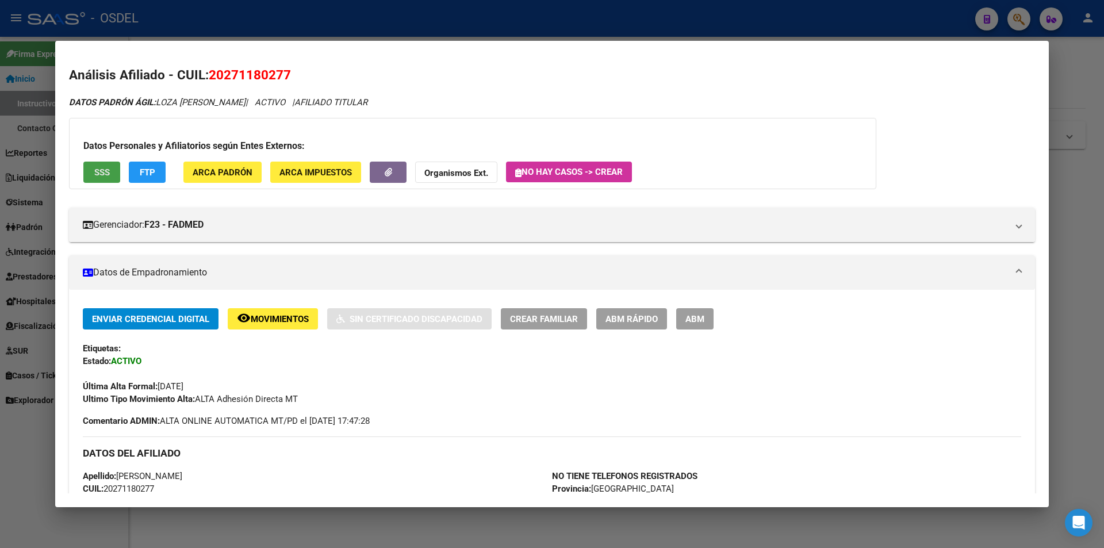
click at [101, 168] on span "SSS" at bounding box center [102, 172] width 16 height 10
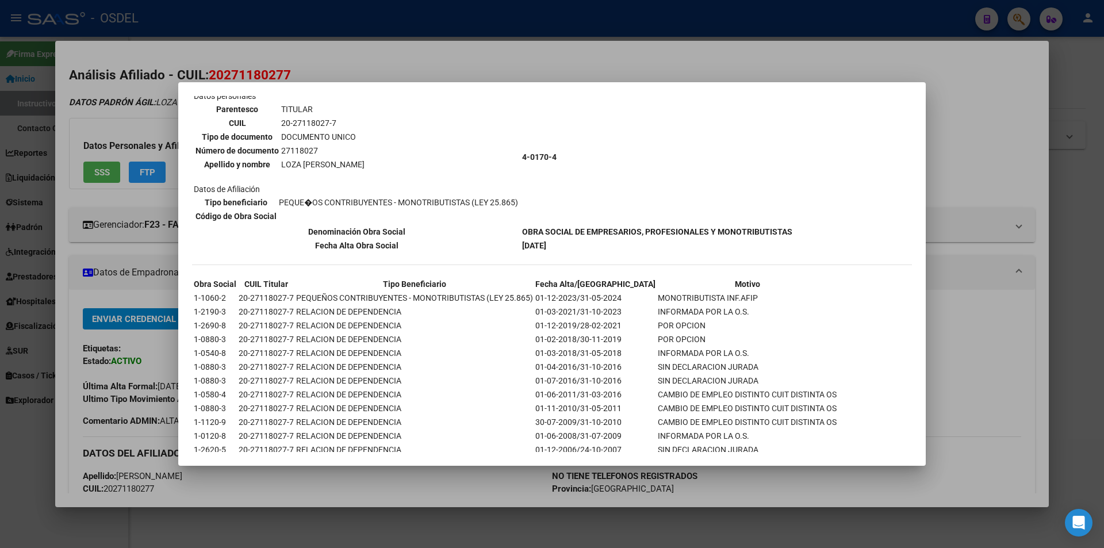
scroll to position [410, 0]
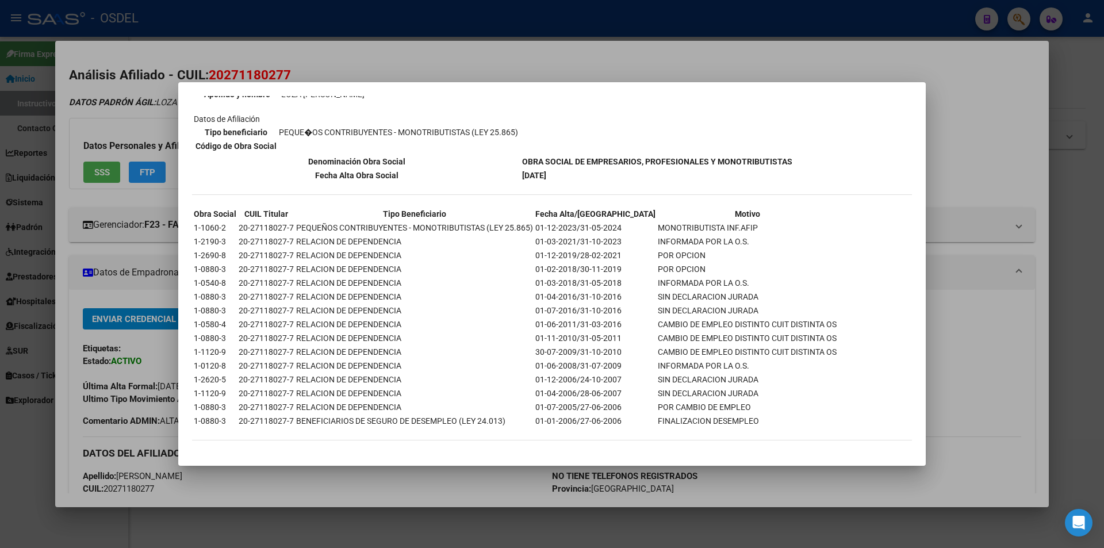
click at [573, 63] on div at bounding box center [552, 274] width 1104 height 548
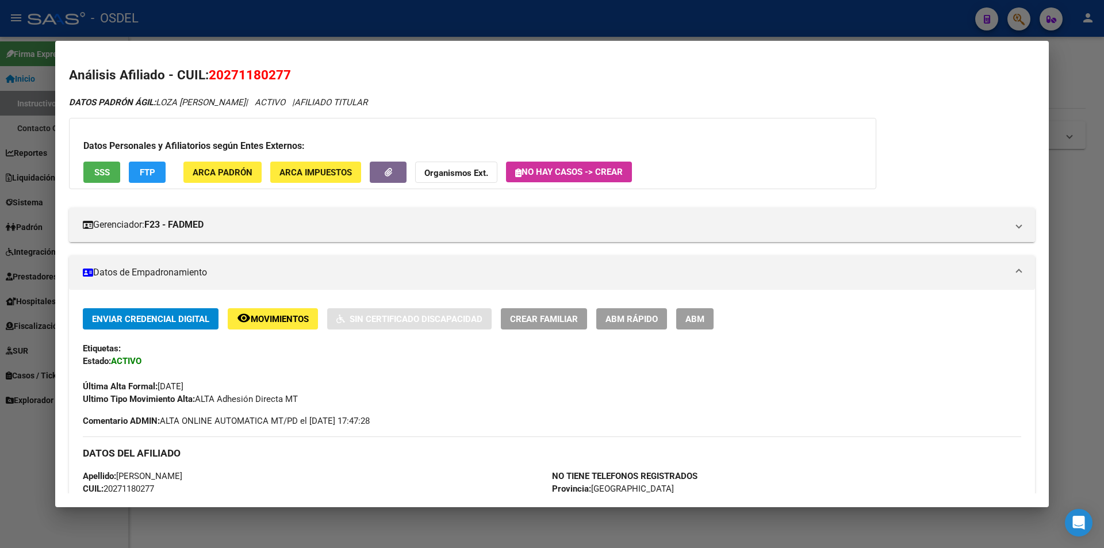
click at [531, 20] on div at bounding box center [552, 274] width 1104 height 548
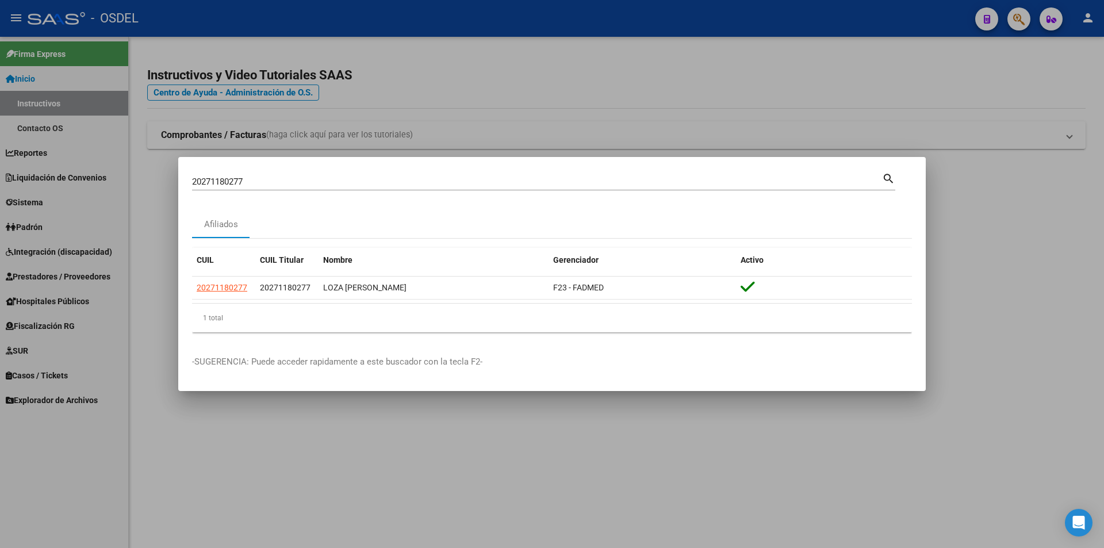
click at [261, 179] on input "20271180277" at bounding box center [537, 181] width 690 height 10
paste input "201673"
type input "20271201673"
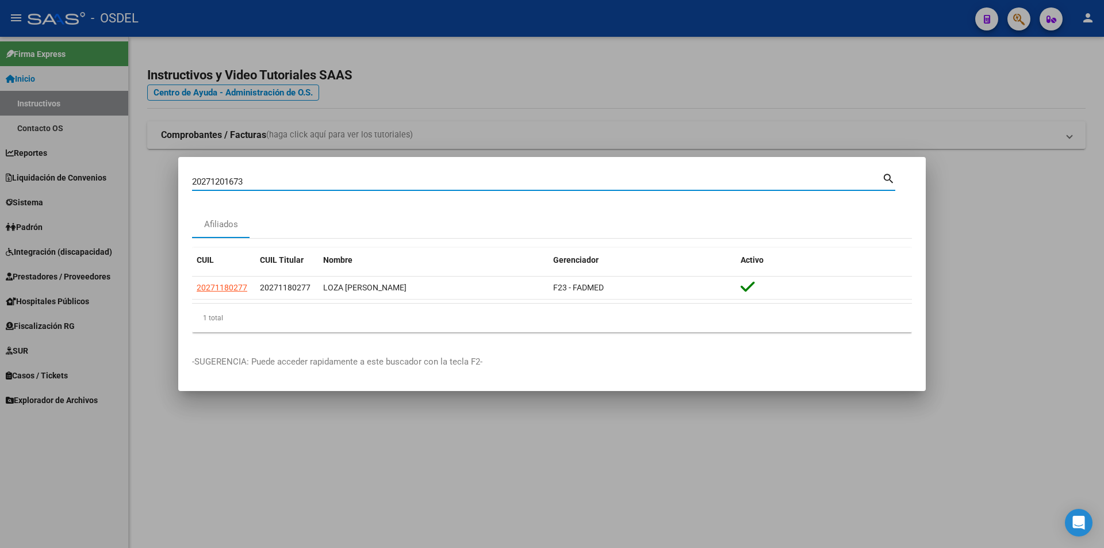
click at [890, 180] on mat-icon "search" at bounding box center [888, 178] width 13 height 14
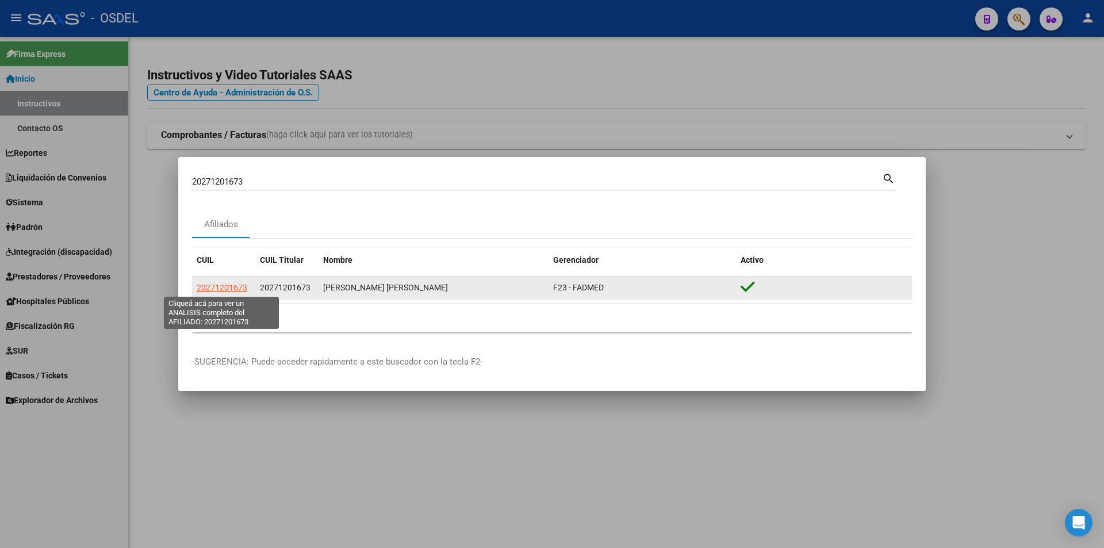
click at [229, 288] on span "20271201673" at bounding box center [222, 287] width 51 height 9
type textarea "20271201673"
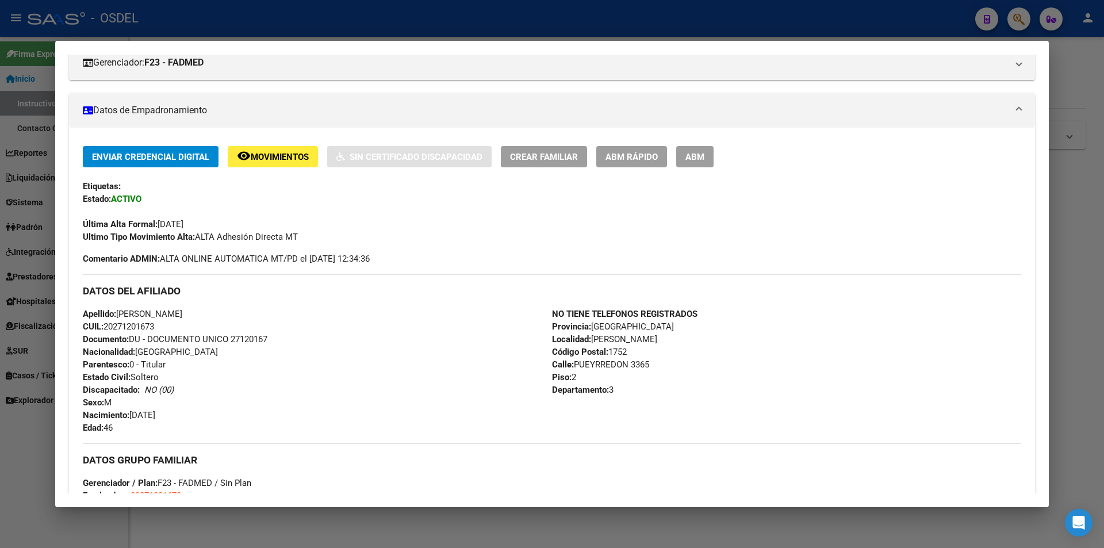
scroll to position [0, 0]
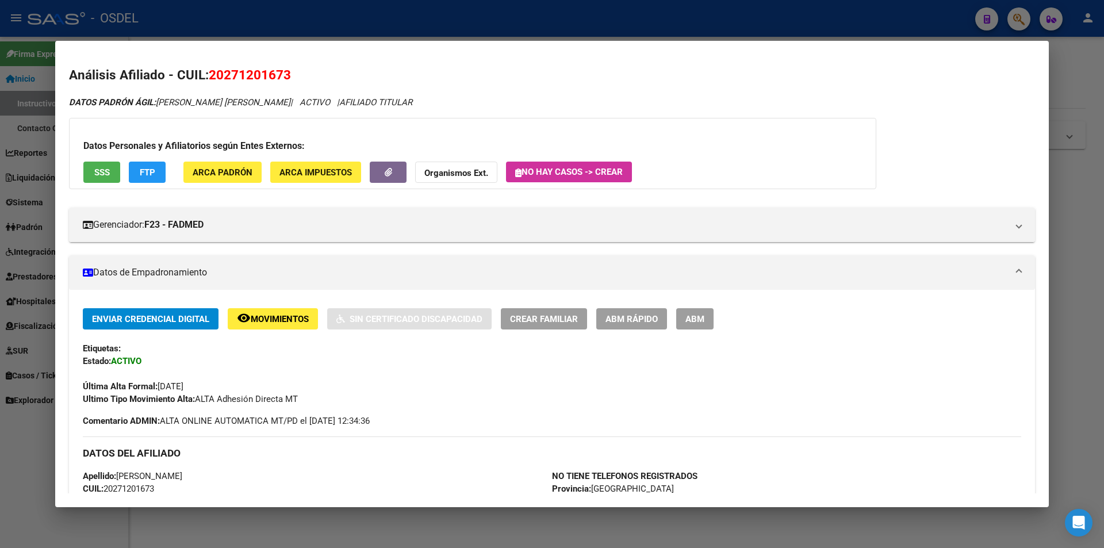
click at [95, 174] on span "SSS" at bounding box center [102, 172] width 16 height 10
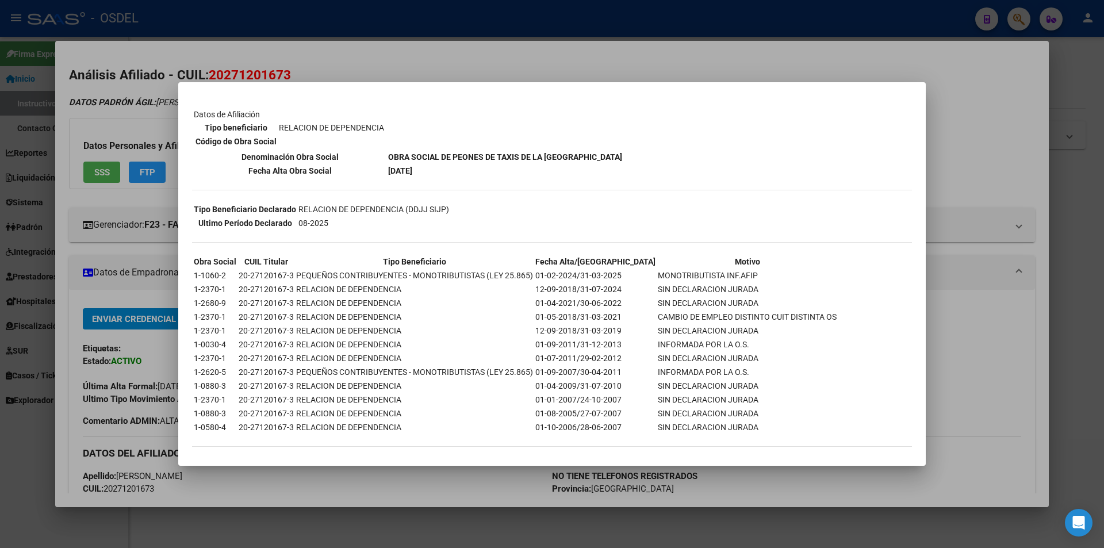
scroll to position [167, 0]
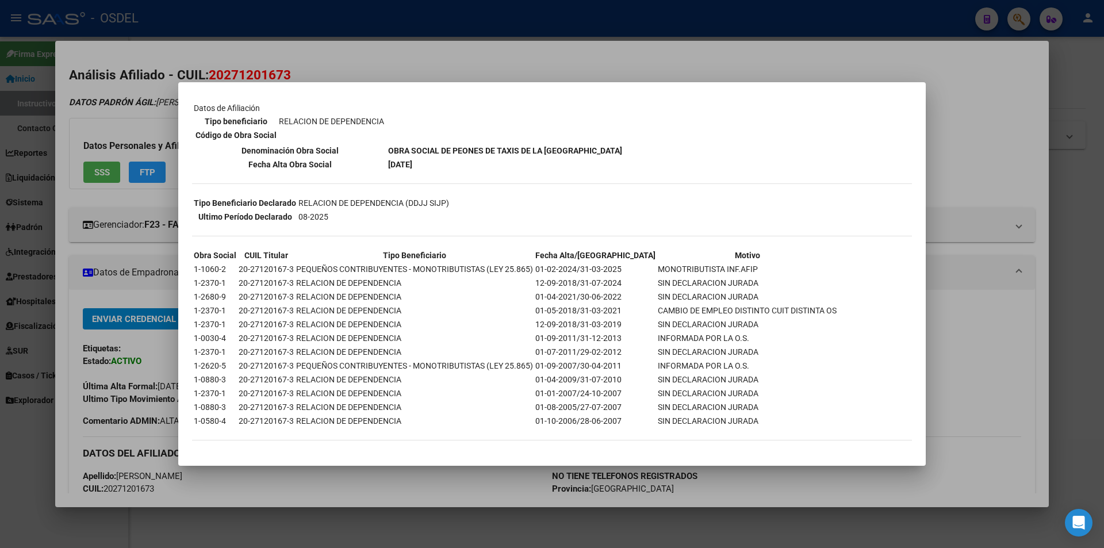
click at [721, 39] on div at bounding box center [552, 274] width 1104 height 548
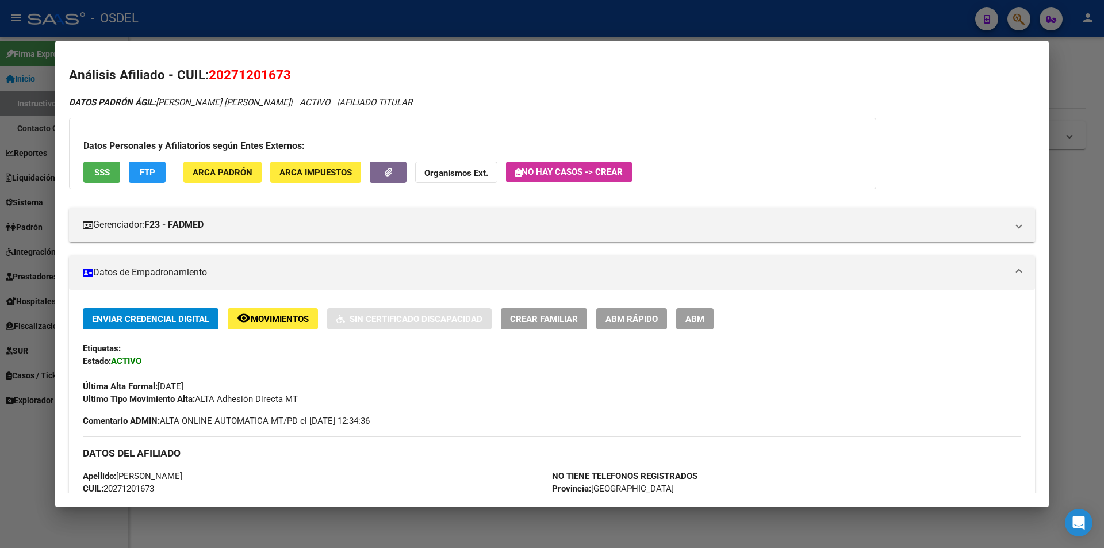
click at [698, 63] on mat-dialog-content "Análisis Afiliado - CUIL: 20271201673 DATOS PADRÓN ÁGIL: [PERSON_NAME] [PERSON_…" at bounding box center [551, 274] width 993 height 438
click at [104, 169] on span "SSS" at bounding box center [102, 172] width 16 height 10
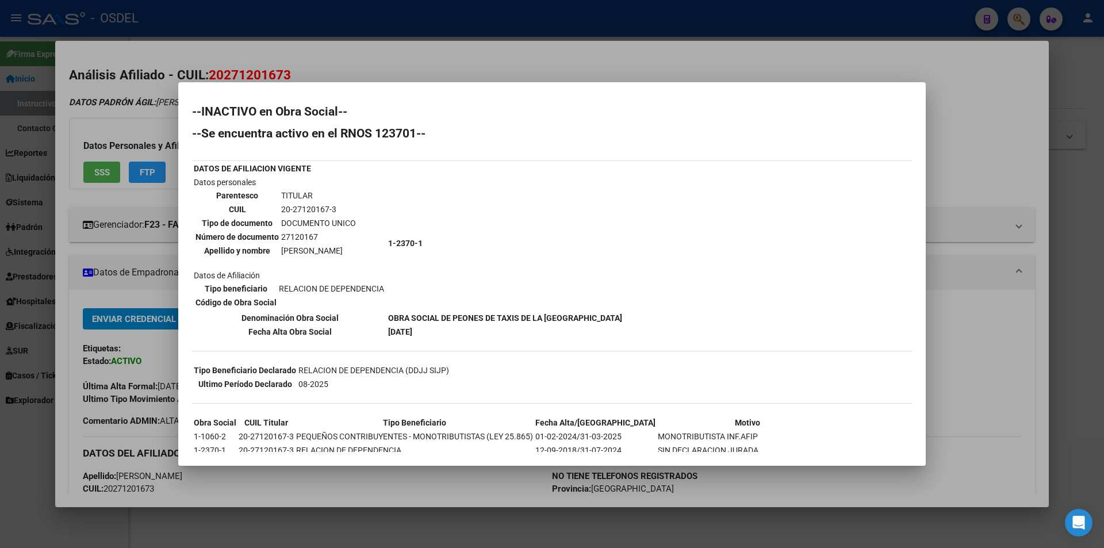
click at [853, 21] on div at bounding box center [552, 274] width 1104 height 548
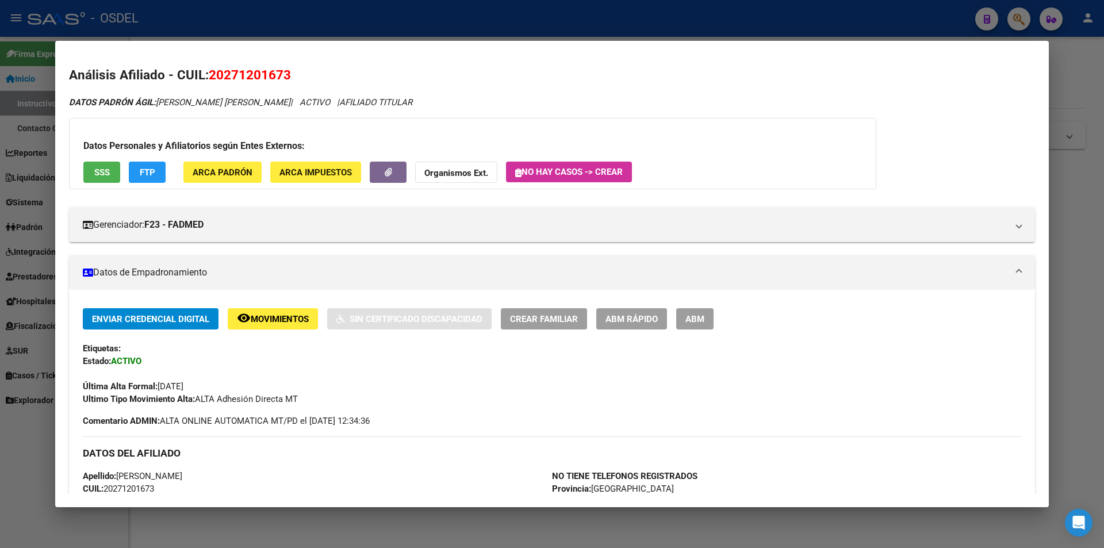
click at [775, 17] on div at bounding box center [552, 274] width 1104 height 548
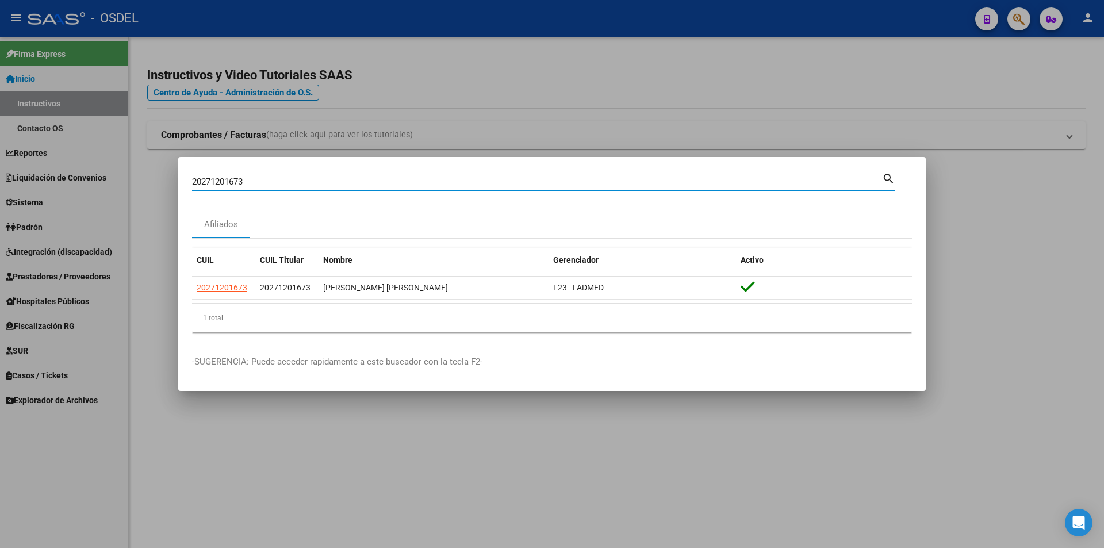
click at [292, 179] on input "20271201673" at bounding box center [537, 181] width 690 height 10
paste input "3986287"
type input "20273986287"
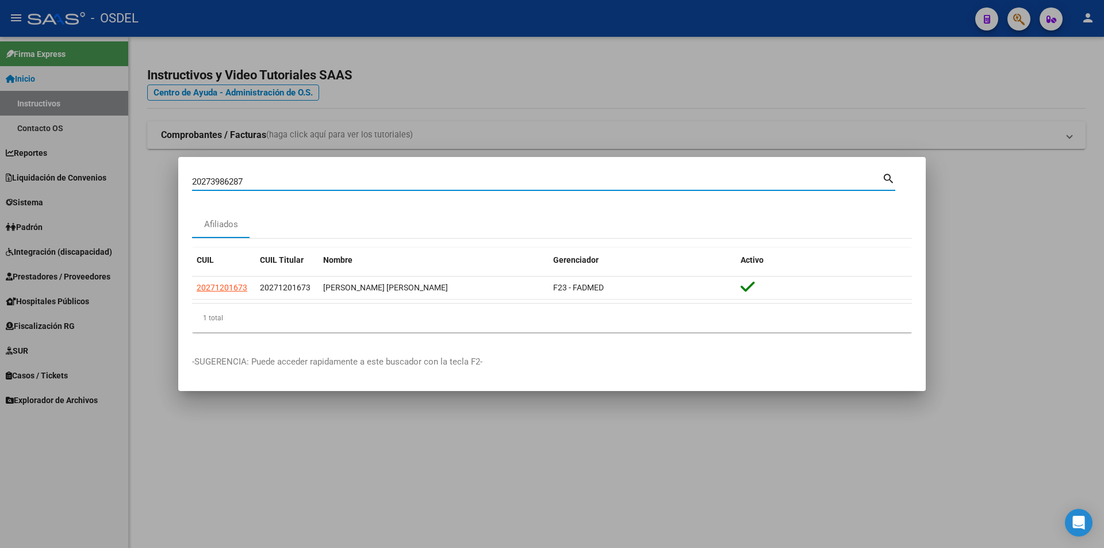
click at [892, 175] on mat-icon "search" at bounding box center [888, 178] width 13 height 14
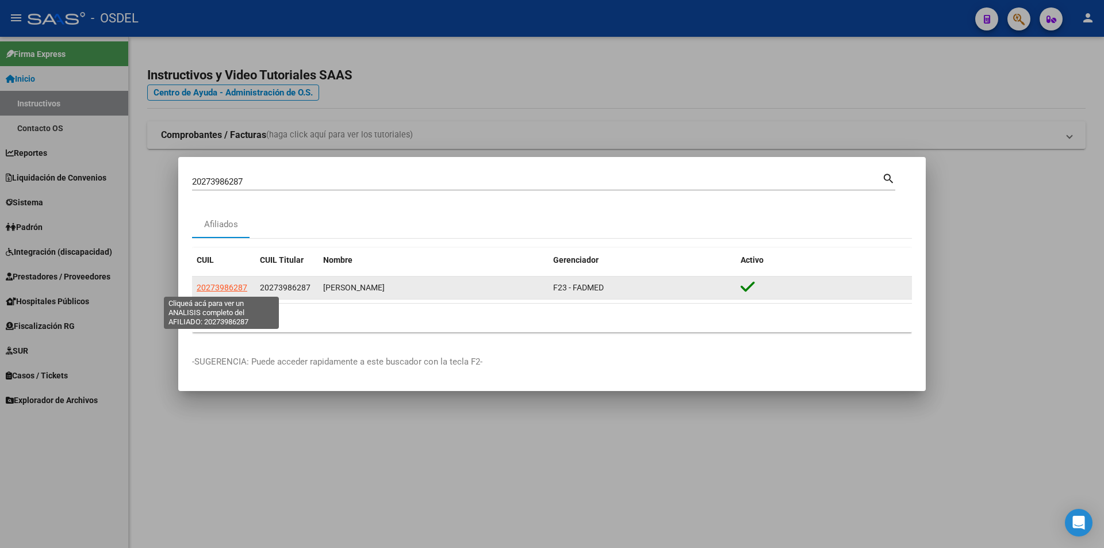
click at [226, 288] on span "20273986287" at bounding box center [222, 287] width 51 height 9
type textarea "20273986287"
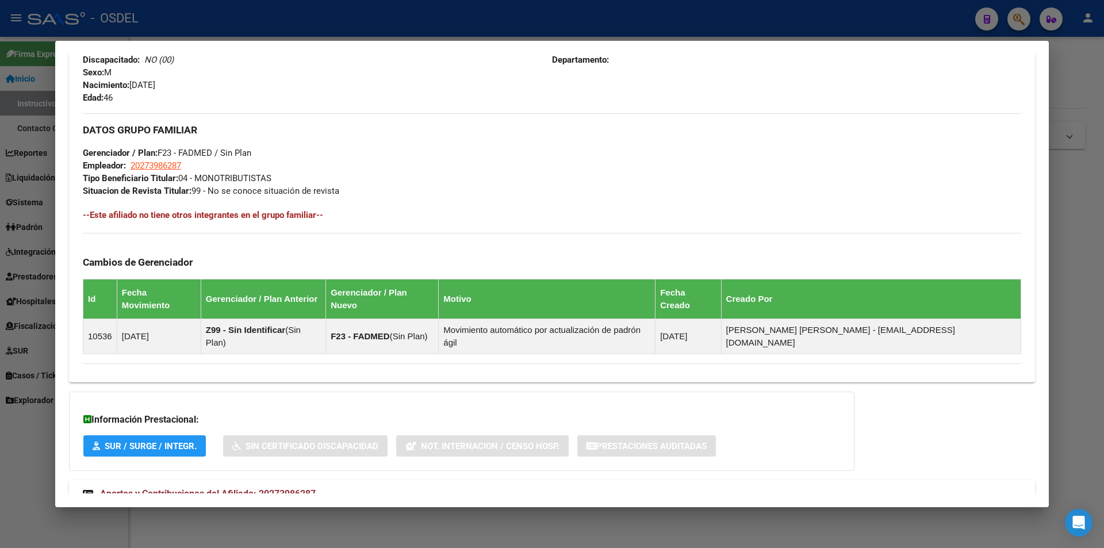
scroll to position [507, 0]
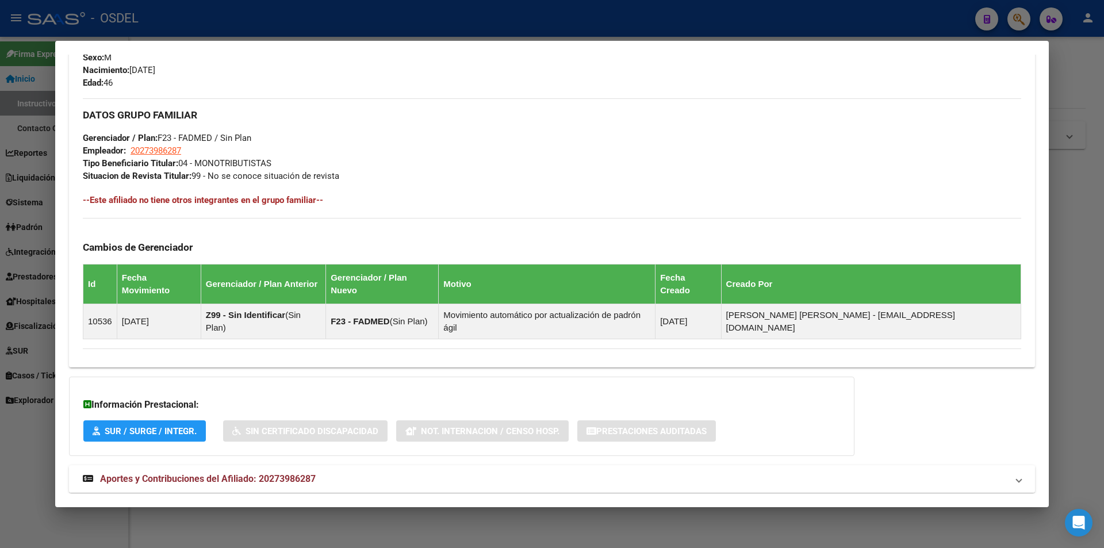
click at [218, 465] on mat-expansion-panel-header "Aportes y Contribuciones del Afiliado: 20273986287" at bounding box center [552, 479] width 966 height 28
click at [235, 478] on span "Aportes y Contribuciones del Afiliado: 20273986287" at bounding box center [208, 483] width 216 height 11
click at [235, 473] on span "Aportes y Contribuciones del Afiliado: 20273986287" at bounding box center [208, 478] width 216 height 11
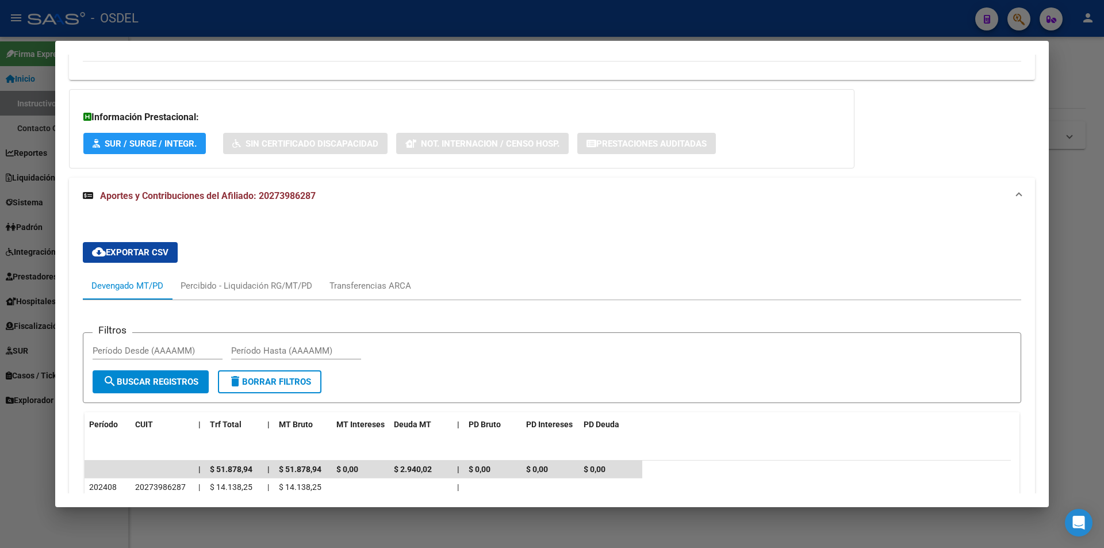
scroll to position [679, 0]
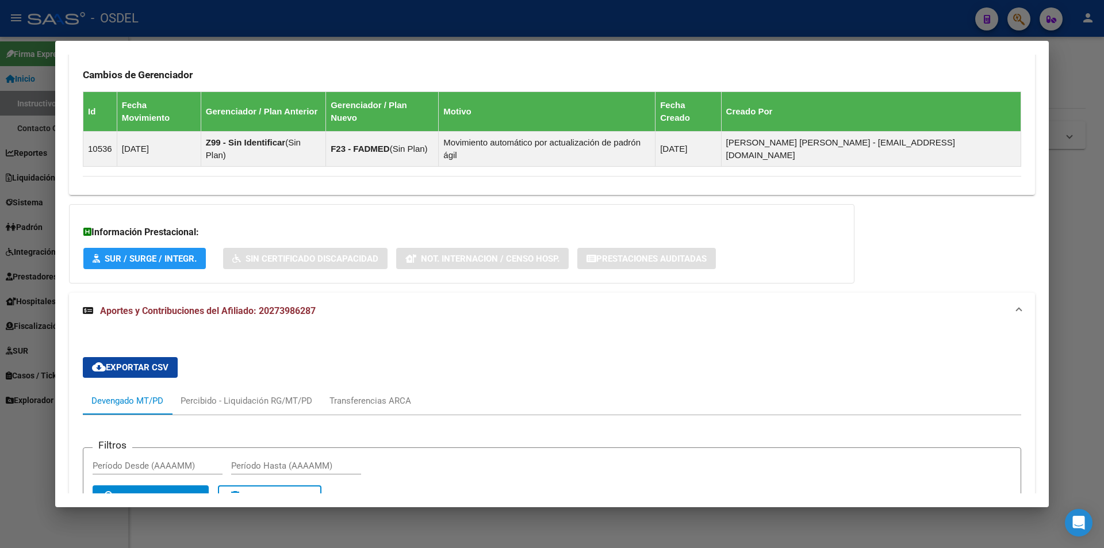
click at [332, 18] on div at bounding box center [552, 274] width 1104 height 548
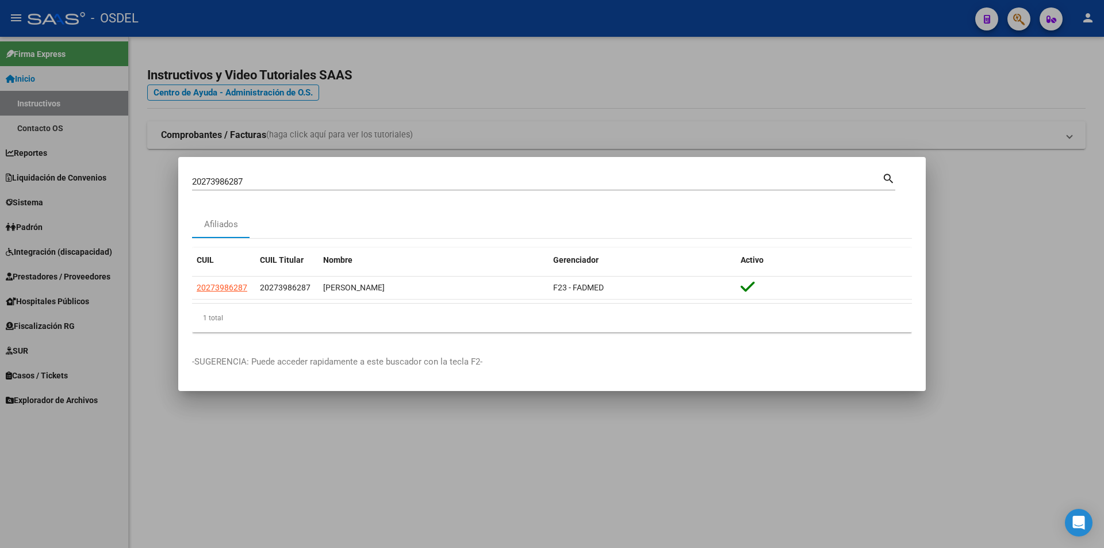
click at [310, 9] on div at bounding box center [552, 274] width 1104 height 548
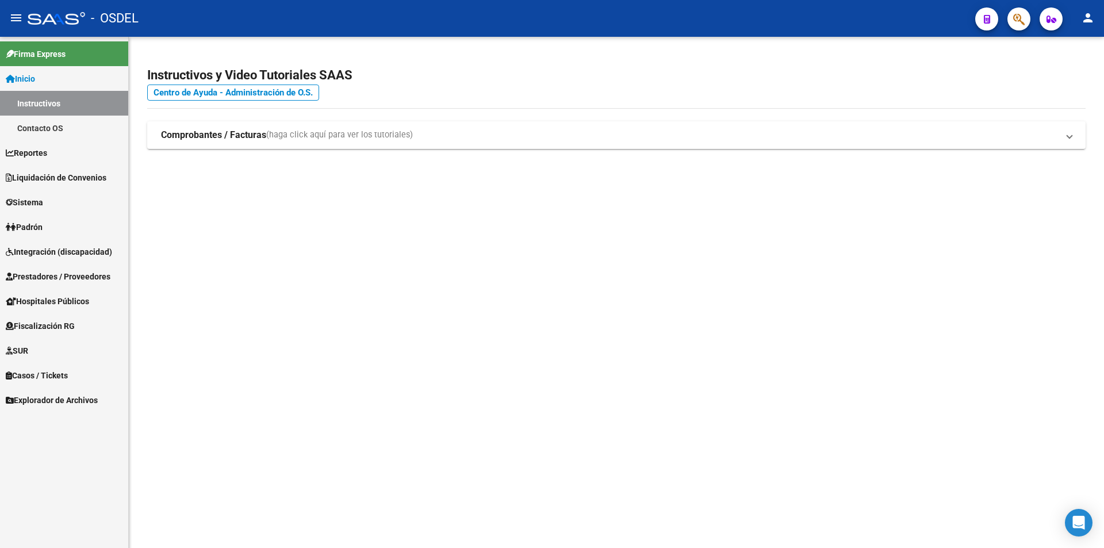
click at [1026, 23] on button "button" at bounding box center [1018, 18] width 23 height 23
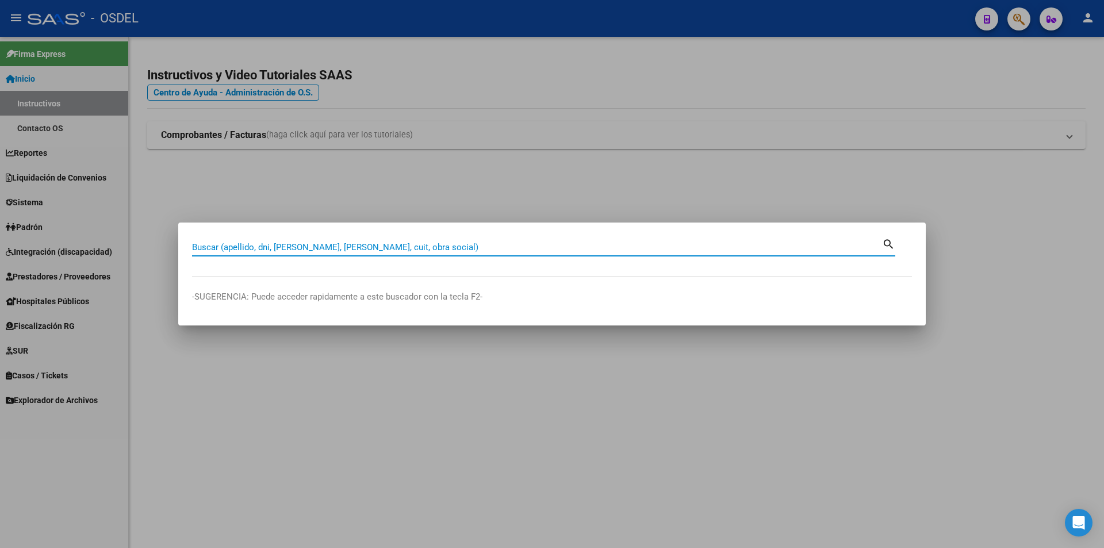
click at [343, 246] on input "Buscar (apellido, dni, [PERSON_NAME], [PERSON_NAME], cuit, obra social)" at bounding box center [537, 247] width 690 height 10
paste input "20275360199"
type input "20275360199"
click at [888, 246] on mat-icon "search" at bounding box center [888, 243] width 13 height 14
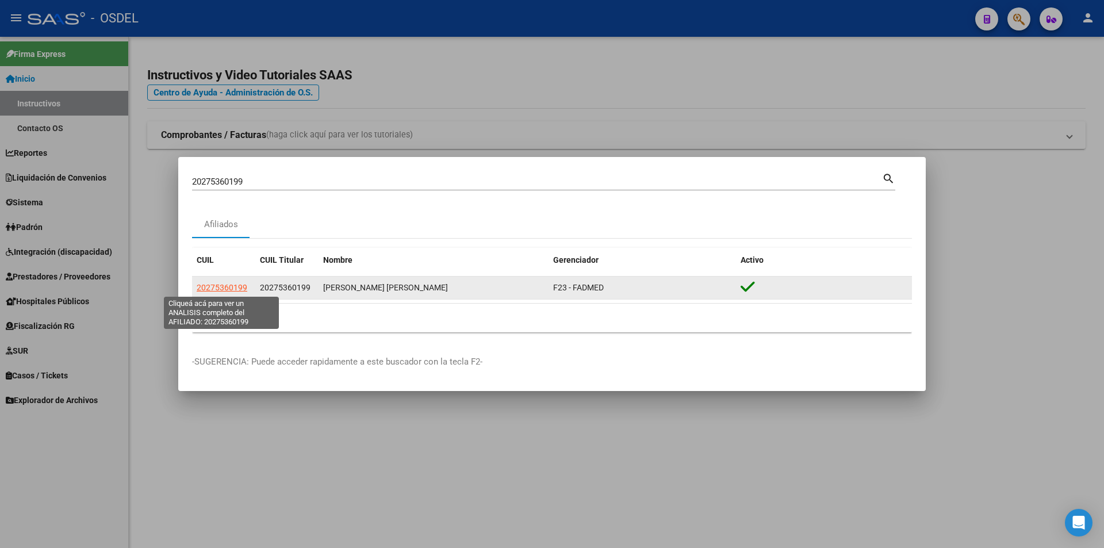
click at [230, 286] on span "20275360199" at bounding box center [222, 287] width 51 height 9
type textarea "20275360199"
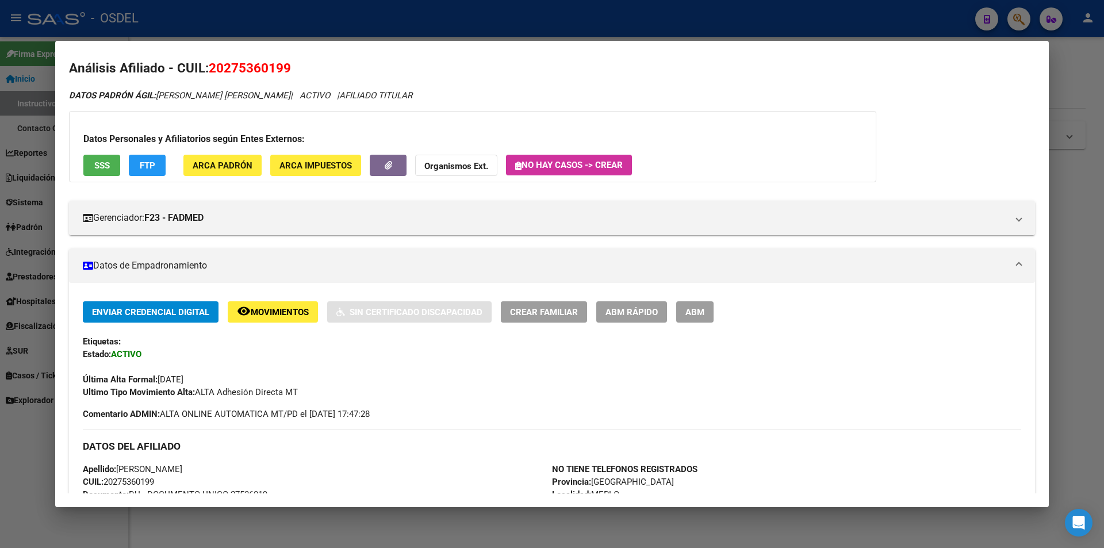
scroll to position [0, 0]
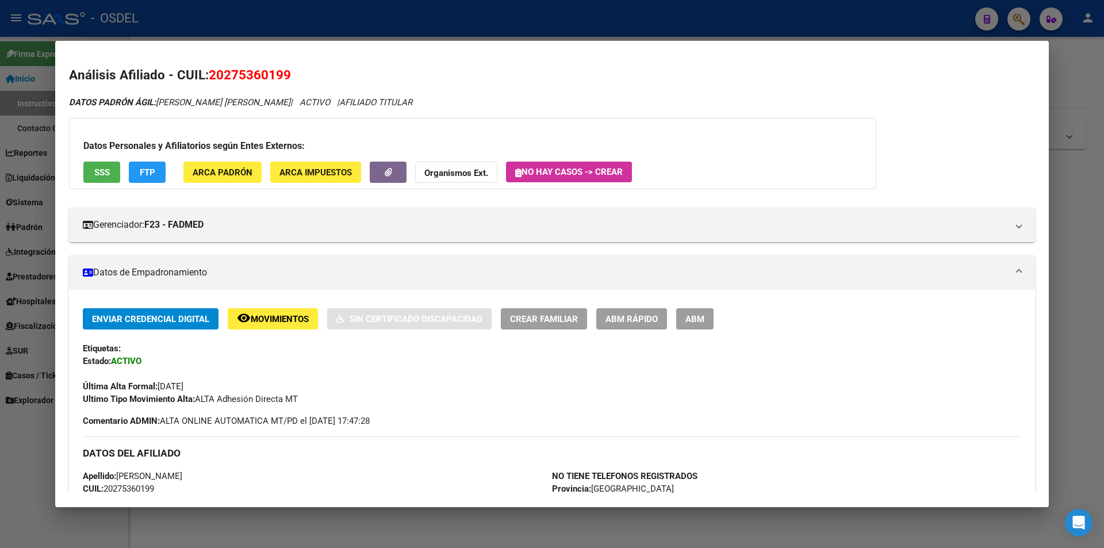
click at [502, 28] on div at bounding box center [552, 274] width 1104 height 548
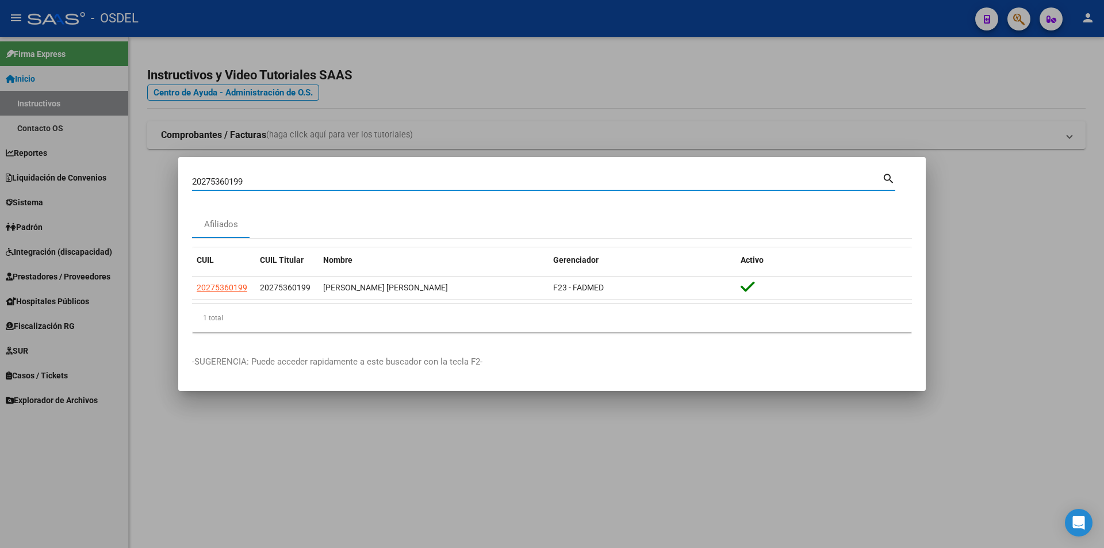
click at [378, 186] on input "20275360199" at bounding box center [537, 181] width 690 height 10
click at [378, 184] on input "20275360199" at bounding box center [537, 181] width 690 height 10
click at [888, 179] on mat-icon "search" at bounding box center [888, 178] width 13 height 14
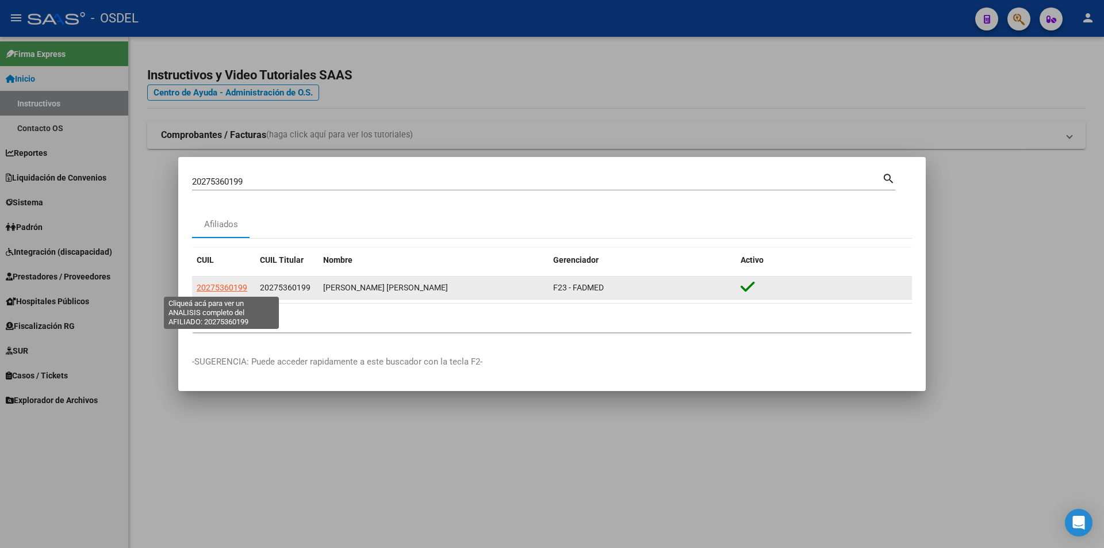
click at [229, 291] on span "20275360199" at bounding box center [222, 287] width 51 height 9
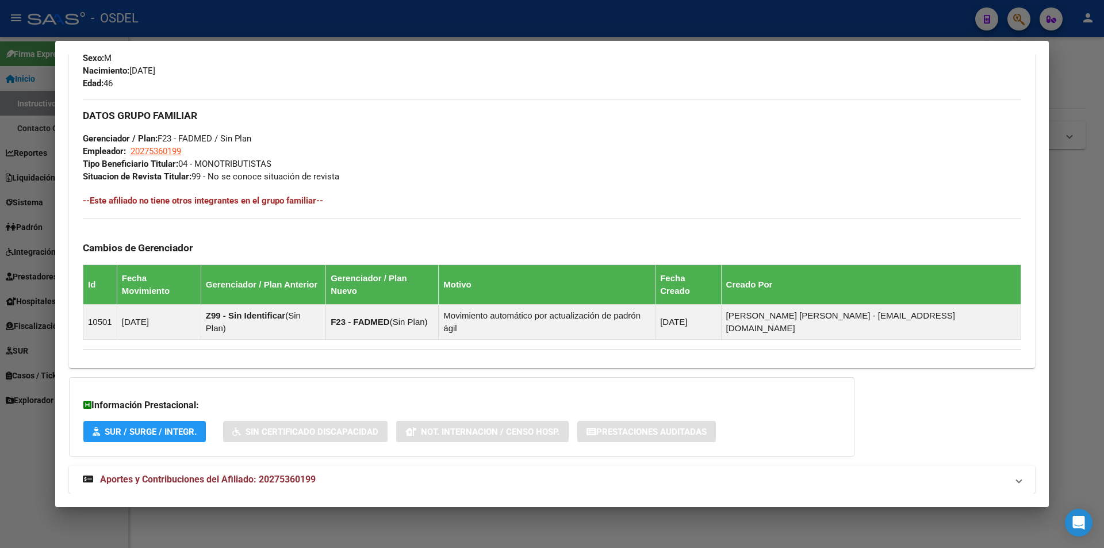
scroll to position [507, 0]
click at [252, 473] on span "Aportes y Contribuciones del Afiliado: 20275360199" at bounding box center [208, 478] width 216 height 11
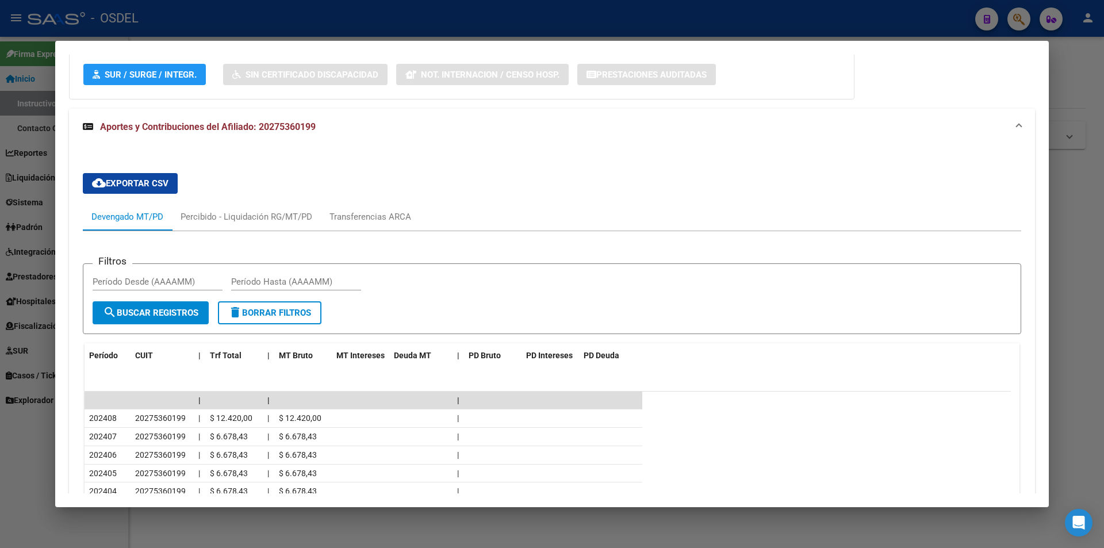
scroll to position [832, 0]
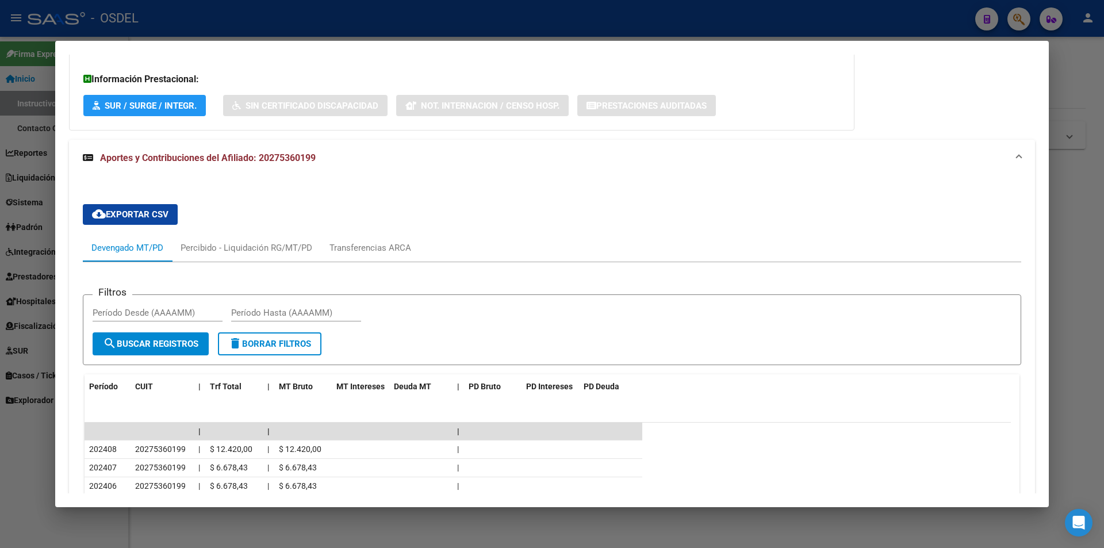
click at [357, 25] on div at bounding box center [552, 274] width 1104 height 548
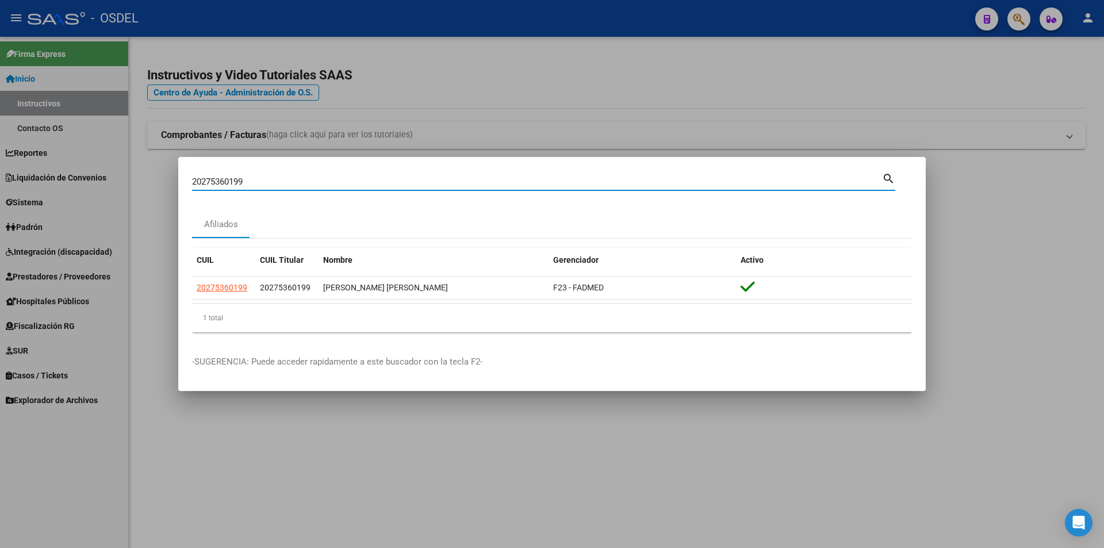
click at [254, 182] on input "20275360199" at bounding box center [537, 181] width 690 height 10
click at [255, 184] on input "20275360199" at bounding box center [537, 181] width 690 height 10
paste input "6285883"
type input "20276285883"
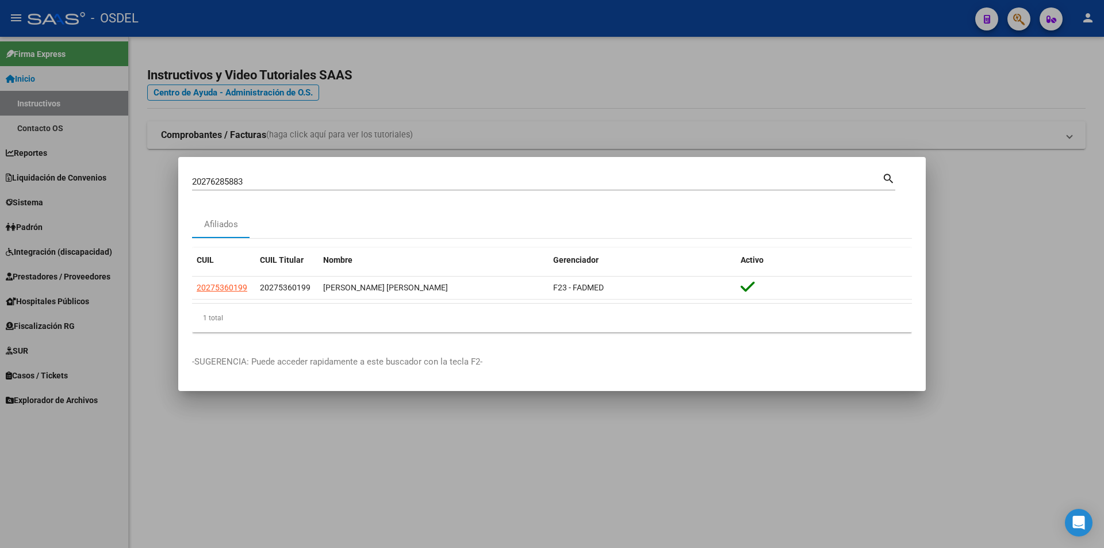
click at [889, 178] on mat-icon "search" at bounding box center [888, 178] width 13 height 14
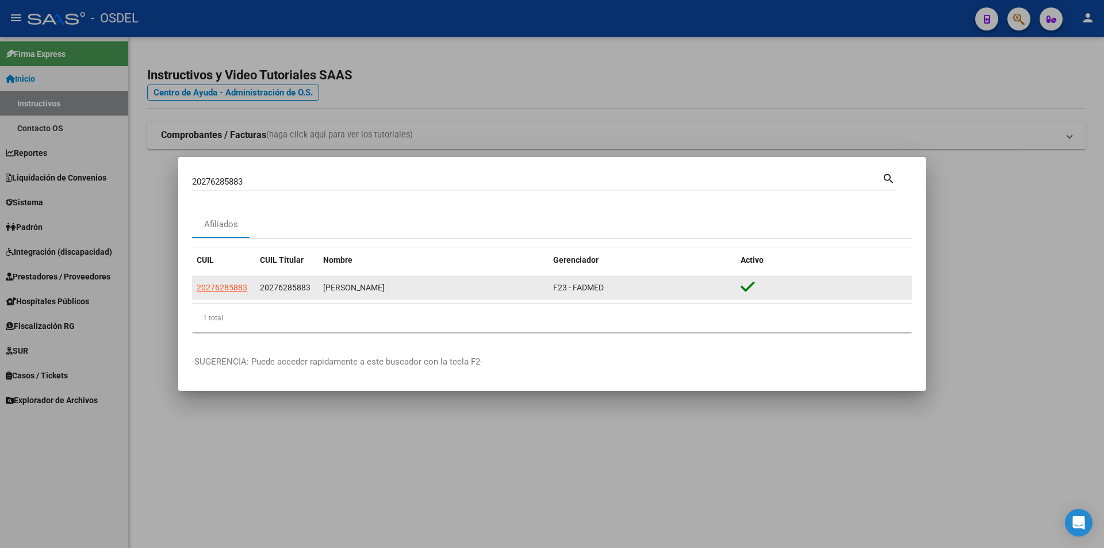
click at [225, 293] on app-link-go-to "20276285883" at bounding box center [222, 287] width 51 height 13
click at [225, 289] on span "20276285883" at bounding box center [222, 287] width 51 height 9
type textarea "20276285883"
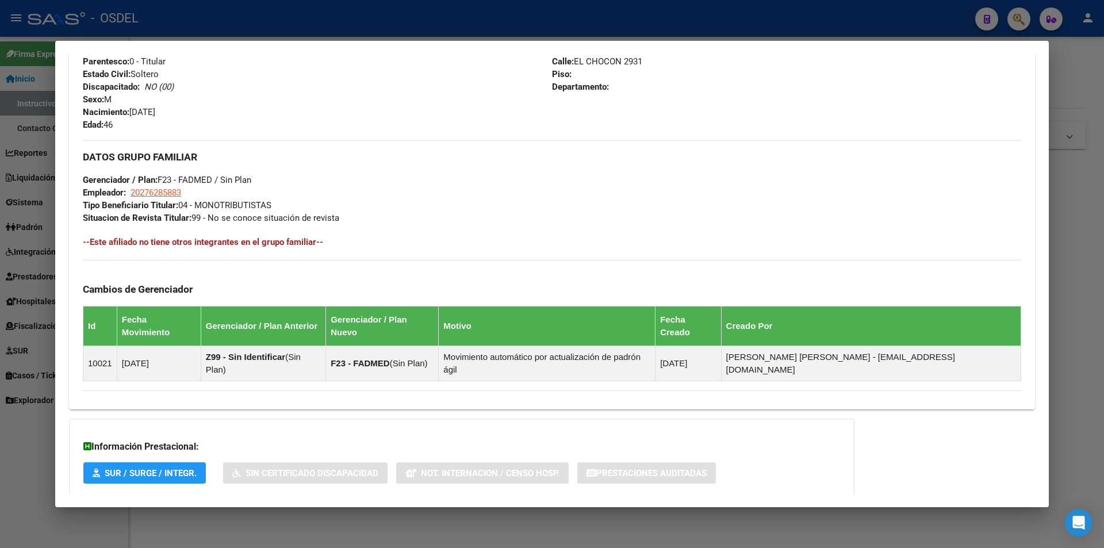
scroll to position [507, 0]
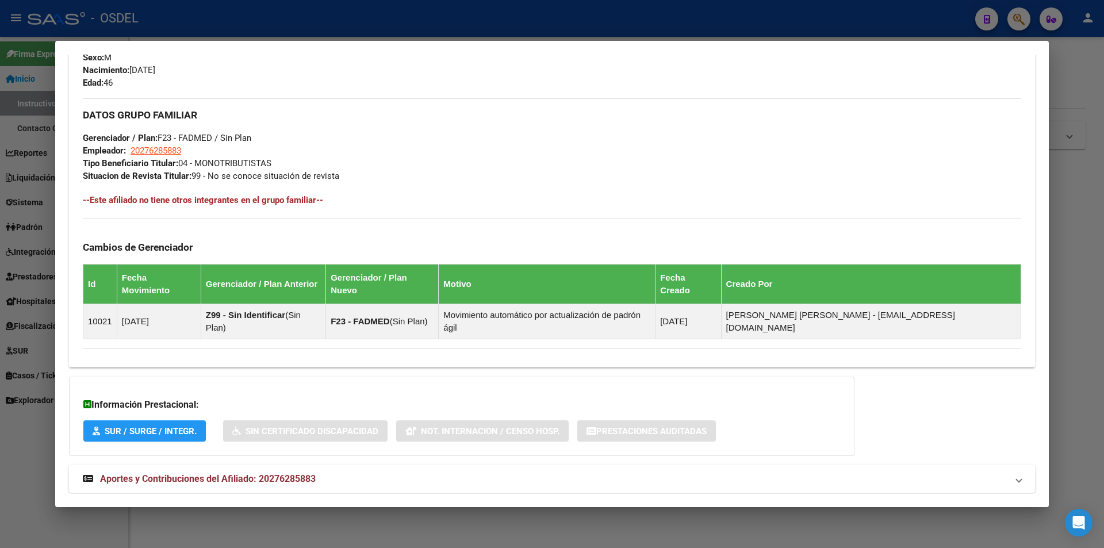
click at [256, 473] on span "Aportes y Contribuciones del Afiliado: 20276285883" at bounding box center [208, 478] width 216 height 11
click at [256, 478] on span "Aportes y Contribuciones del Afiliado: 20276285883" at bounding box center [208, 483] width 216 height 11
click at [256, 473] on span "Aportes y Contribuciones del Afiliado: 20276285883" at bounding box center [208, 478] width 216 height 11
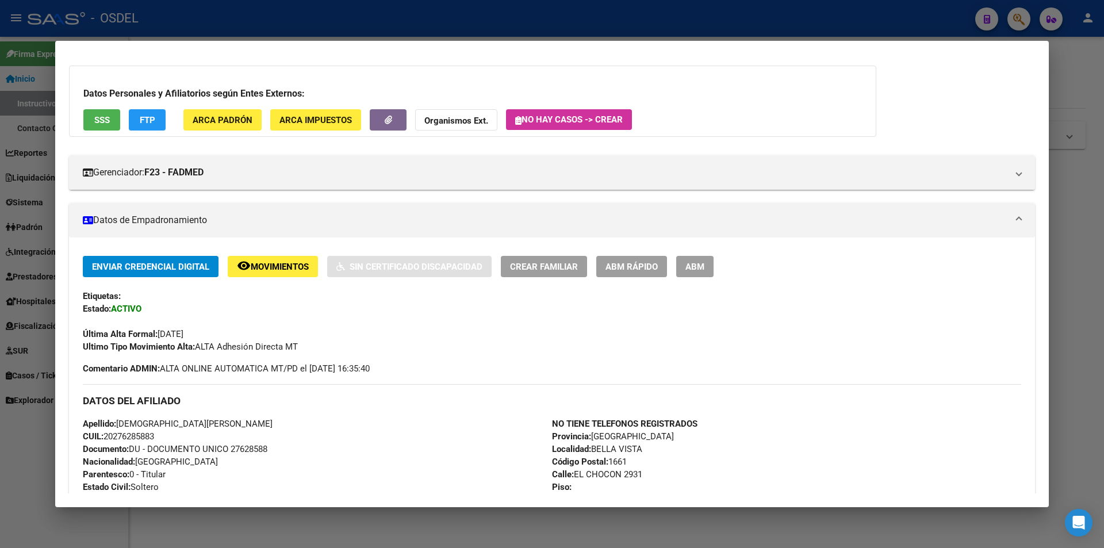
scroll to position [0, 0]
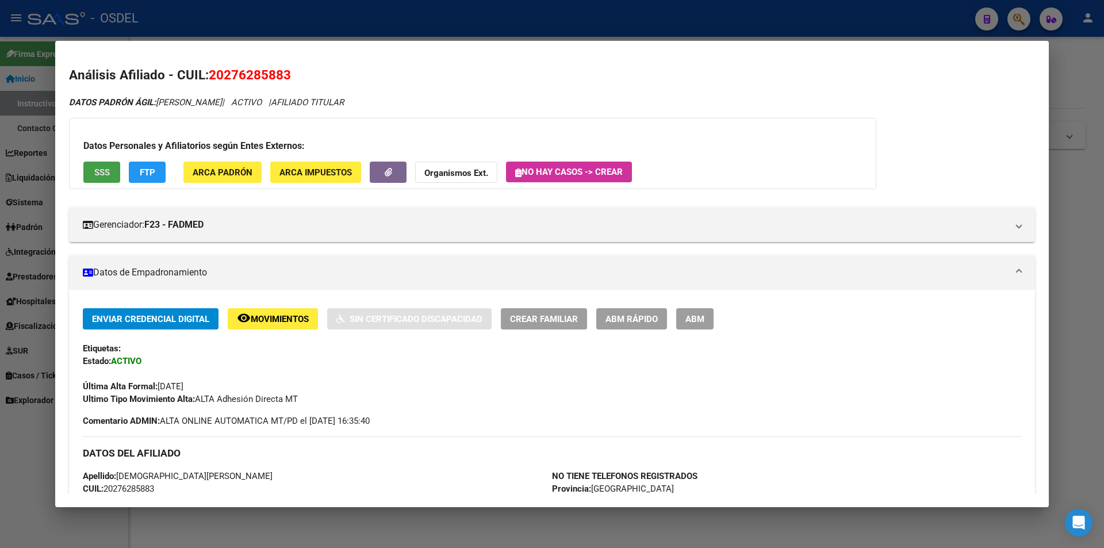
click at [106, 177] on span "SSS" at bounding box center [102, 172] width 16 height 10
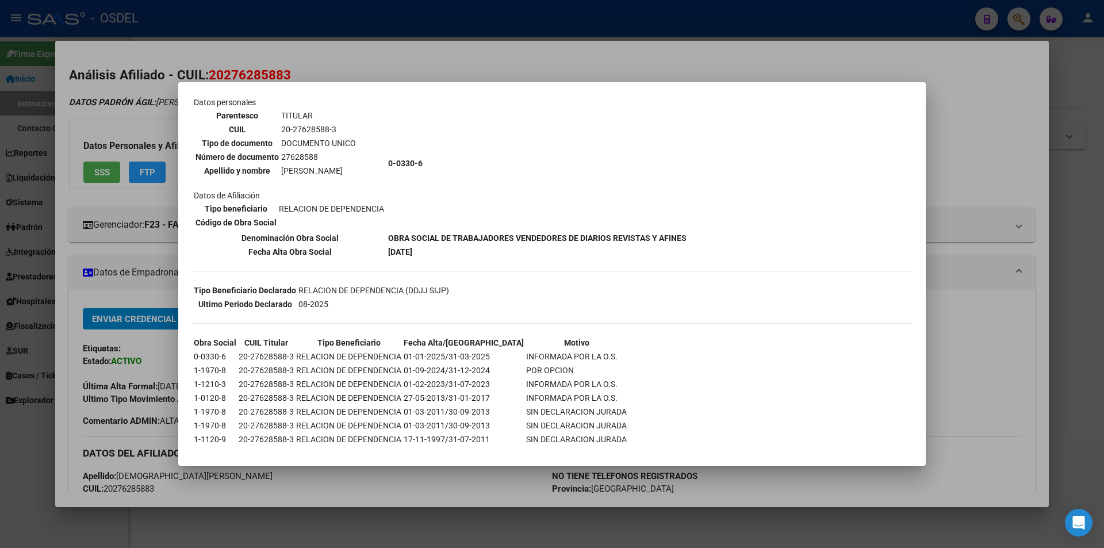
scroll to position [98, 0]
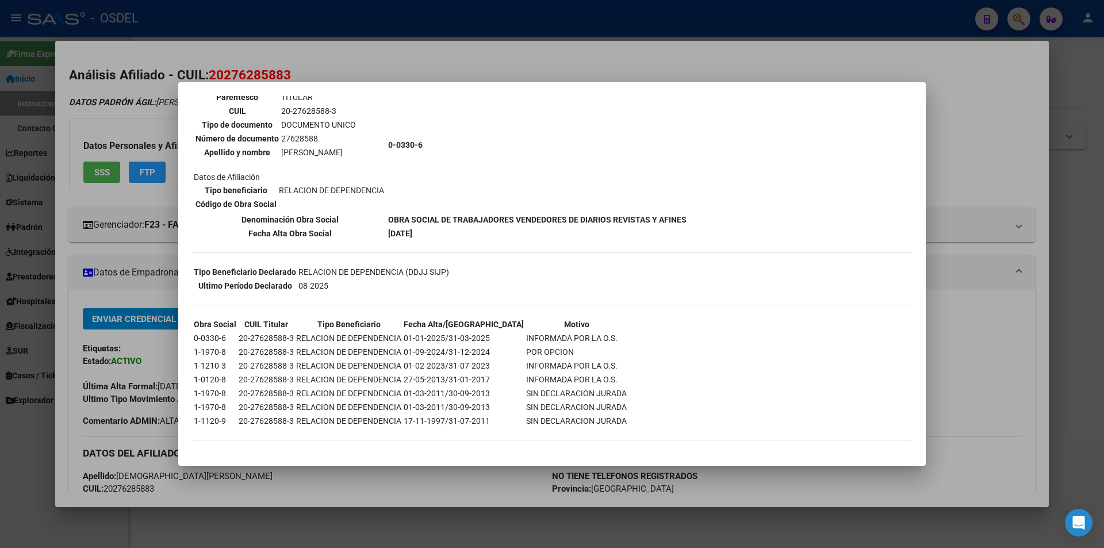
click at [831, 68] on div at bounding box center [552, 274] width 1104 height 548
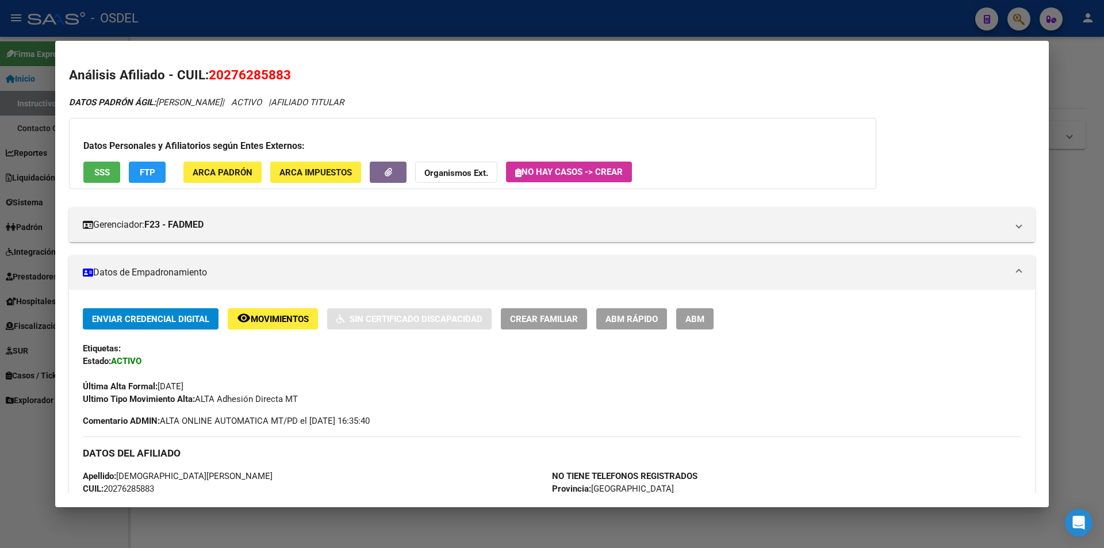
click at [561, 25] on div at bounding box center [552, 274] width 1104 height 548
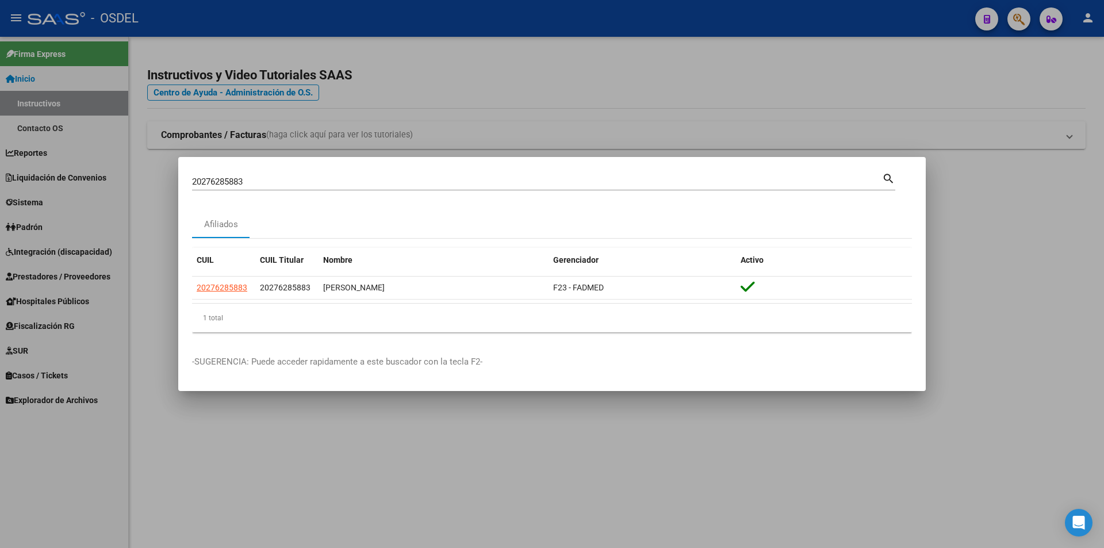
click at [678, 88] on div at bounding box center [552, 274] width 1104 height 548
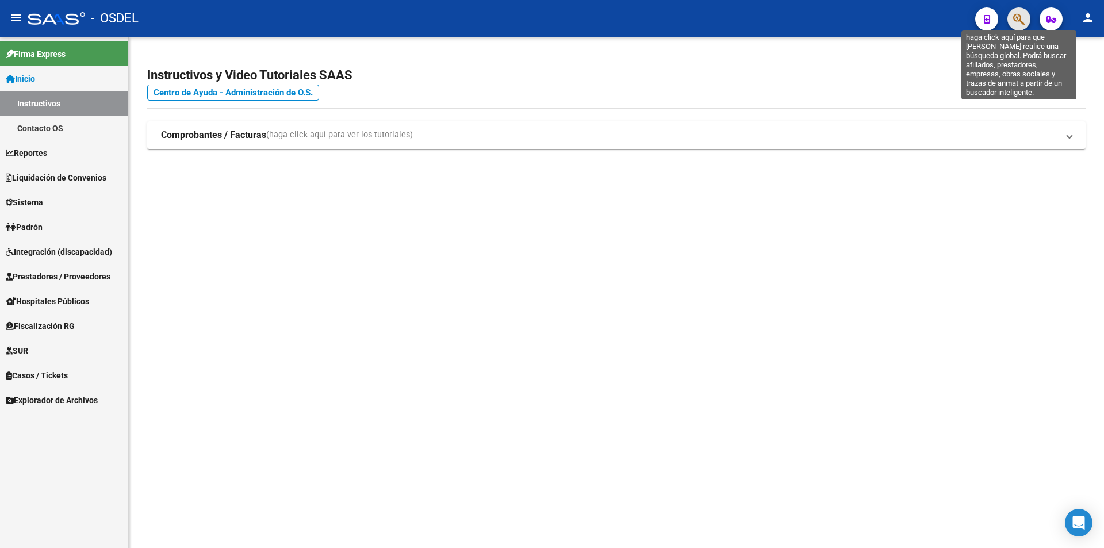
click at [1022, 18] on icon "button" at bounding box center [1018, 19] width 11 height 13
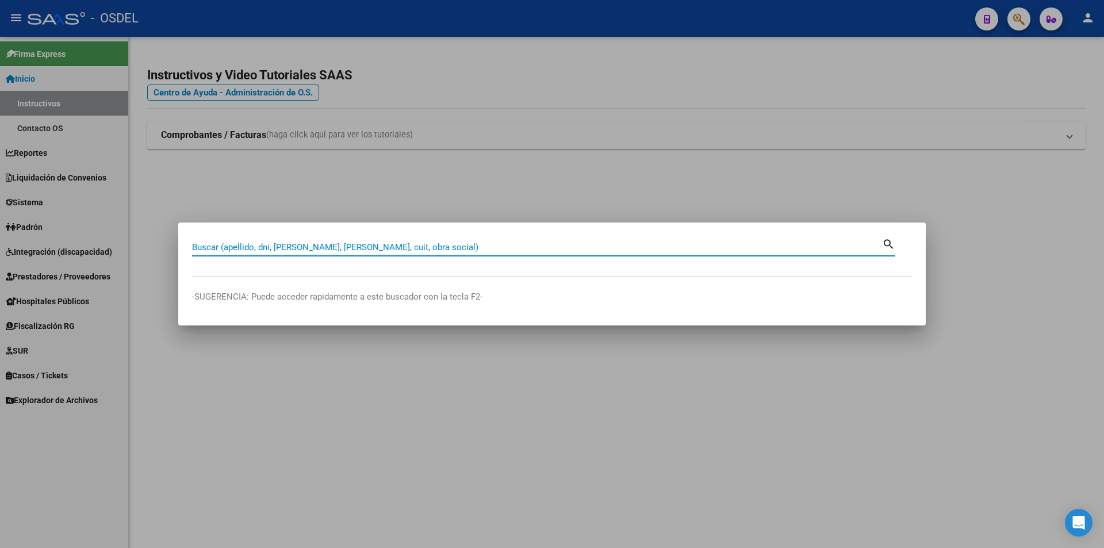
click at [295, 244] on input "Buscar (apellido, dni, [PERSON_NAME], [PERSON_NAME], cuit, obra social)" at bounding box center [537, 247] width 690 height 10
click at [467, 247] on input "20283516262" at bounding box center [537, 247] width 690 height 10
type input "20283516262"
click at [572, 172] on div at bounding box center [552, 274] width 1104 height 548
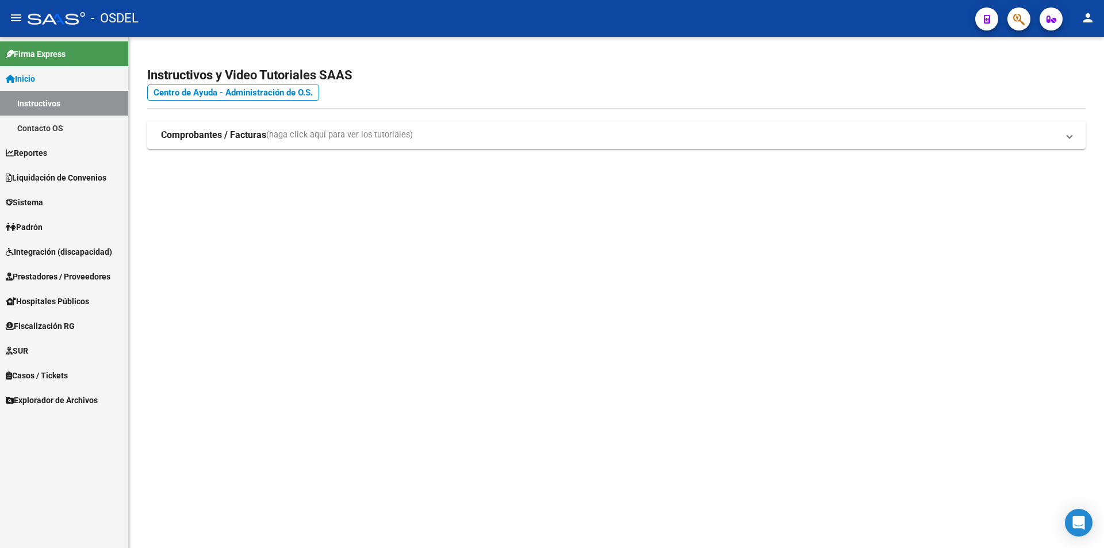
click at [1013, 25] on icon "button" at bounding box center [1018, 19] width 11 height 13
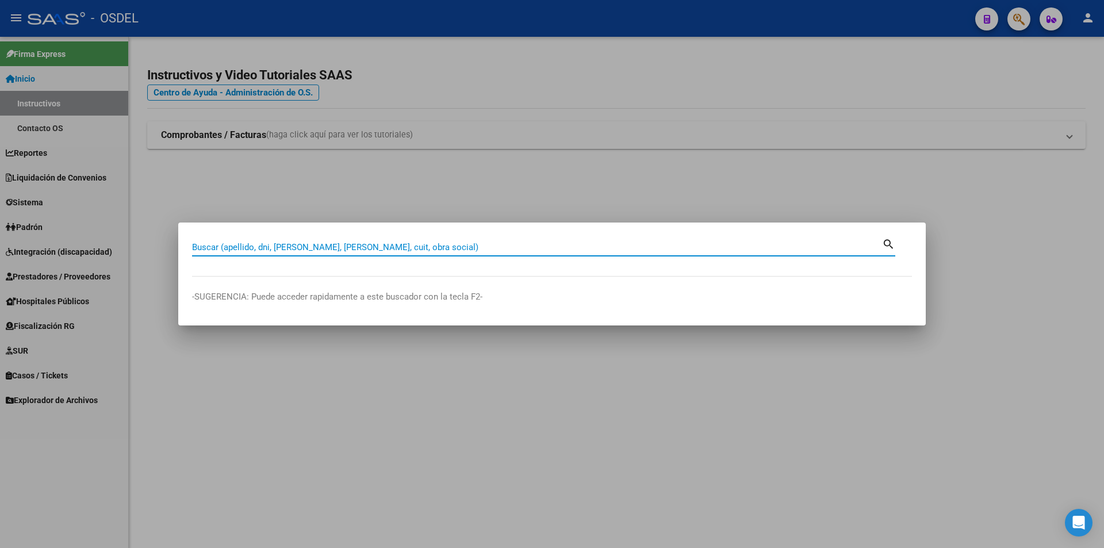
click at [386, 250] on input "Buscar (apellido, dni, [PERSON_NAME], [PERSON_NAME], cuit, obra social)" at bounding box center [537, 247] width 690 height 10
paste input "20283516262"
type input "20283516262"
click at [889, 244] on mat-icon "search" at bounding box center [888, 243] width 13 height 14
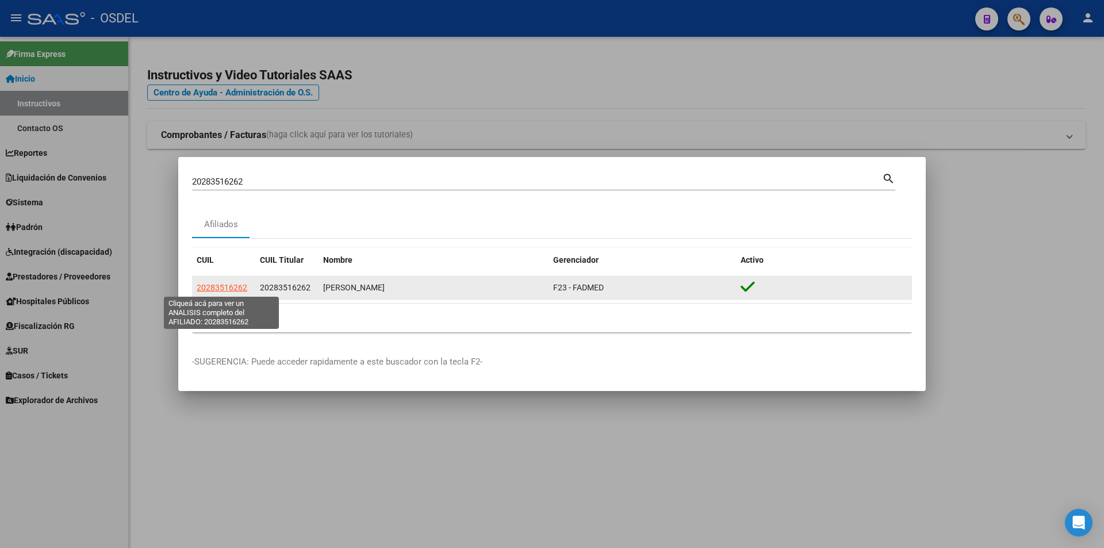
click at [231, 283] on span "20283516262" at bounding box center [222, 287] width 51 height 9
type textarea "20283516262"
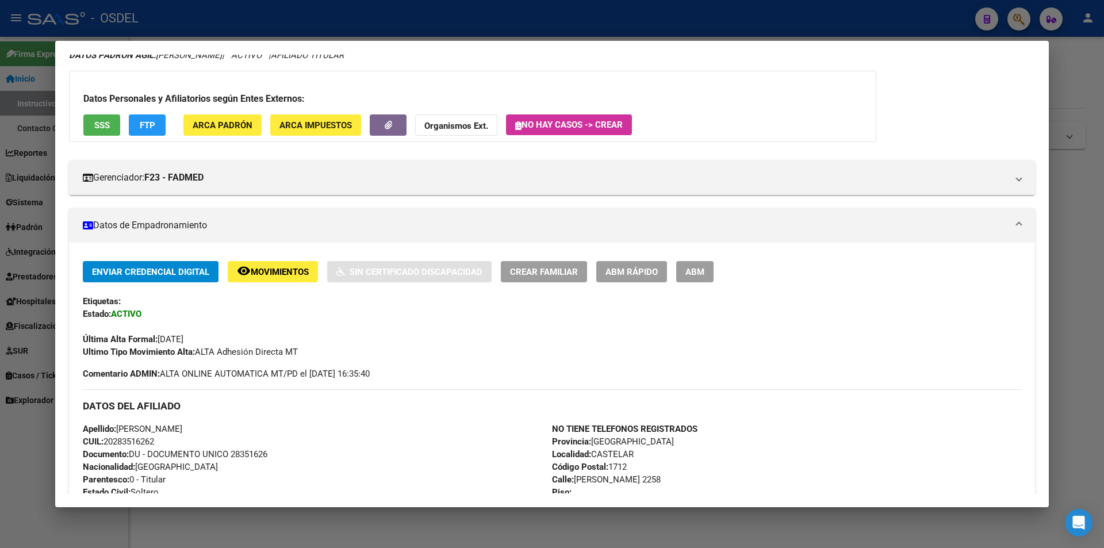
scroll to position [0, 0]
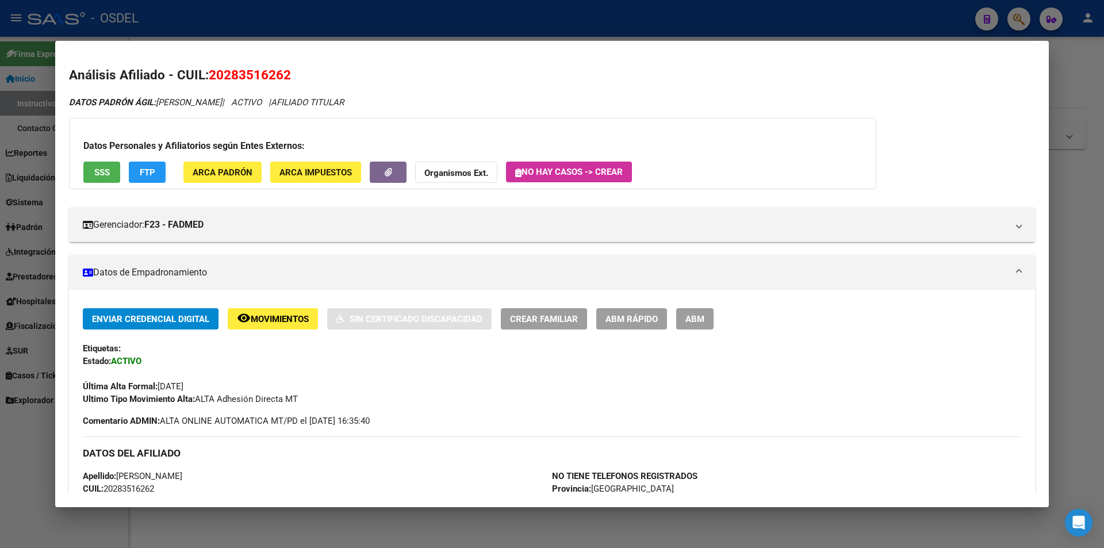
click at [358, 17] on div at bounding box center [552, 274] width 1104 height 548
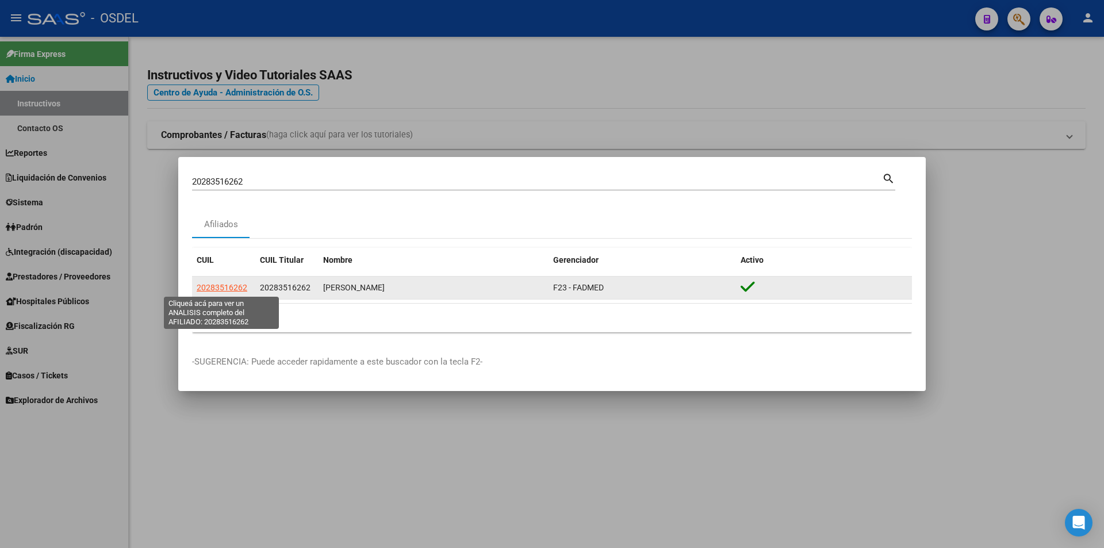
click at [221, 291] on span "20283516262" at bounding box center [222, 287] width 51 height 9
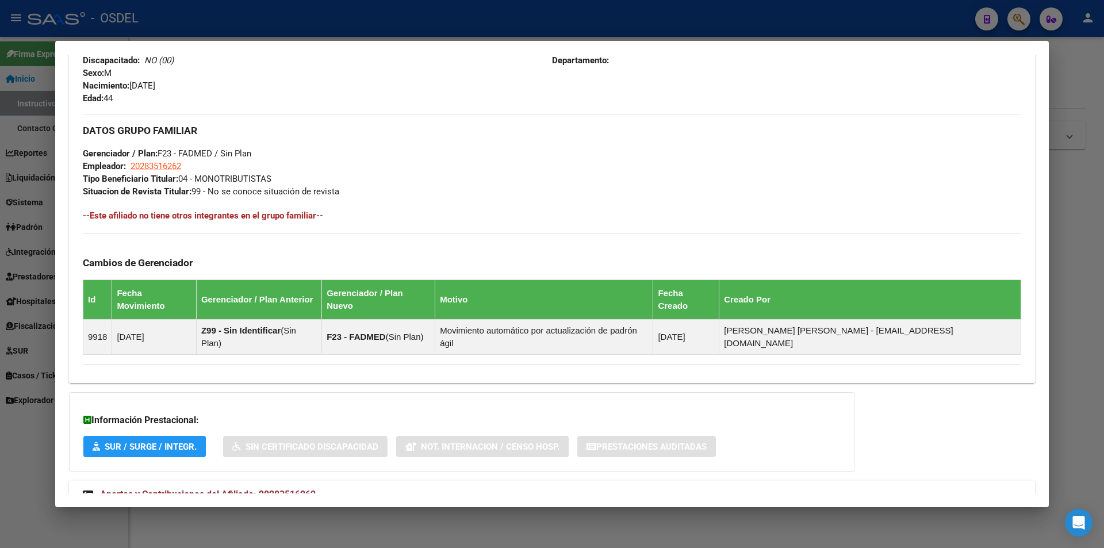
scroll to position [507, 0]
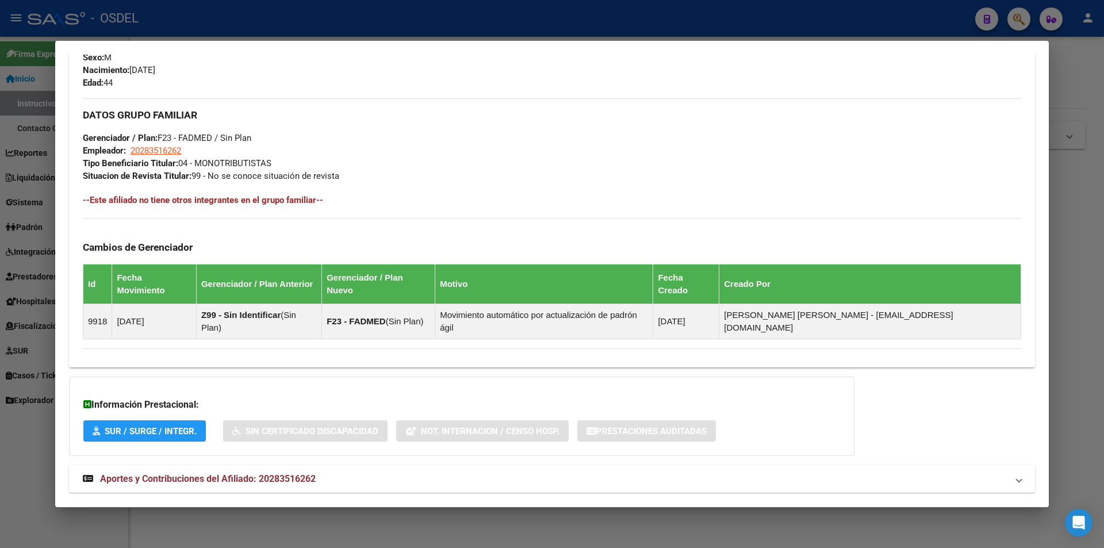
click at [199, 473] on span "Aportes y Contribuciones del Afiliado: 20283516262" at bounding box center [208, 478] width 216 height 11
click at [199, 478] on span "Aportes y Contribuciones del Afiliado: 20283516262" at bounding box center [208, 483] width 216 height 11
click at [199, 473] on span "Aportes y Contribuciones del Afiliado: 20283516262" at bounding box center [208, 478] width 216 height 11
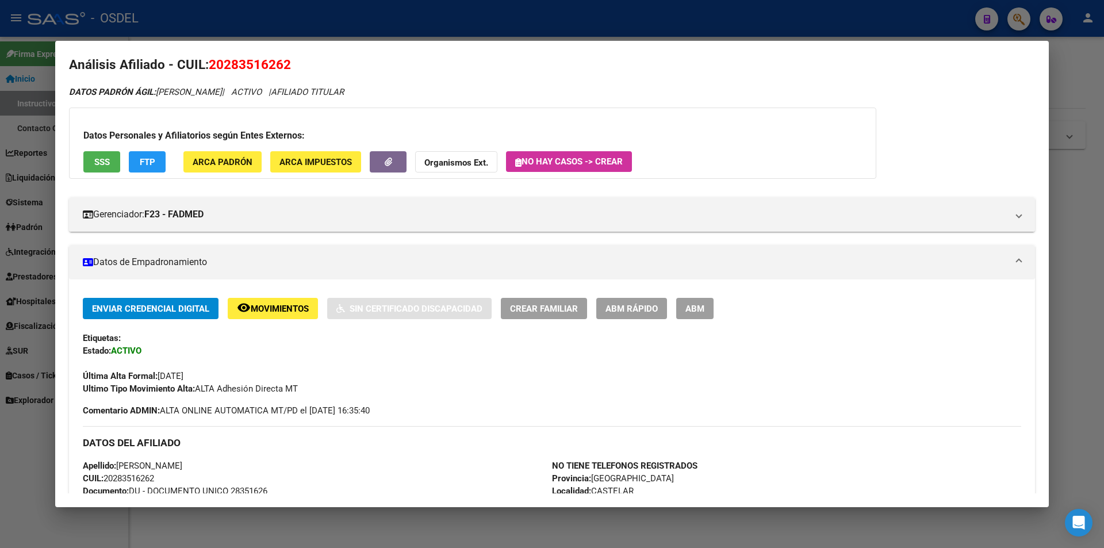
scroll to position [0, 0]
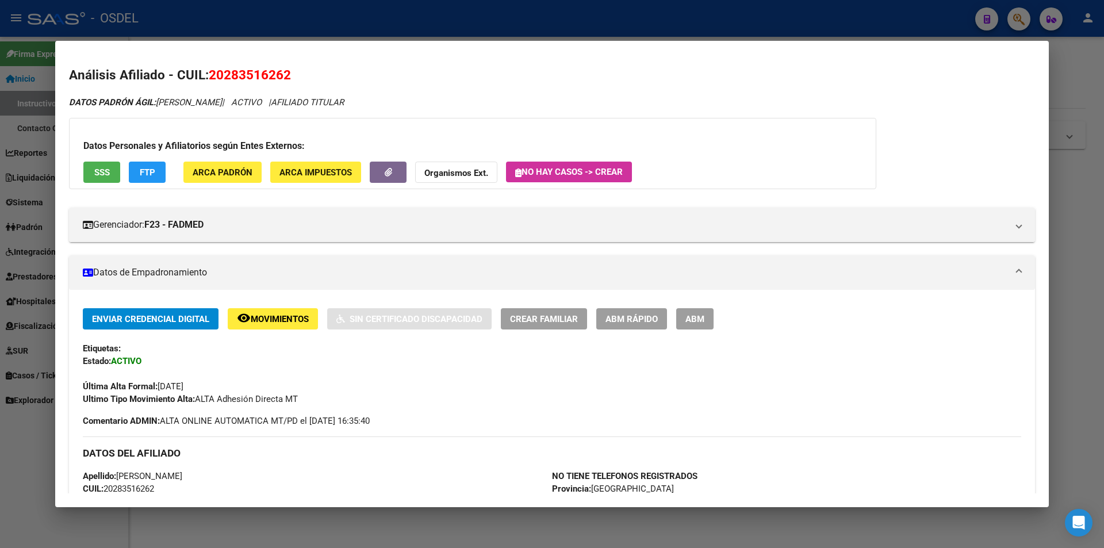
click at [102, 172] on span "SSS" at bounding box center [102, 172] width 16 height 10
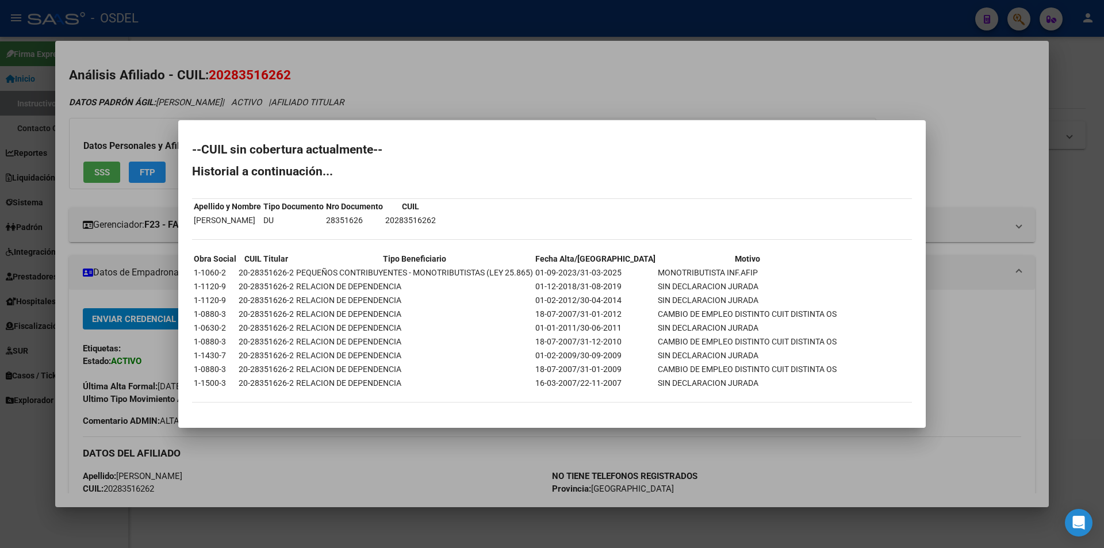
click at [563, 88] on div at bounding box center [552, 274] width 1104 height 548
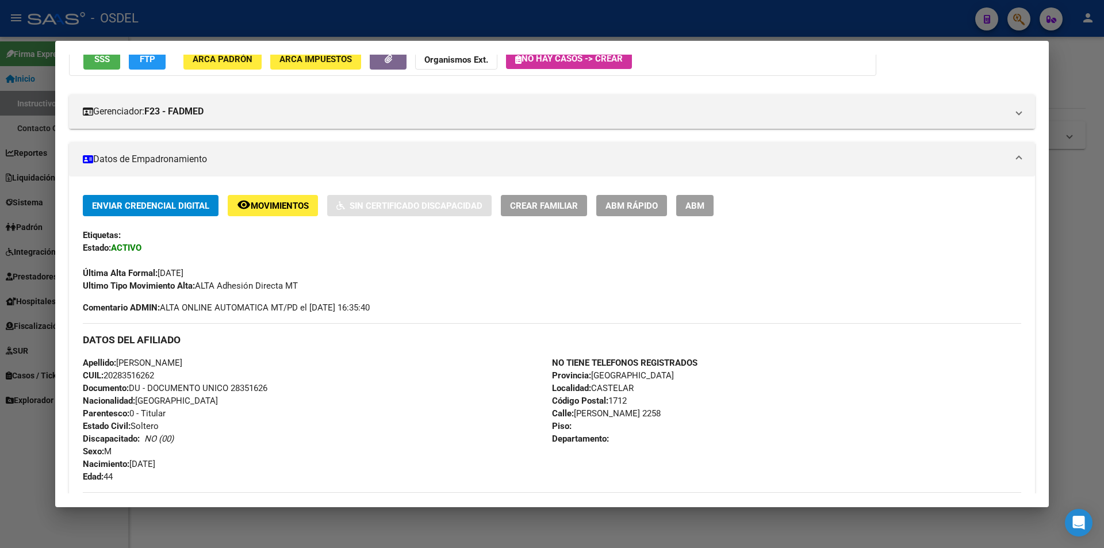
scroll to position [57, 0]
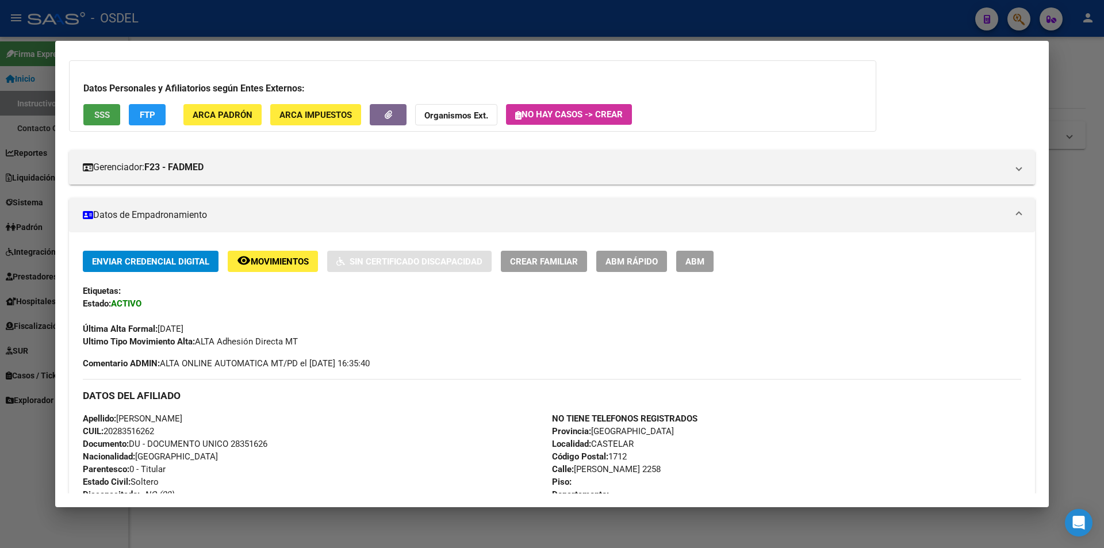
click at [97, 113] on span "SSS" at bounding box center [102, 115] width 16 height 10
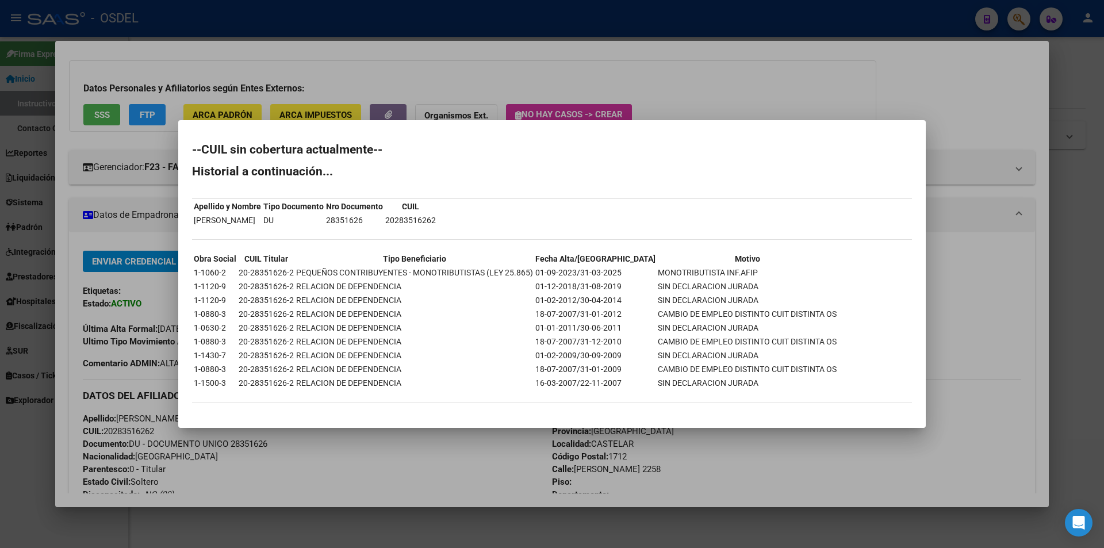
click at [550, 74] on div at bounding box center [552, 274] width 1104 height 548
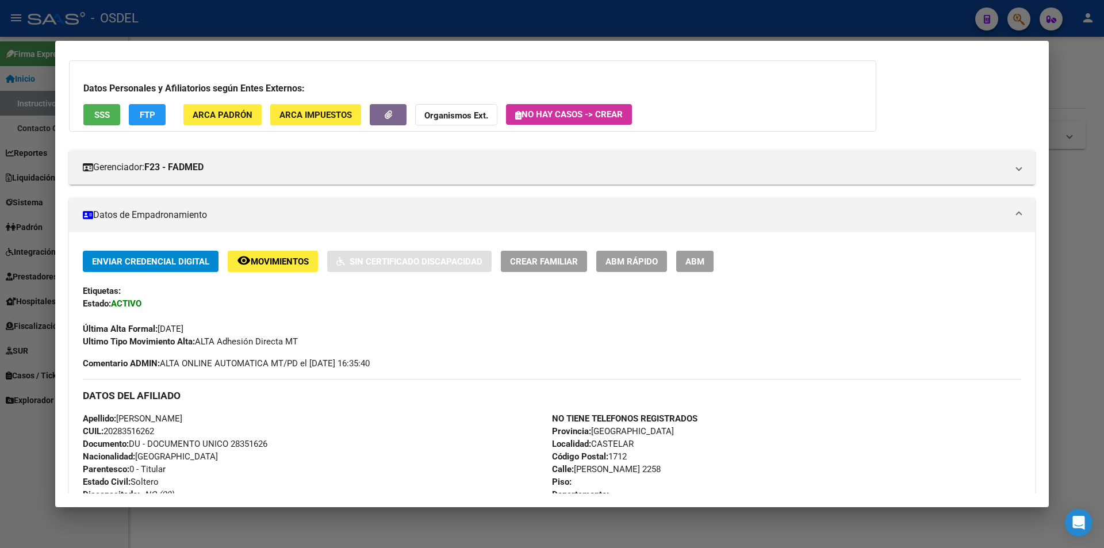
click at [532, 34] on div at bounding box center [552, 274] width 1104 height 548
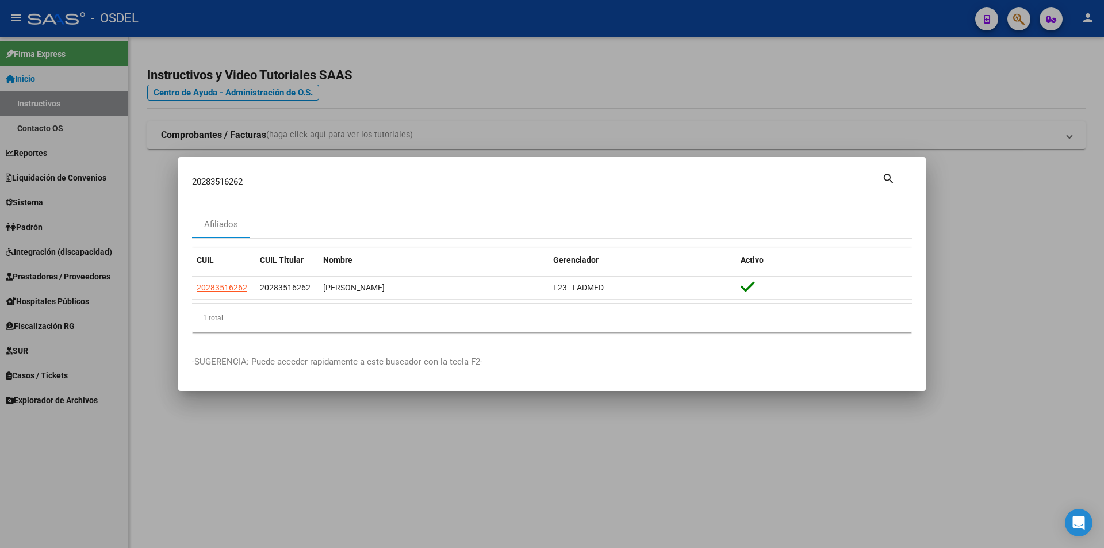
click at [288, 174] on div "20283516262 Buscar (apellido, dni, cuil, [PERSON_NAME], cuit, obra social)" at bounding box center [537, 181] width 690 height 17
drag, startPoint x: 288, startPoint y: 174, endPoint x: 260, endPoint y: 179, distance: 28.5
click at [260, 179] on input "20283516262" at bounding box center [537, 181] width 690 height 10
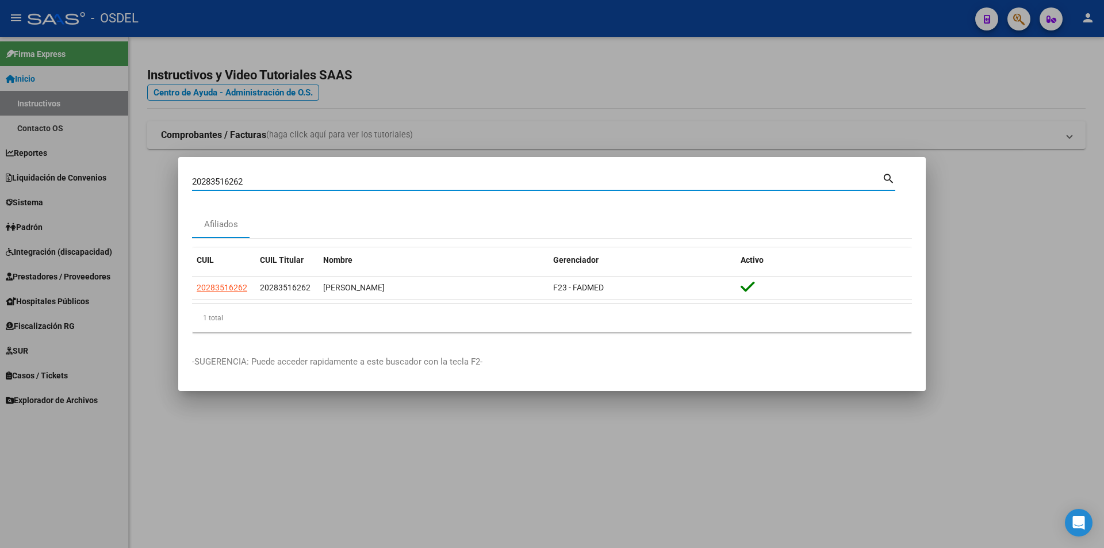
click at [260, 179] on input "20283516262" at bounding box center [537, 181] width 690 height 10
paste input "4725345"
type input "20284725345"
click at [889, 171] on mat-icon "search" at bounding box center [888, 178] width 13 height 14
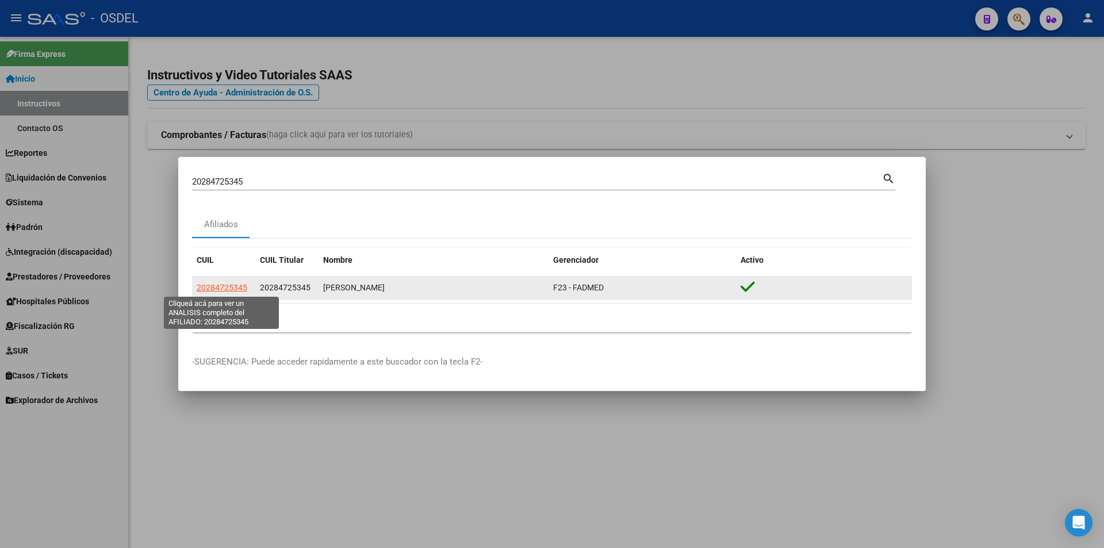
click at [222, 285] on span "20284725345" at bounding box center [222, 287] width 51 height 9
type textarea "20284725345"
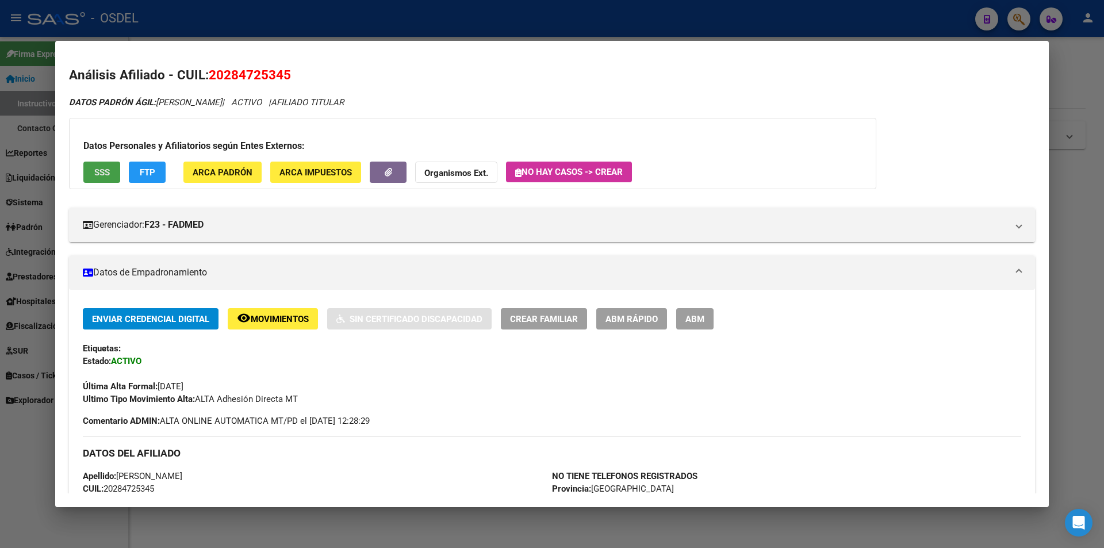
click at [105, 174] on span "SSS" at bounding box center [102, 172] width 16 height 10
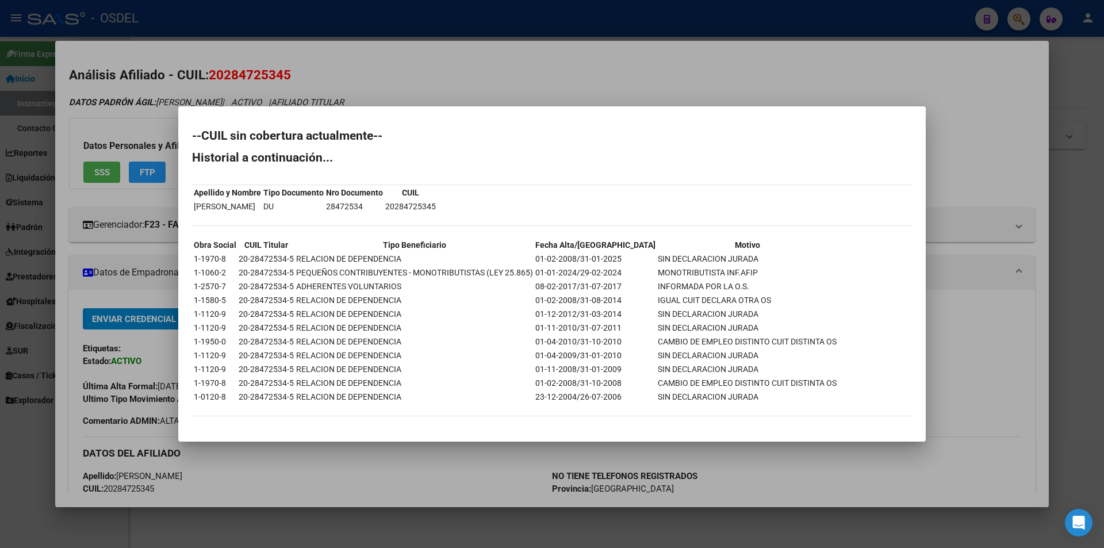
click at [533, 58] on div at bounding box center [552, 274] width 1104 height 548
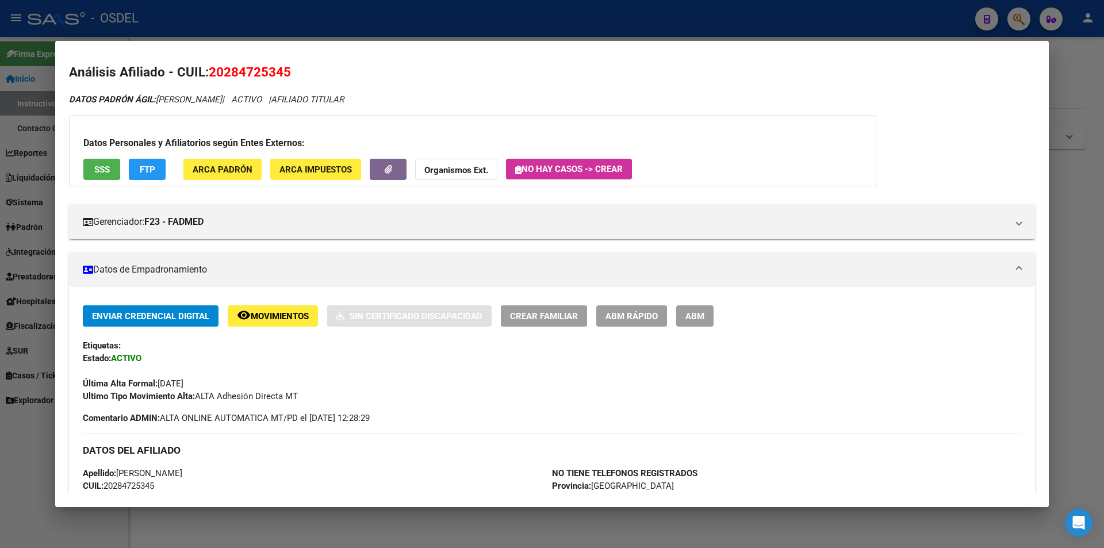
scroll to position [0, 0]
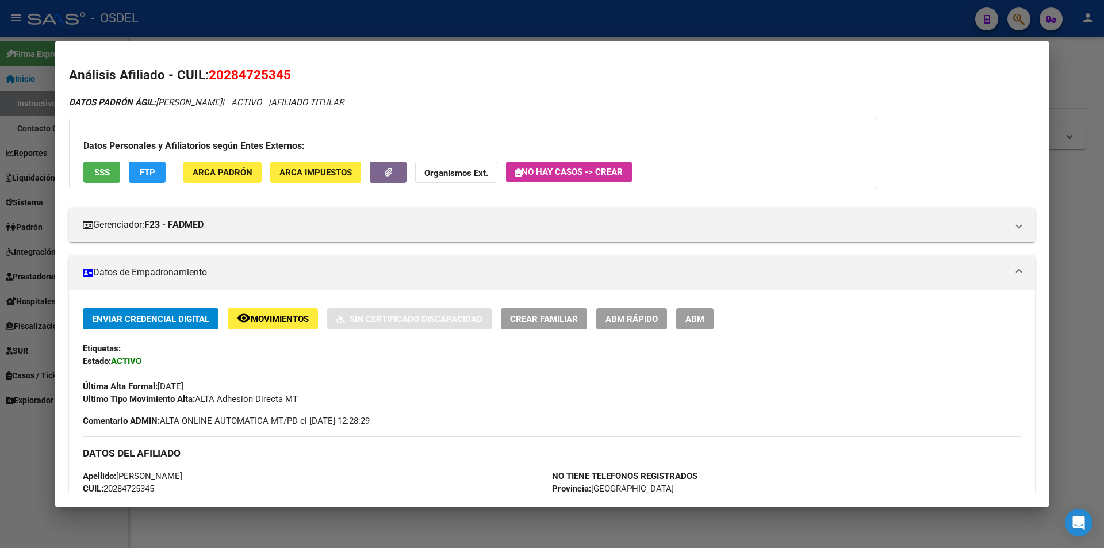
click at [100, 173] on span "SSS" at bounding box center [102, 172] width 16 height 10
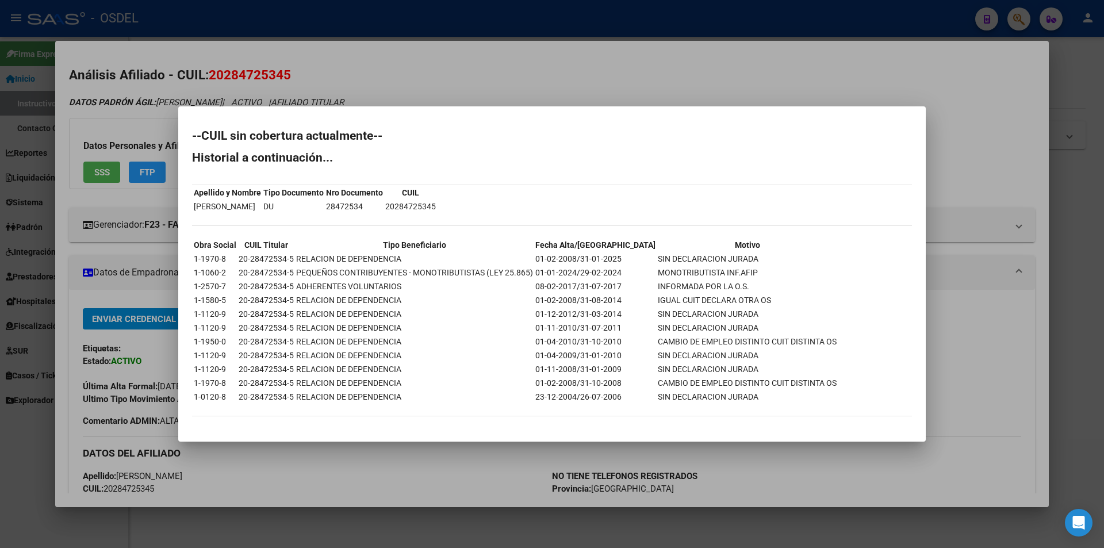
click at [446, 60] on div at bounding box center [552, 274] width 1104 height 548
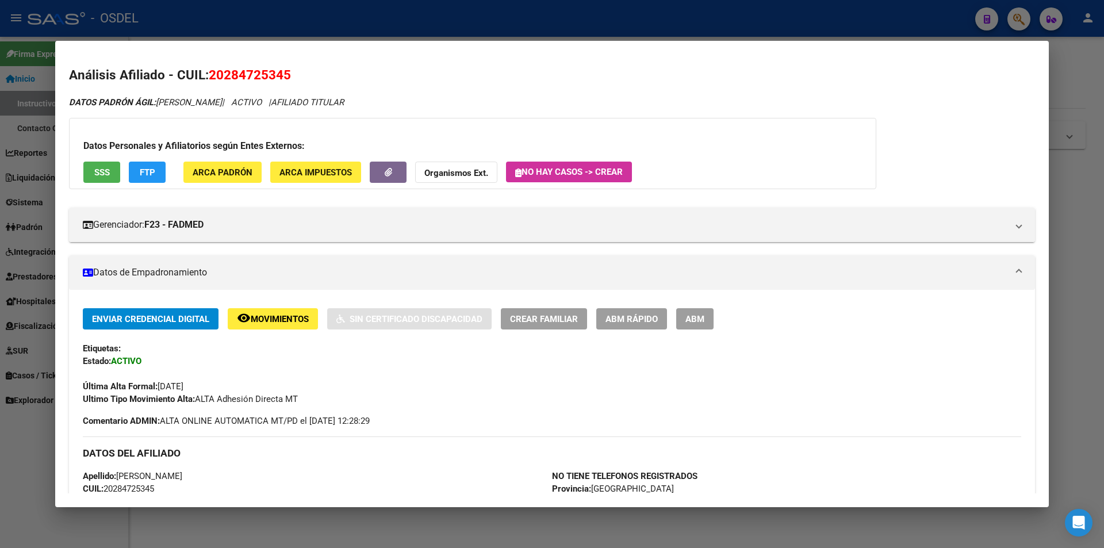
click at [364, 11] on div at bounding box center [552, 274] width 1104 height 548
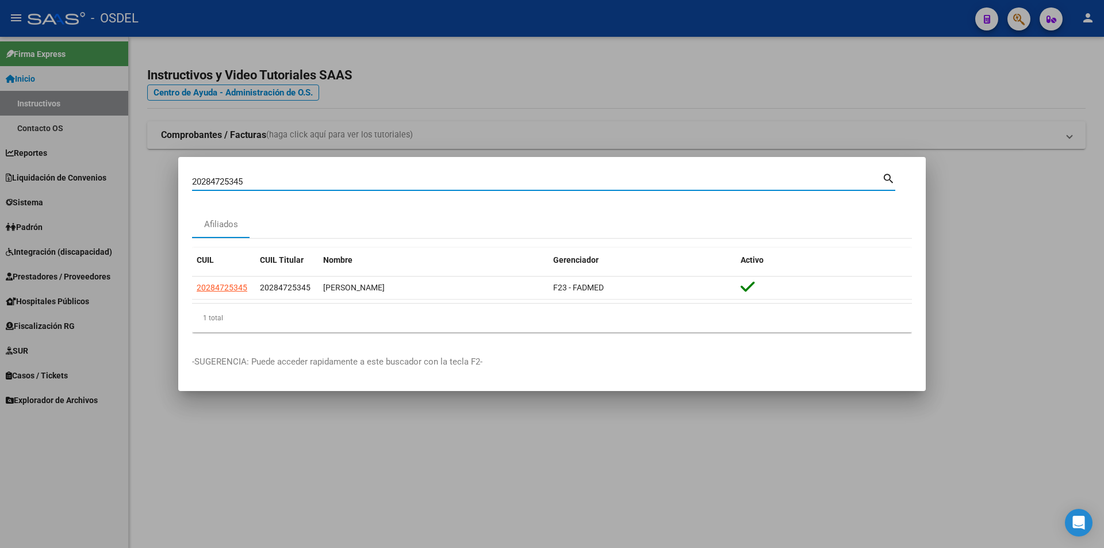
click at [247, 182] on input "20284725345" at bounding box center [537, 181] width 690 height 10
paste input "6611134"
type input "20286611134"
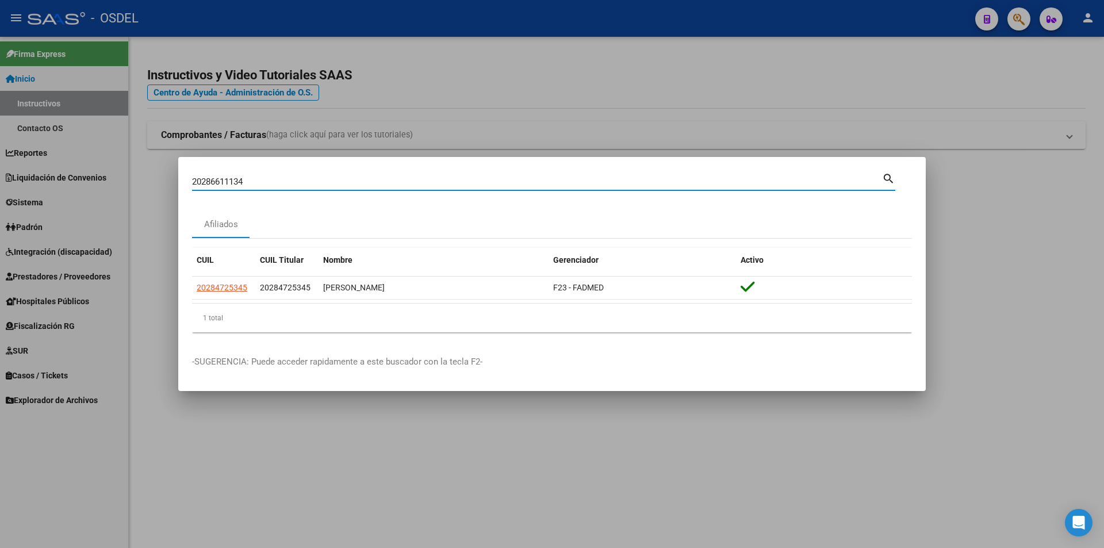
click at [889, 179] on mat-icon "search" at bounding box center [888, 178] width 13 height 14
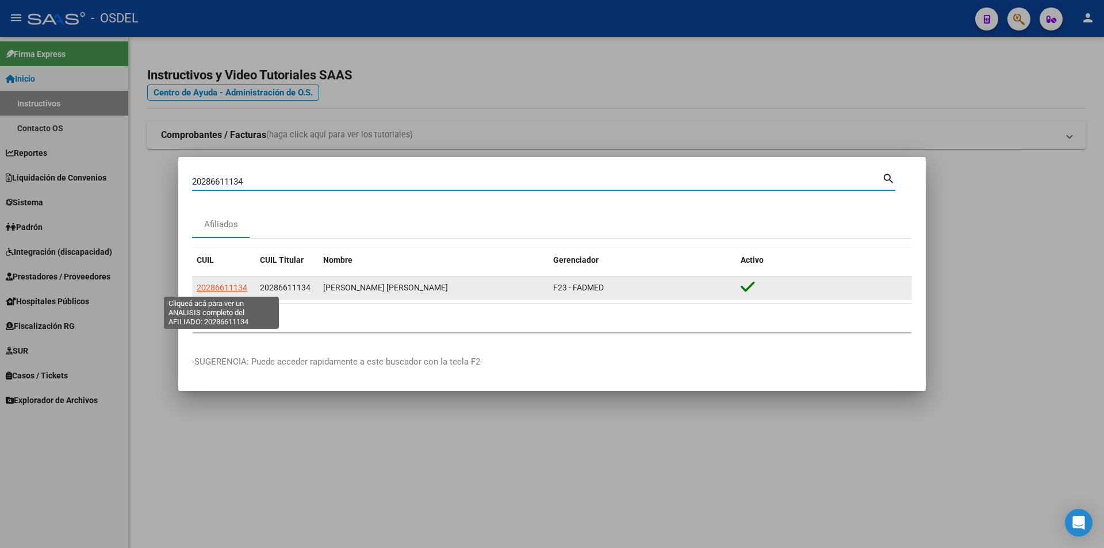
click at [221, 283] on span "20286611134" at bounding box center [222, 287] width 51 height 9
type textarea "20286611134"
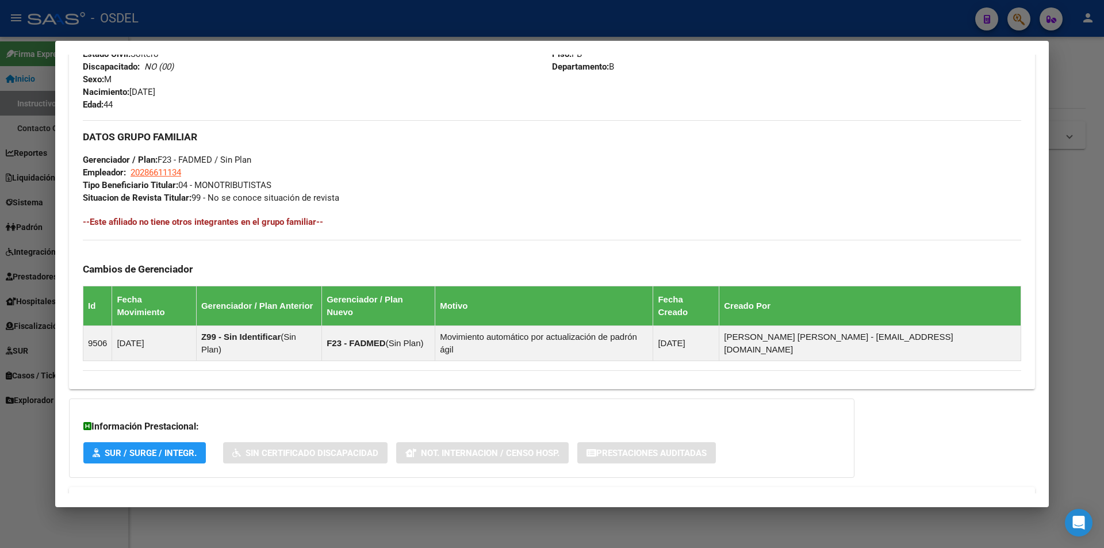
scroll to position [507, 0]
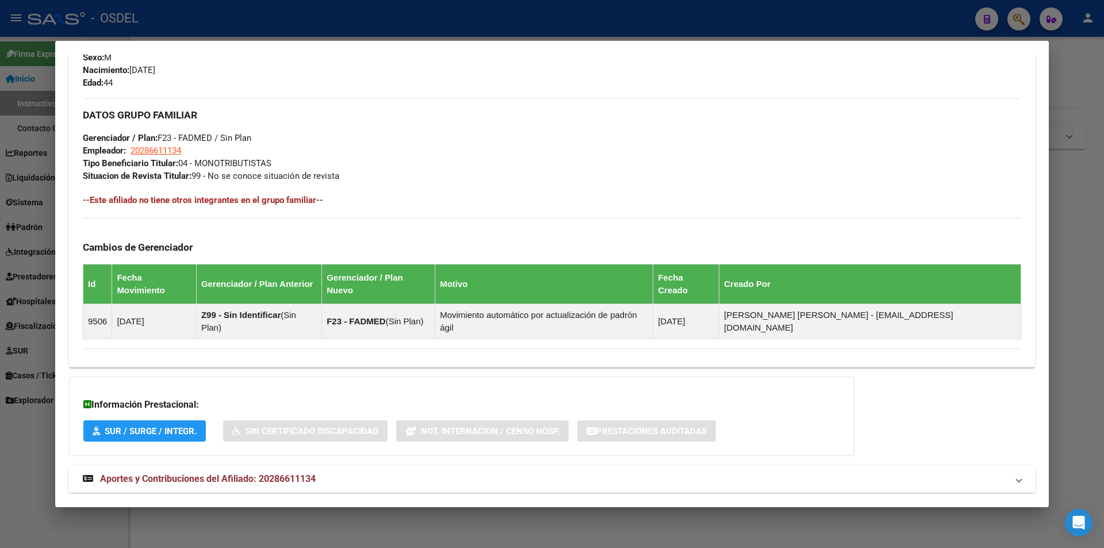
click at [176, 473] on span "Aportes y Contribuciones del Afiliado: 20286611134" at bounding box center [208, 478] width 216 height 11
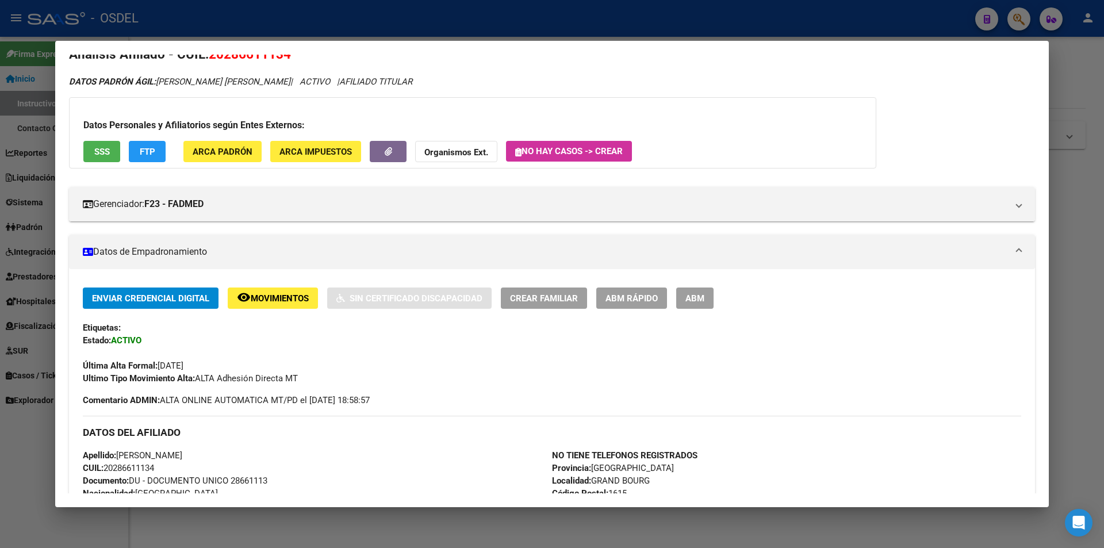
scroll to position [0, 0]
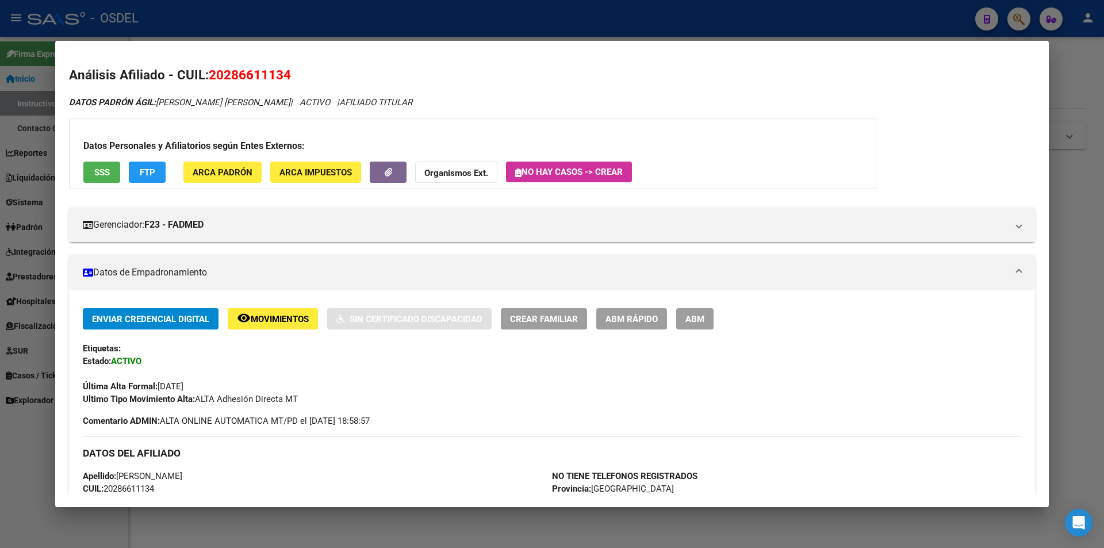
click at [97, 171] on span "SSS" at bounding box center [102, 172] width 16 height 10
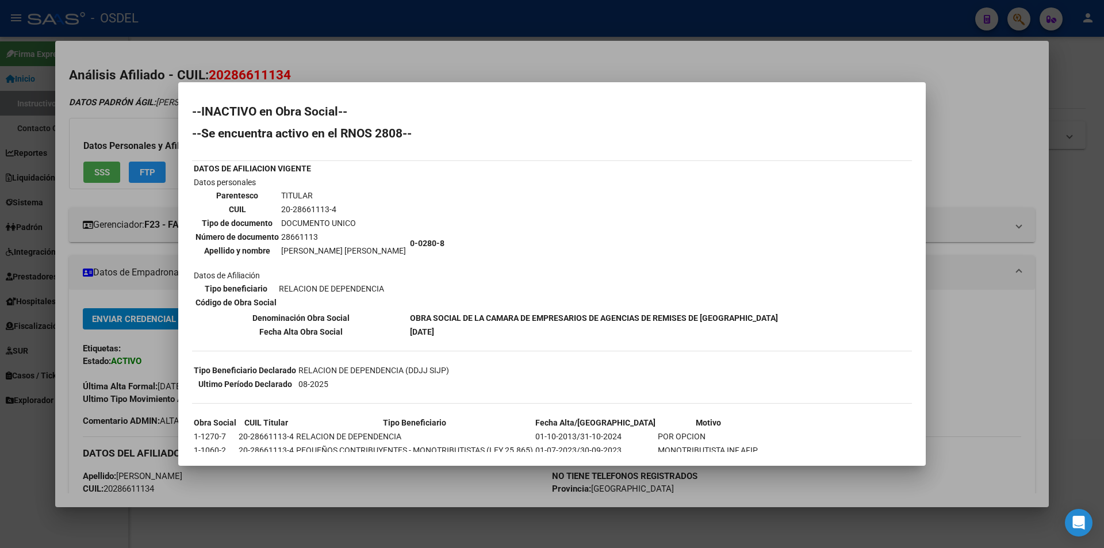
click at [439, 69] on div at bounding box center [552, 274] width 1104 height 548
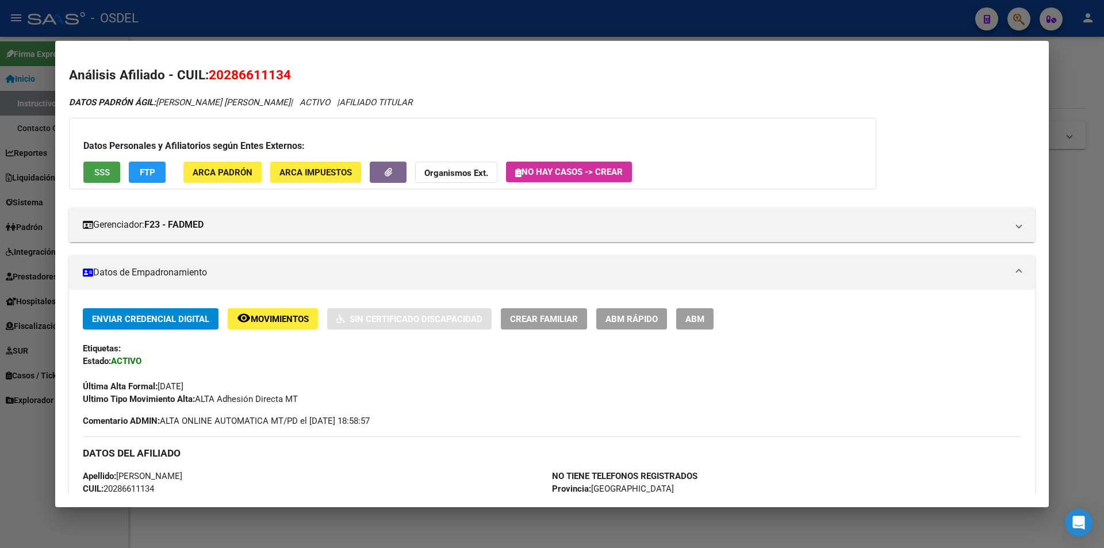
click at [104, 180] on button "SSS" at bounding box center [101, 172] width 37 height 21
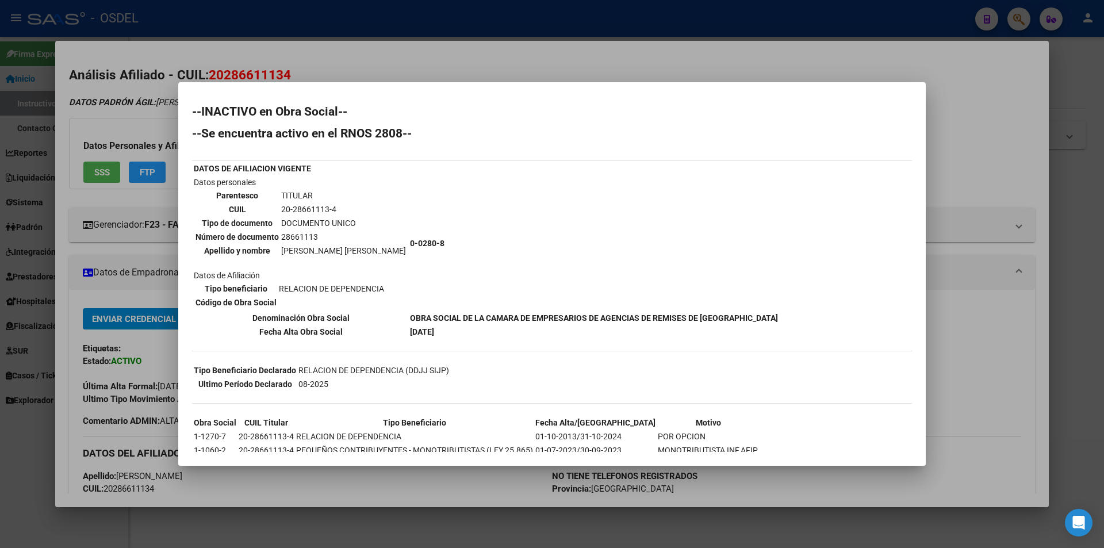
click at [582, 42] on div at bounding box center [552, 274] width 1104 height 548
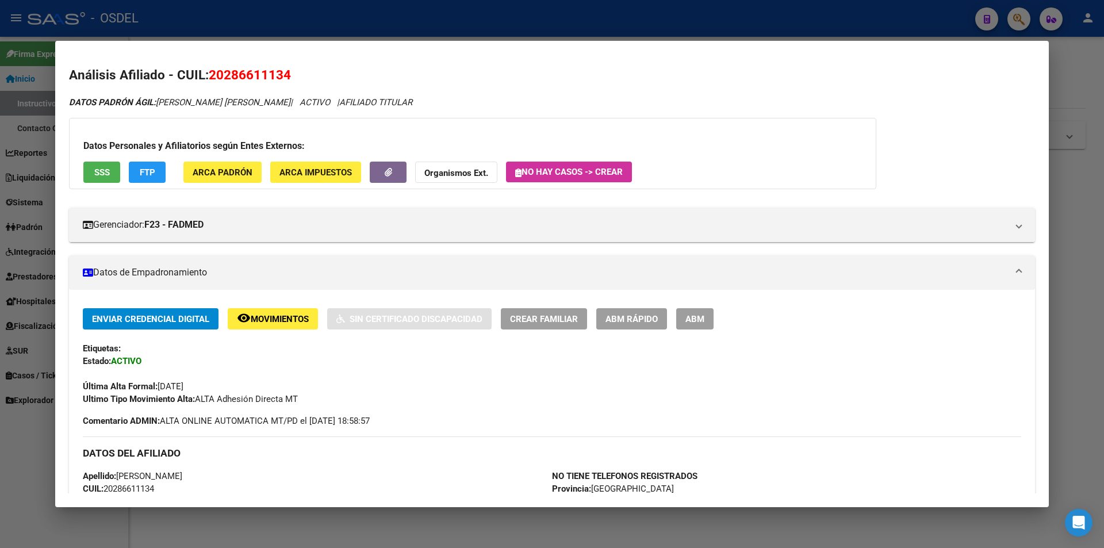
click at [559, 17] on div at bounding box center [552, 274] width 1104 height 548
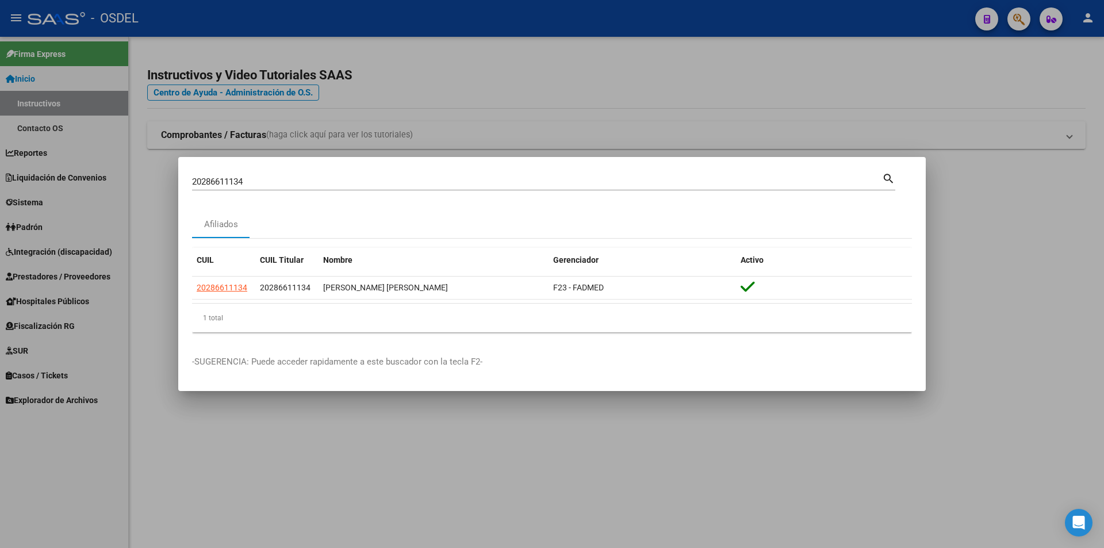
click at [271, 181] on input "20286611134" at bounding box center [537, 181] width 690 height 10
paste input "8799033"
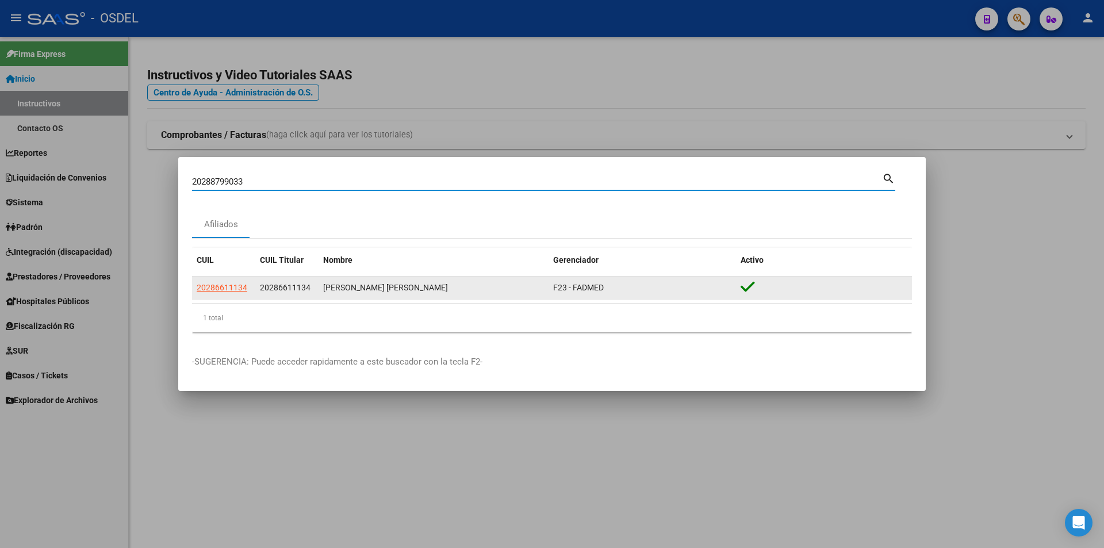
type input "20288799033"
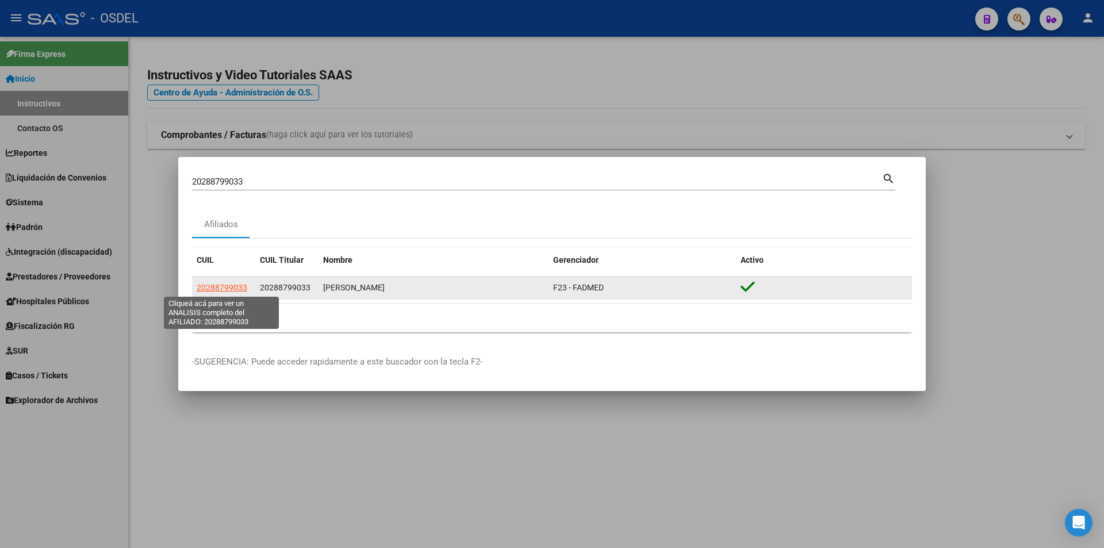
click at [236, 288] on span "20288799033" at bounding box center [222, 287] width 51 height 9
type textarea "20288799033"
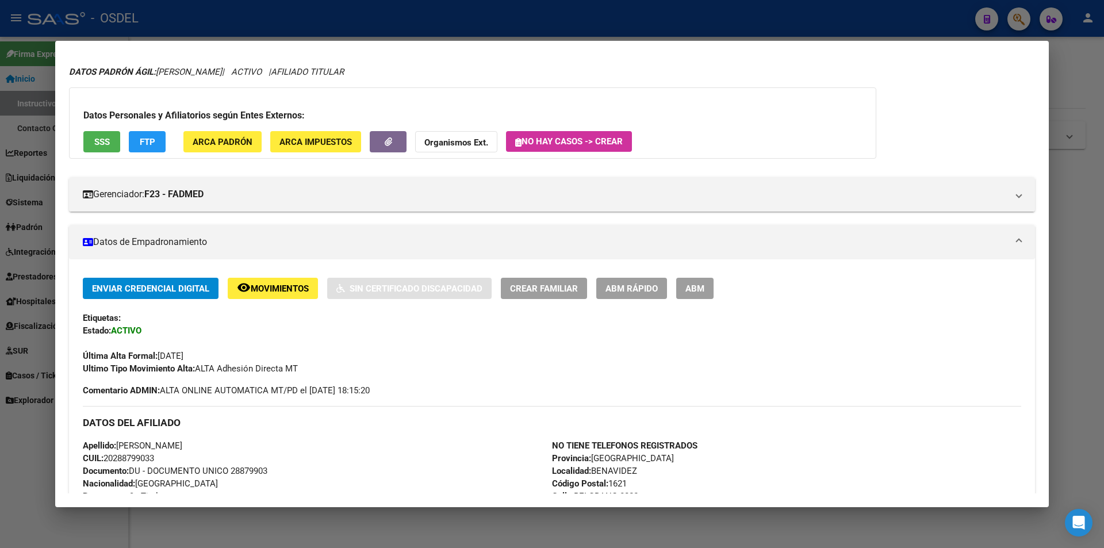
scroll to position [57, 0]
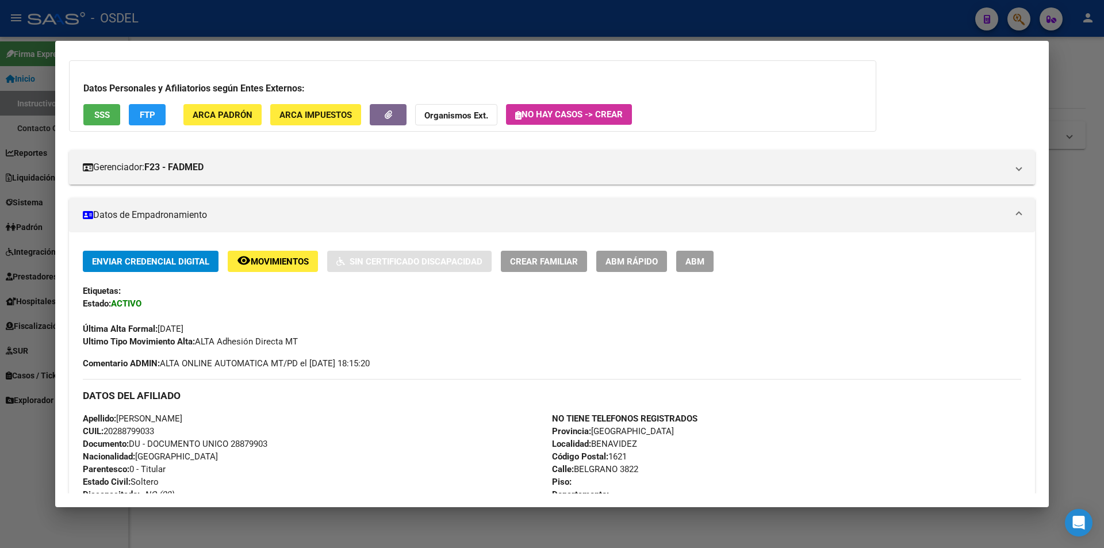
click at [92, 116] on button "SSS" at bounding box center [101, 114] width 37 height 21
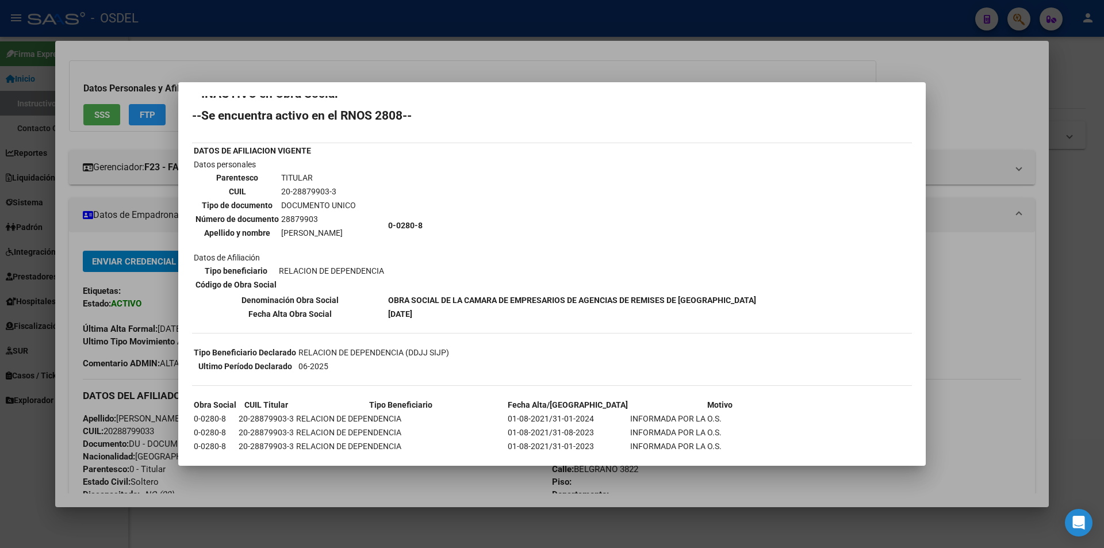
scroll to position [0, 0]
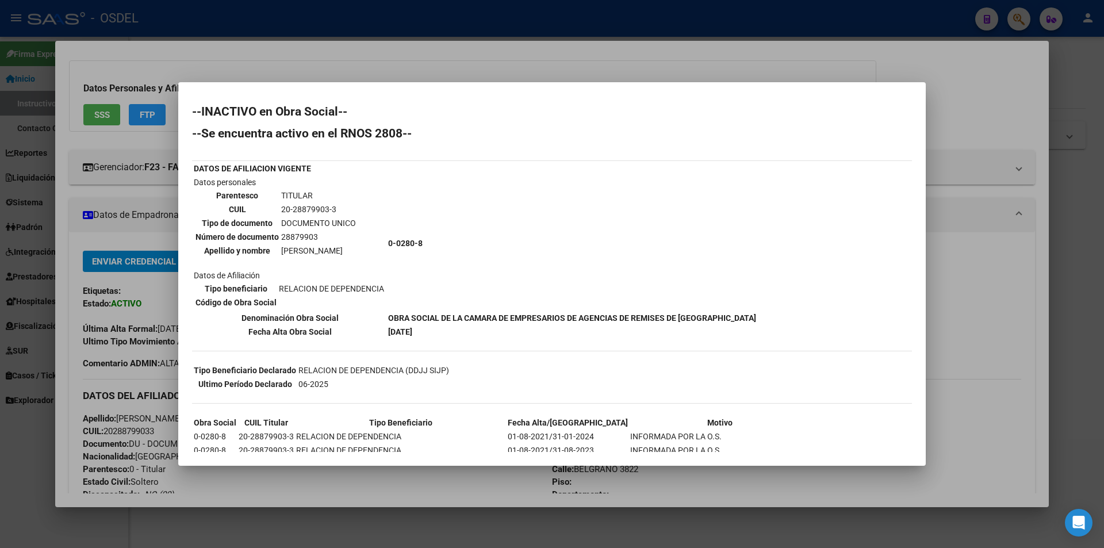
click at [365, 56] on div at bounding box center [552, 274] width 1104 height 548
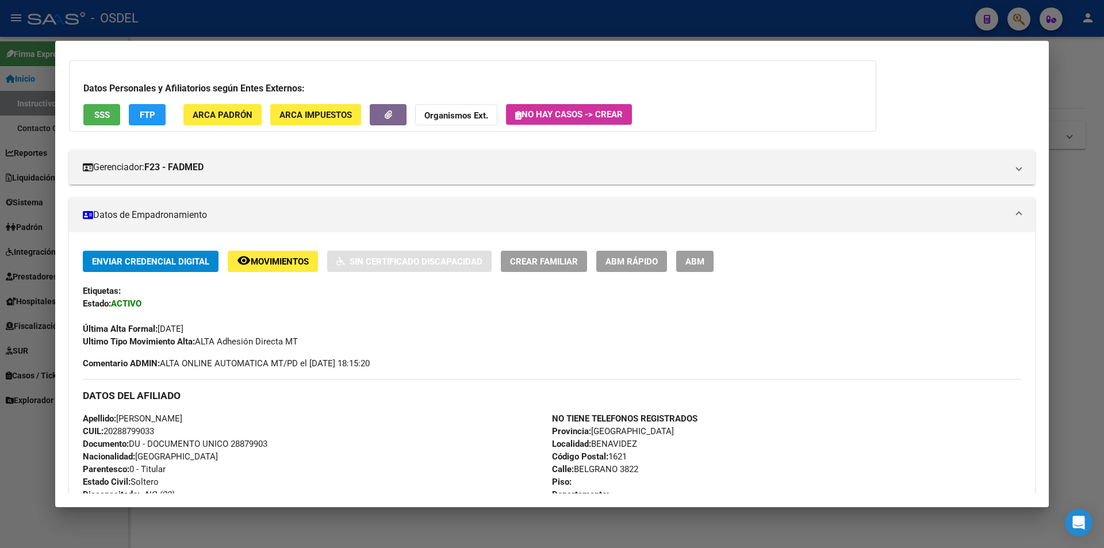
click at [352, 17] on div at bounding box center [552, 274] width 1104 height 548
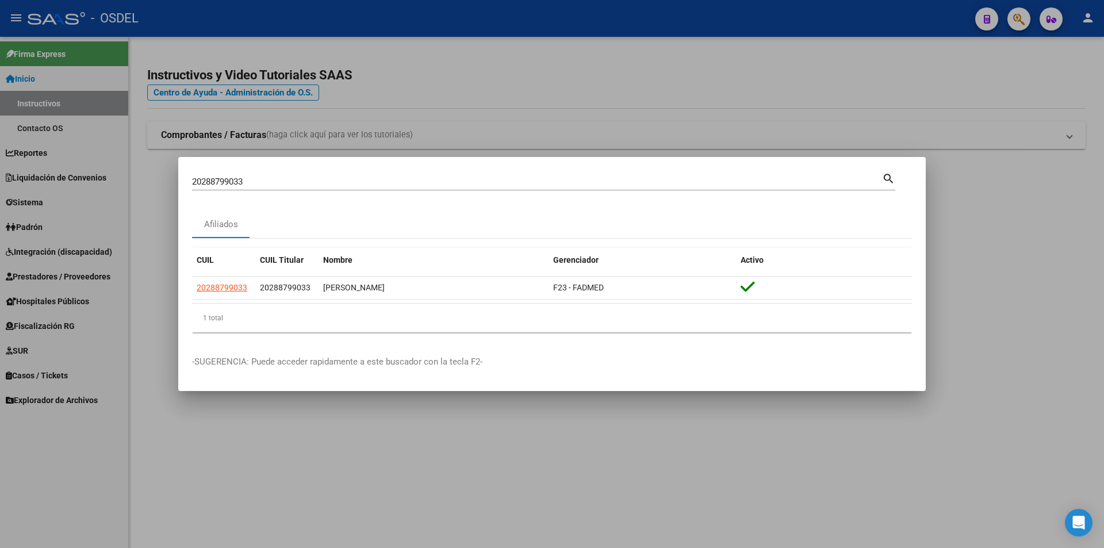
click at [222, 176] on input "20288799033" at bounding box center [537, 181] width 690 height 10
paste input "954330"
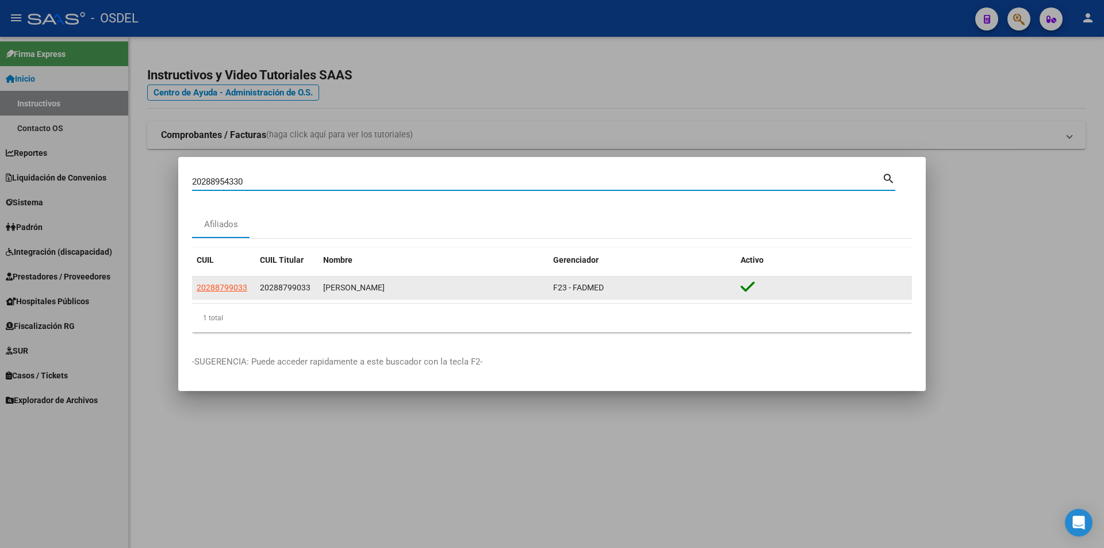
type input "20288954330"
click at [212, 293] on app-link-go-to "20288799033" at bounding box center [222, 287] width 51 height 13
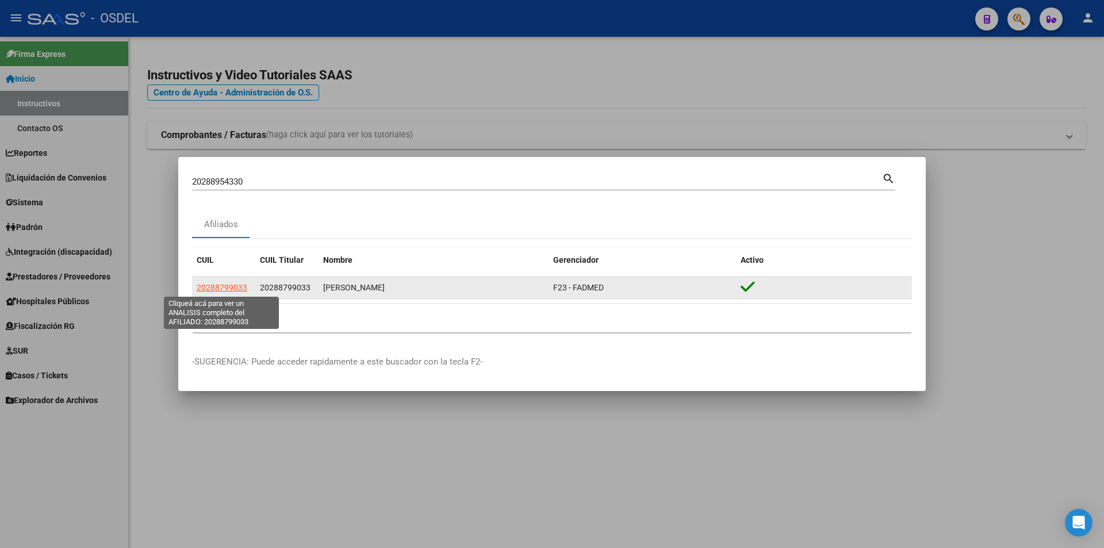
click at [213, 289] on span "20288799033" at bounding box center [222, 287] width 51 height 9
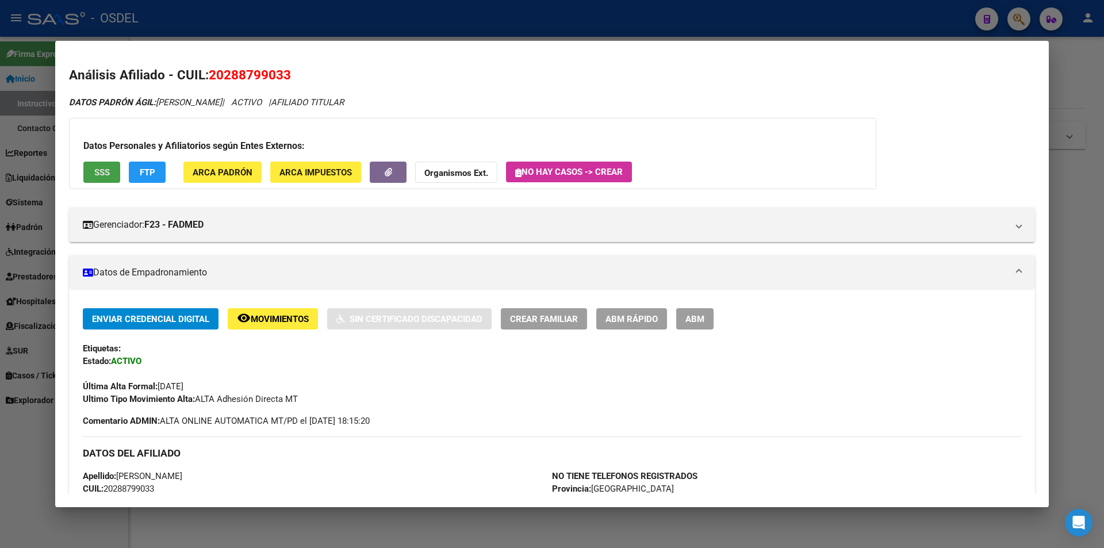
click at [98, 167] on span "SSS" at bounding box center [102, 172] width 16 height 10
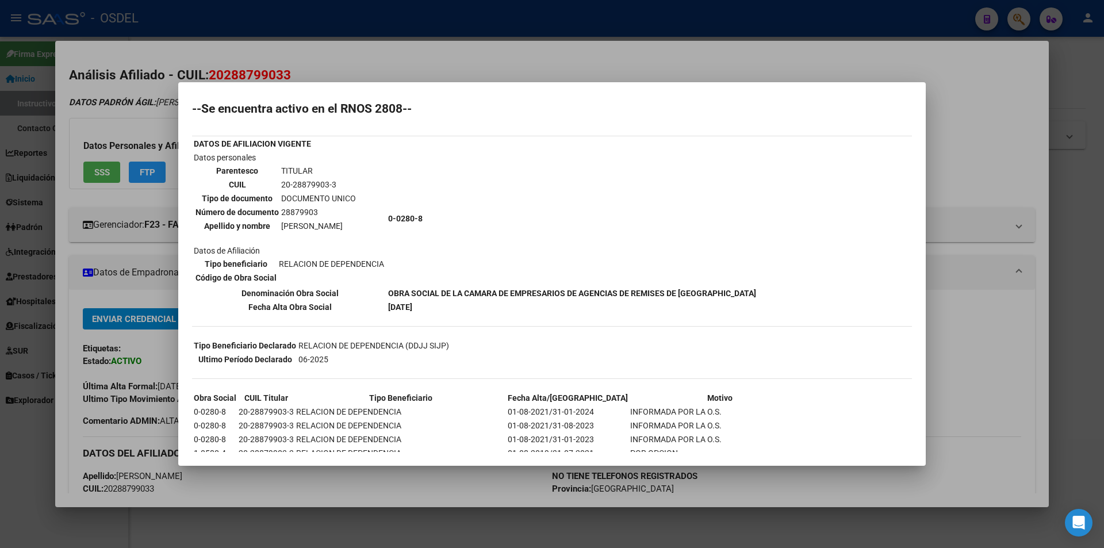
scroll to position [22, 0]
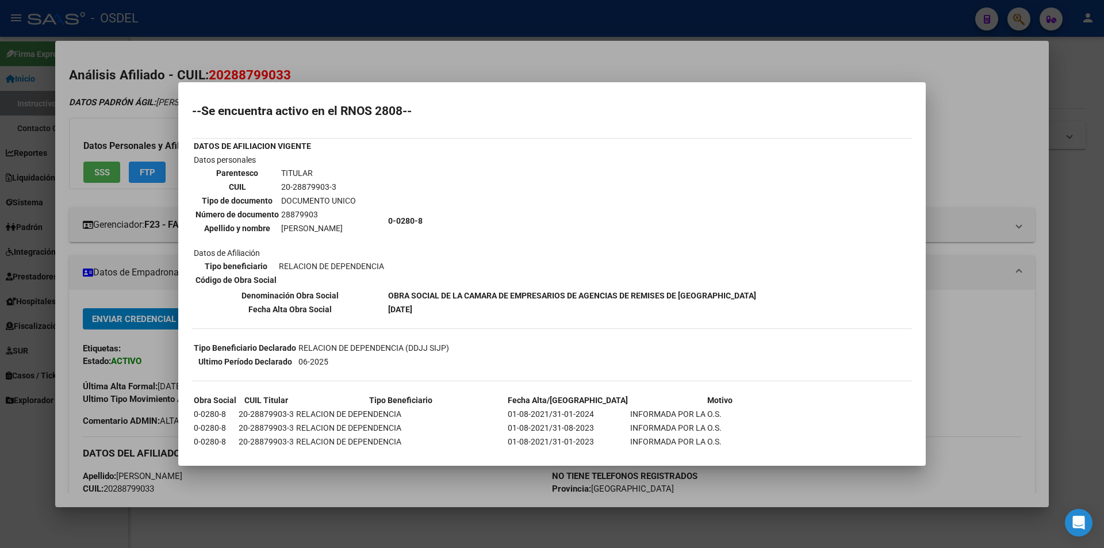
click at [506, 53] on div at bounding box center [552, 274] width 1104 height 548
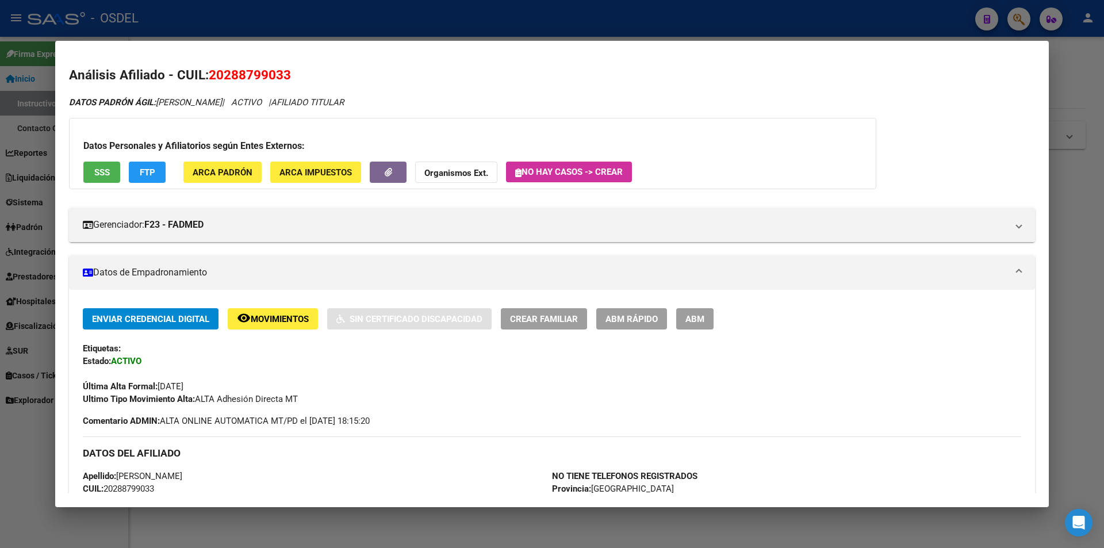
click at [481, 31] on div at bounding box center [552, 274] width 1104 height 548
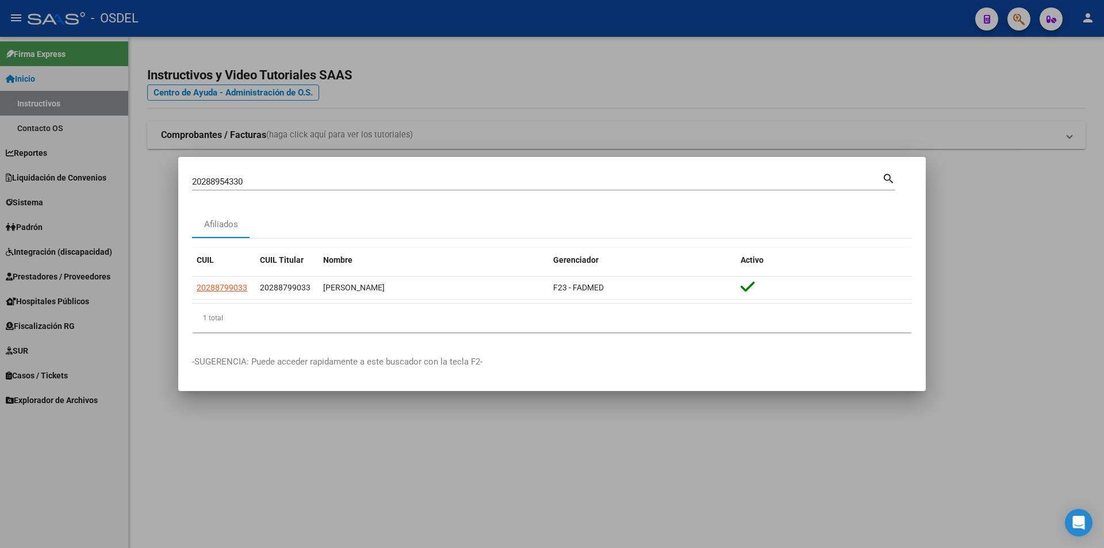
click at [888, 179] on mat-icon "search" at bounding box center [888, 178] width 13 height 14
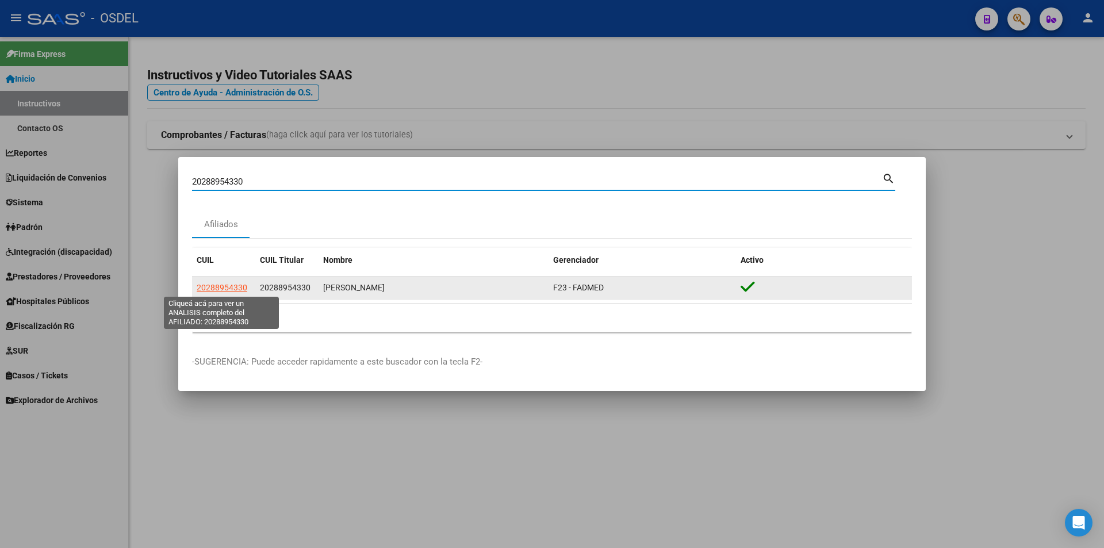
click at [240, 286] on span "20288954330" at bounding box center [222, 287] width 51 height 9
type textarea "20288954330"
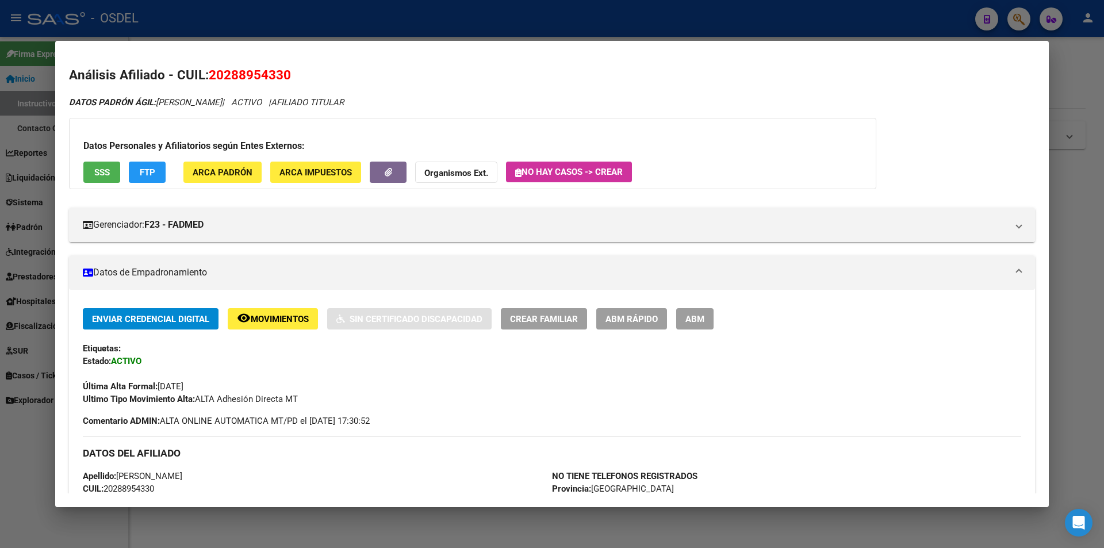
click at [104, 173] on span "SSS" at bounding box center [102, 172] width 16 height 10
